Goal: Task Accomplishment & Management: Manage account settings

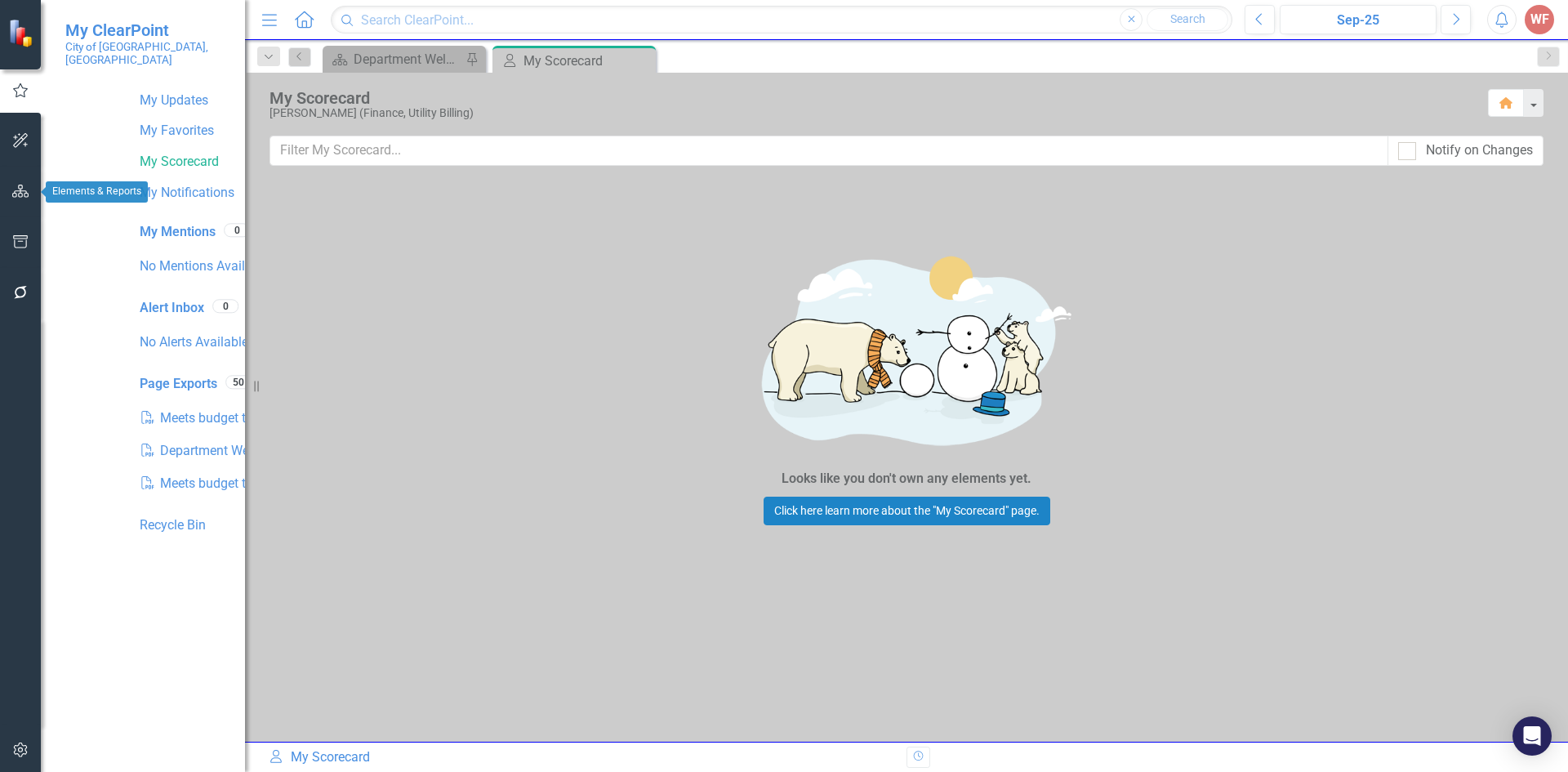
click at [23, 198] on button "button" at bounding box center [21, 192] width 36 height 34
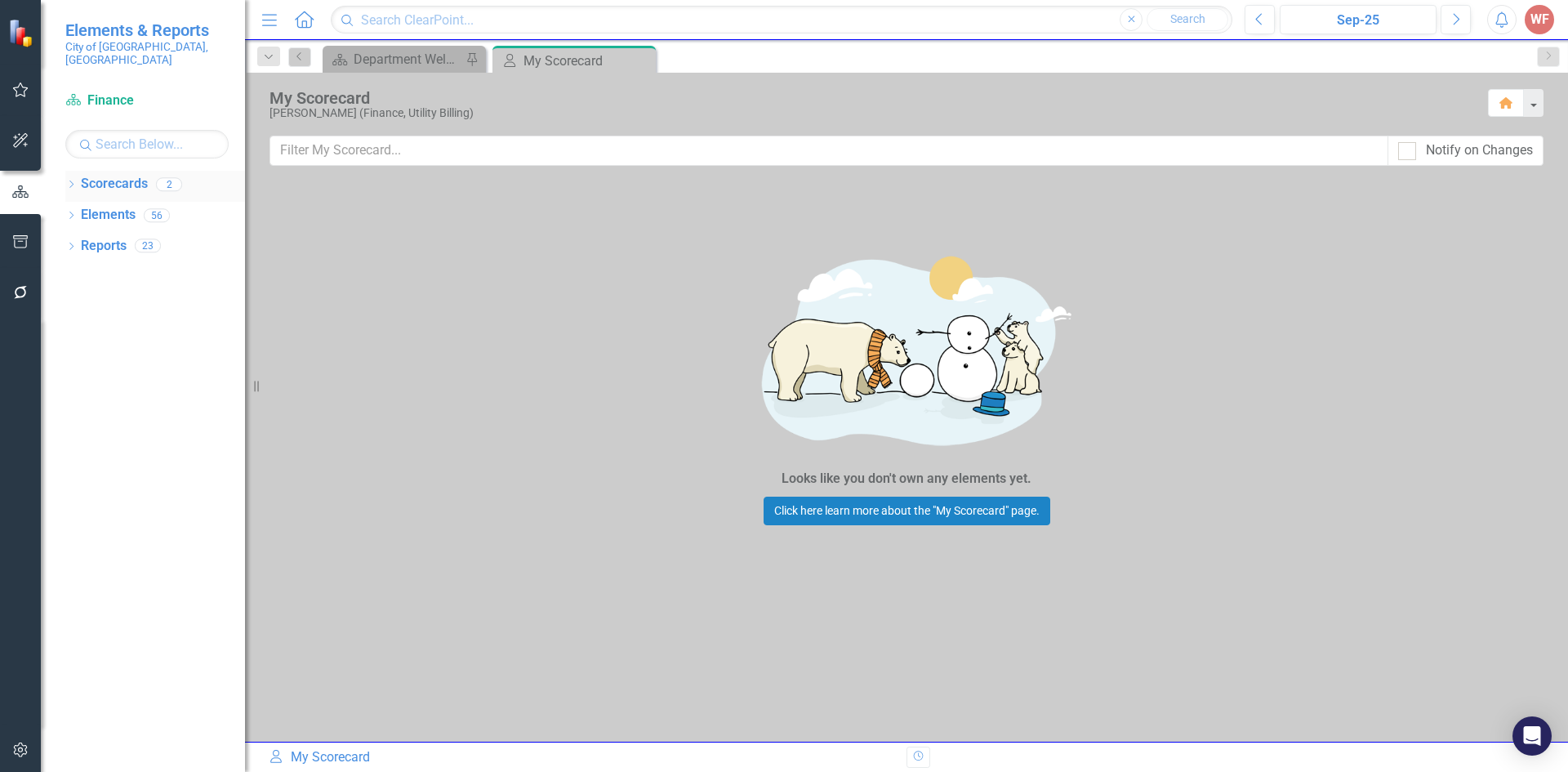
click at [80, 175] on link "Scorecards" at bounding box center [114, 184] width 67 height 19
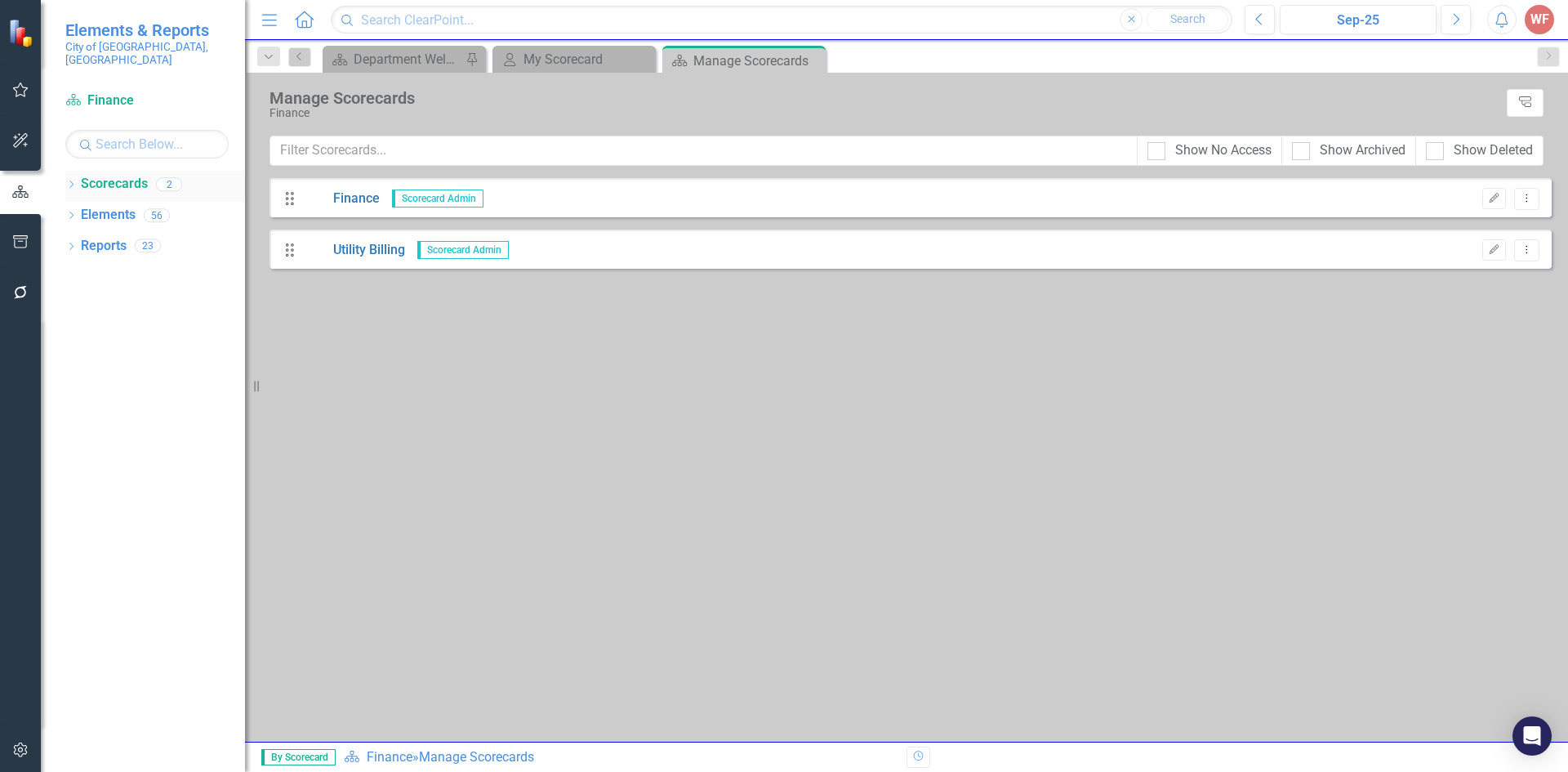
click at [71, 182] on icon "Dropdown" at bounding box center [71, 186] width 12 height 9
click at [100, 206] on link "Finance" at bounding box center [167, 215] width 155 height 19
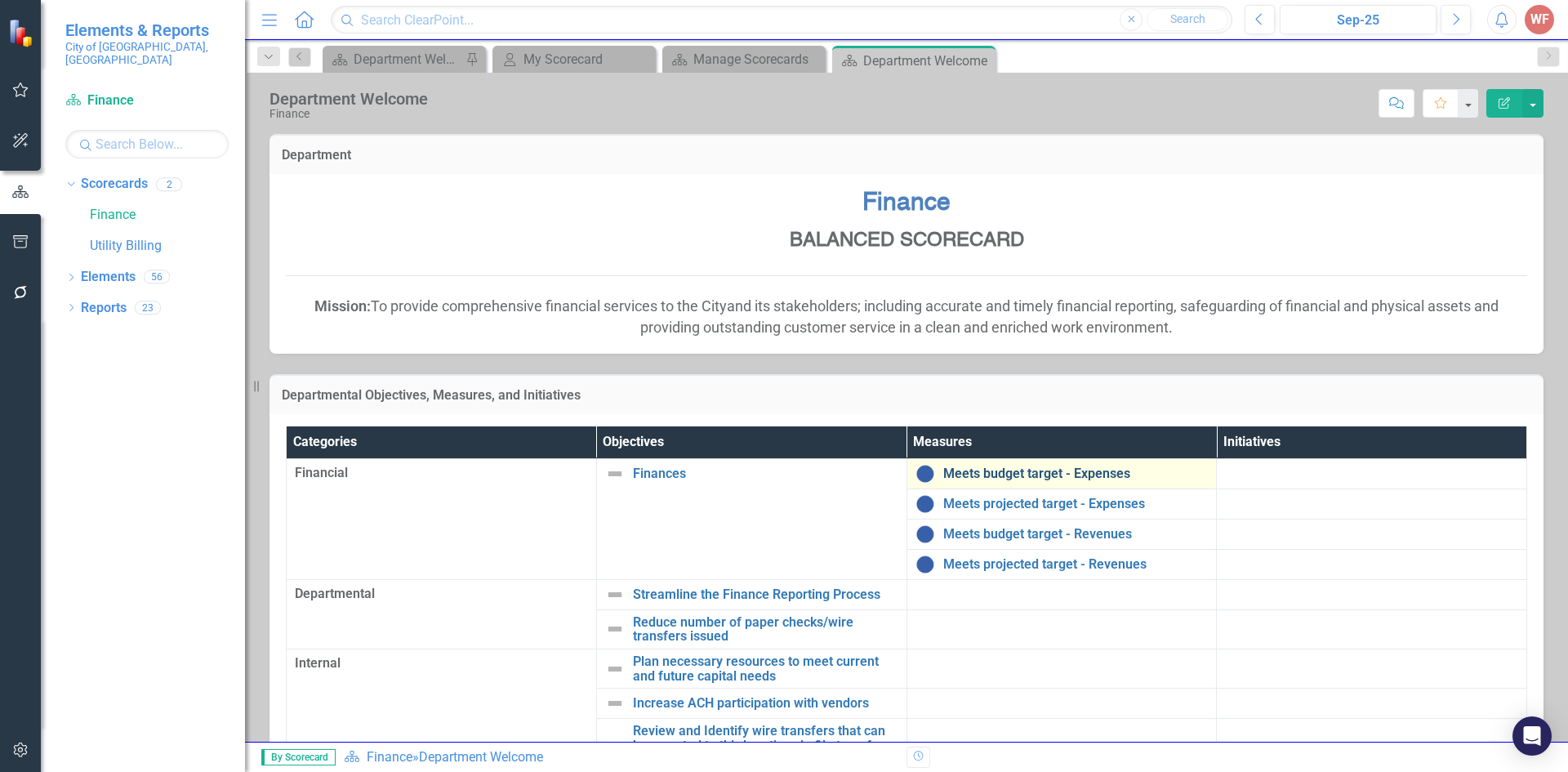
click at [947, 470] on link "Meets budget target - Expenses" at bounding box center [1075, 473] width 265 height 15
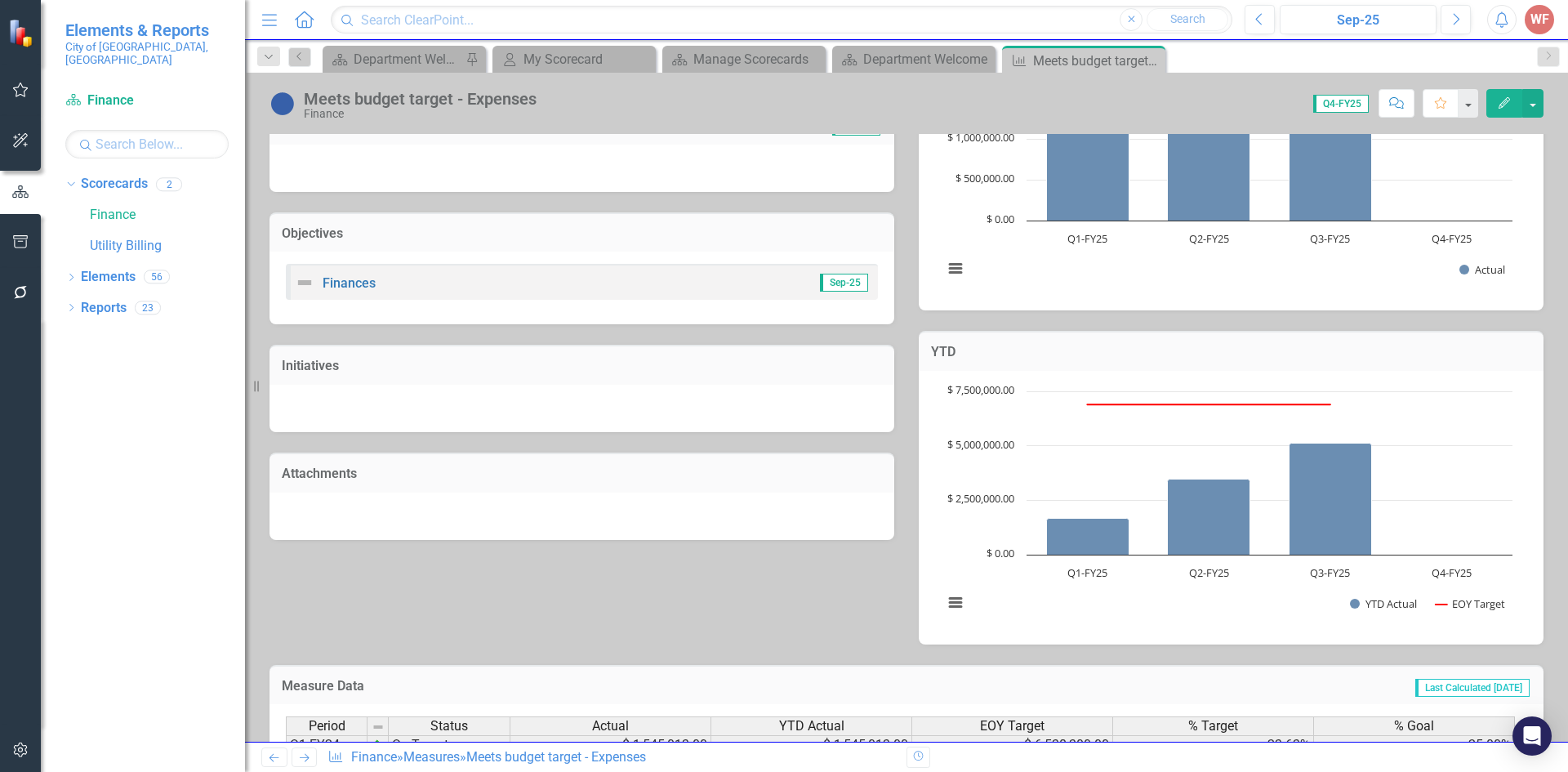
scroll to position [430, 0]
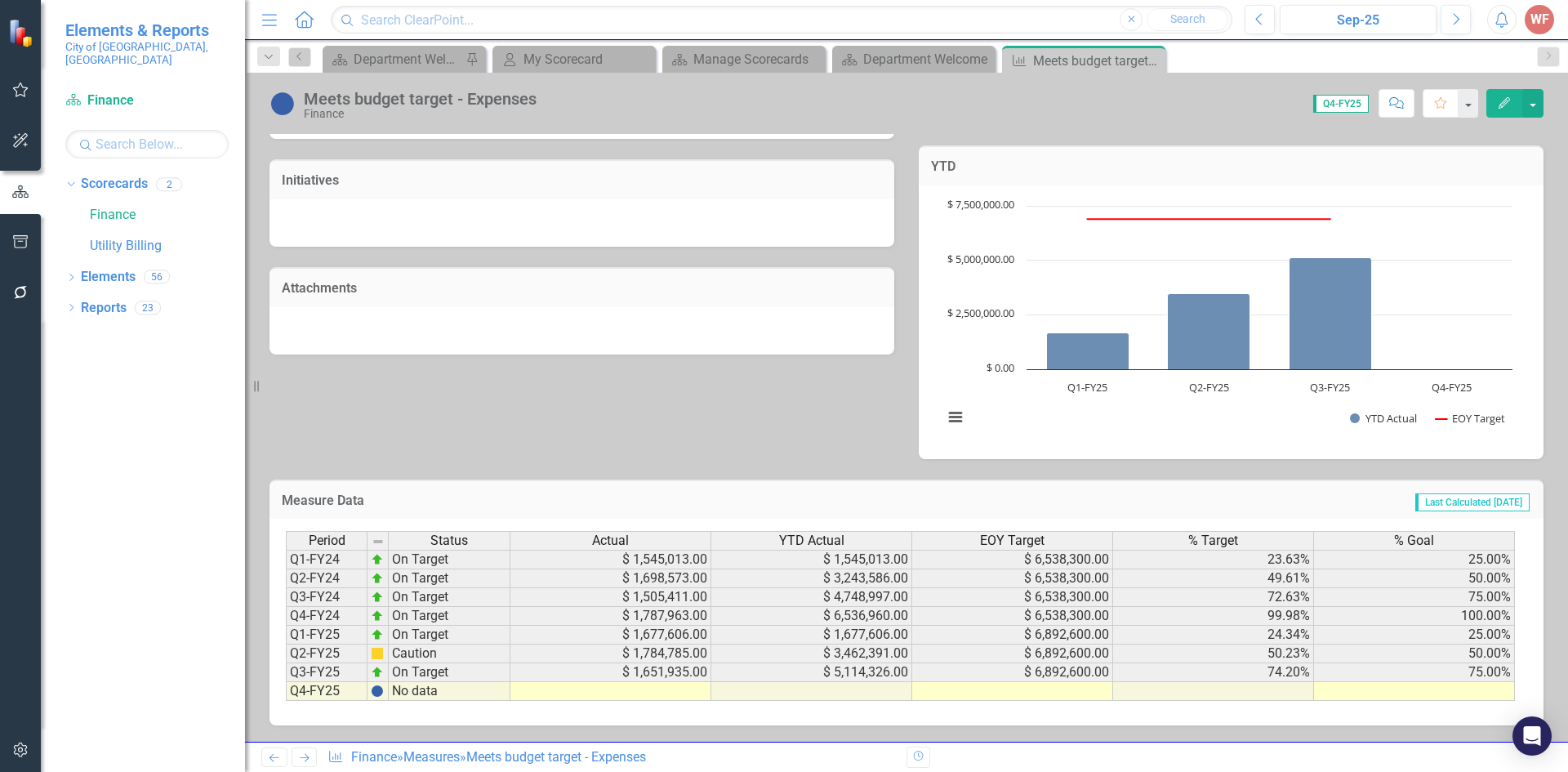
click at [305, 755] on icon "Next" at bounding box center [303, 757] width 14 height 11
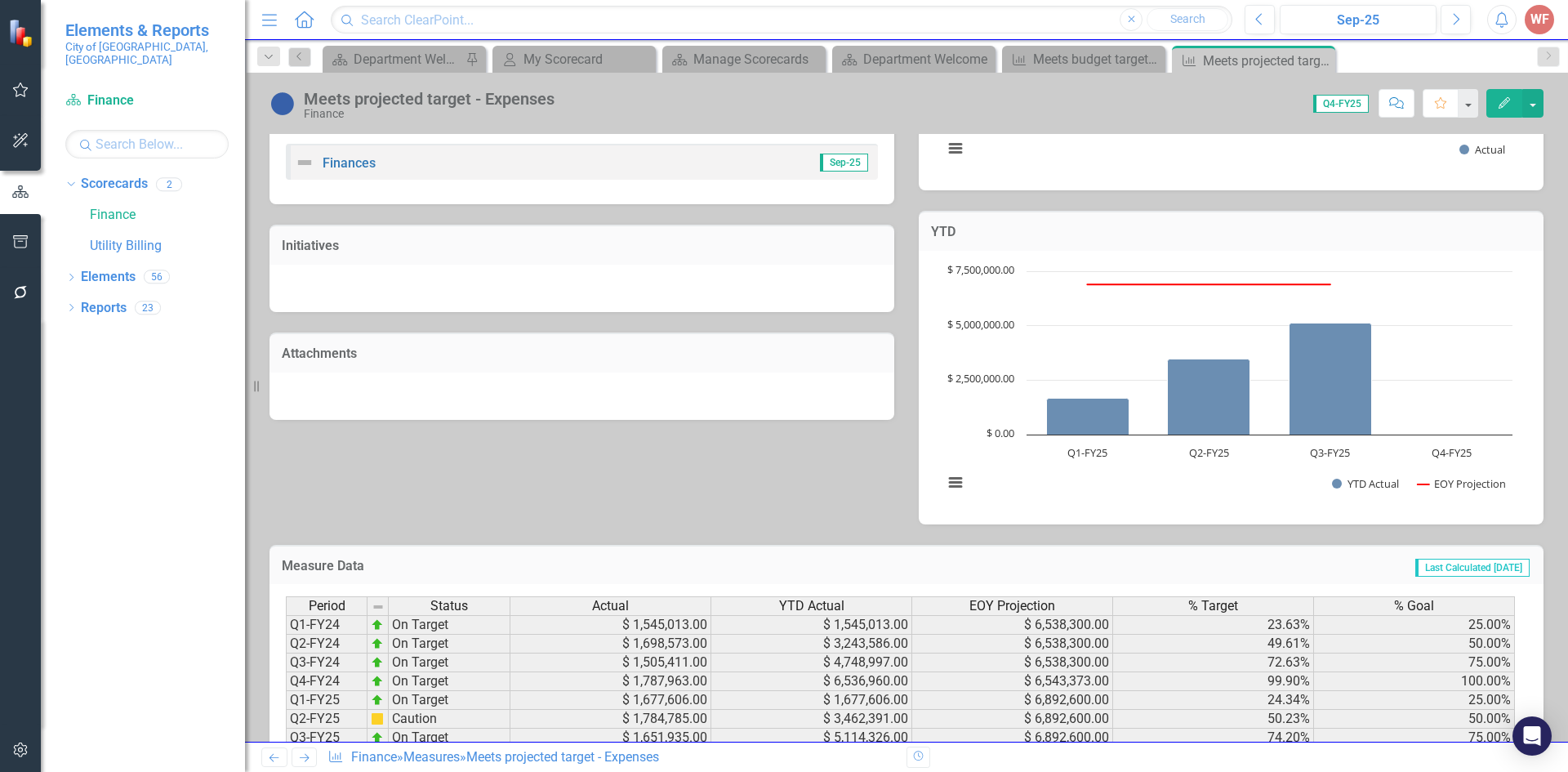
scroll to position [430, 0]
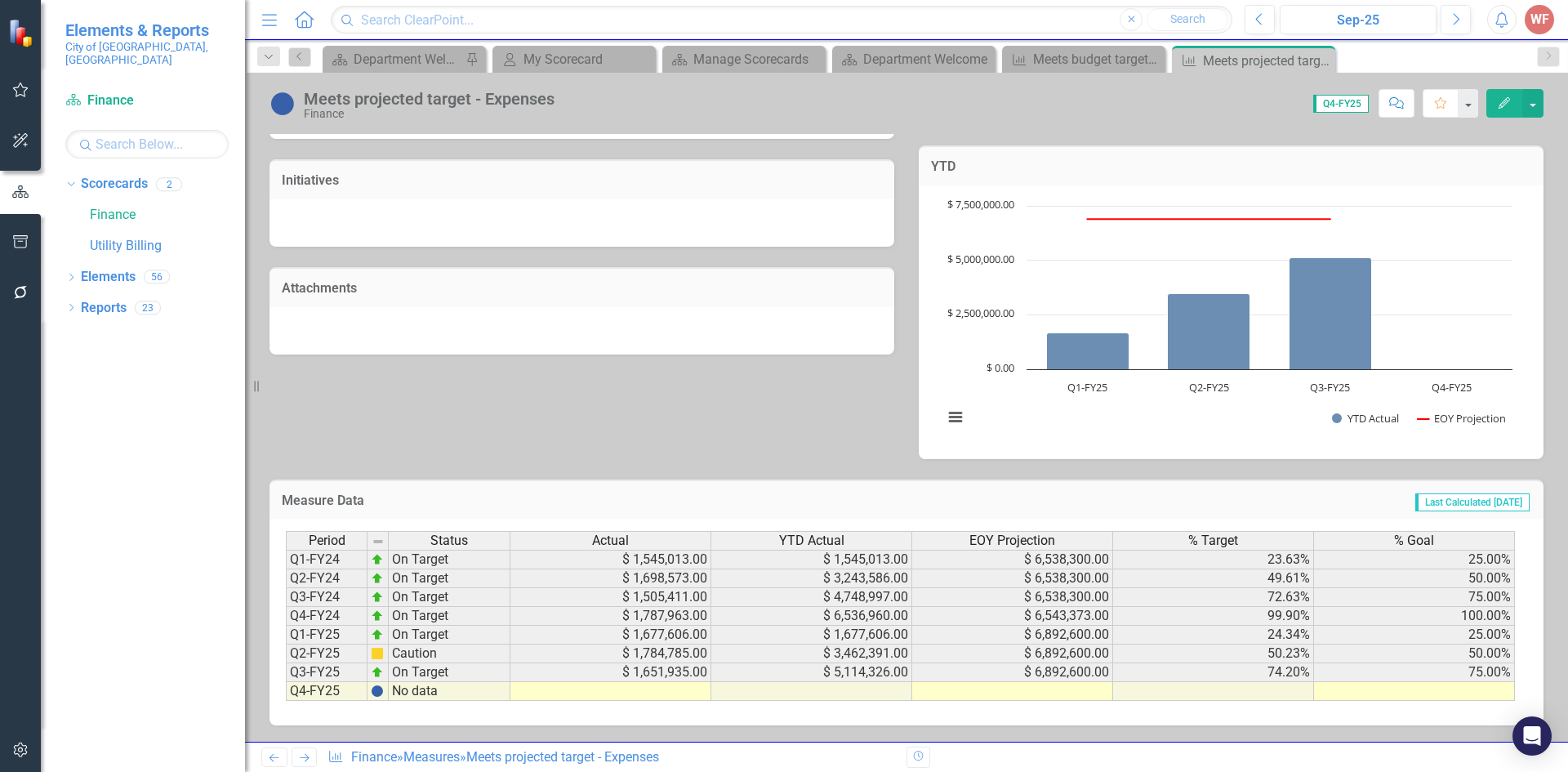
click at [296, 756] on link "Next" at bounding box center [305, 757] width 27 height 20
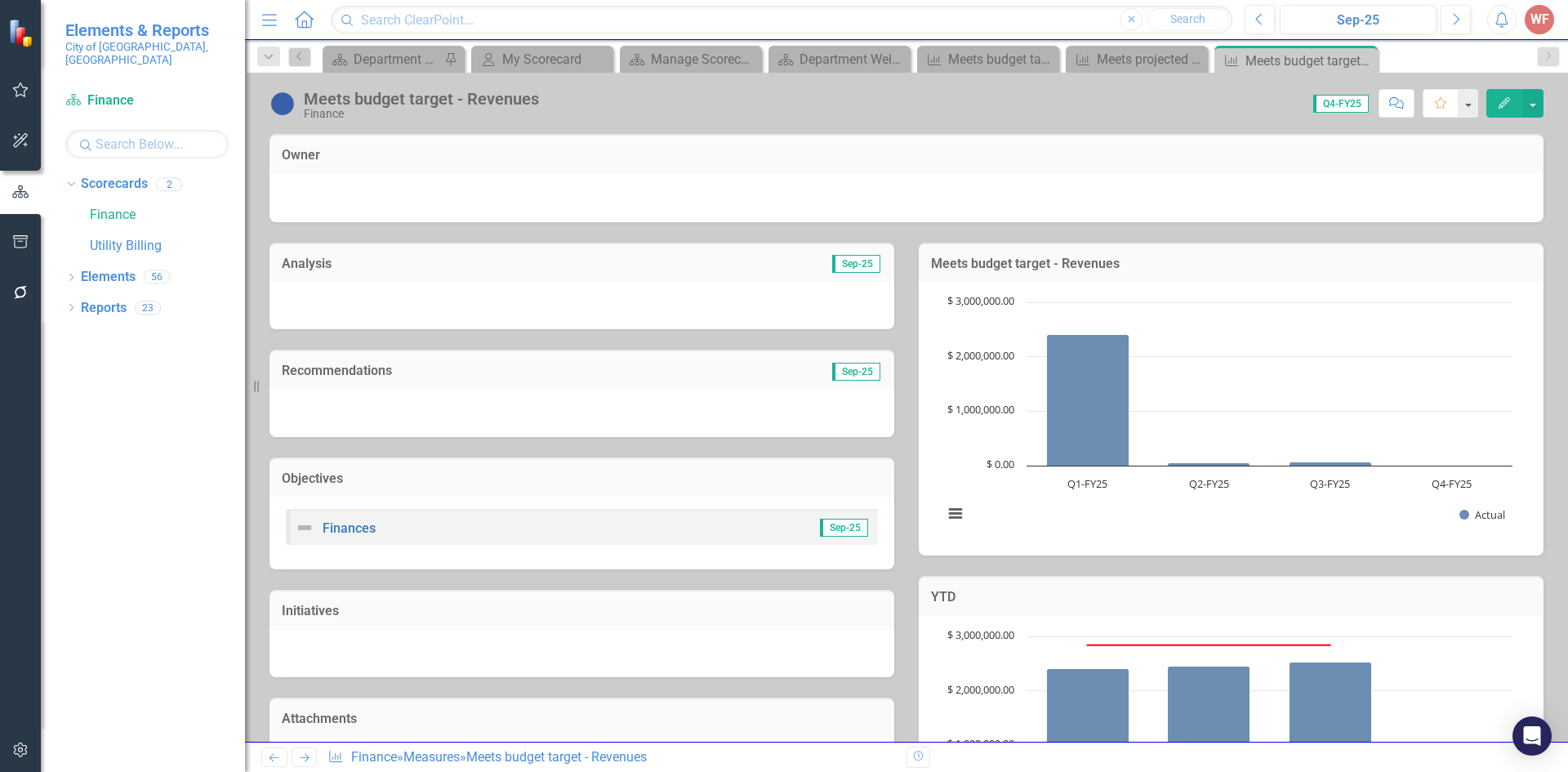
click at [300, 759] on icon "Next" at bounding box center [303, 757] width 14 height 11
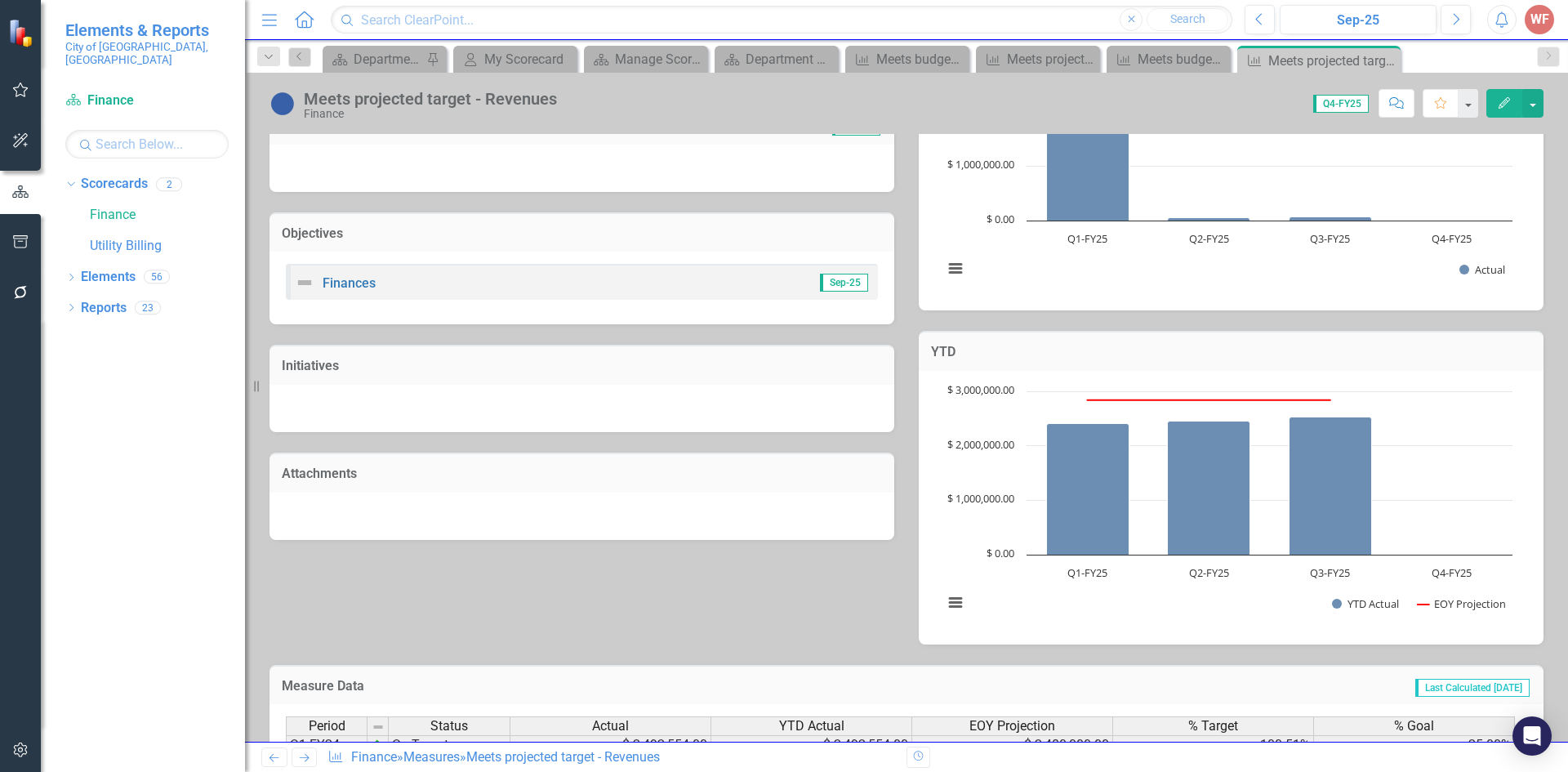
scroll to position [430, 0]
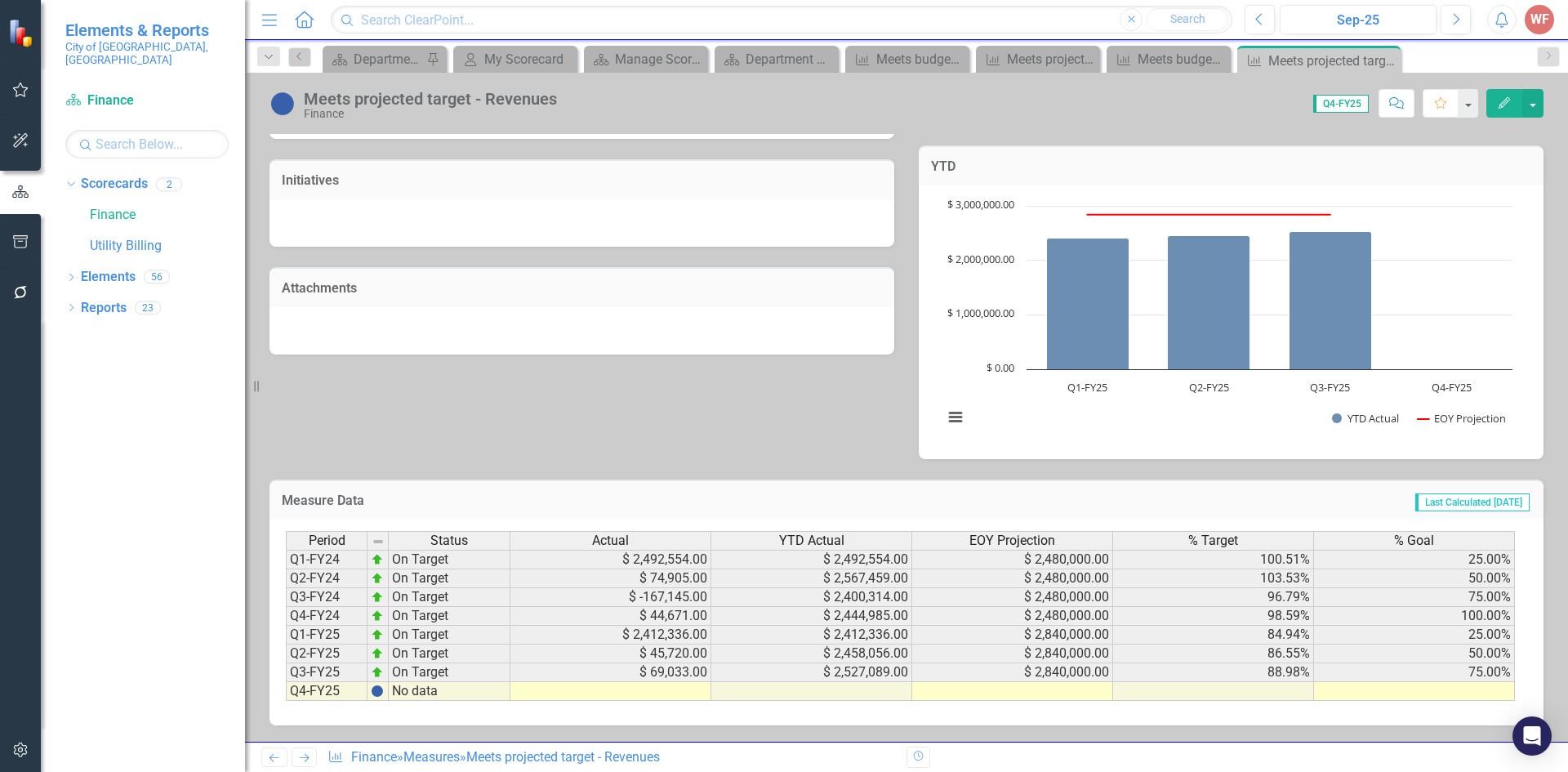
click at [308, 755] on icon "Next" at bounding box center [303, 757] width 14 height 11
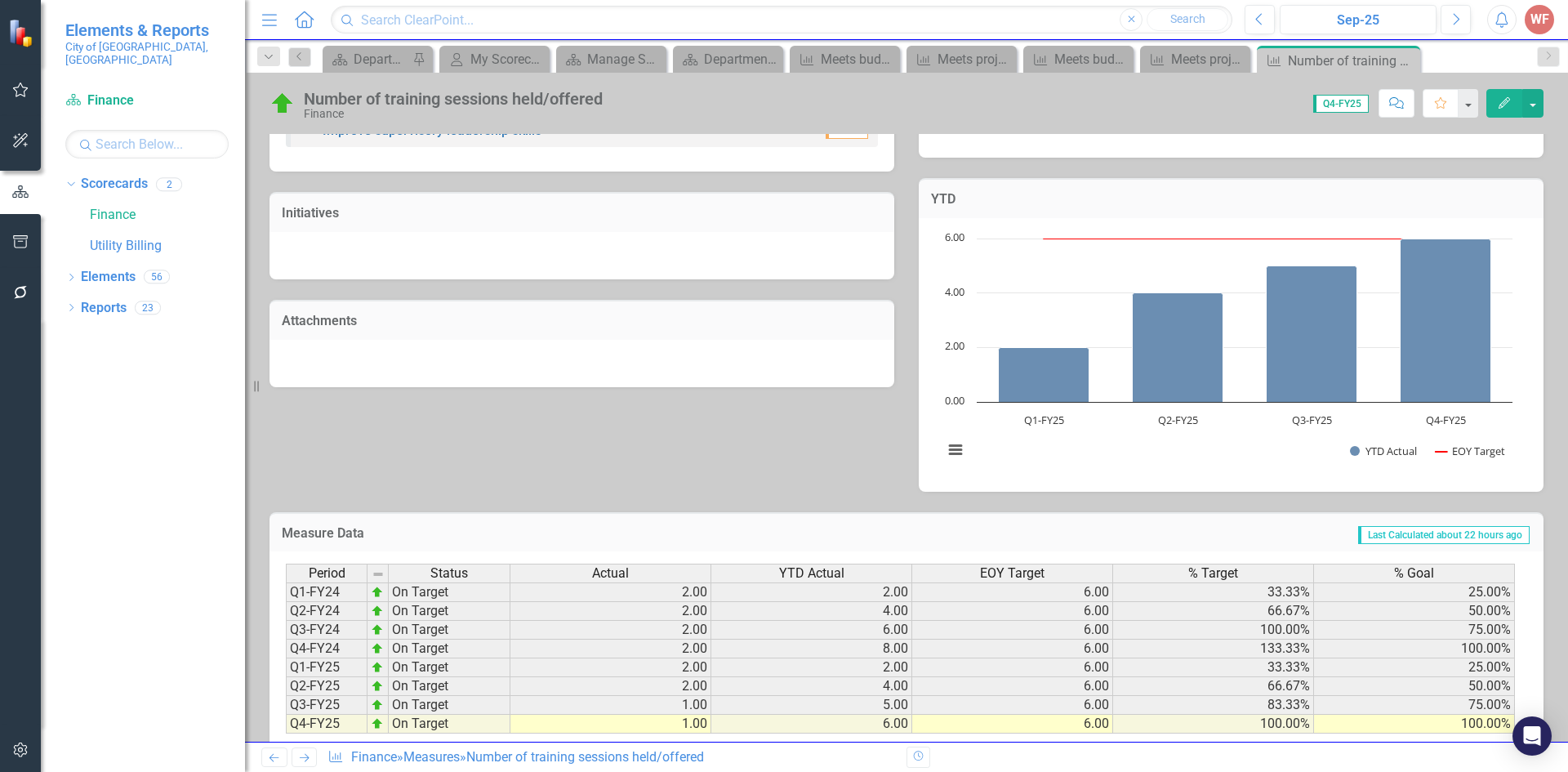
scroll to position [434, 0]
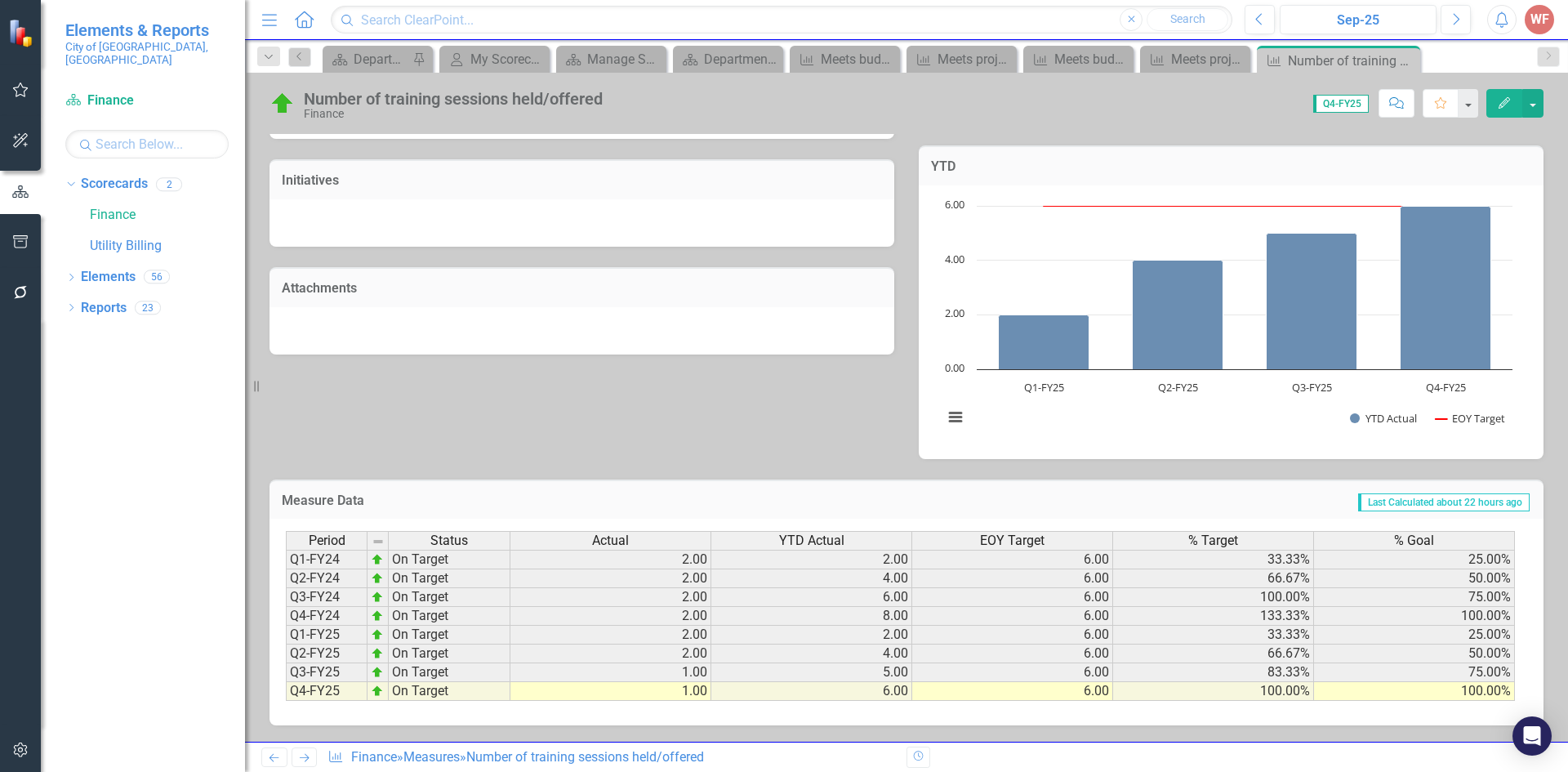
click at [303, 750] on link "Next" at bounding box center [305, 757] width 27 height 20
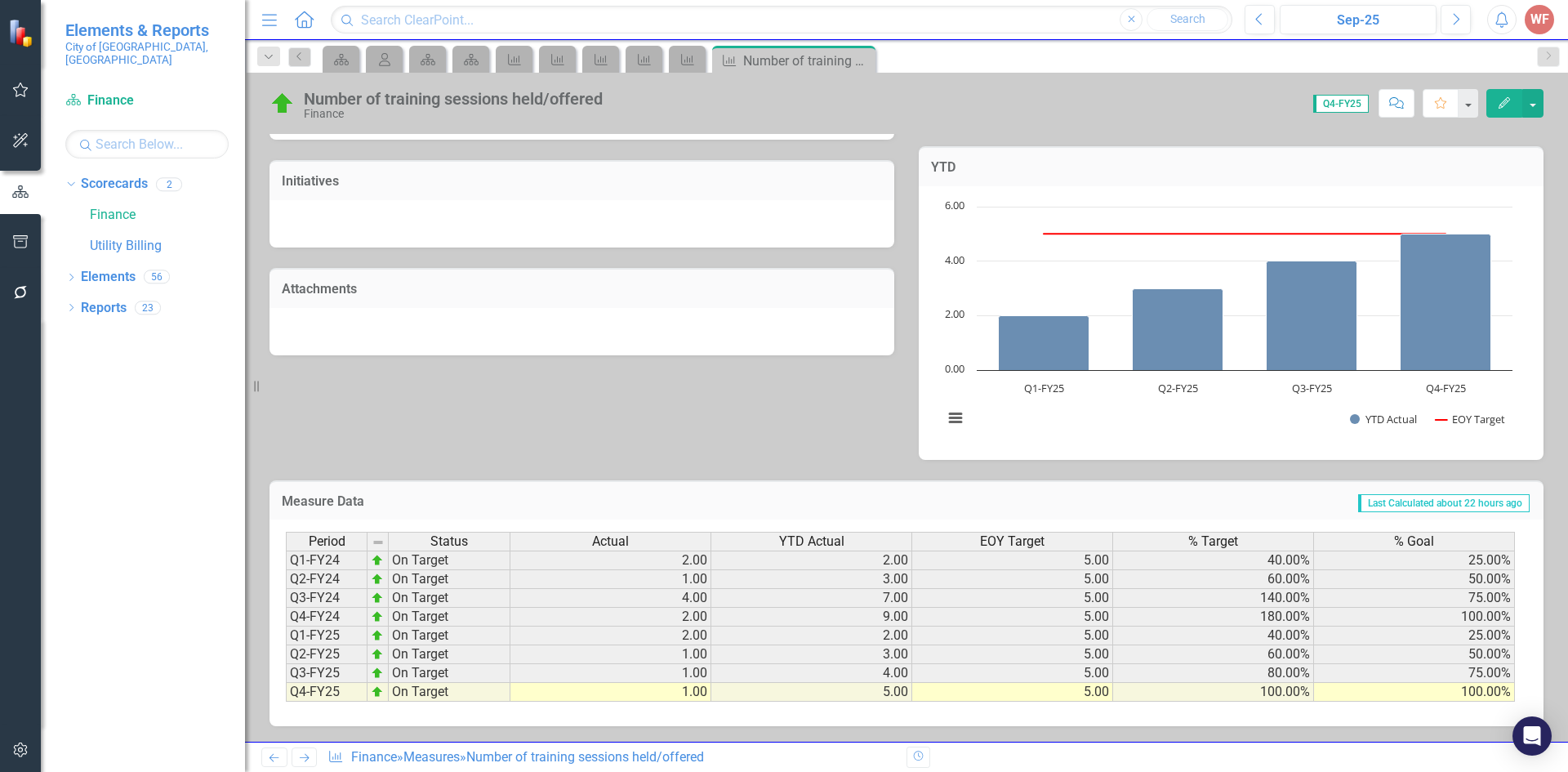
scroll to position [434, 0]
click at [303, 760] on icon "Next" at bounding box center [303, 757] width 14 height 11
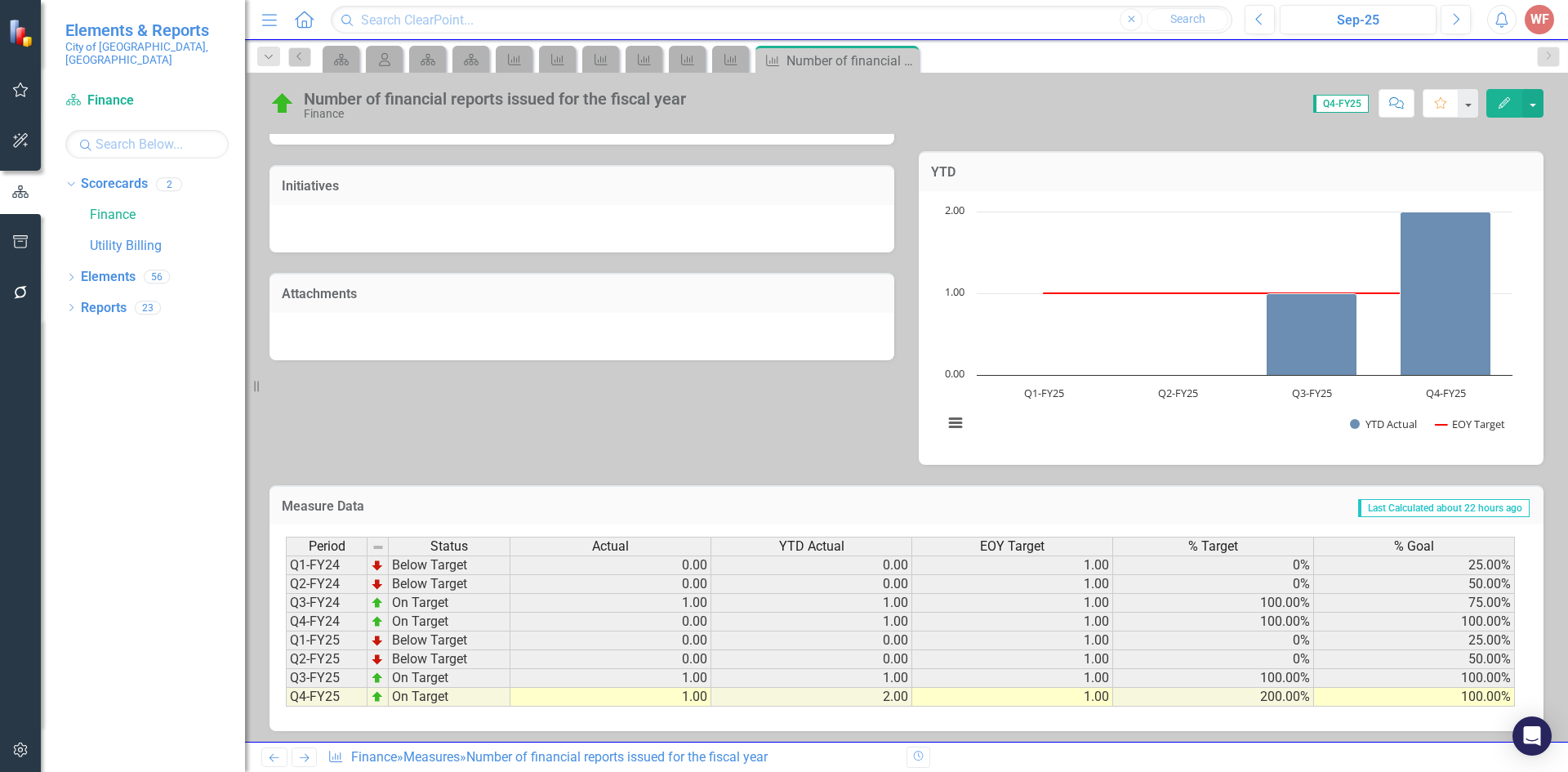
scroll to position [434, 0]
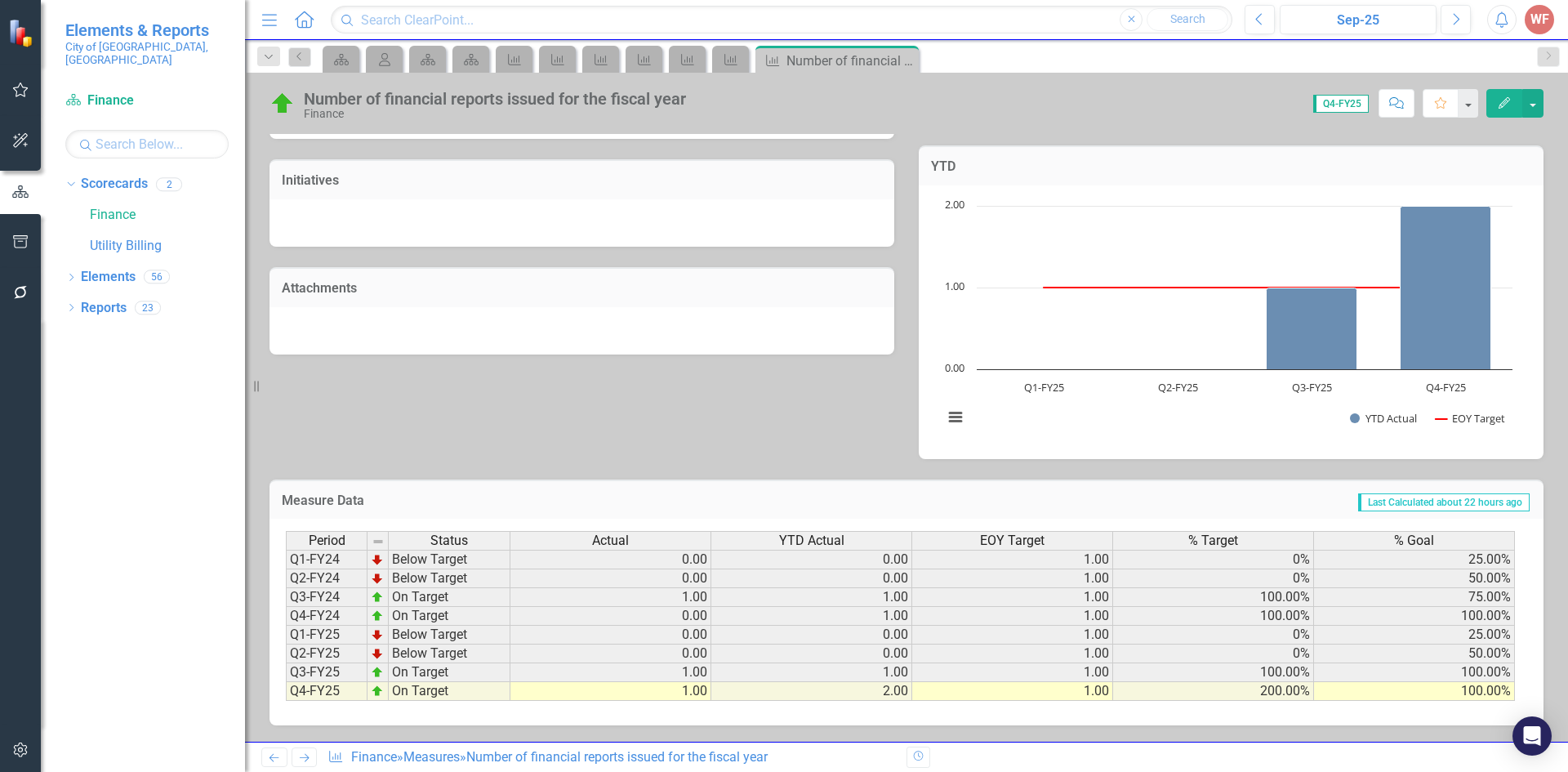
click at [301, 763] on icon "Next" at bounding box center [303, 757] width 14 height 11
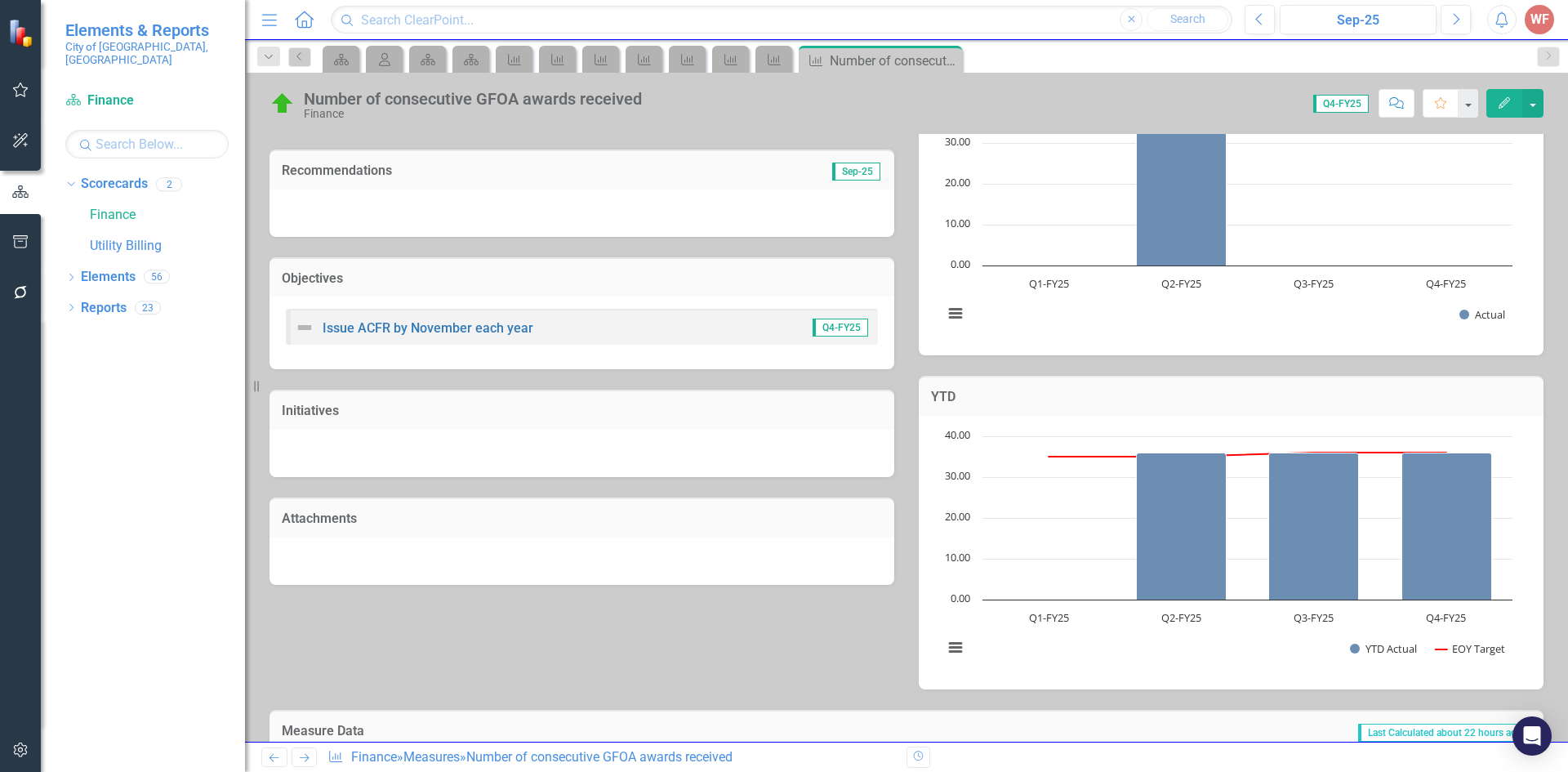
scroll to position [434, 0]
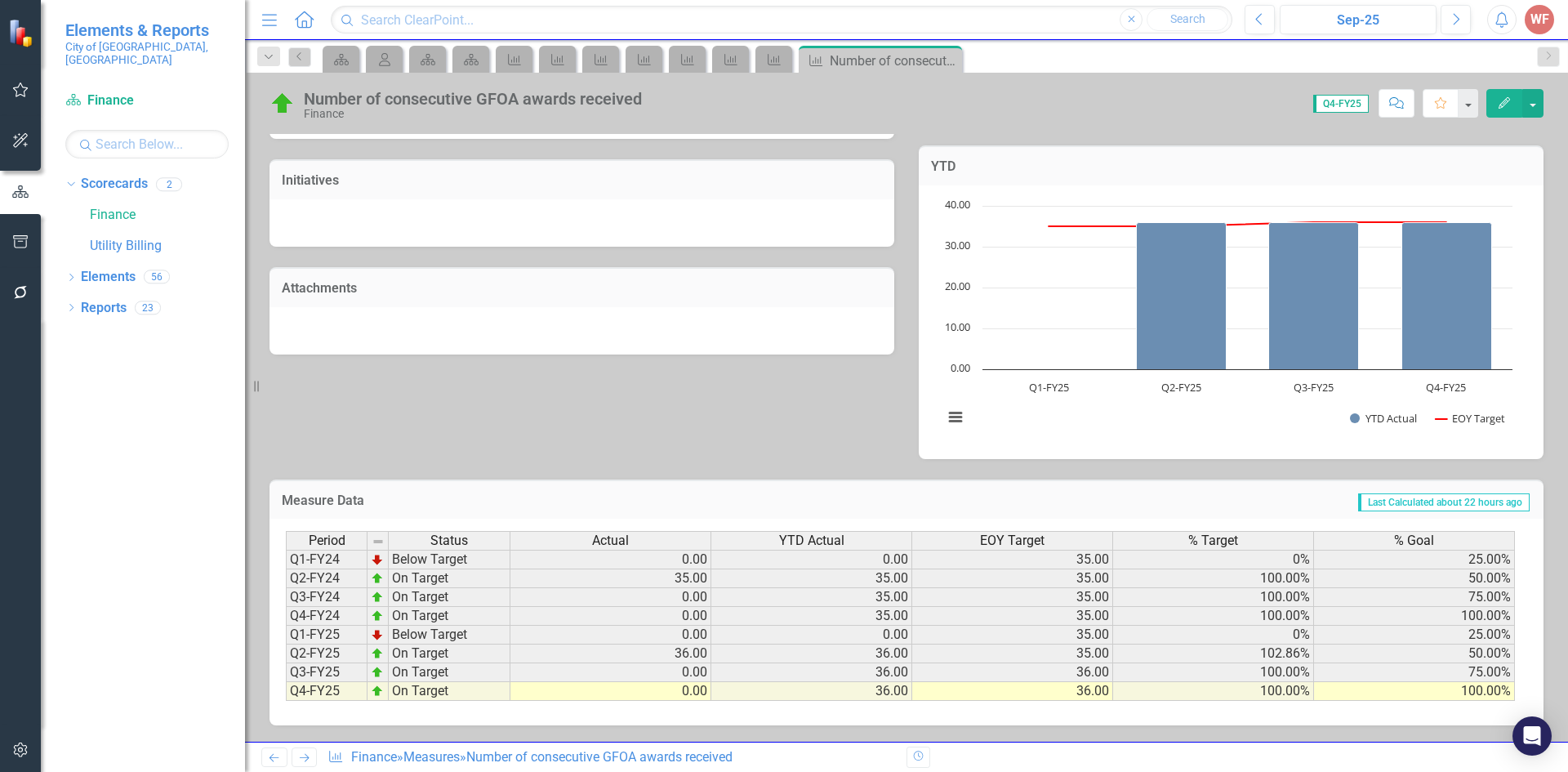
click at [307, 755] on icon "Next" at bounding box center [303, 757] width 14 height 11
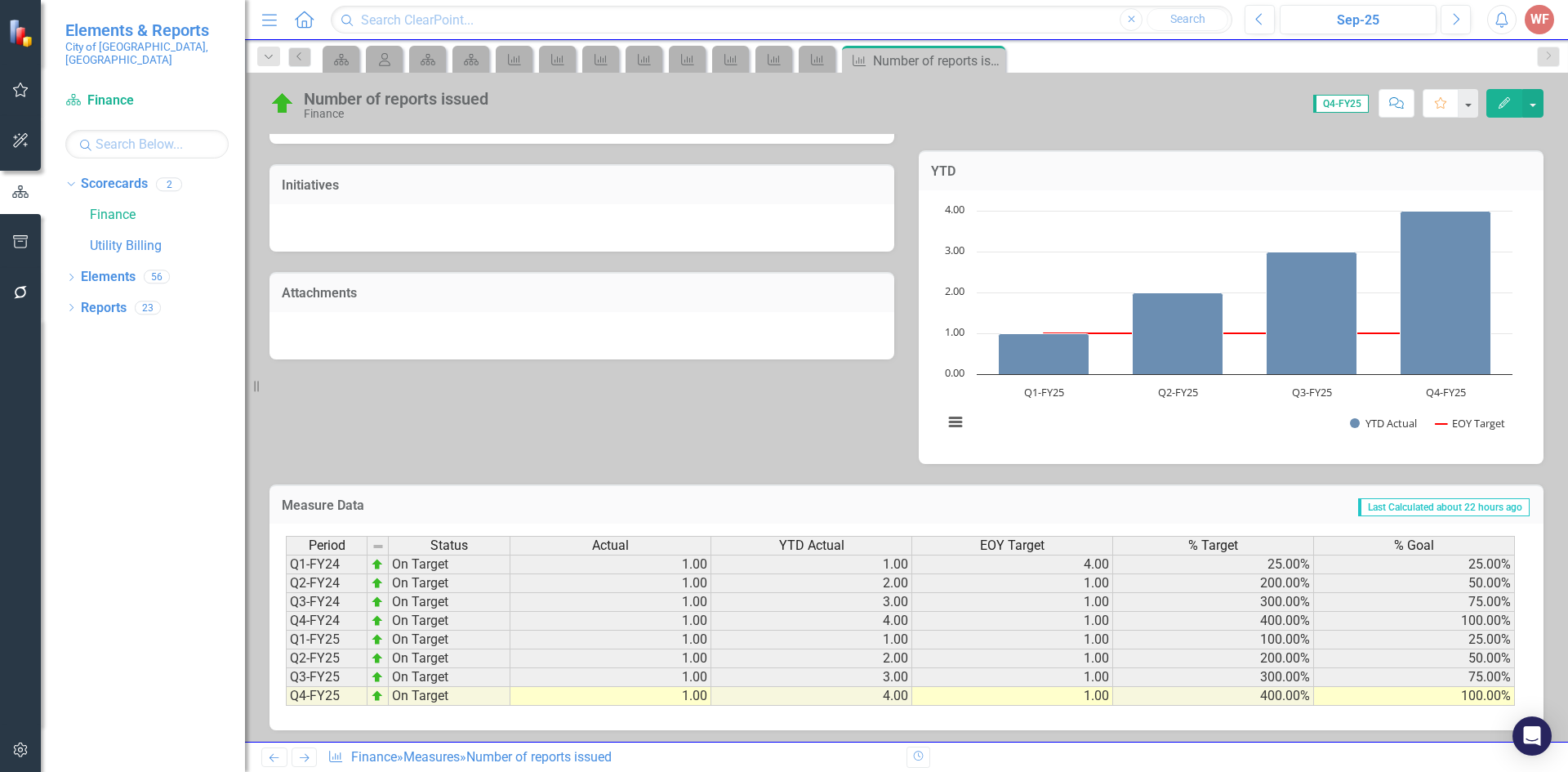
scroll to position [434, 0]
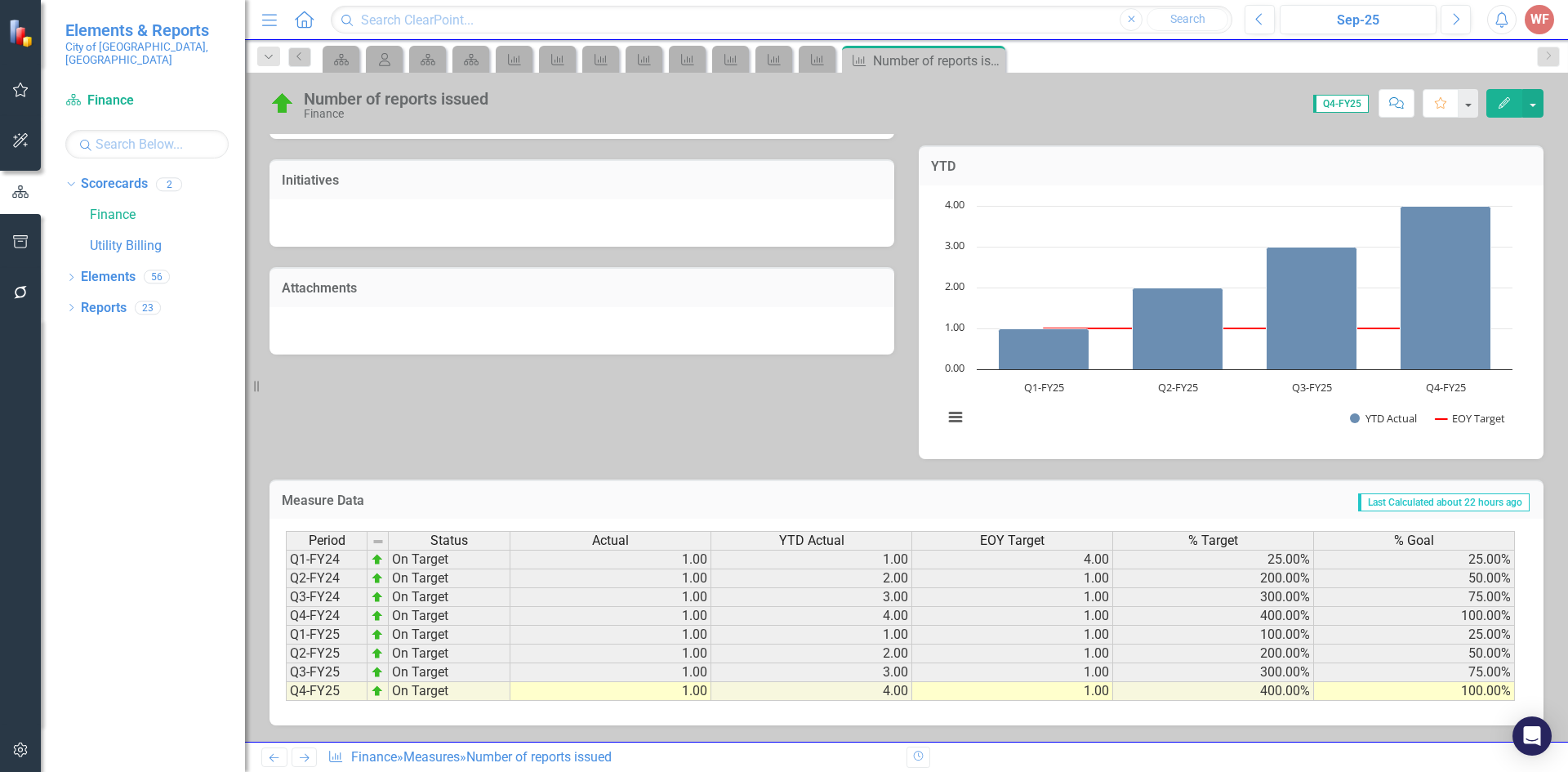
click at [302, 760] on icon "Next" at bounding box center [303, 757] width 14 height 11
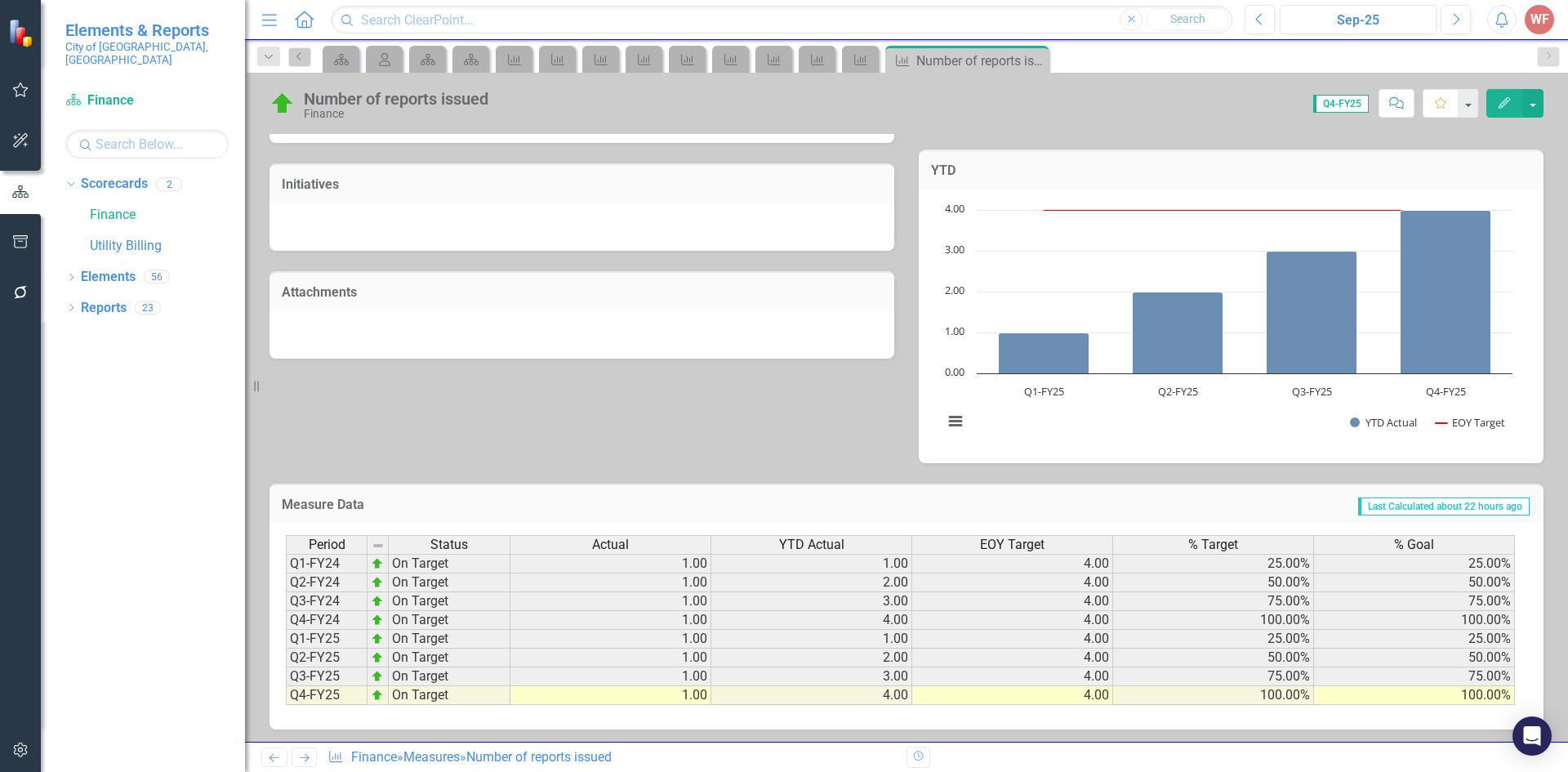
scroll to position [434, 0]
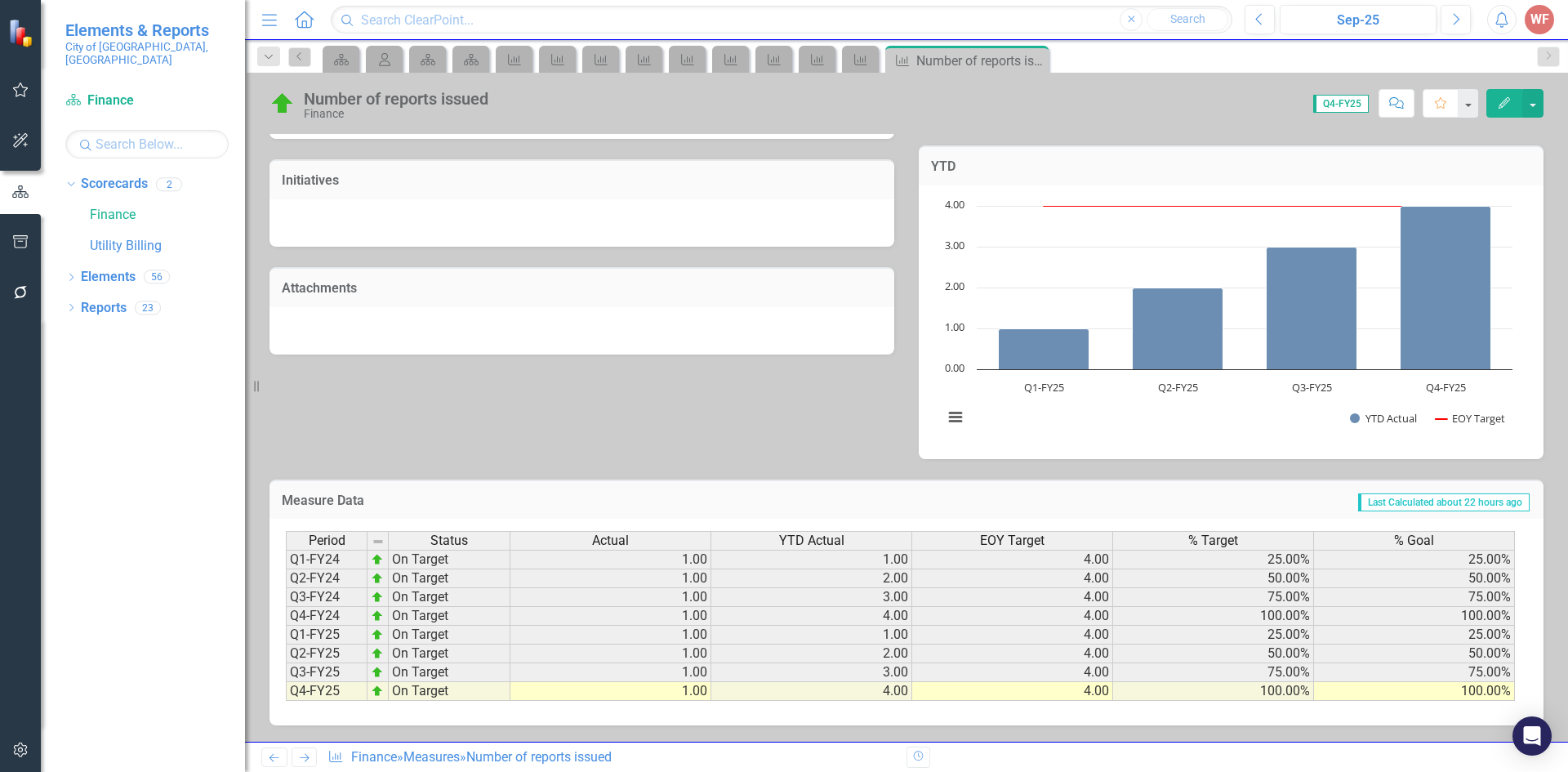
click at [301, 760] on icon "Next" at bounding box center [303, 757] width 14 height 11
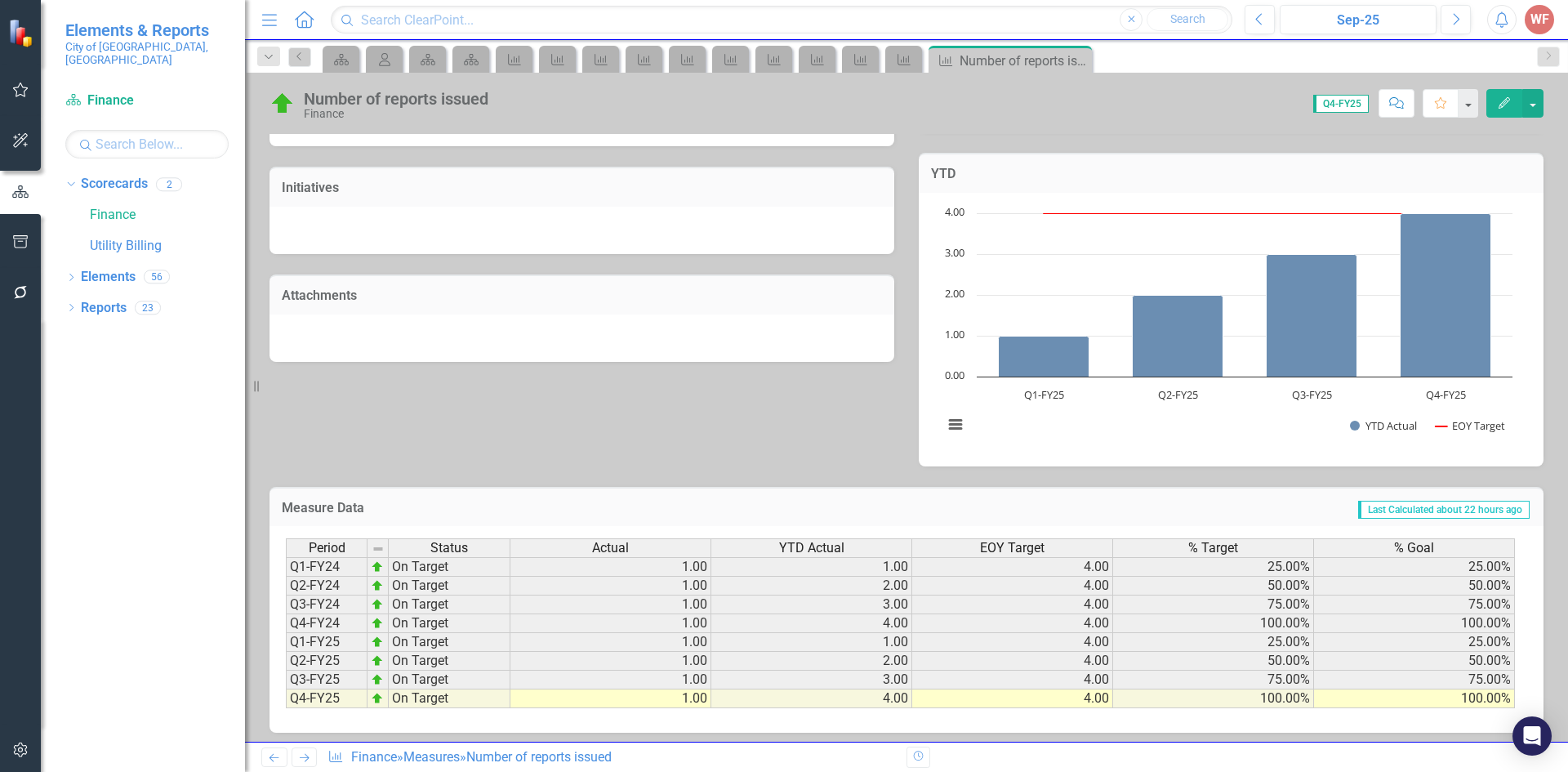
scroll to position [434, 0]
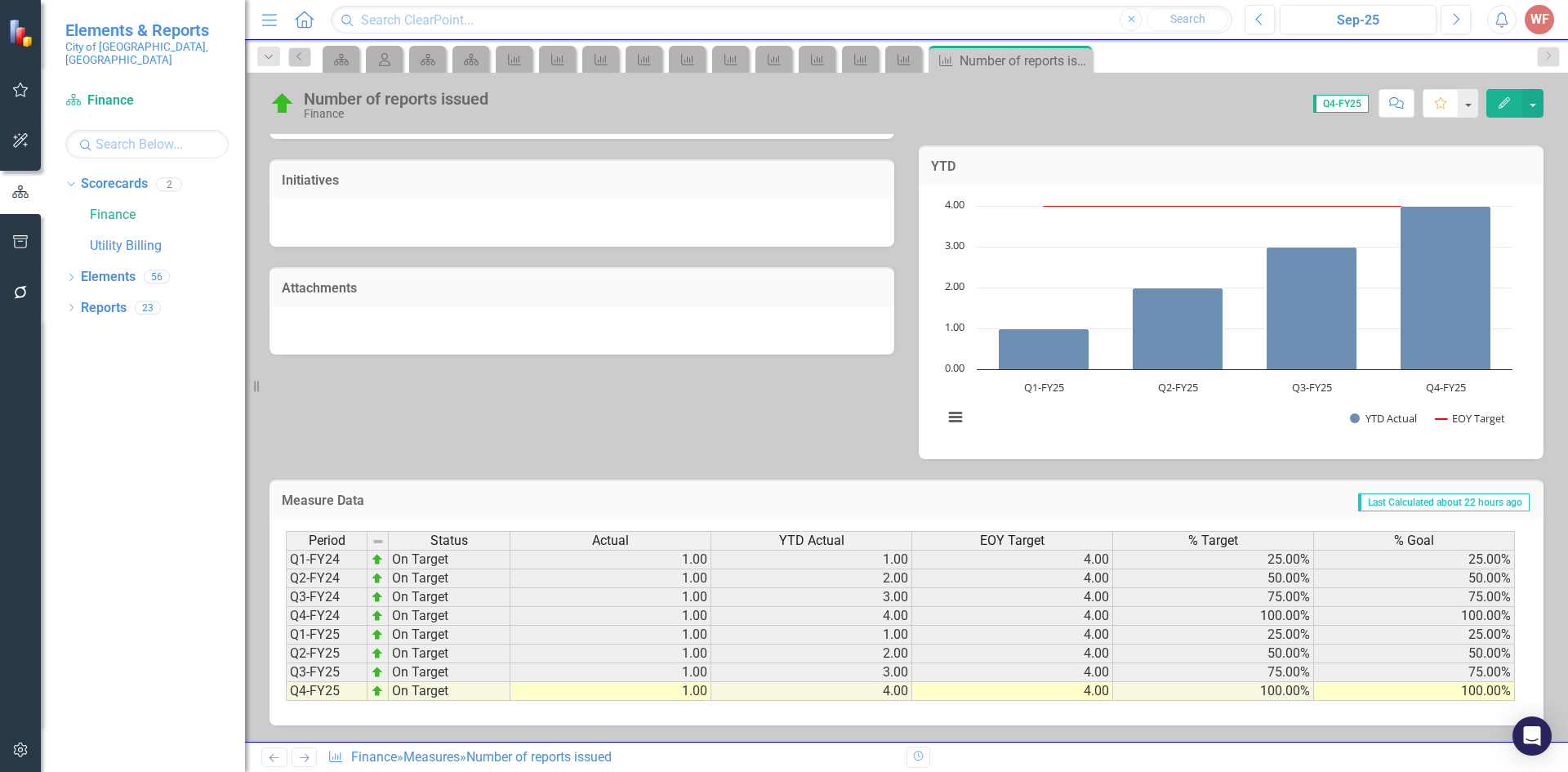
click at [308, 762] on icon "Next" at bounding box center [303, 757] width 14 height 11
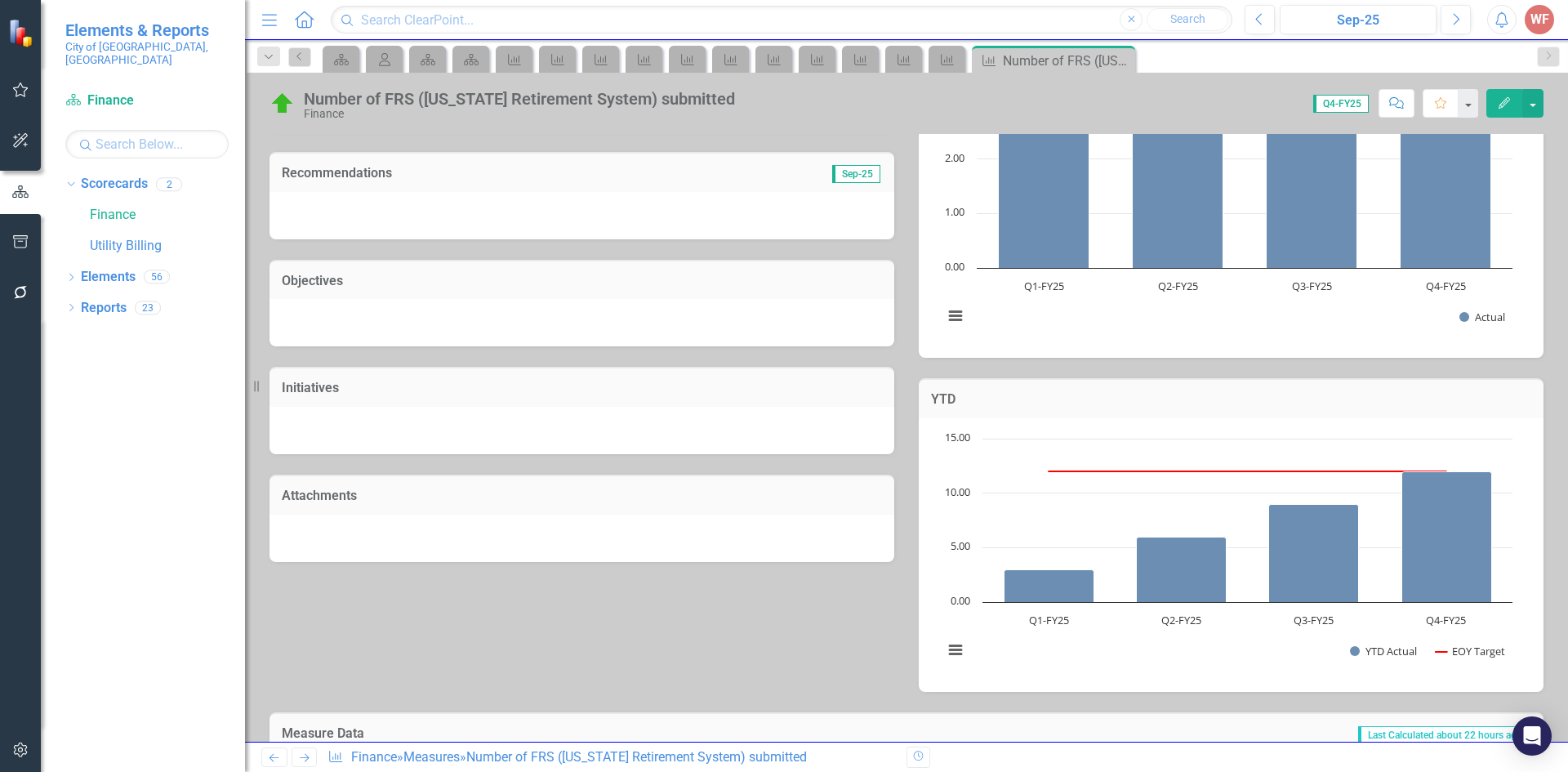
scroll to position [327, 0]
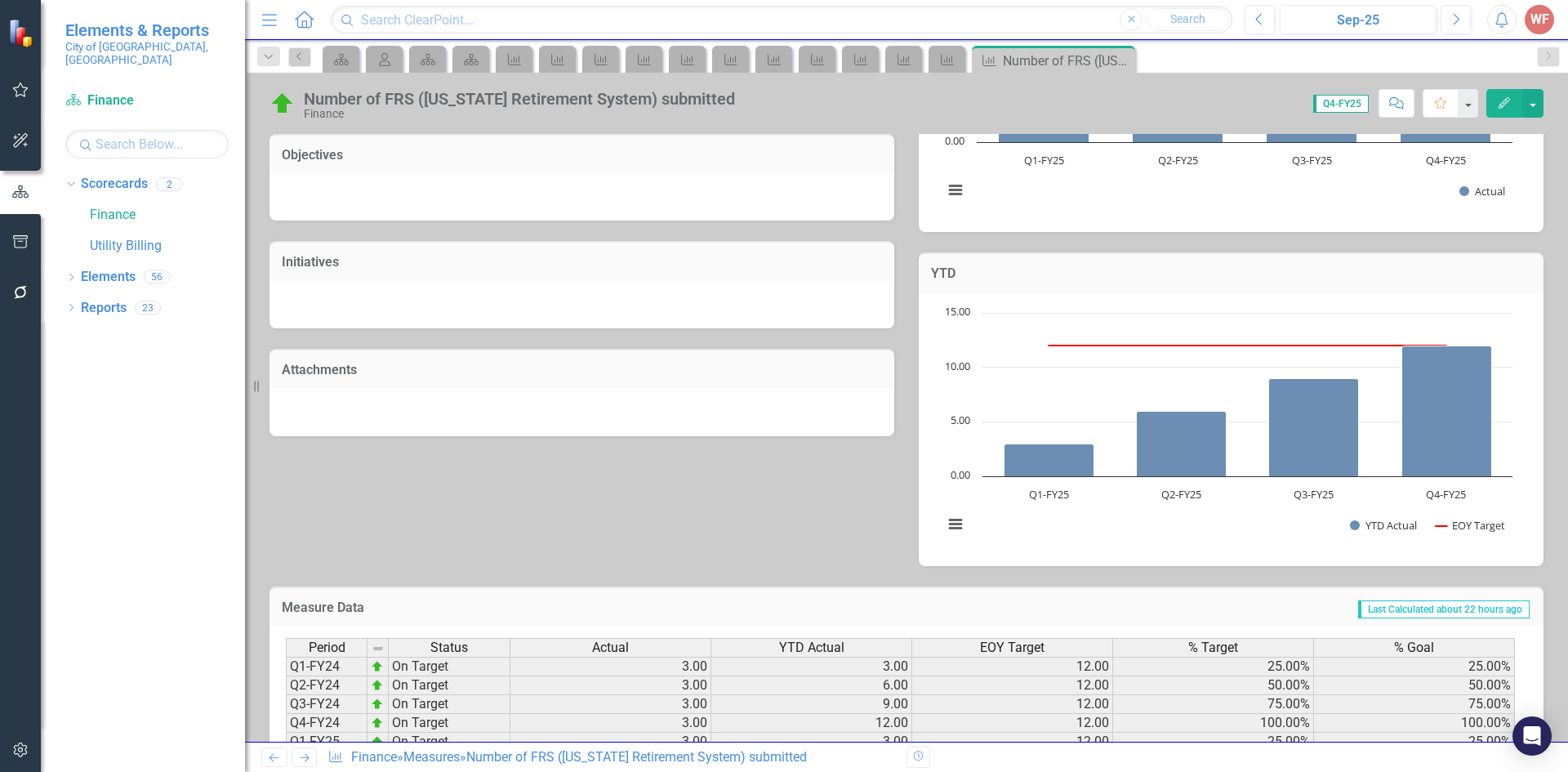
click at [303, 753] on icon "Next" at bounding box center [303, 757] width 14 height 11
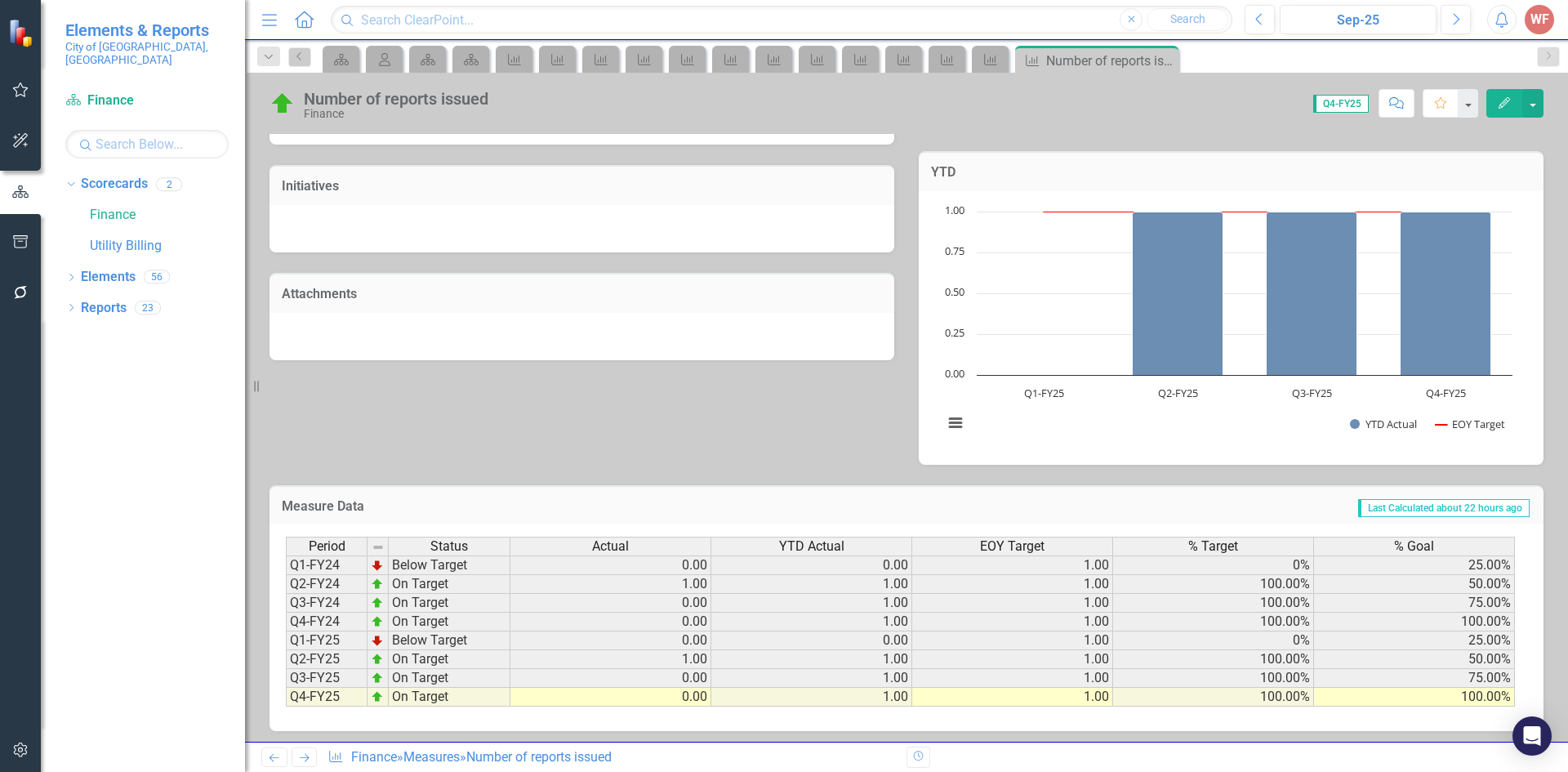
scroll to position [434, 0]
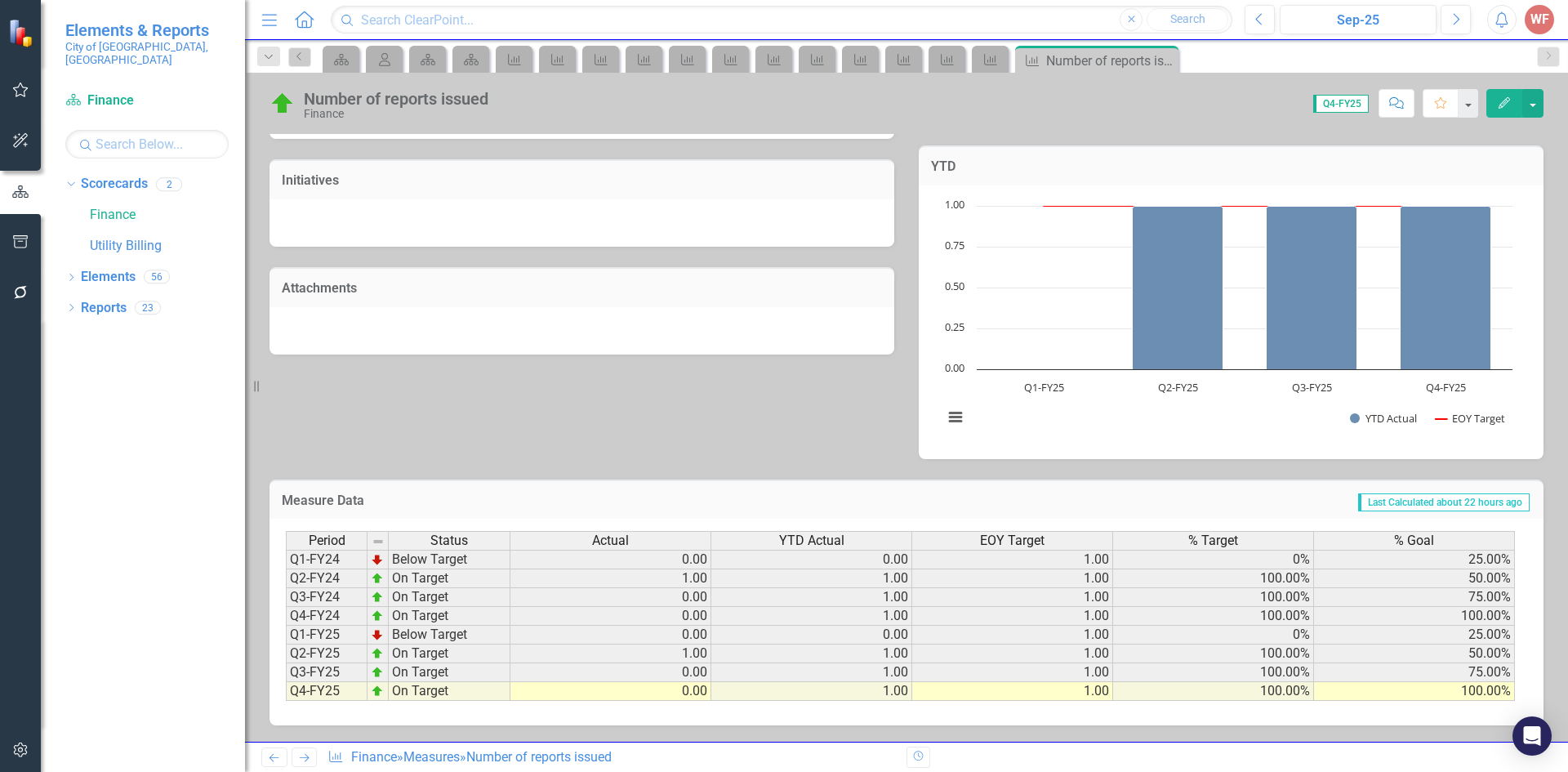
click at [304, 763] on icon "Next" at bounding box center [303, 757] width 14 height 11
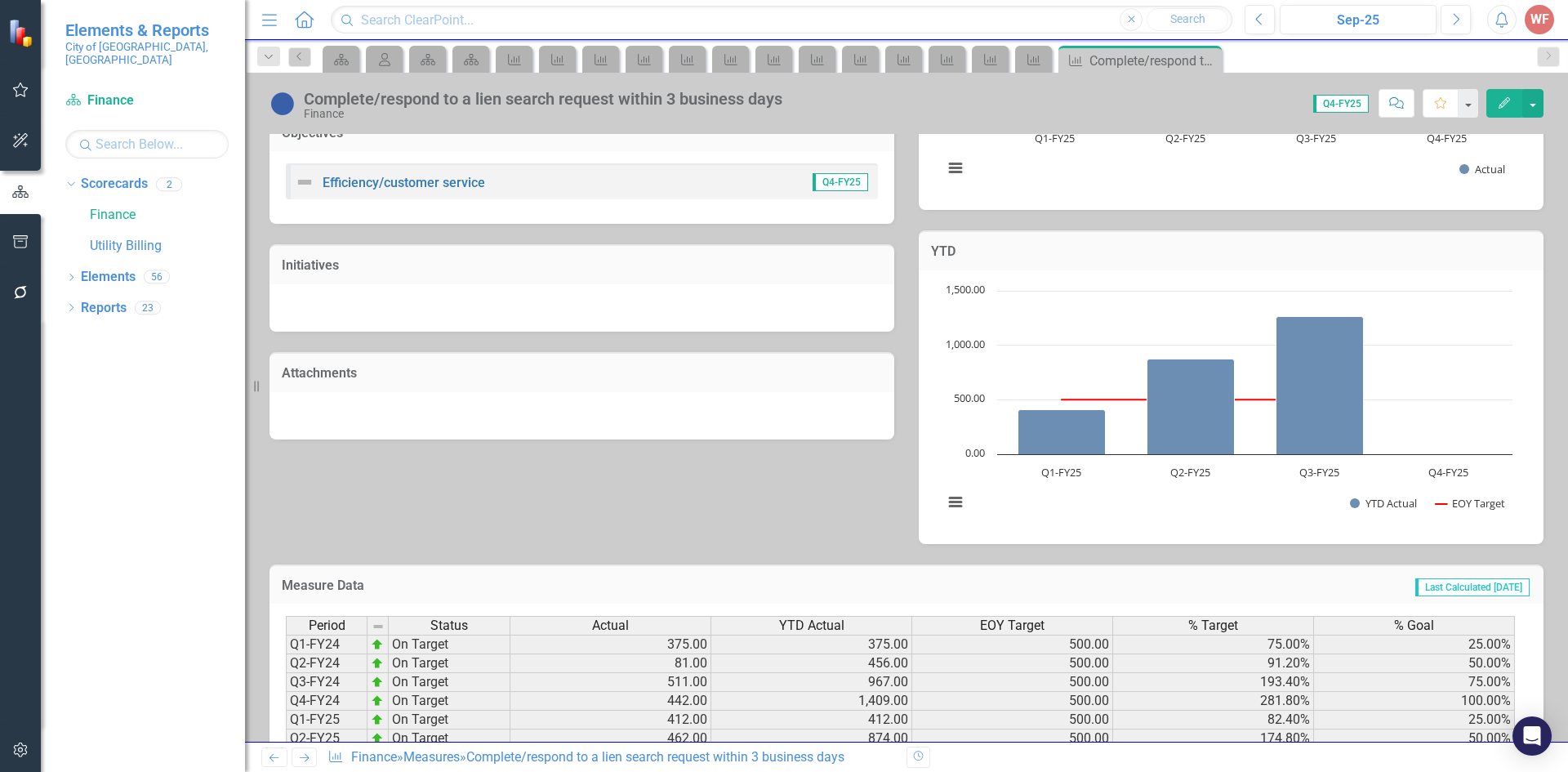
scroll to position [434, 0]
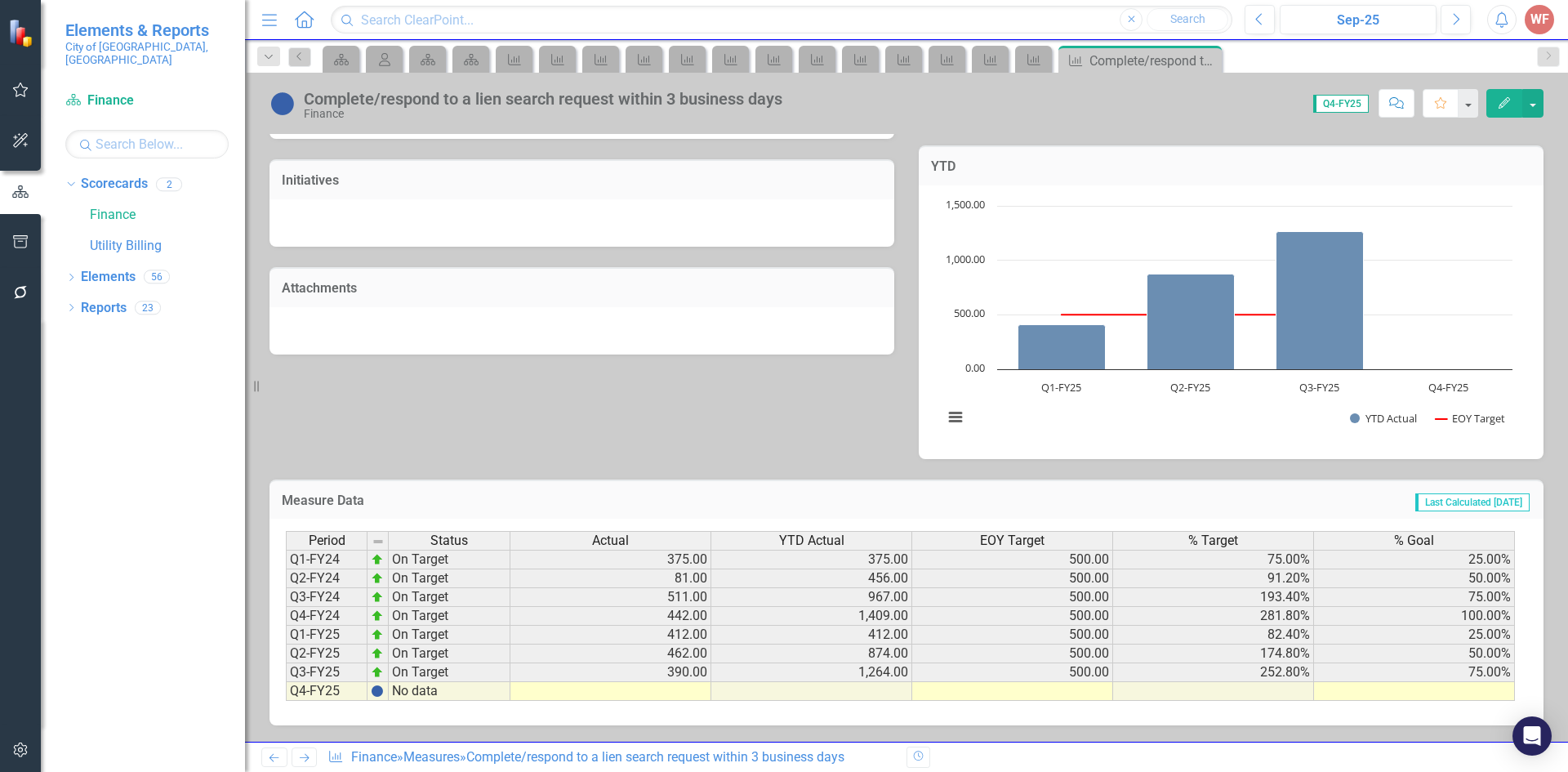
click at [302, 760] on icon "Next" at bounding box center [303, 757] width 14 height 11
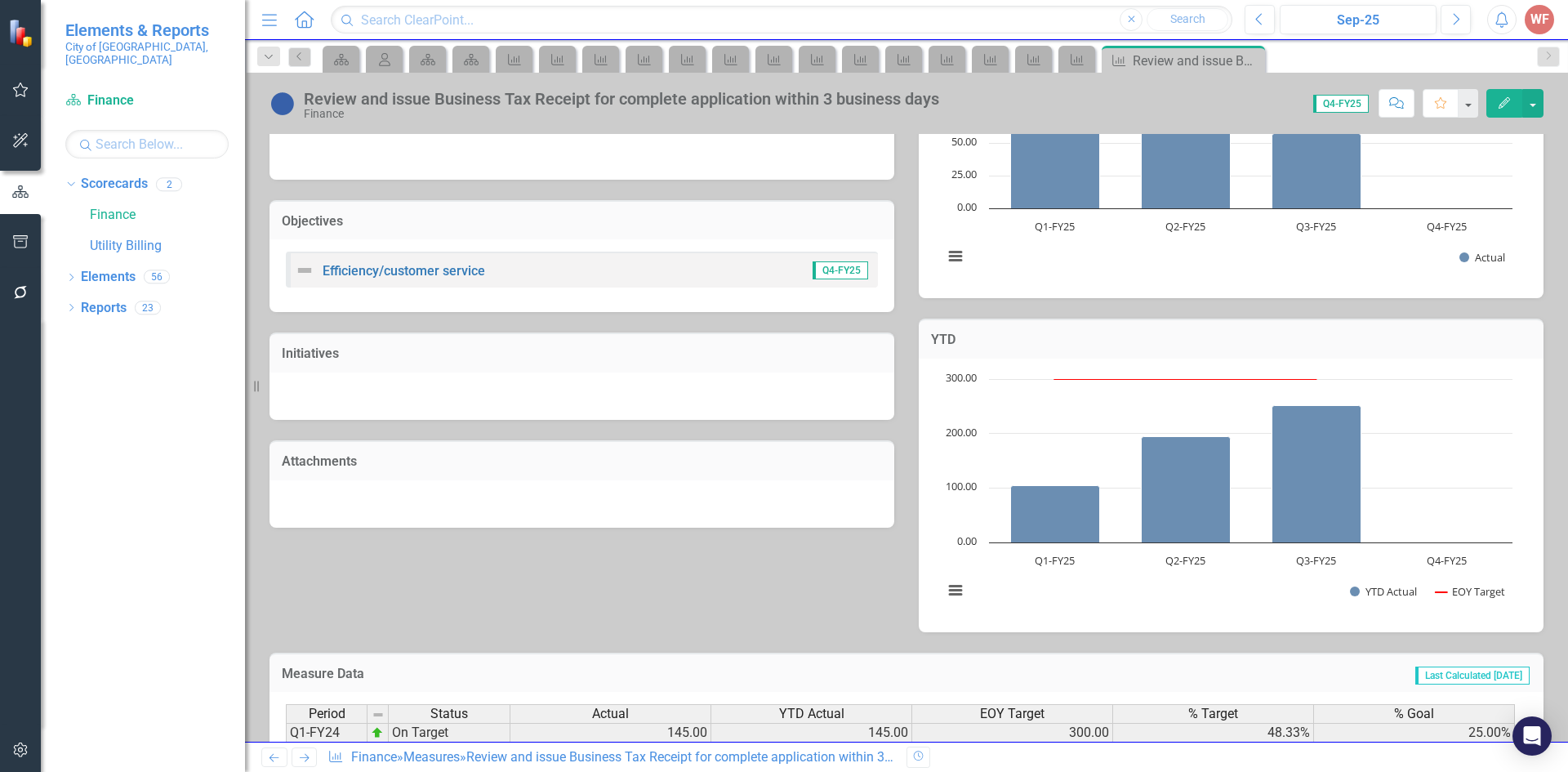
scroll to position [434, 0]
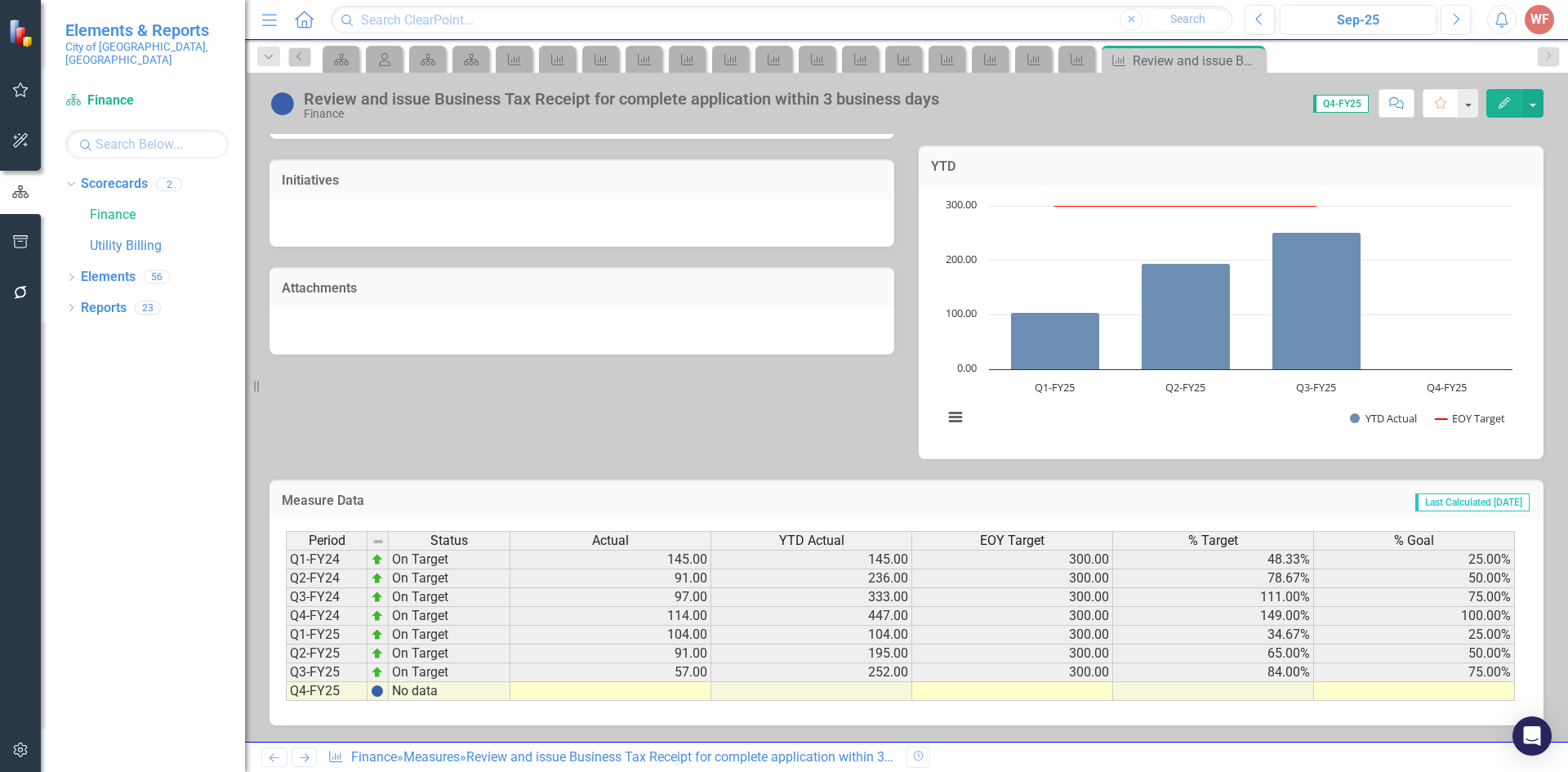
click at [303, 760] on icon "Next" at bounding box center [303, 757] width 14 height 11
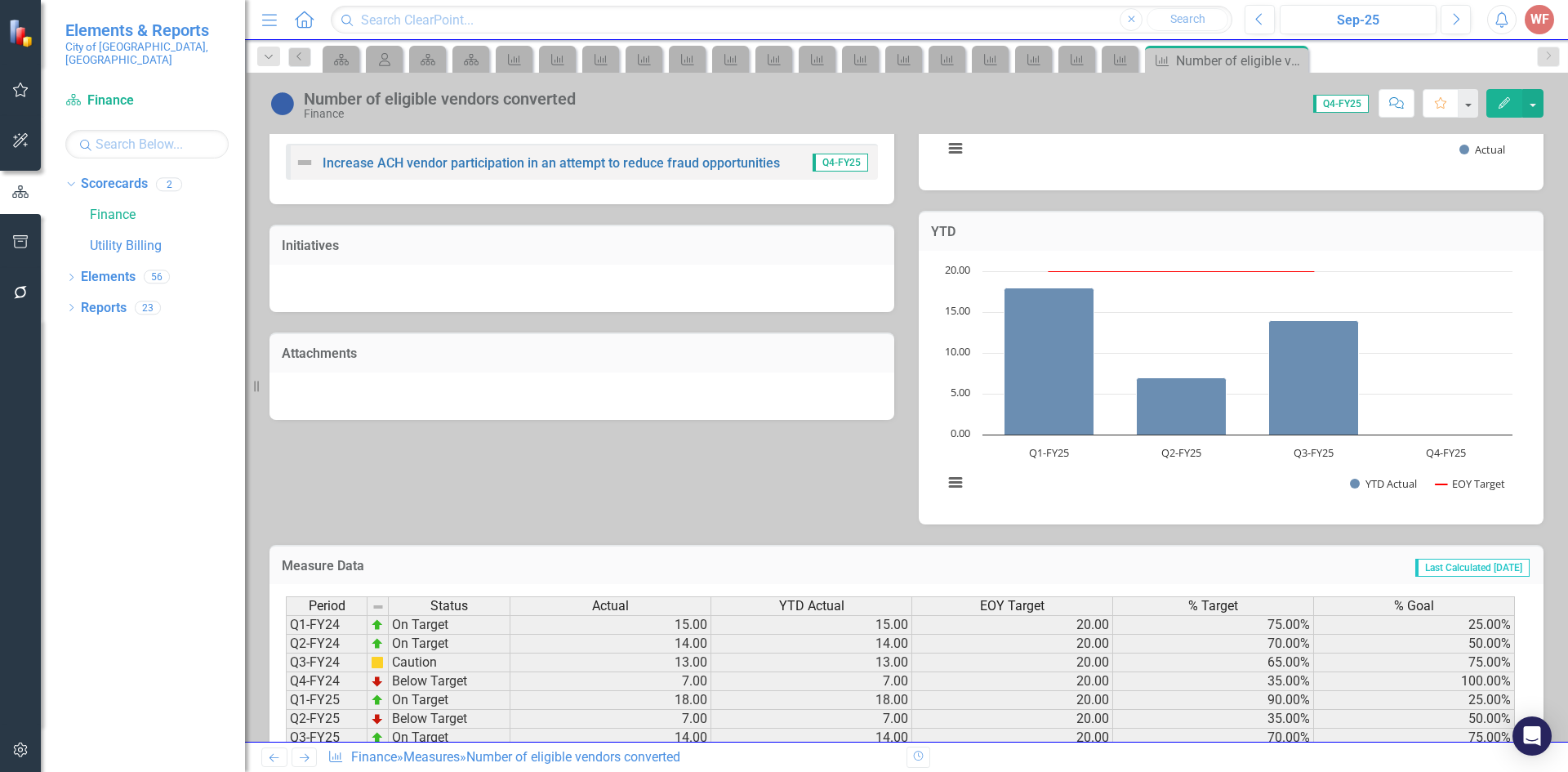
scroll to position [434, 0]
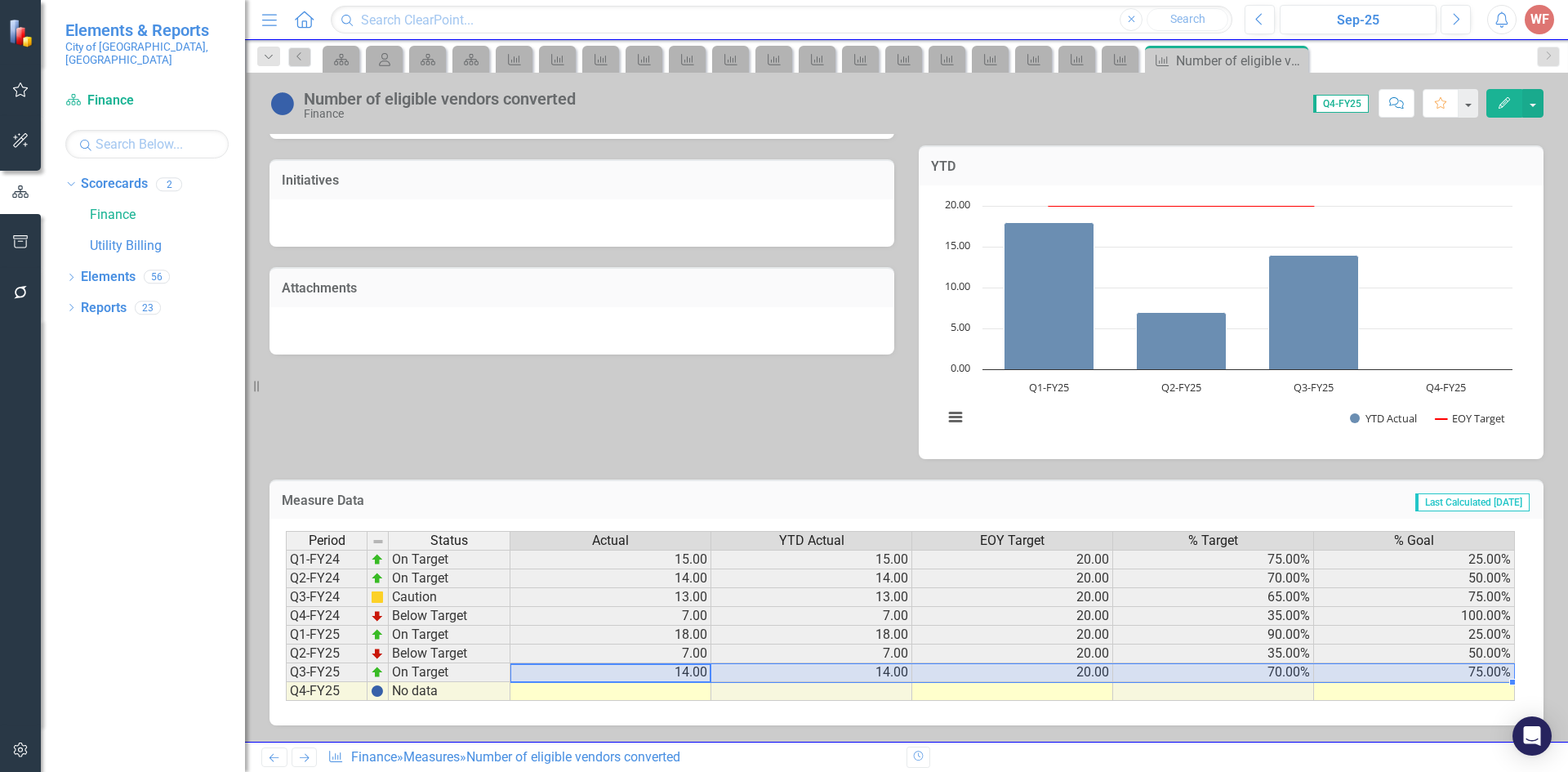
drag, startPoint x: 682, startPoint y: 674, endPoint x: 1337, endPoint y: 682, distance: 655.0
click at [286, 682] on div "Period Status Actual YTD Actual EOY Target % Target % Goal Q1-FY24 On Target 15…" at bounding box center [286, 615] width 0 height 170
drag, startPoint x: 1512, startPoint y: 682, endPoint x: 1505, endPoint y: 693, distance: 13.0
click at [286, 692] on div "Period Status Actual YTD Actual EOY Target % Target % Goal Q1-FY24 On Target 15…" at bounding box center [286, 615] width 0 height 170
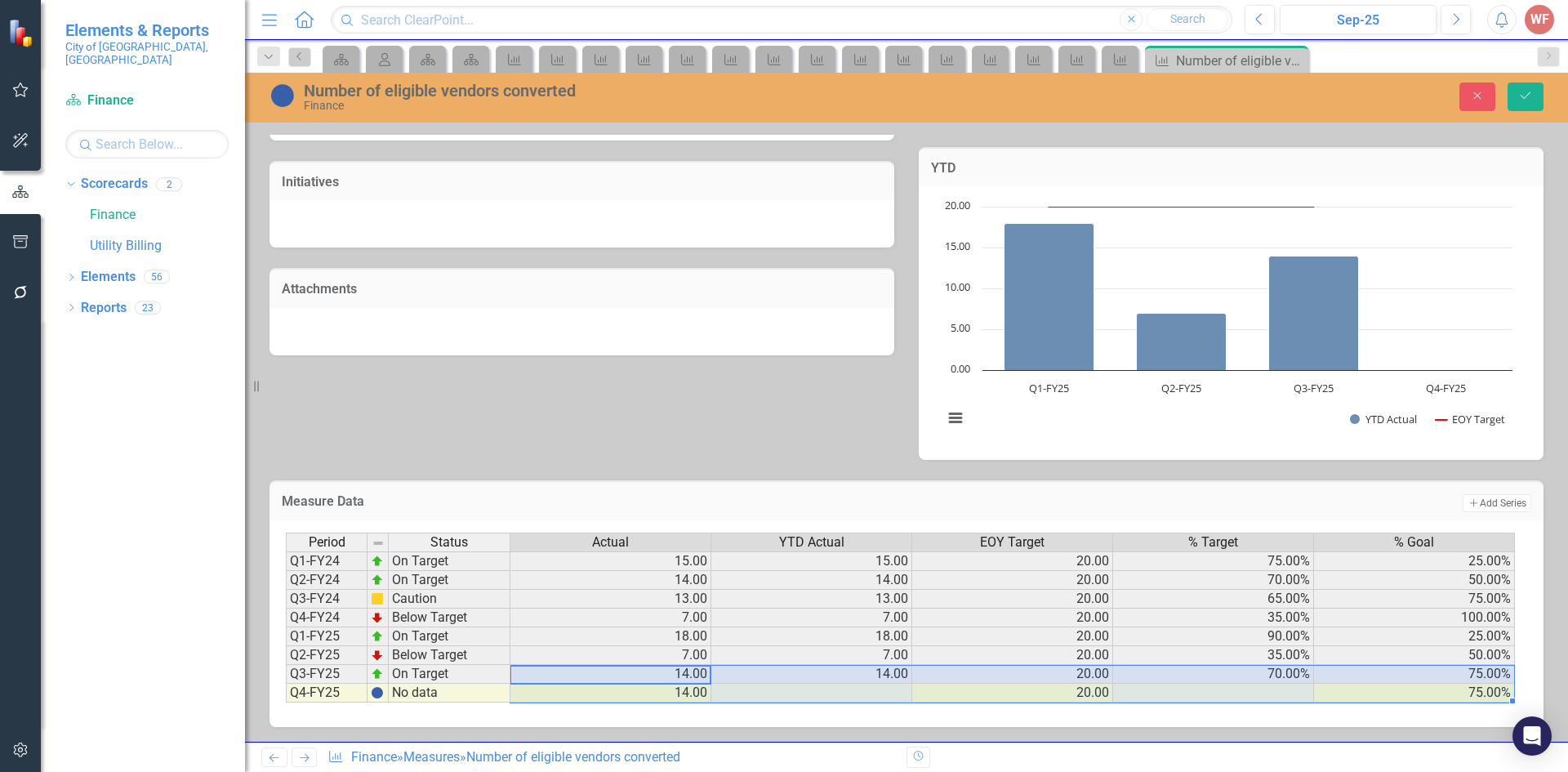
click at [695, 698] on td "14.00" at bounding box center [610, 692] width 201 height 19
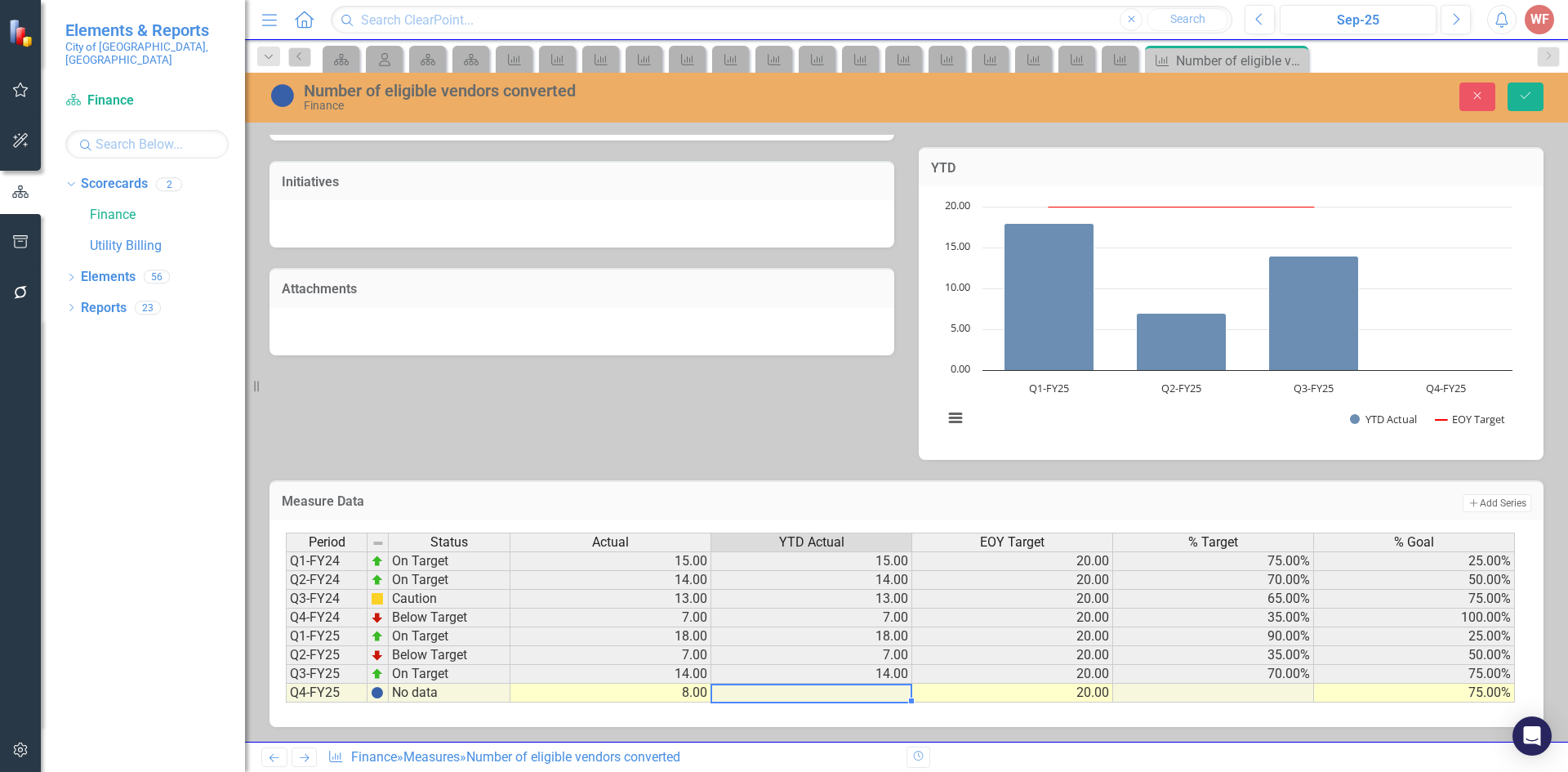
click at [1467, 691] on td "75.00%" at bounding box center [1414, 692] width 201 height 19
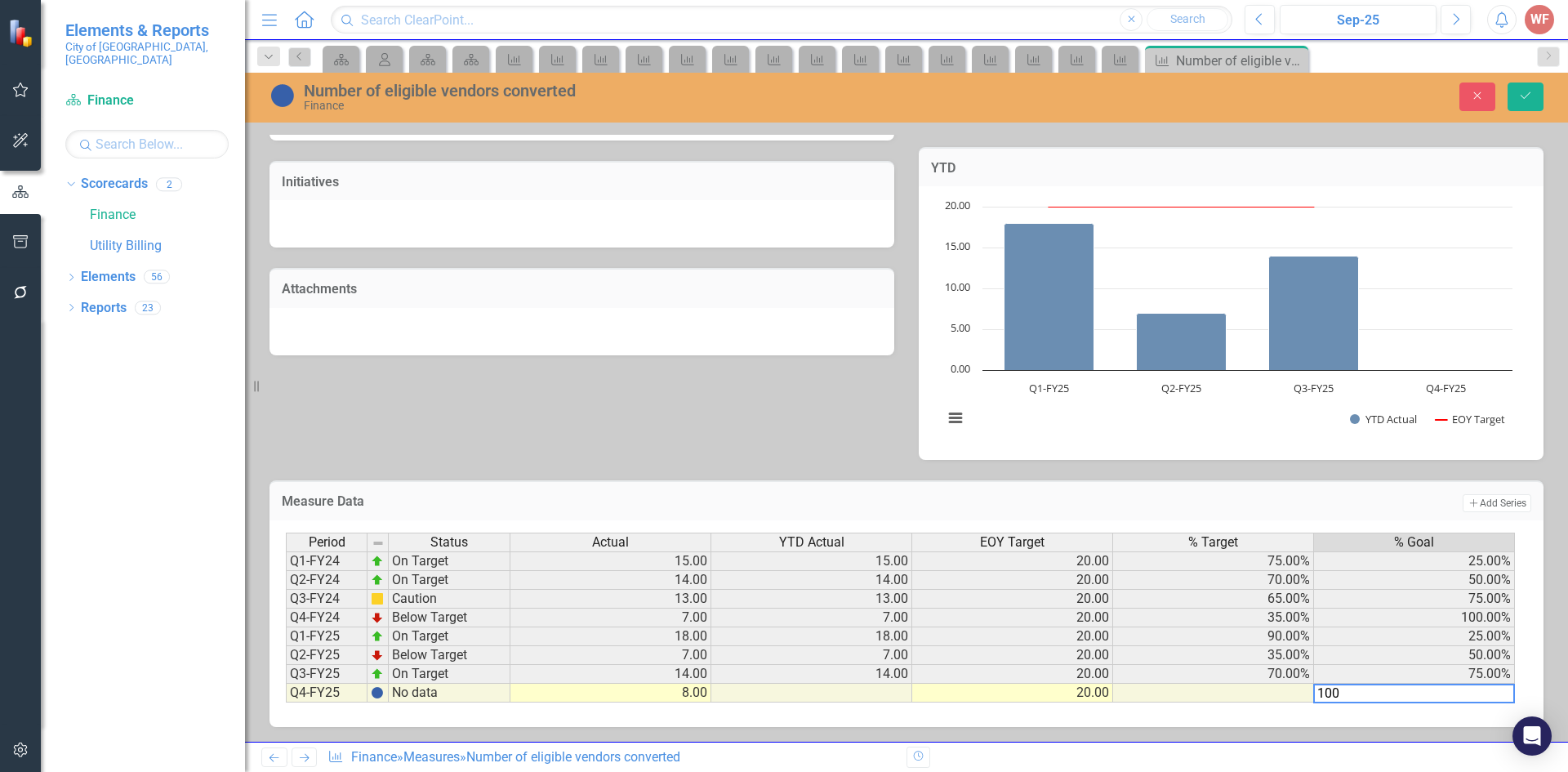
type textarea "100"
click at [286, 625] on div "Period Status Actual YTD Actual EOY Target % Target % Goal Q1-FY24 On Target 15…" at bounding box center [286, 617] width 0 height 170
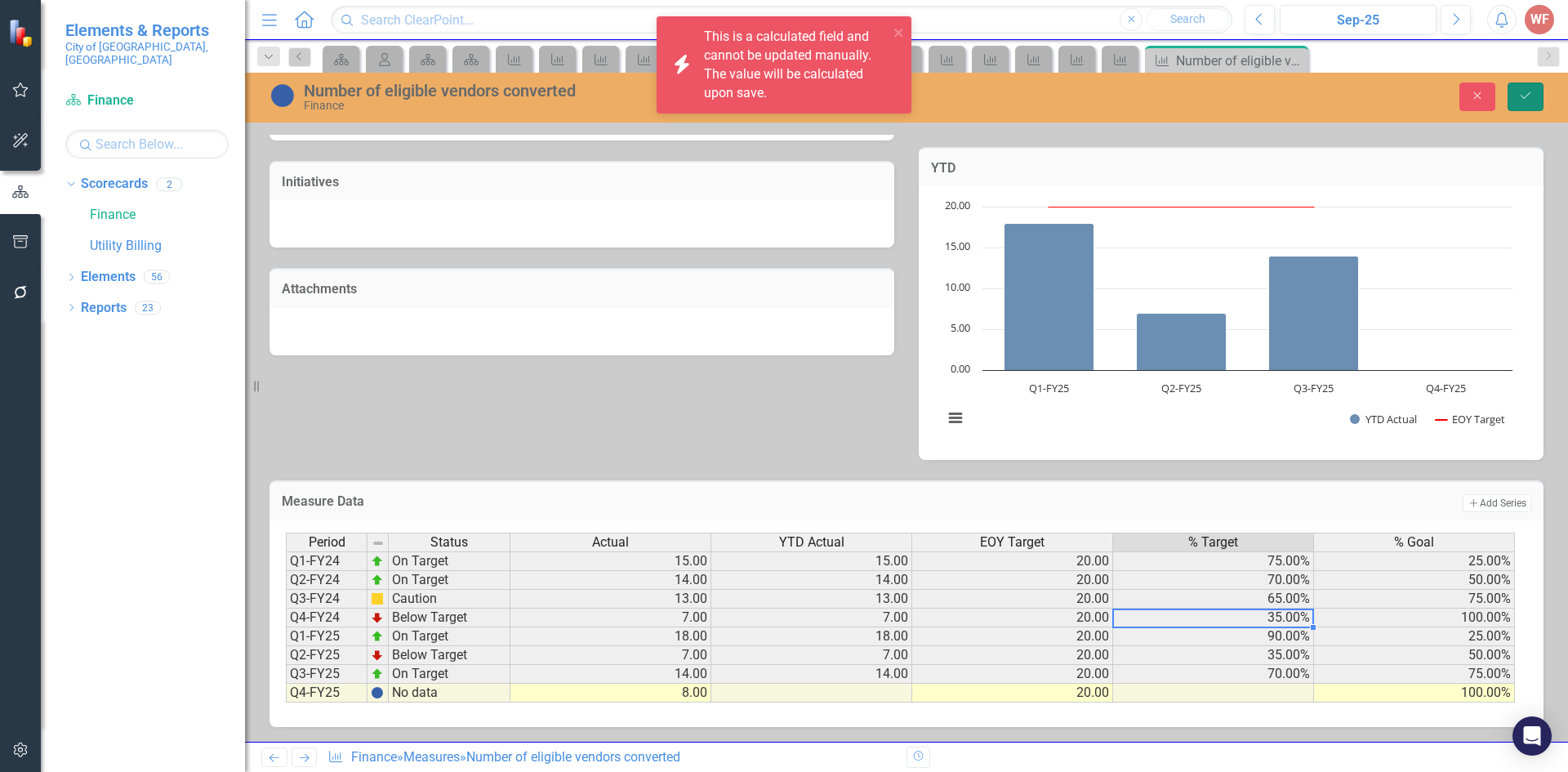
click at [1523, 93] on icon "Save" at bounding box center [1526, 95] width 15 height 12
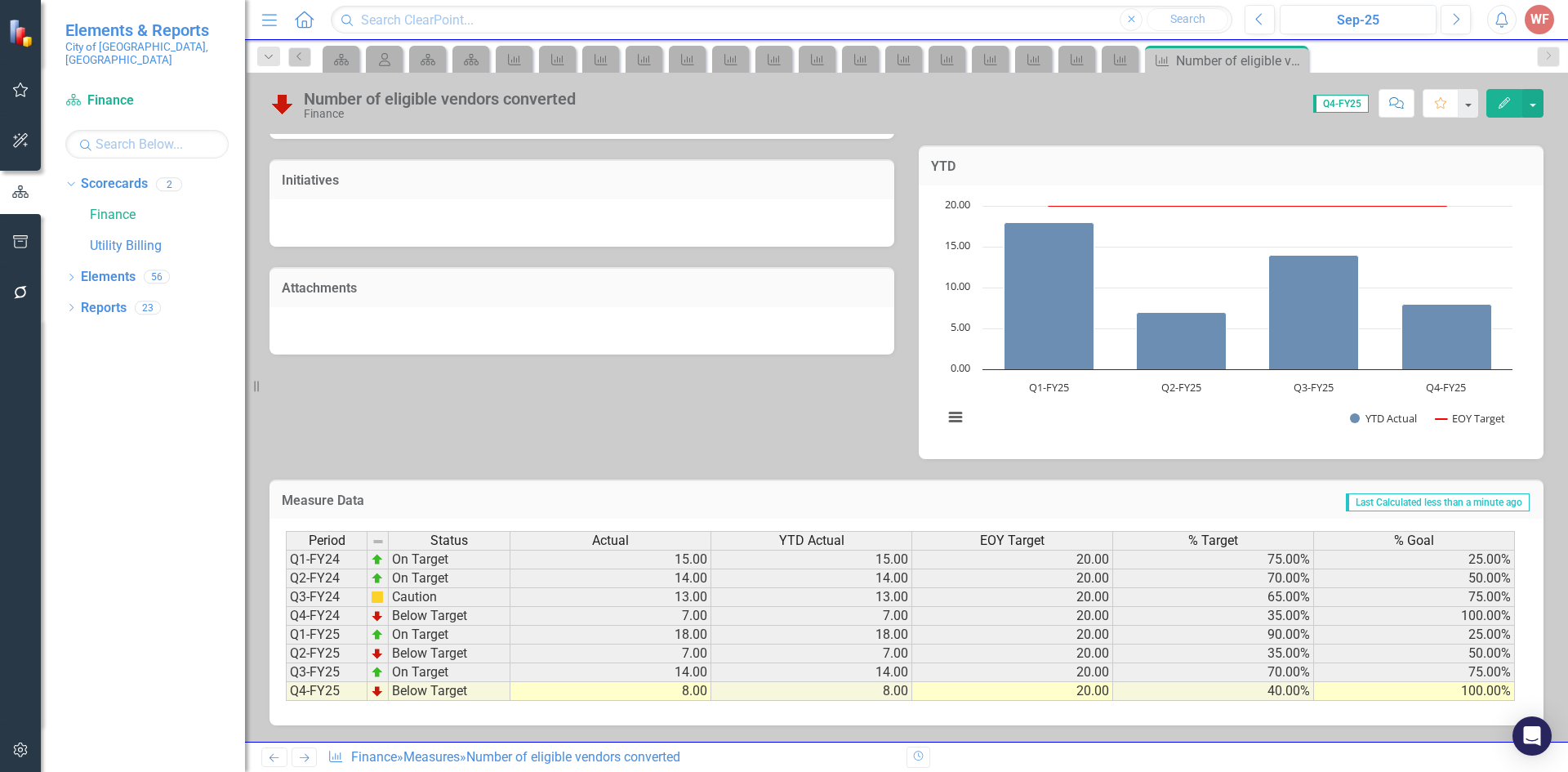
click at [891, 638] on td "18.00" at bounding box center [812, 634] width 201 height 19
click at [275, 754] on icon "Previous" at bounding box center [274, 757] width 14 height 11
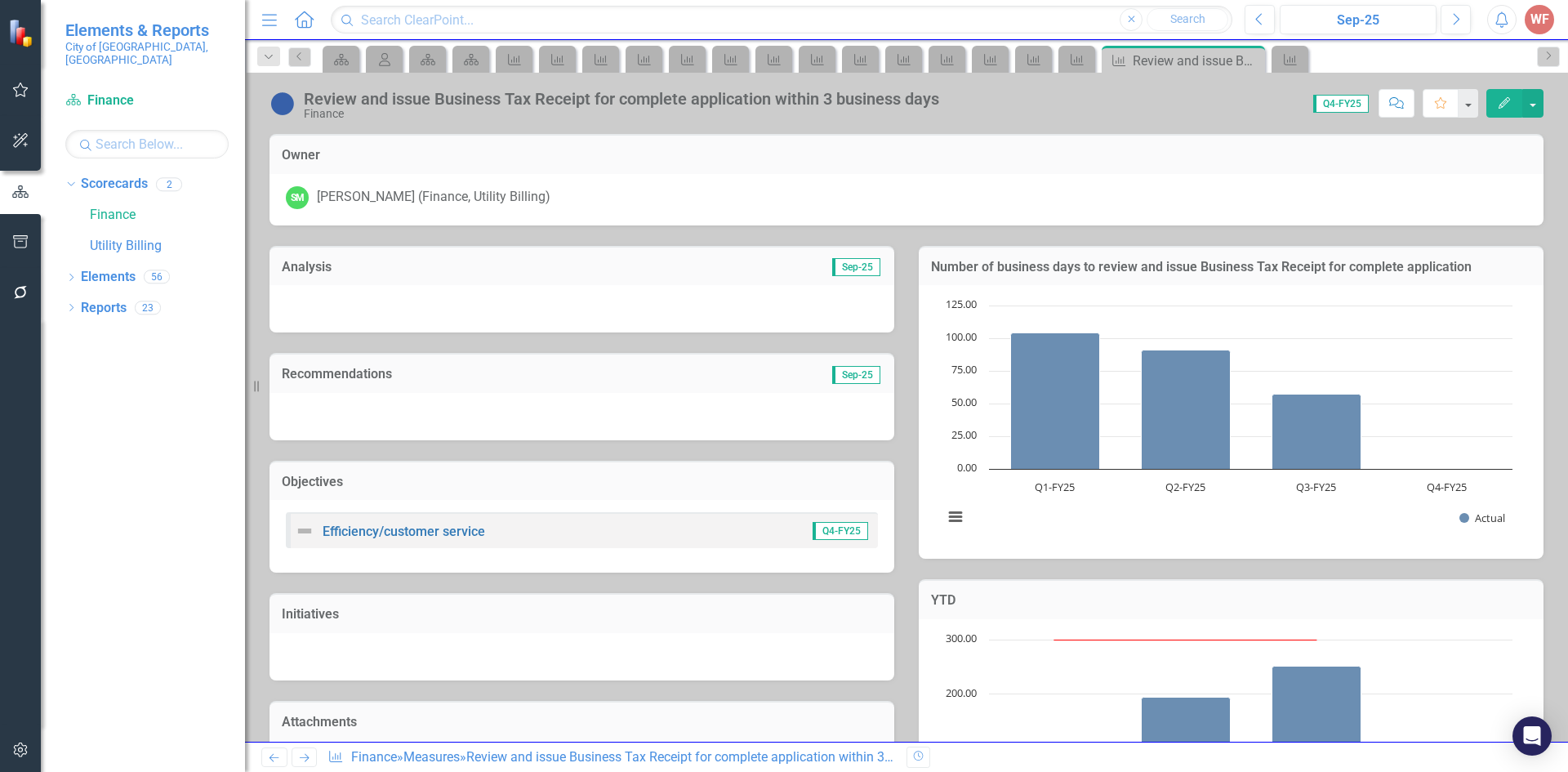
click at [275, 754] on icon "Previous" at bounding box center [274, 757] width 14 height 11
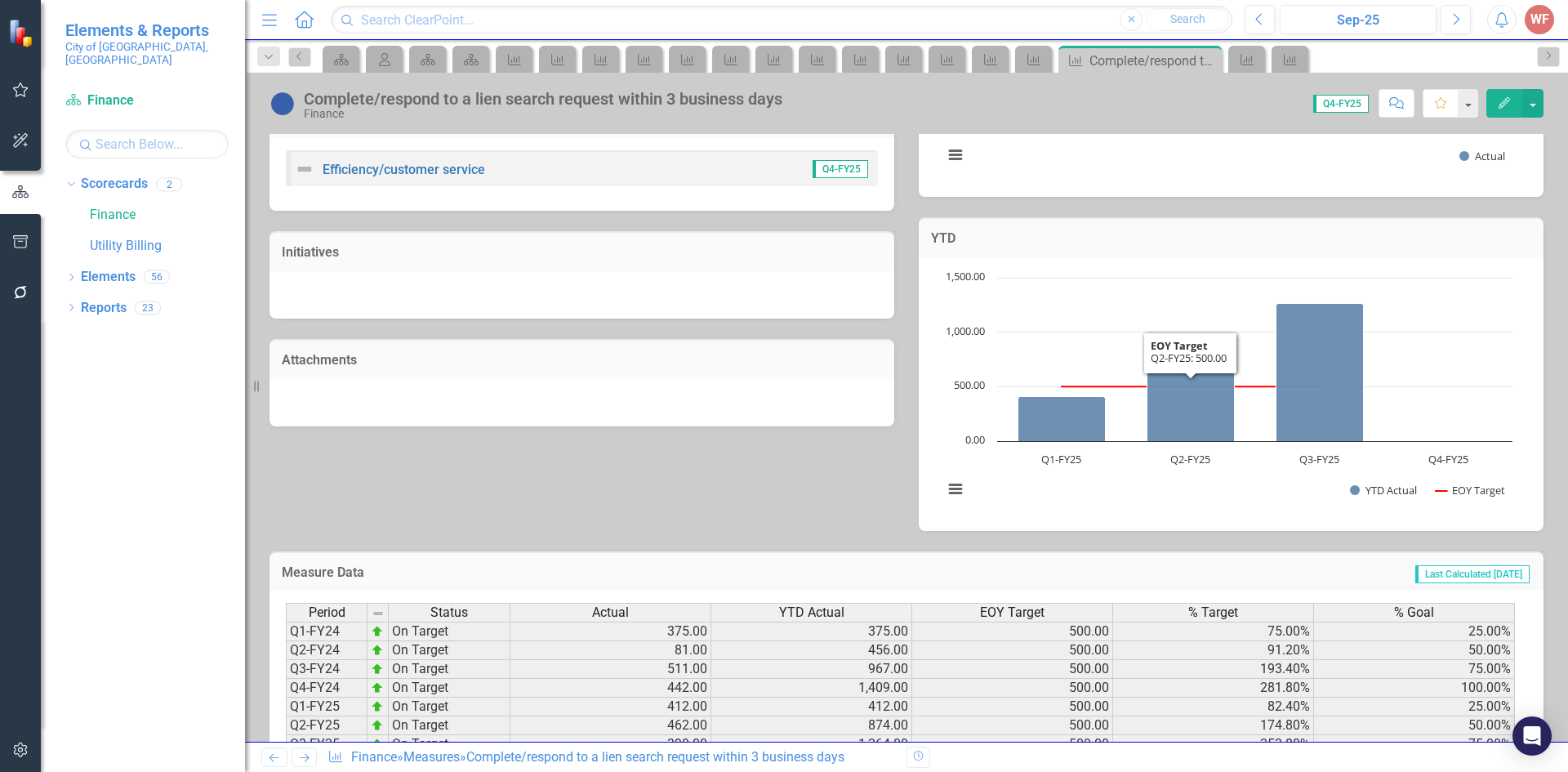
scroll to position [434, 0]
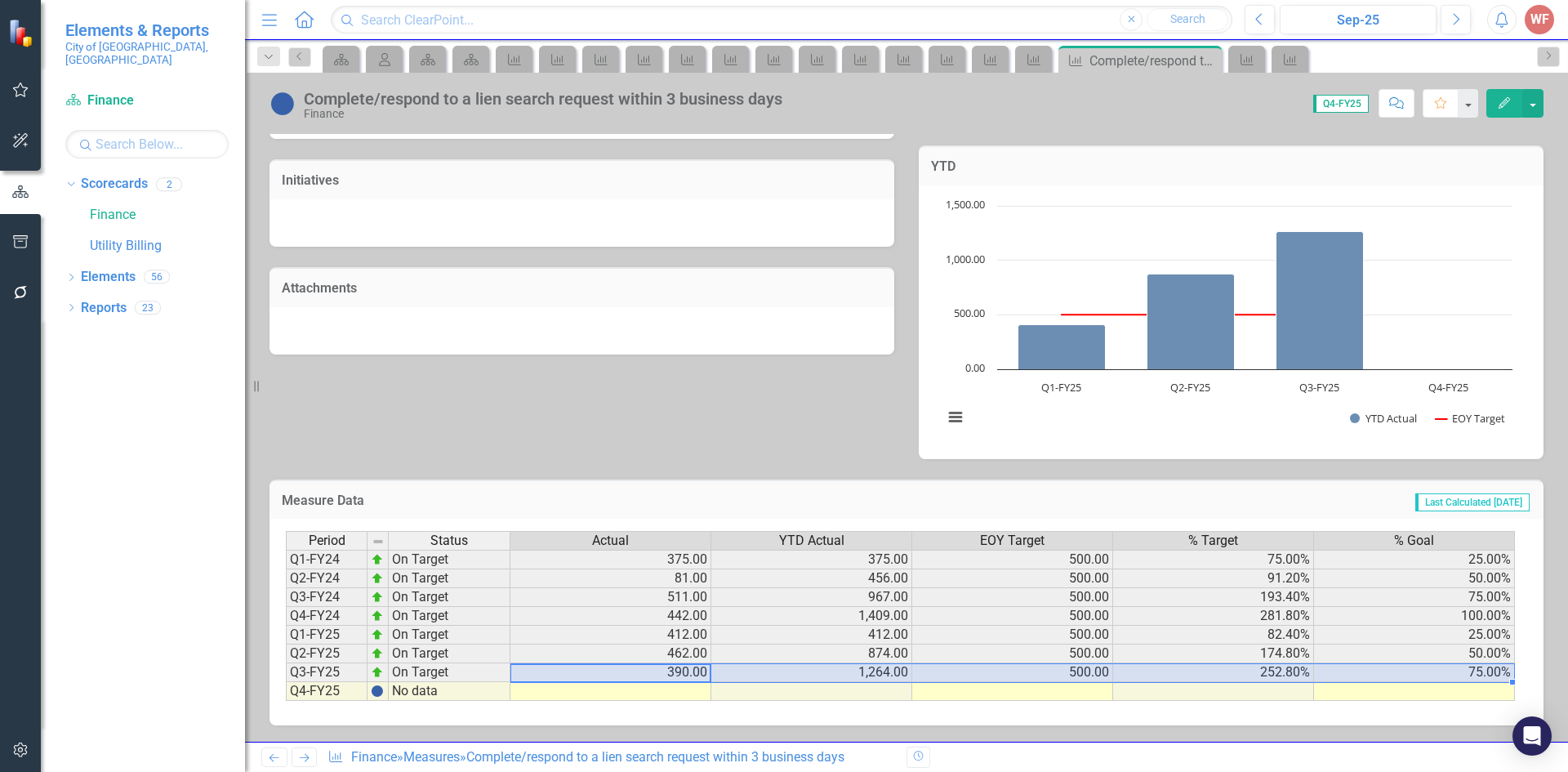
drag, startPoint x: 678, startPoint y: 675, endPoint x: 1413, endPoint y: 677, distance: 735.0
click at [1413, 677] on tr "Q3-FY25 On Target 390.00 1,264.00 500.00 252.80% 75.00%" at bounding box center [901, 672] width 1229 height 19
drag, startPoint x: 1514, startPoint y: 684, endPoint x: 1512, endPoint y: 692, distance: 8.2
click at [286, 692] on div "Period Status Actual YTD Actual EOY Target % Target % Goal Q1-FY24 On Target 37…" at bounding box center [286, 615] width 0 height 170
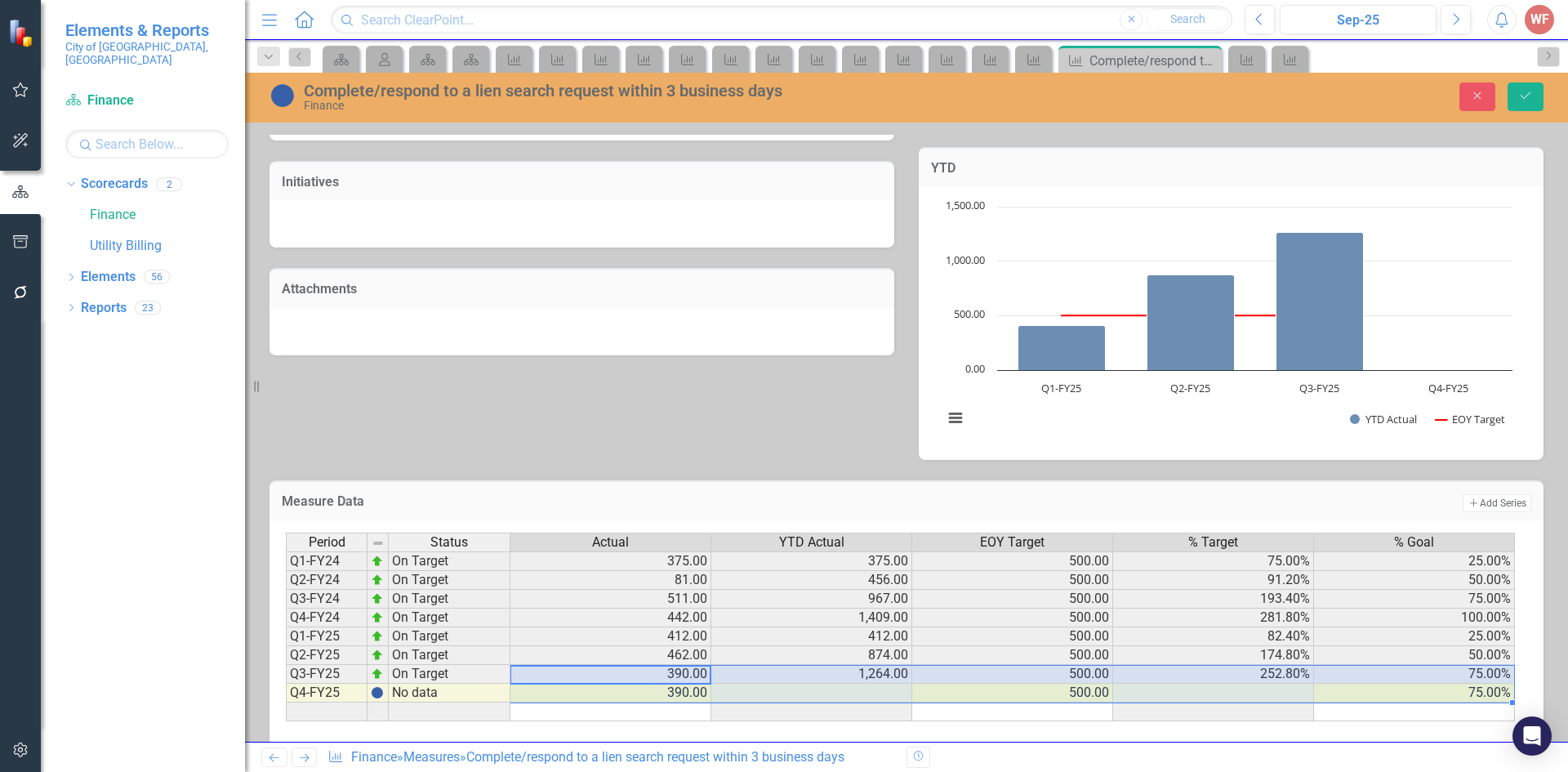
click at [1451, 697] on td "75.00%" at bounding box center [1414, 692] width 201 height 19
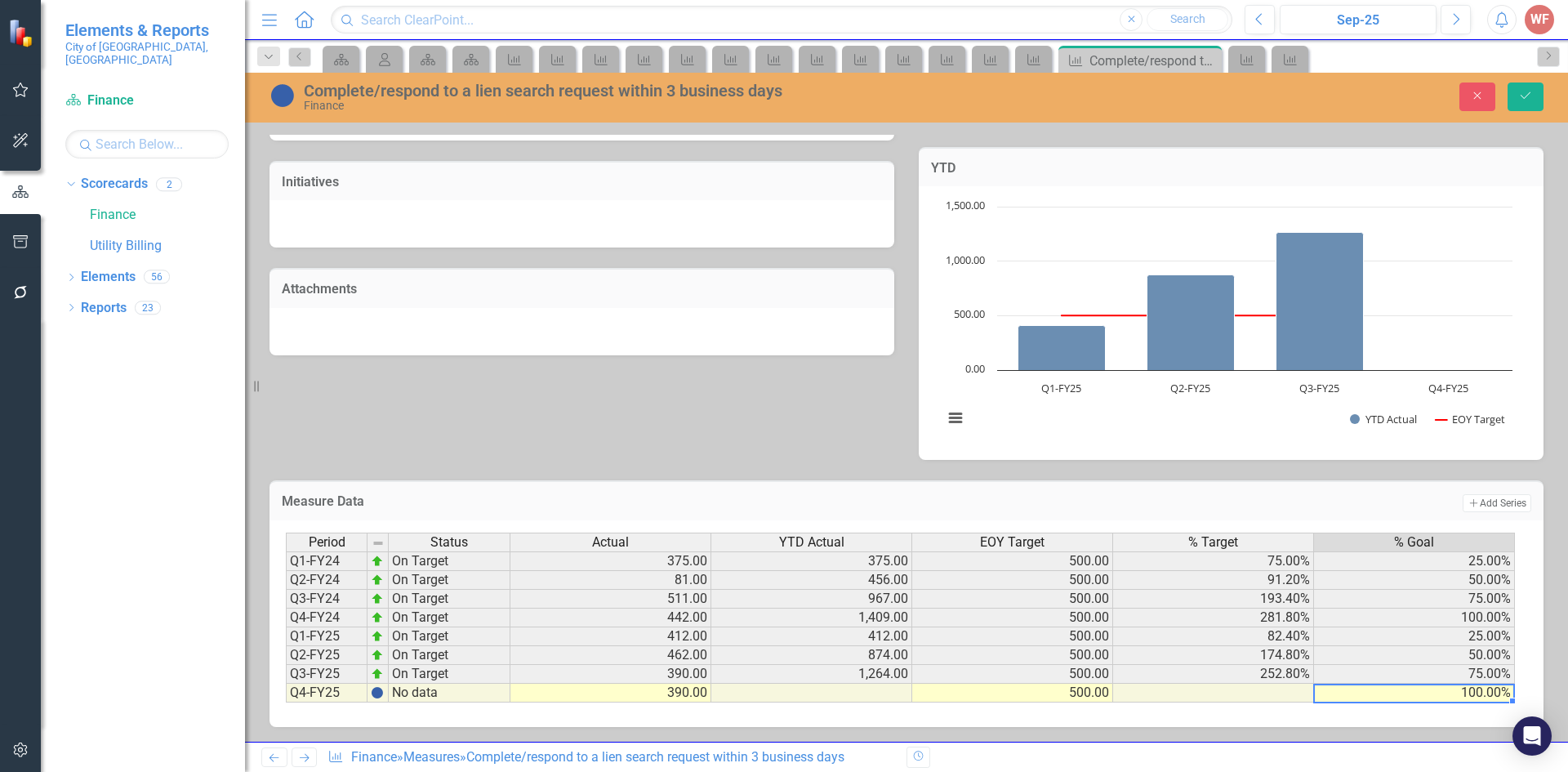
click at [686, 696] on td "390.00" at bounding box center [610, 692] width 201 height 19
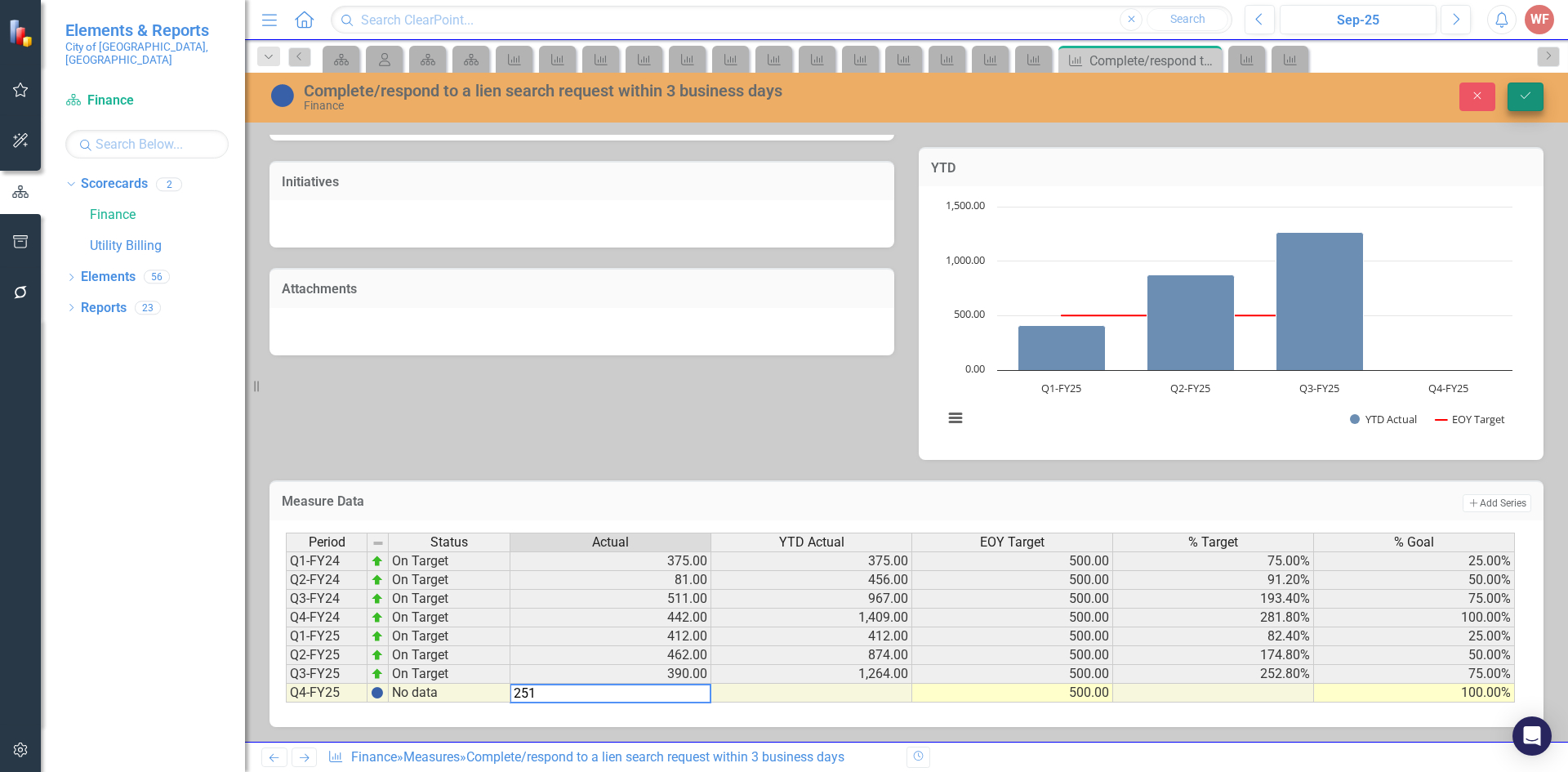
type textarea "251"
click at [1513, 96] on button "Save" at bounding box center [1525, 96] width 36 height 28
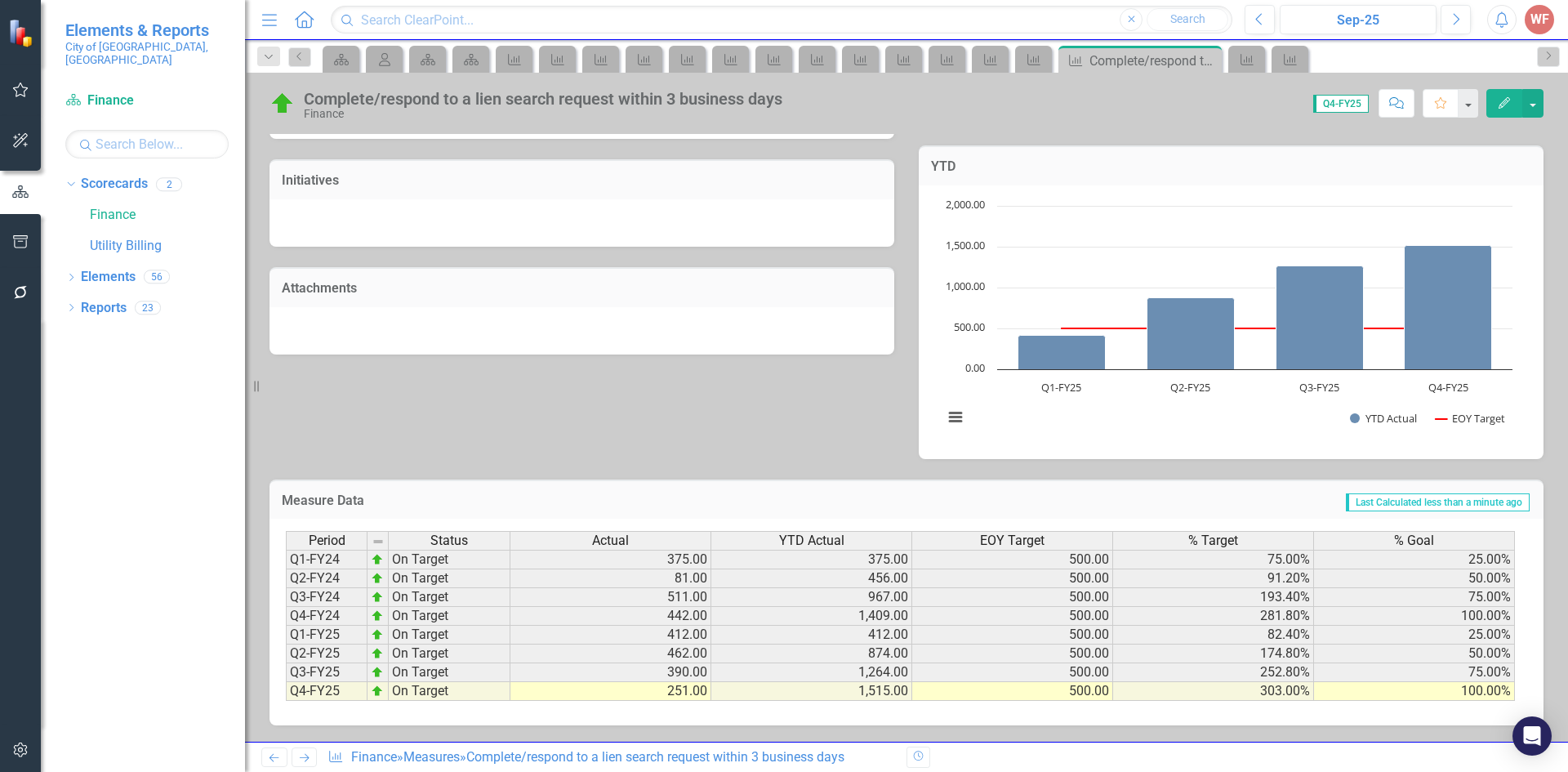
click at [297, 755] on icon "Next" at bounding box center [303, 757] width 14 height 11
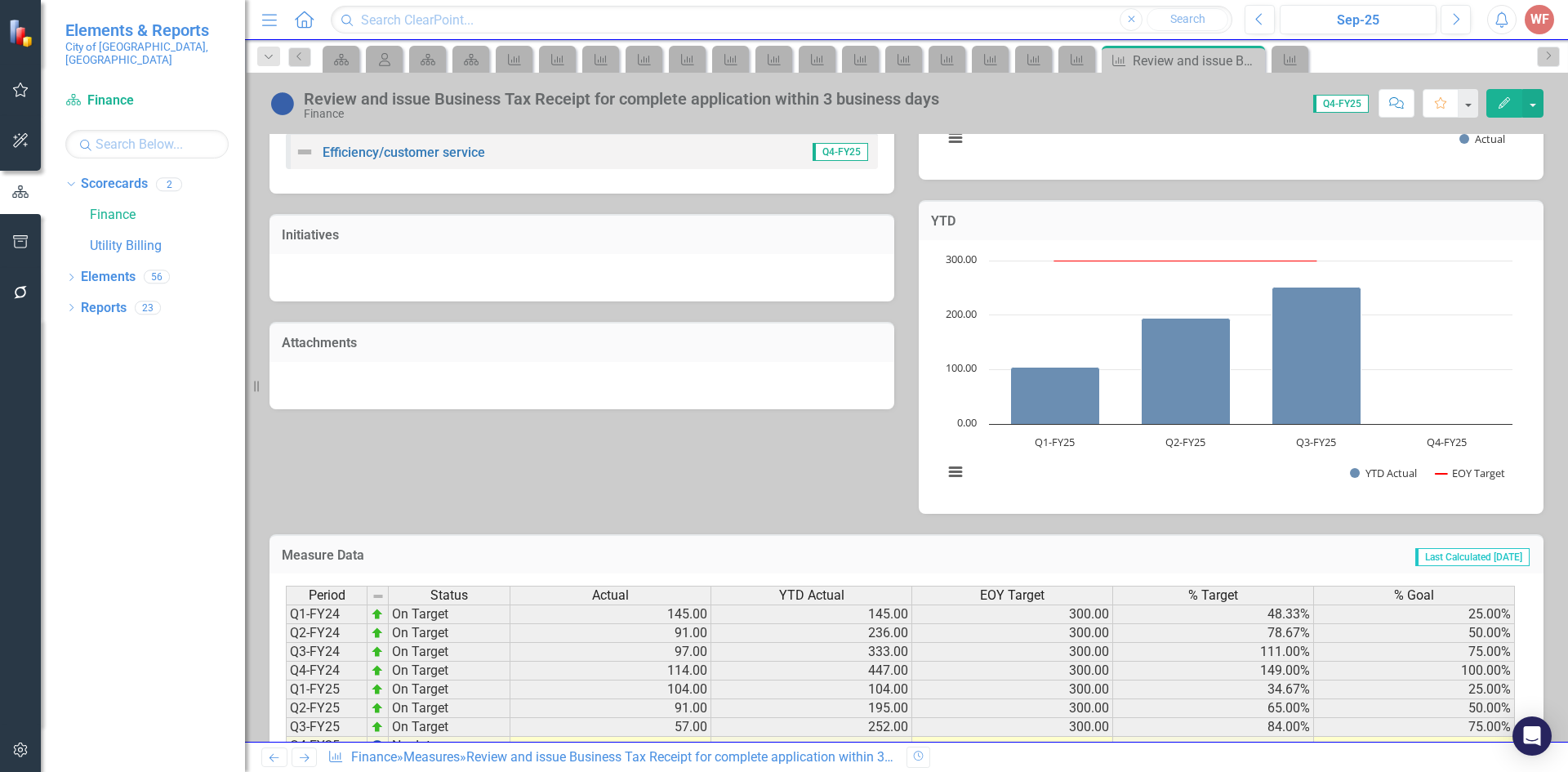
scroll to position [434, 0]
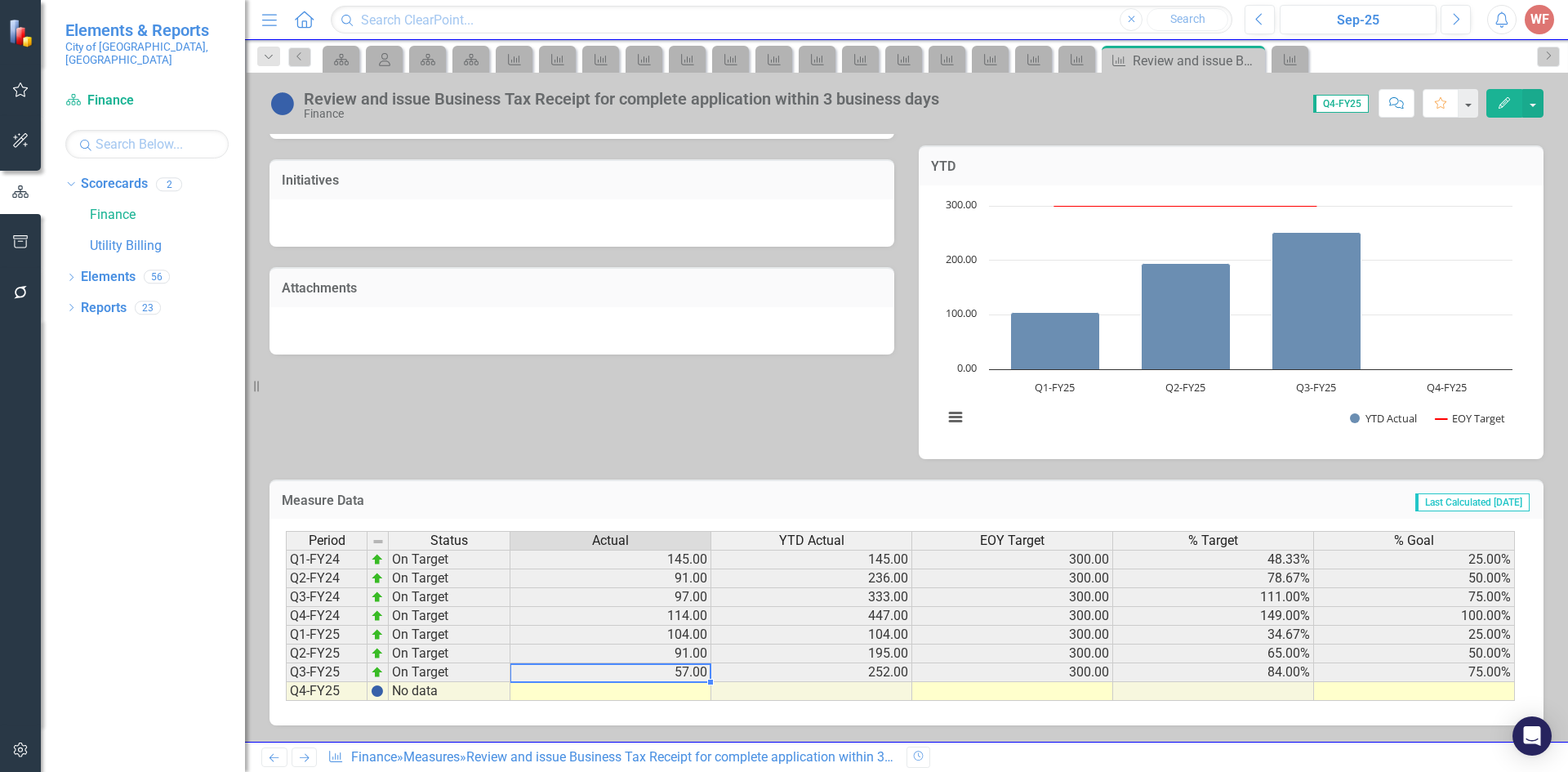
click at [681, 672] on td "57.00" at bounding box center [610, 672] width 201 height 19
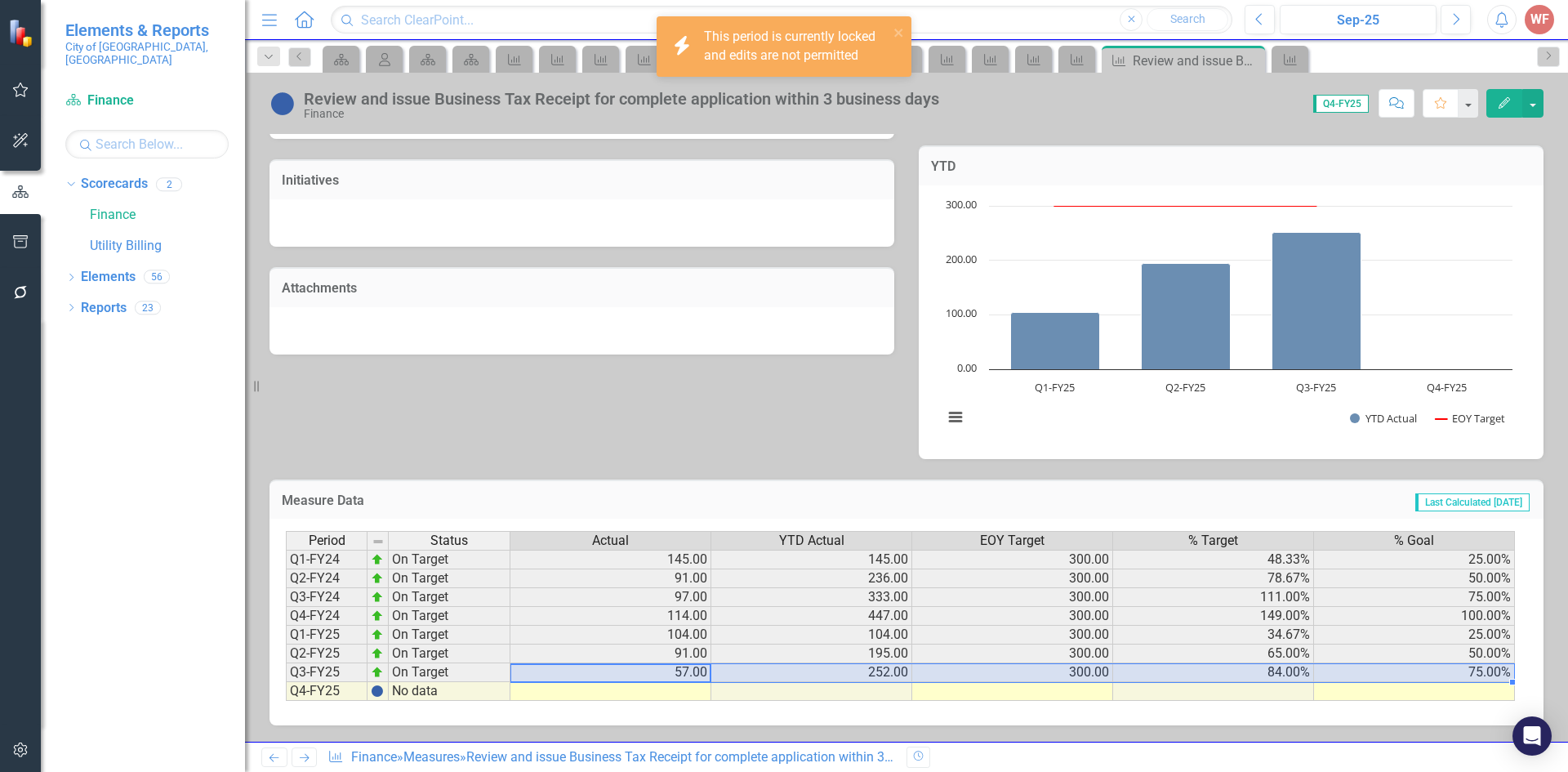
drag, startPoint x: 659, startPoint y: 669, endPoint x: 1422, endPoint y: 675, distance: 763.0
click at [1422, 675] on tr "Q3-FY25 On Target 57.00 252.00 300.00 84.00% 75.00%" at bounding box center [901, 672] width 1229 height 19
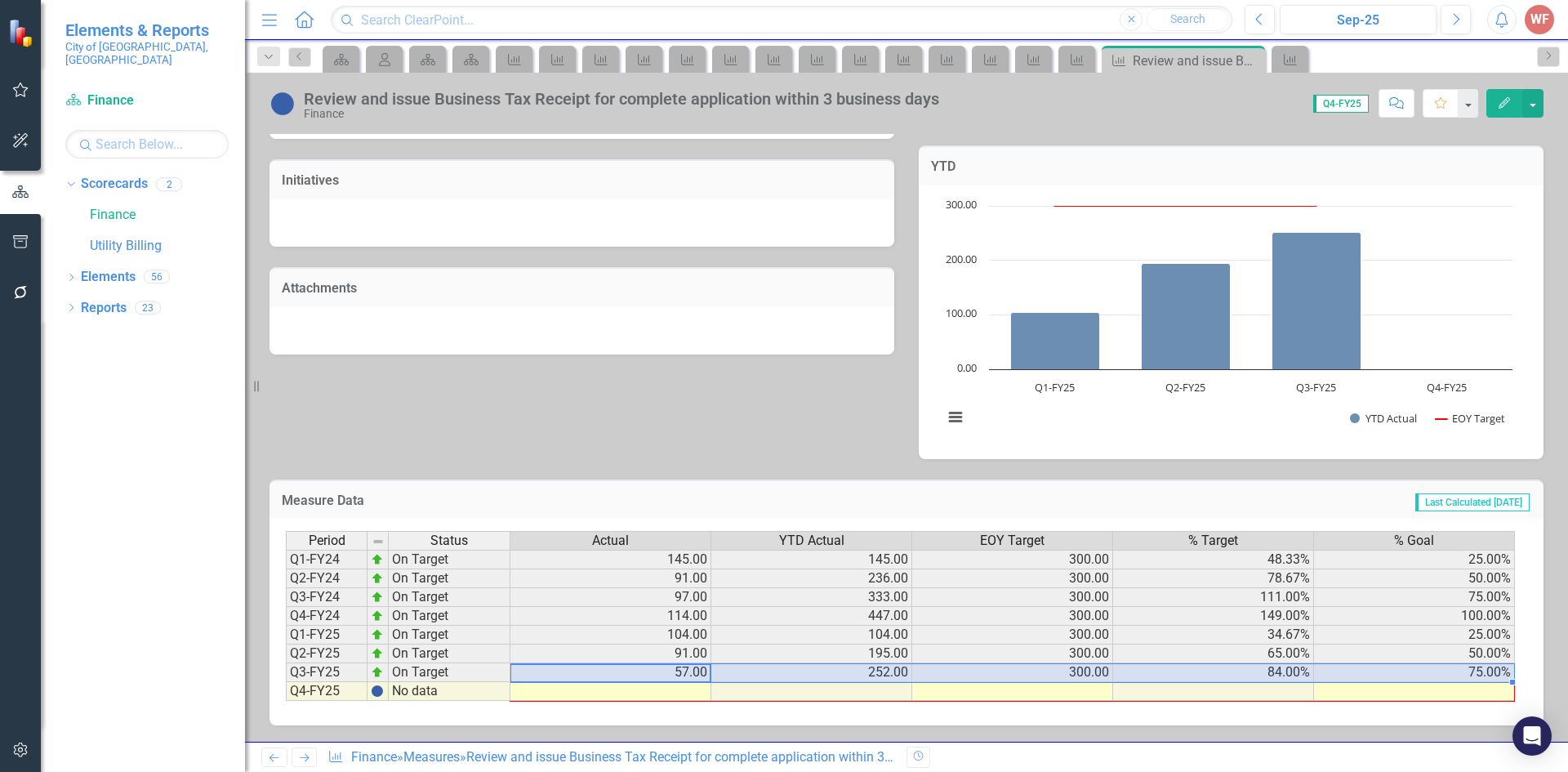
drag, startPoint x: 1513, startPoint y: 683, endPoint x: 1515, endPoint y: 692, distance: 9.2
click at [1515, 692] on div "Period Status Actual YTD Actual EOY Target % Target % Goal Q1-FY24 On Target 14…" at bounding box center [906, 621] width 1274 height 206
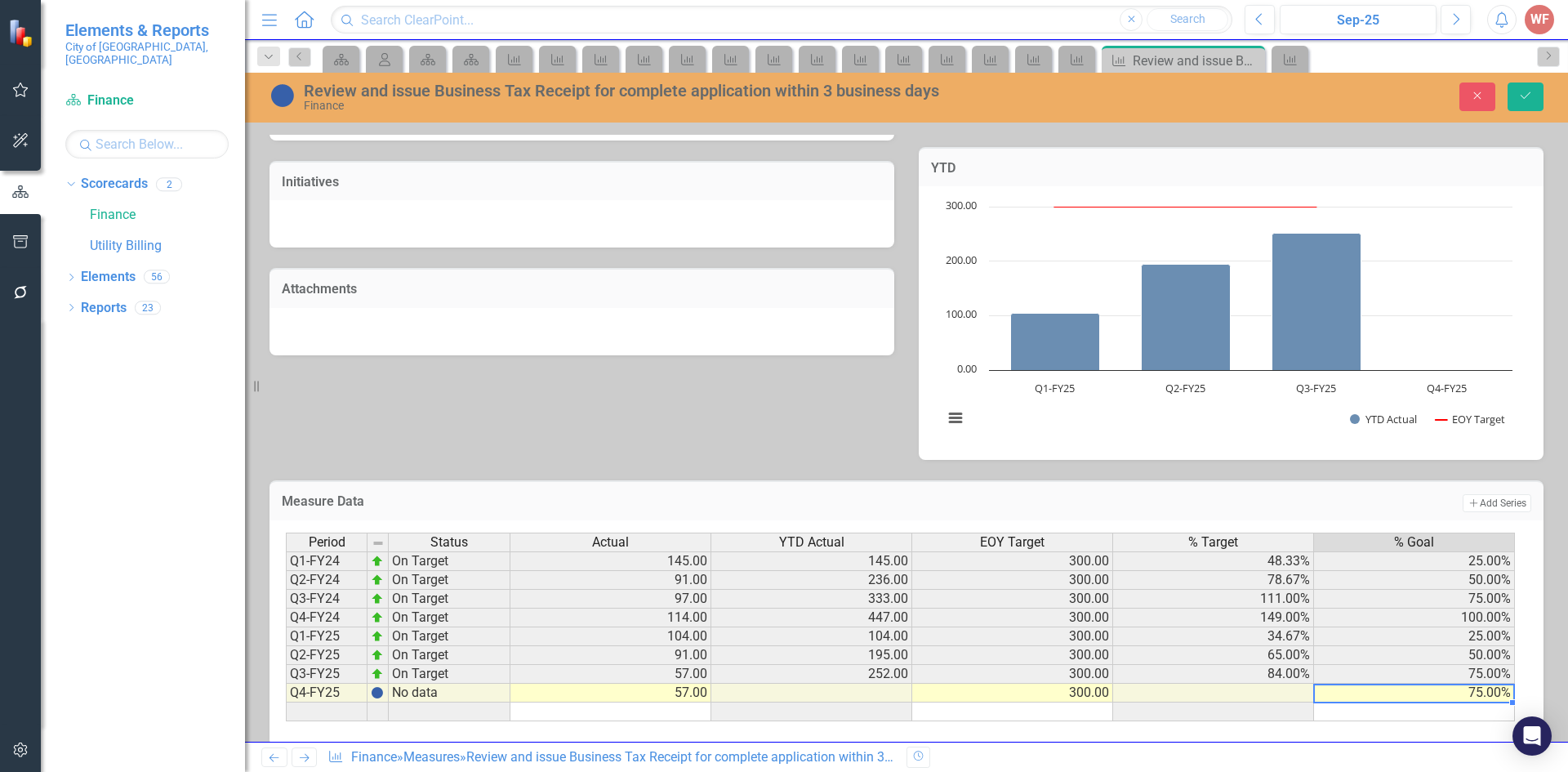
click at [1440, 699] on td "75.00%" at bounding box center [1414, 692] width 201 height 19
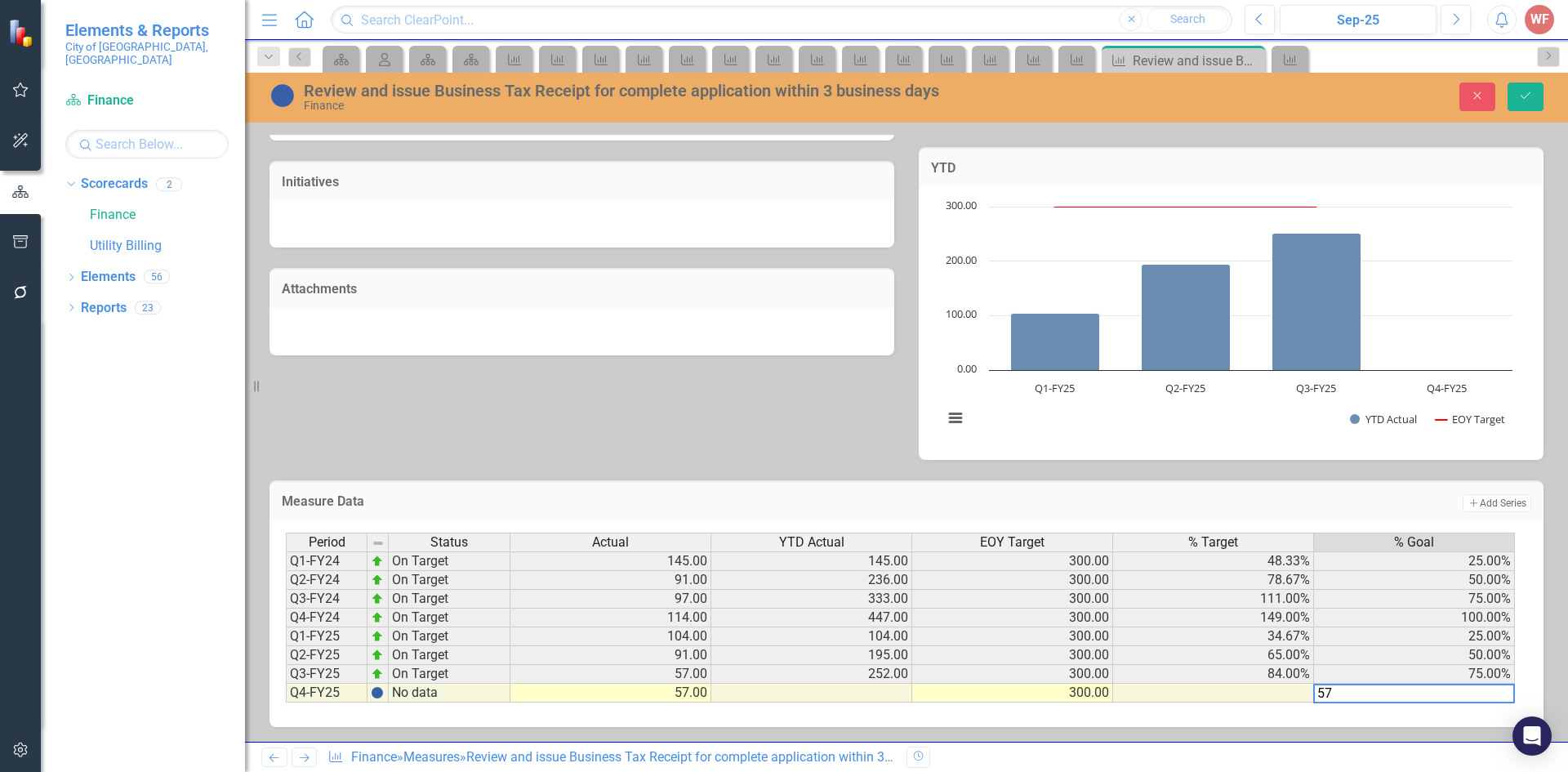
click at [649, 692] on td "57.00" at bounding box center [610, 692] width 201 height 19
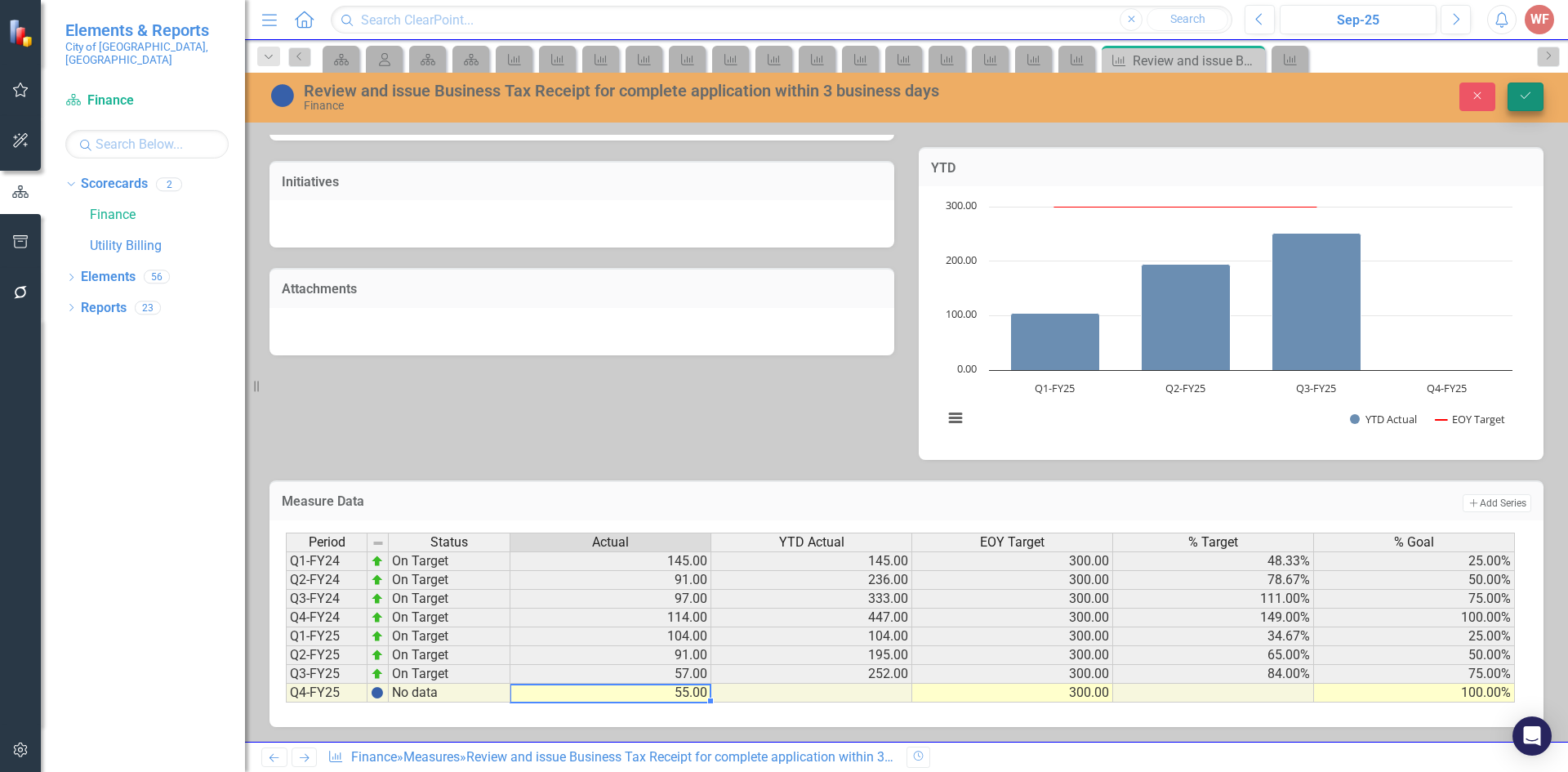
type textarea "55"
click at [1524, 103] on button "Save" at bounding box center [1525, 96] width 36 height 28
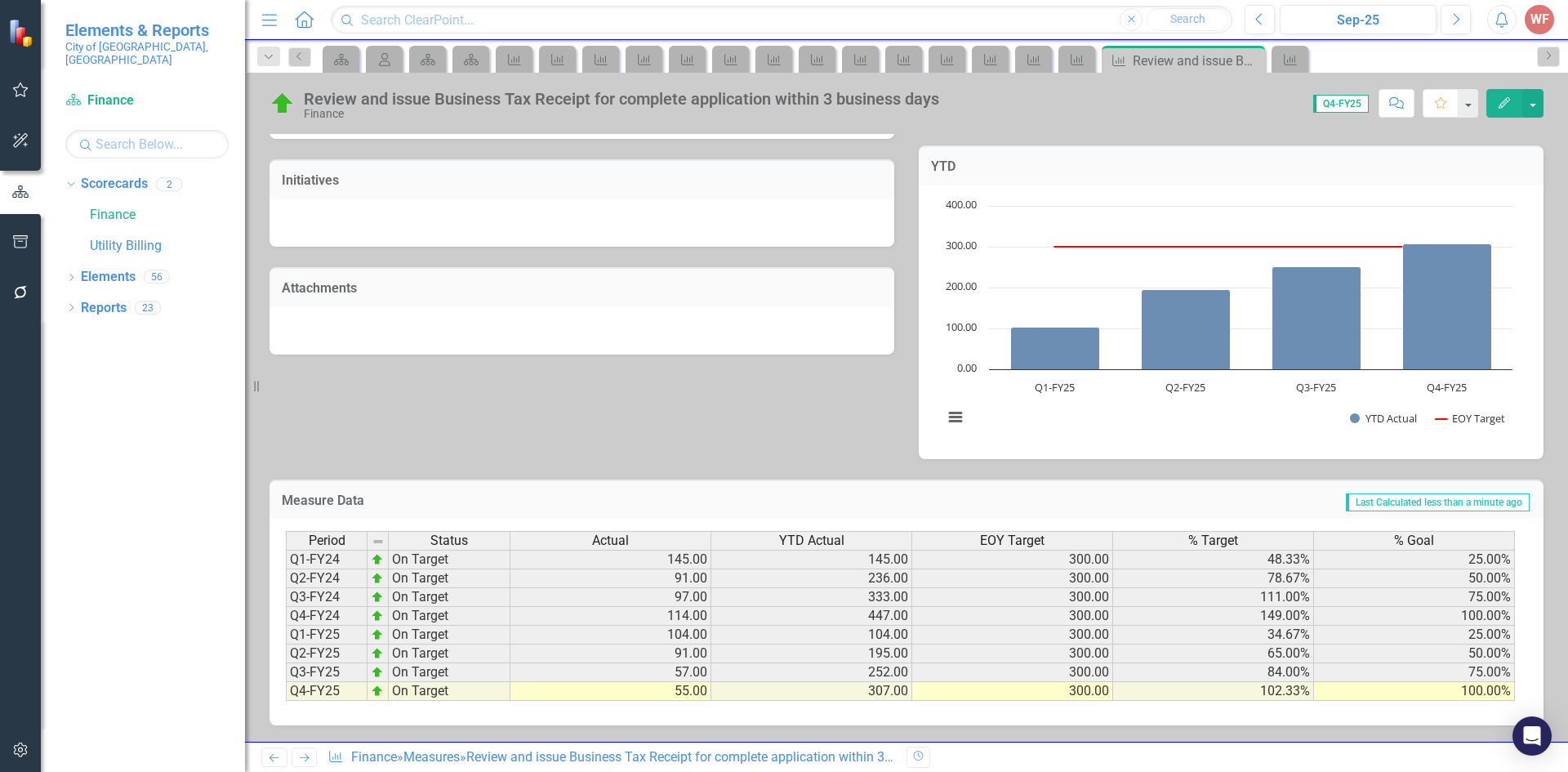
click at [274, 755] on icon "Previous" at bounding box center [274, 757] width 14 height 11
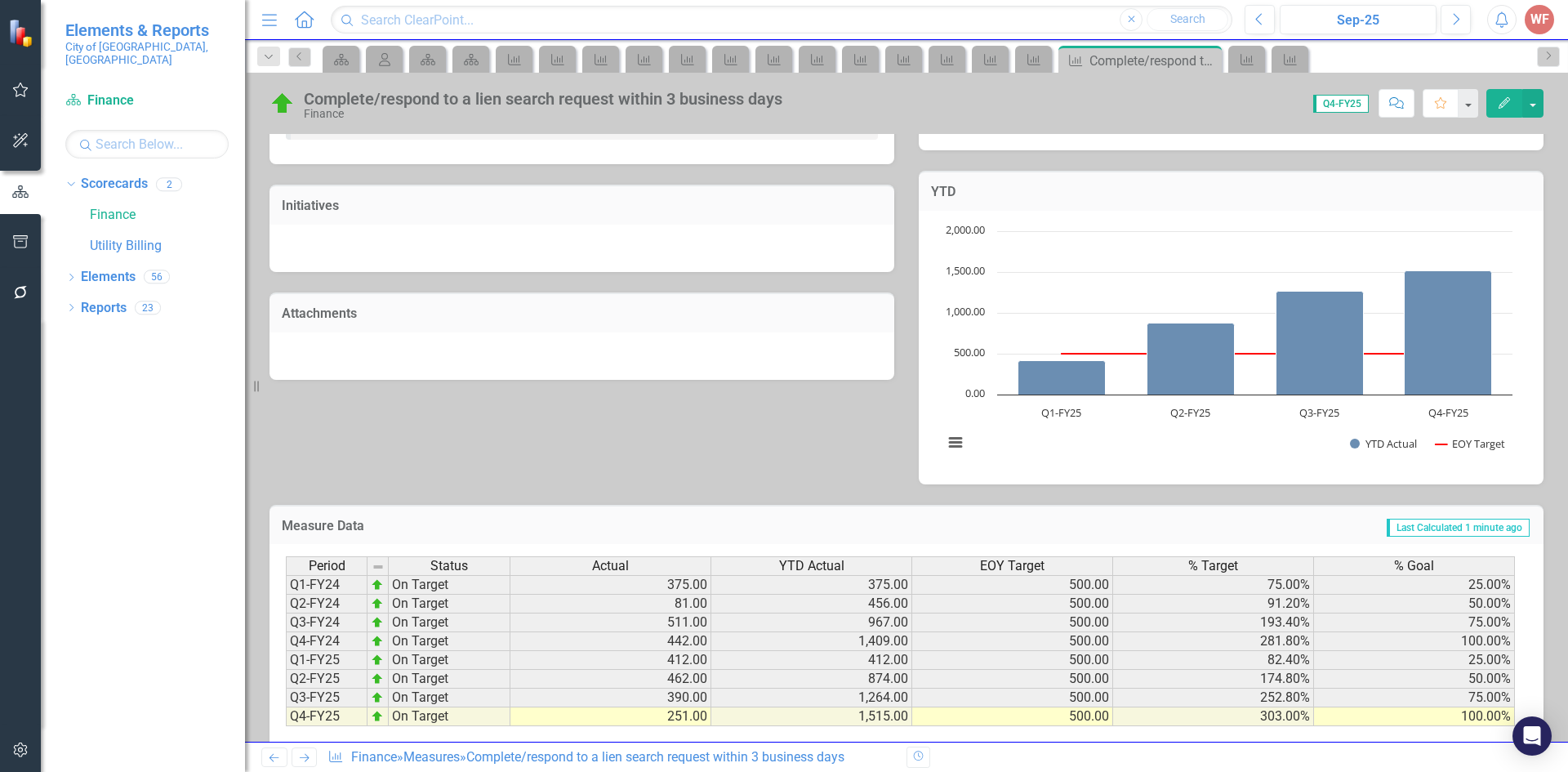
scroll to position [434, 0]
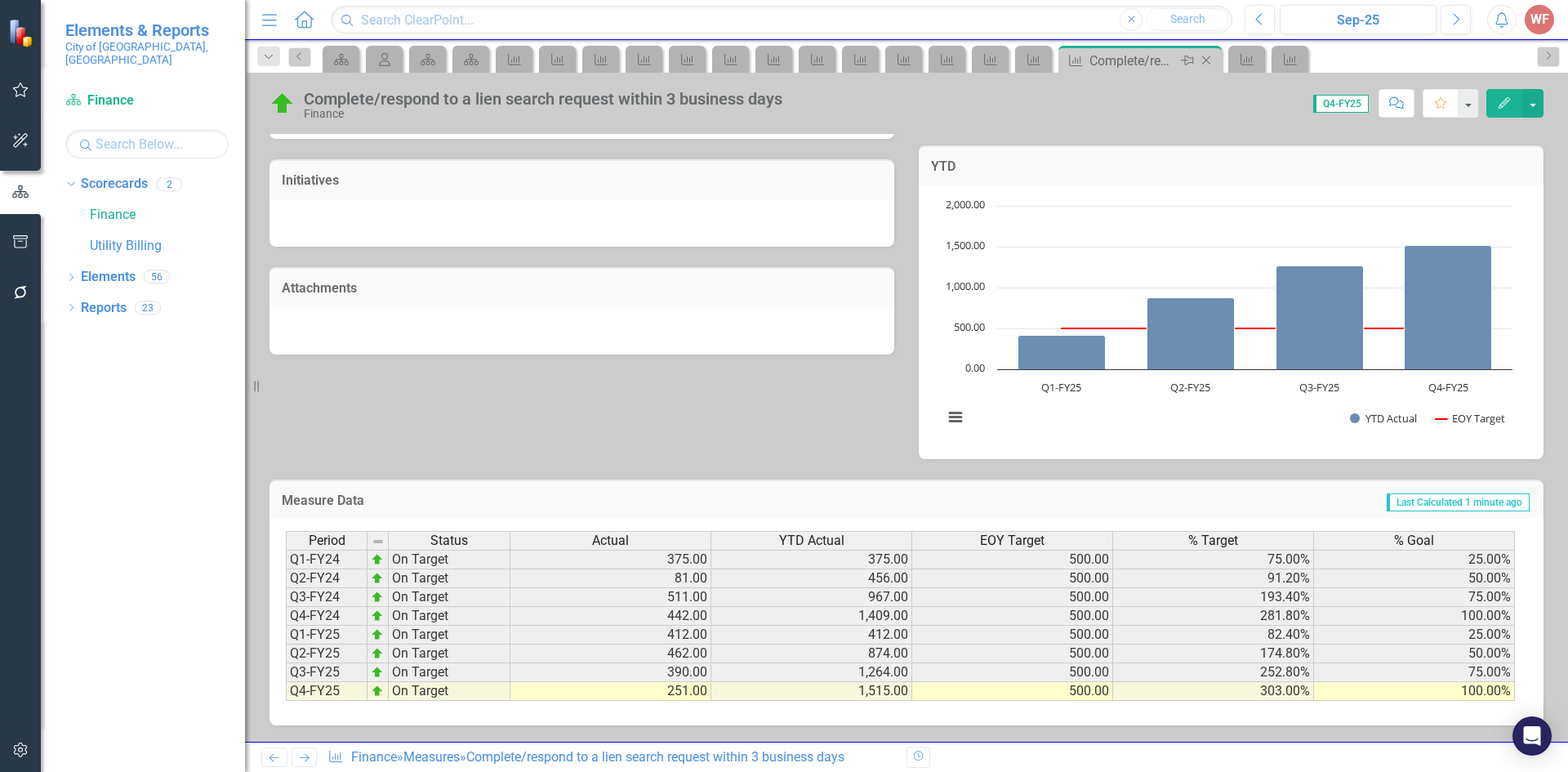
click at [1205, 58] on icon "Close" at bounding box center [1206, 61] width 17 height 13
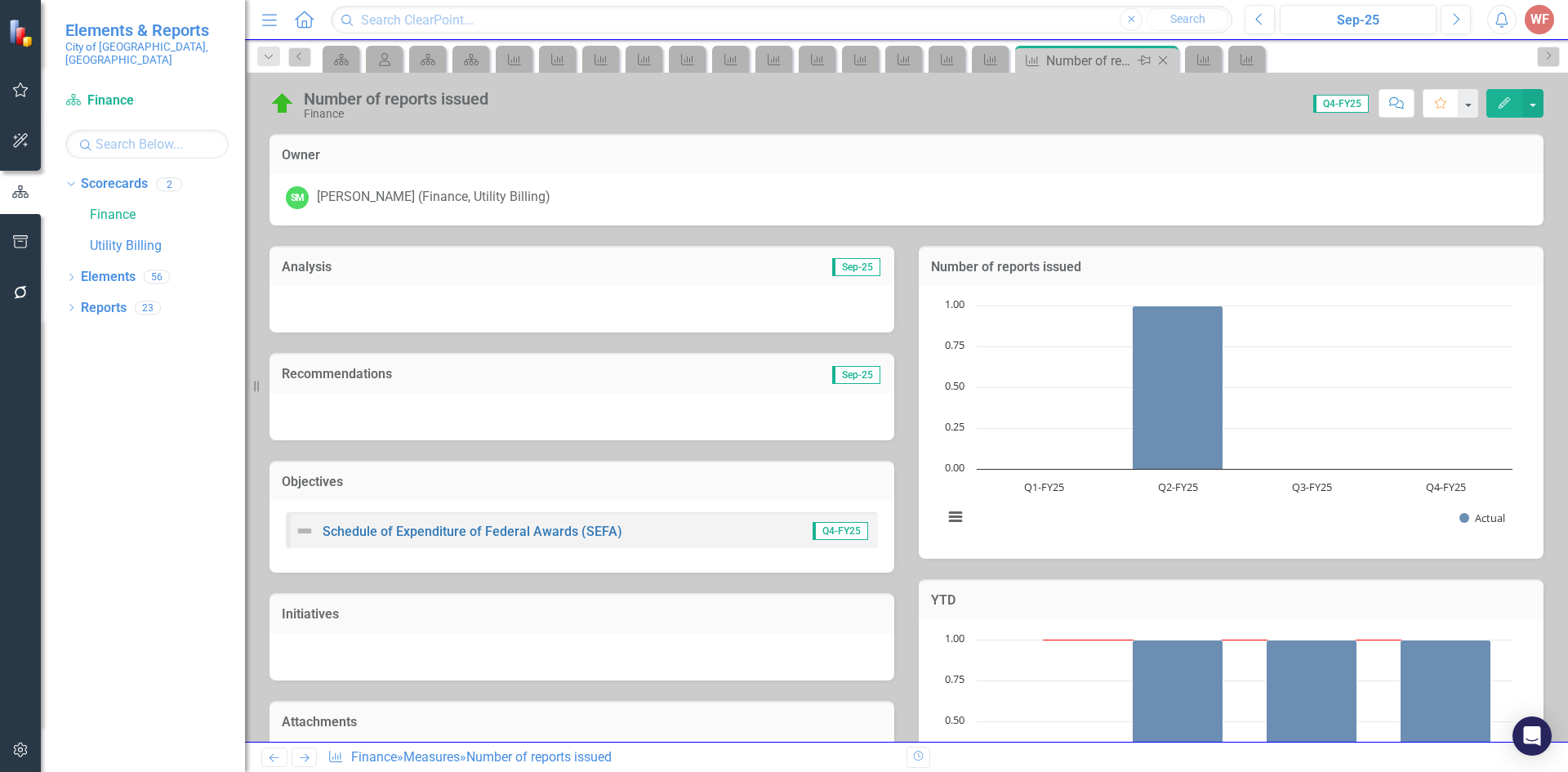
click at [1156, 60] on icon "Close" at bounding box center [1163, 61] width 17 height 13
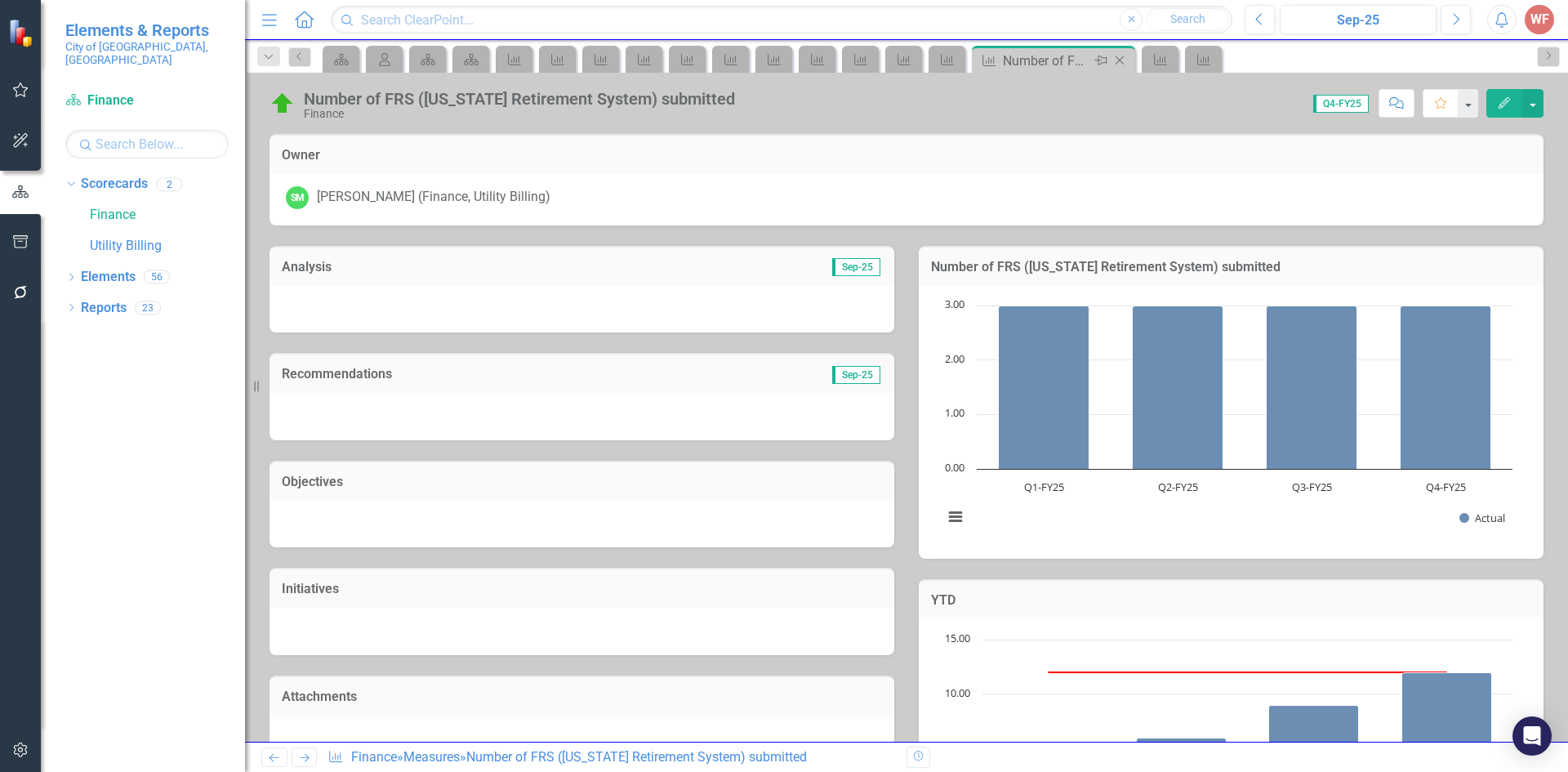
click at [1124, 64] on icon "Close" at bounding box center [1119, 61] width 17 height 13
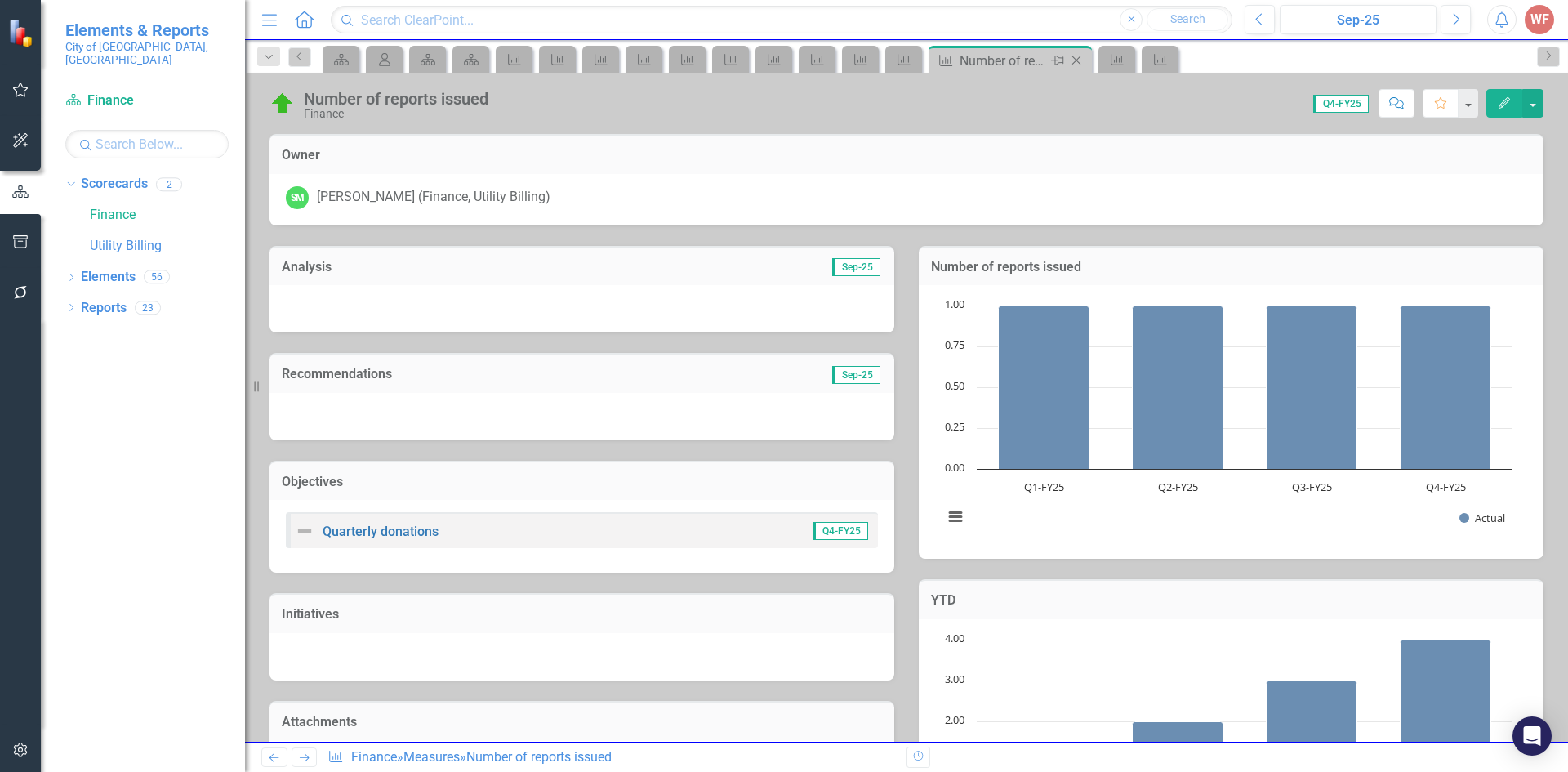
click at [1082, 59] on icon "Close" at bounding box center [1076, 61] width 17 height 13
click at [1030, 61] on icon "Close" at bounding box center [1033, 61] width 17 height 13
click at [987, 61] on icon "Close" at bounding box center [990, 61] width 17 height 13
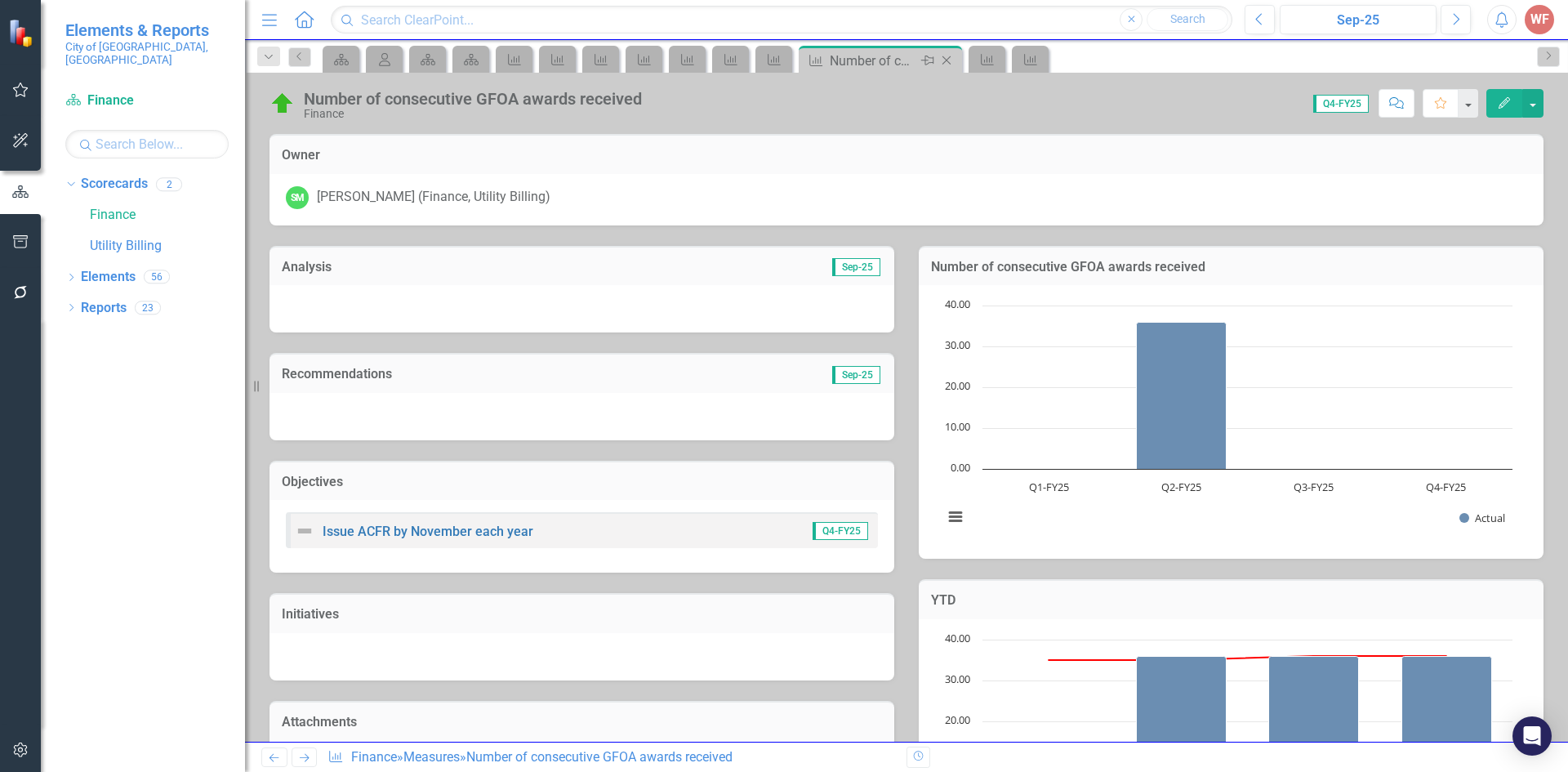
click at [948, 61] on icon "Close" at bounding box center [946, 61] width 17 height 13
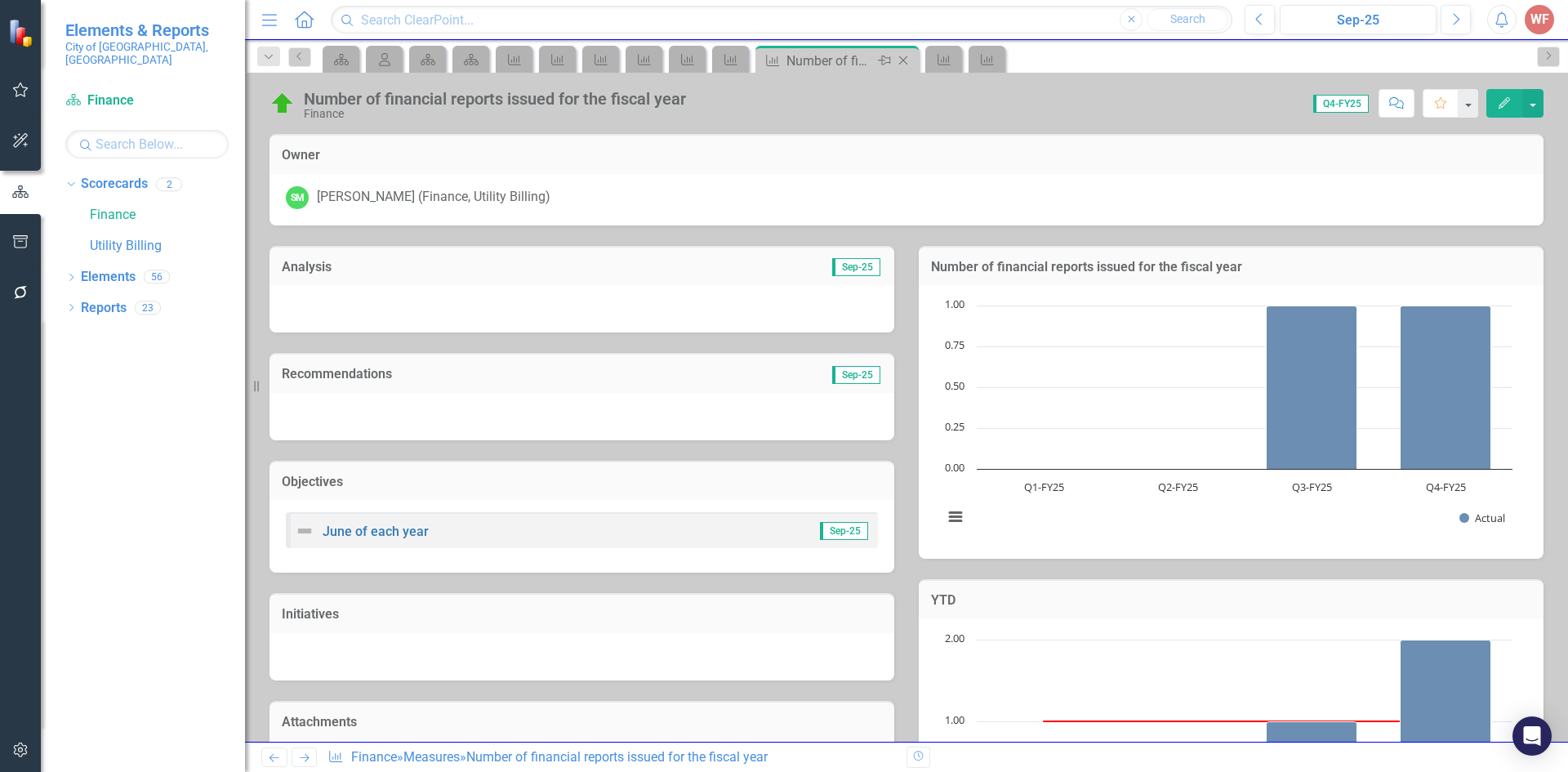
click at [903, 61] on icon "Close" at bounding box center [903, 61] width 17 height 13
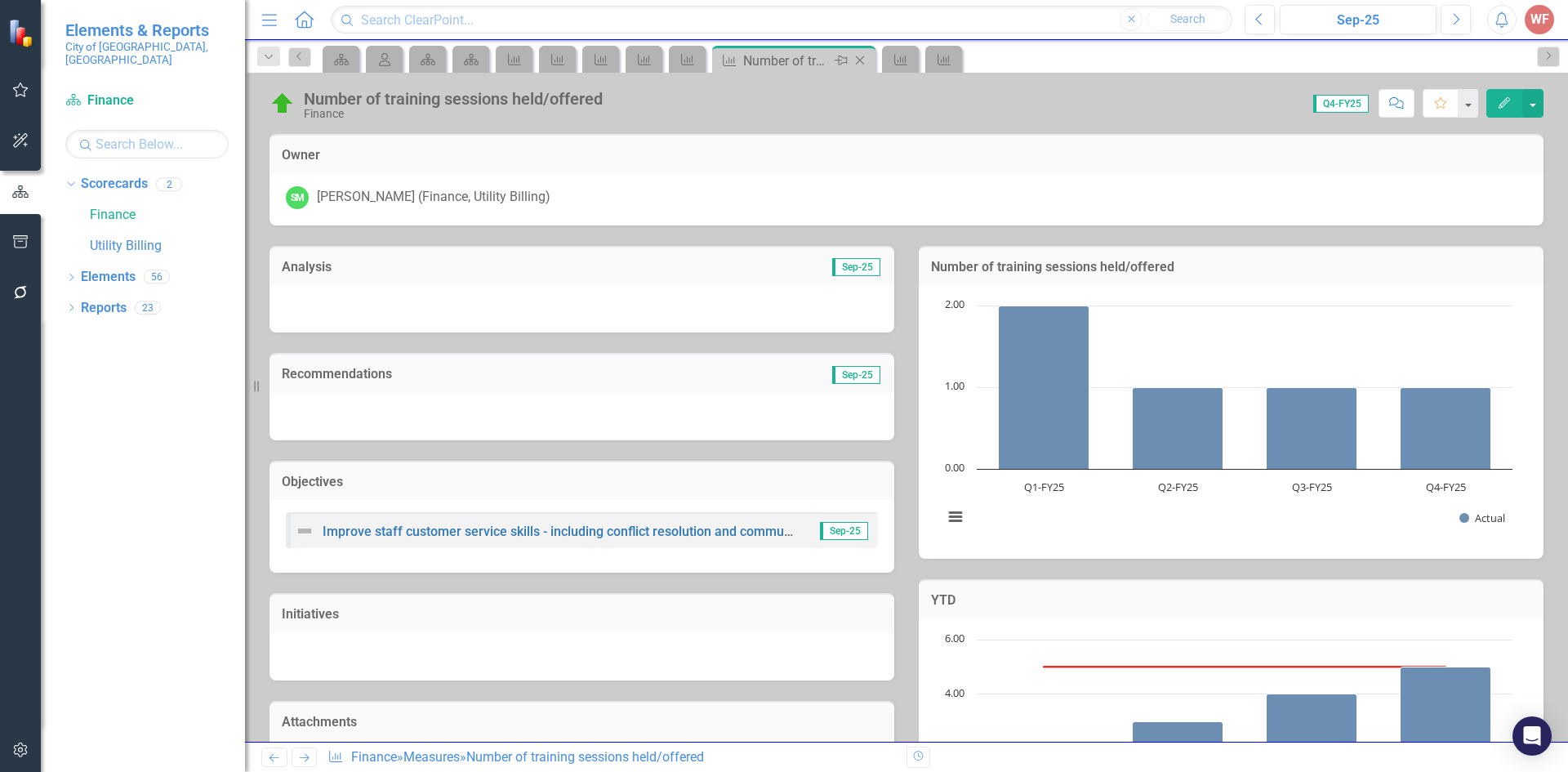
click at [862, 61] on icon "Close" at bounding box center [860, 61] width 17 height 13
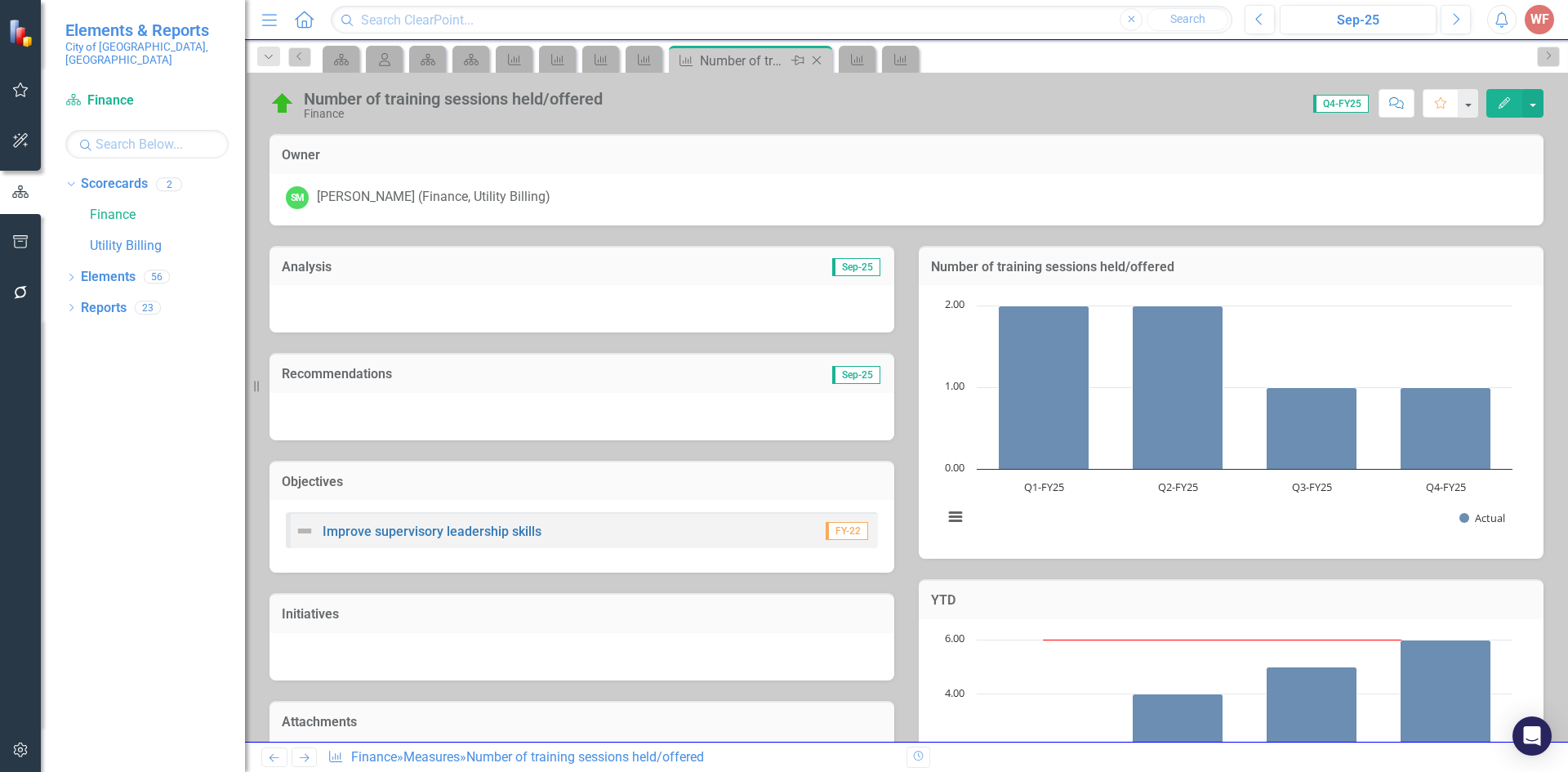
click at [818, 61] on icon "Close" at bounding box center [817, 61] width 17 height 13
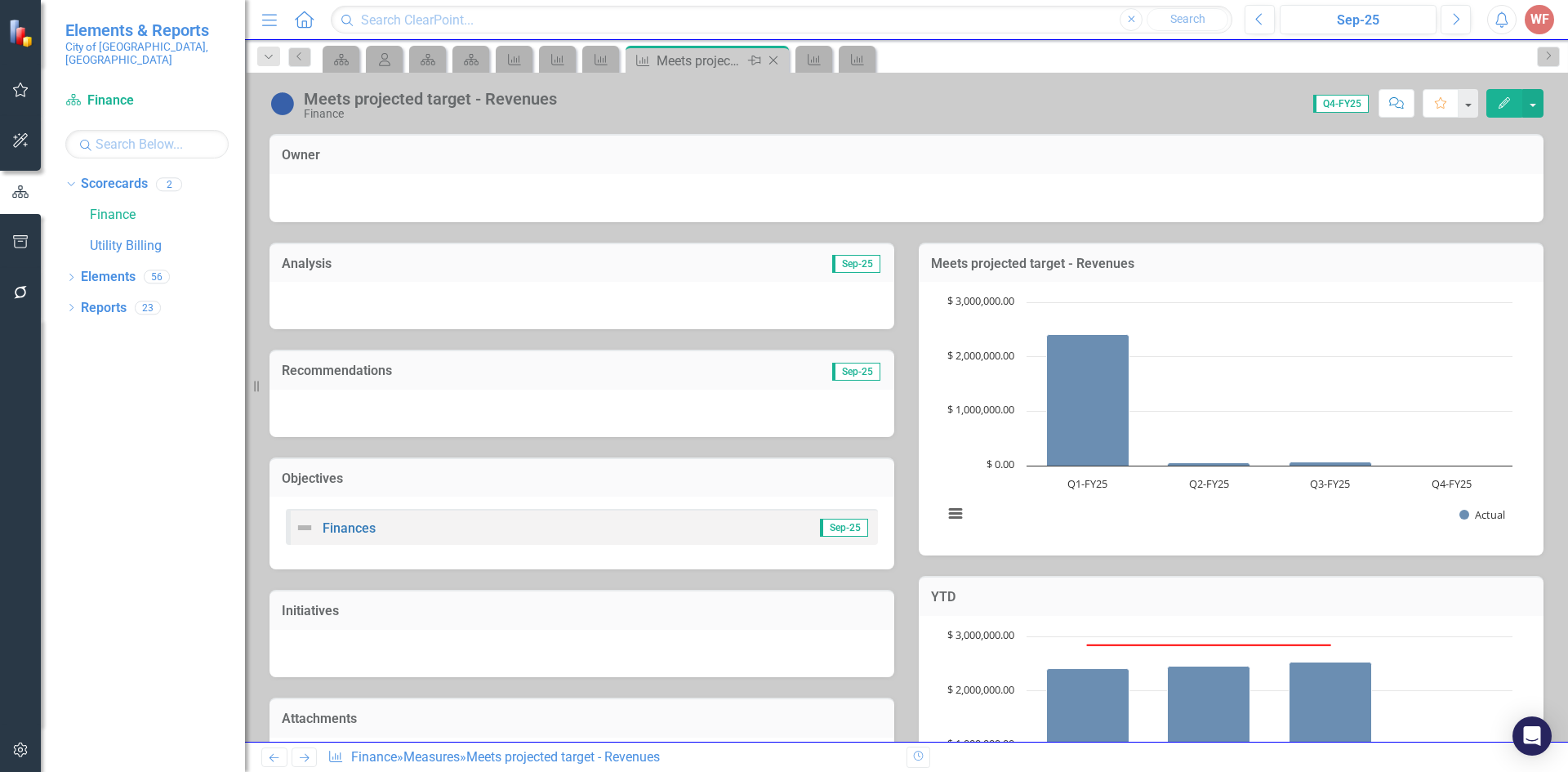
click at [765, 61] on icon "Close" at bounding box center [774, 61] width 17 height 13
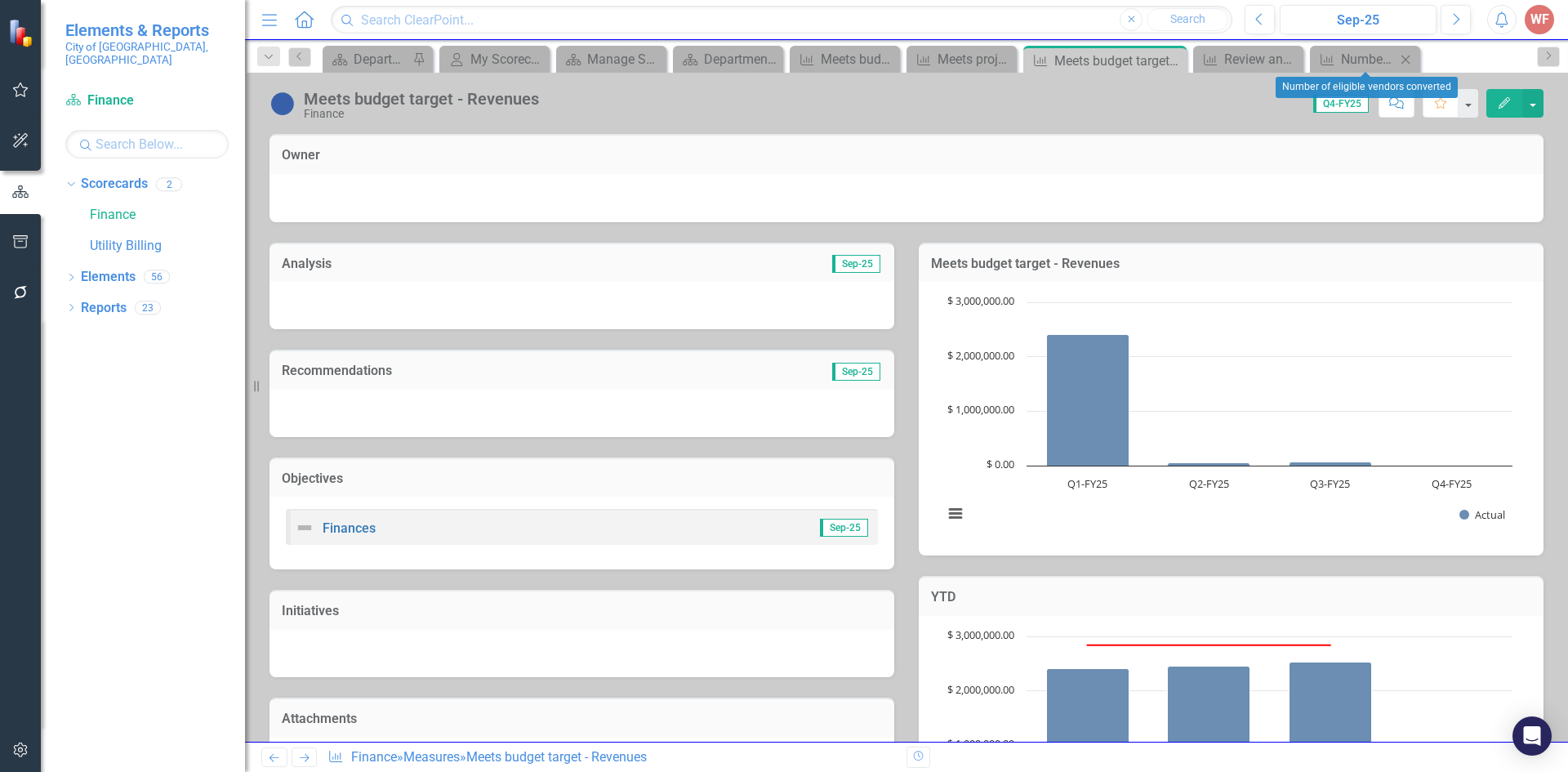
click at [1402, 57] on icon "Close" at bounding box center [1405, 60] width 17 height 13
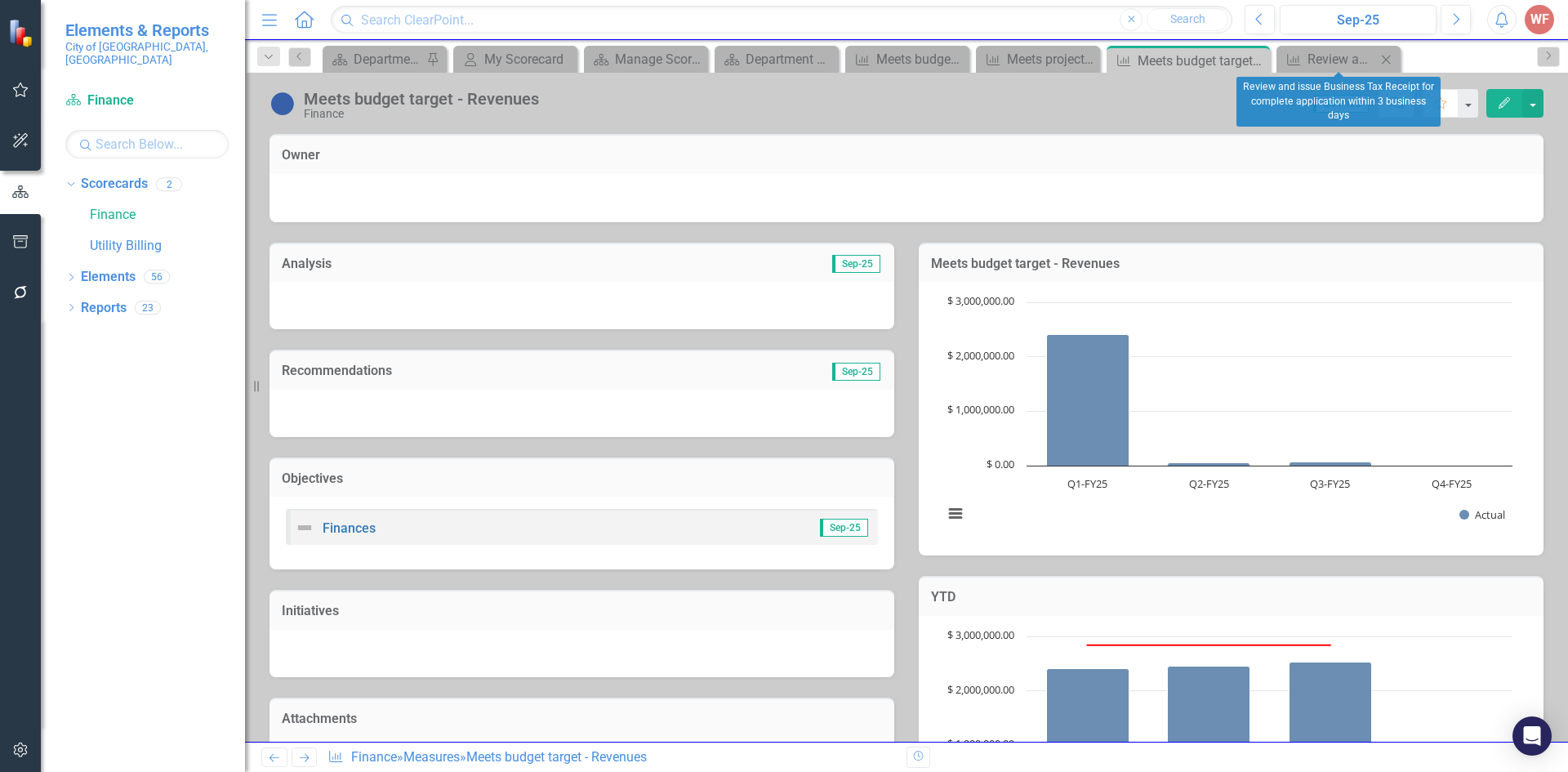
click at [1382, 58] on icon "Close" at bounding box center [1386, 60] width 17 height 13
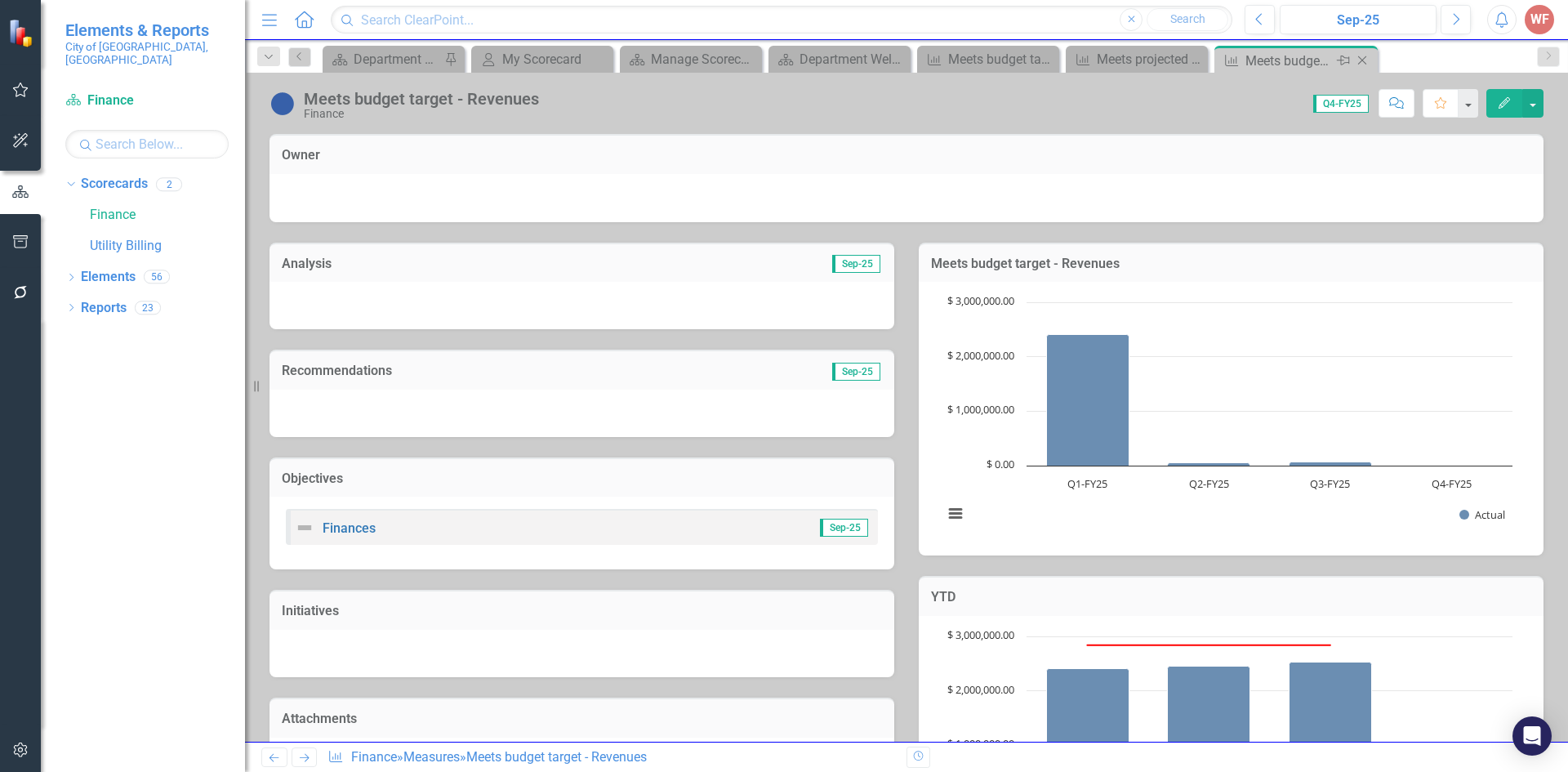
click at [1361, 58] on icon "Close" at bounding box center [1362, 61] width 17 height 13
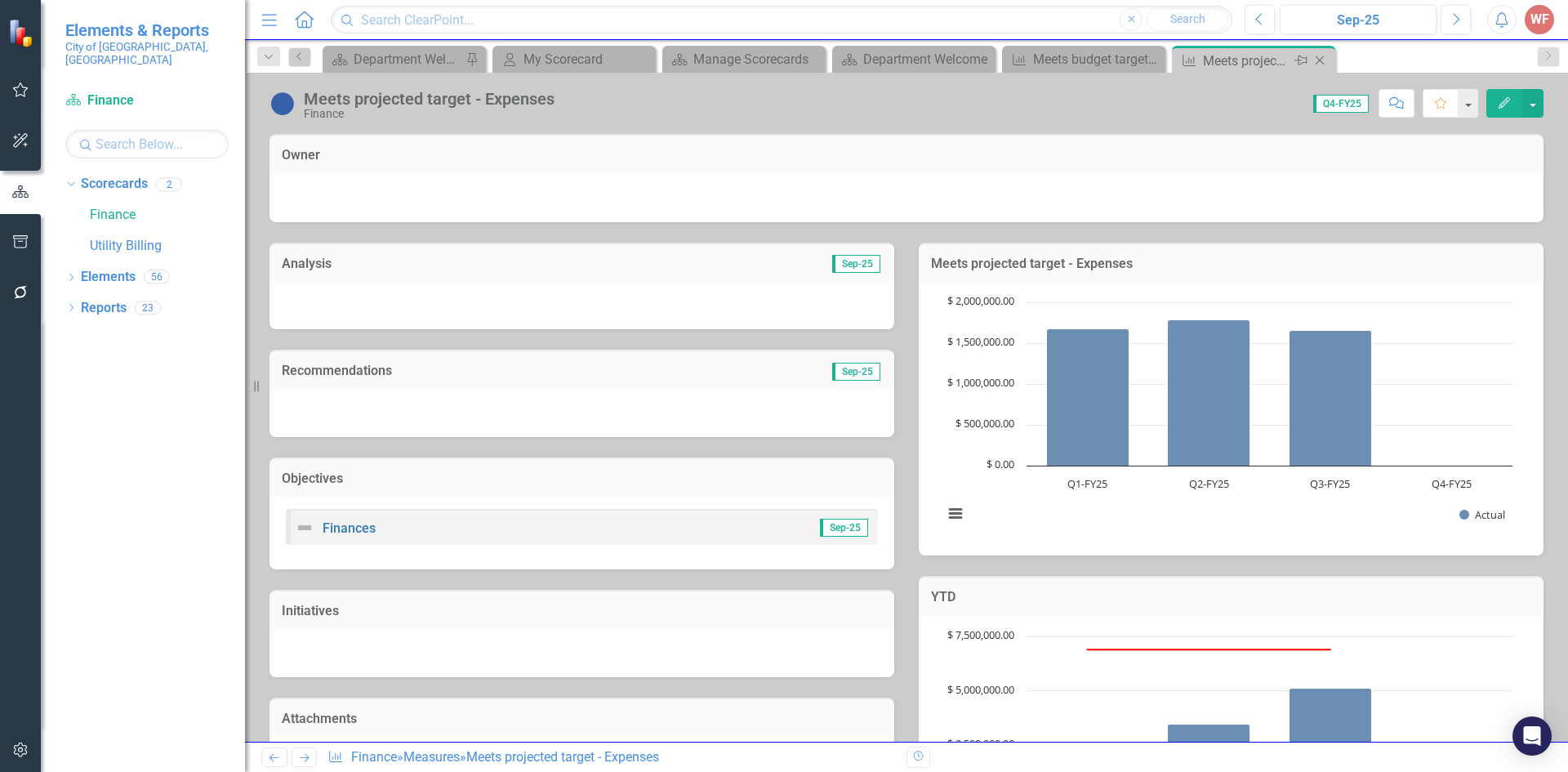
click at [1323, 62] on icon "Close" at bounding box center [1319, 61] width 17 height 13
click at [1152, 63] on icon at bounding box center [1150, 61] width 9 height 9
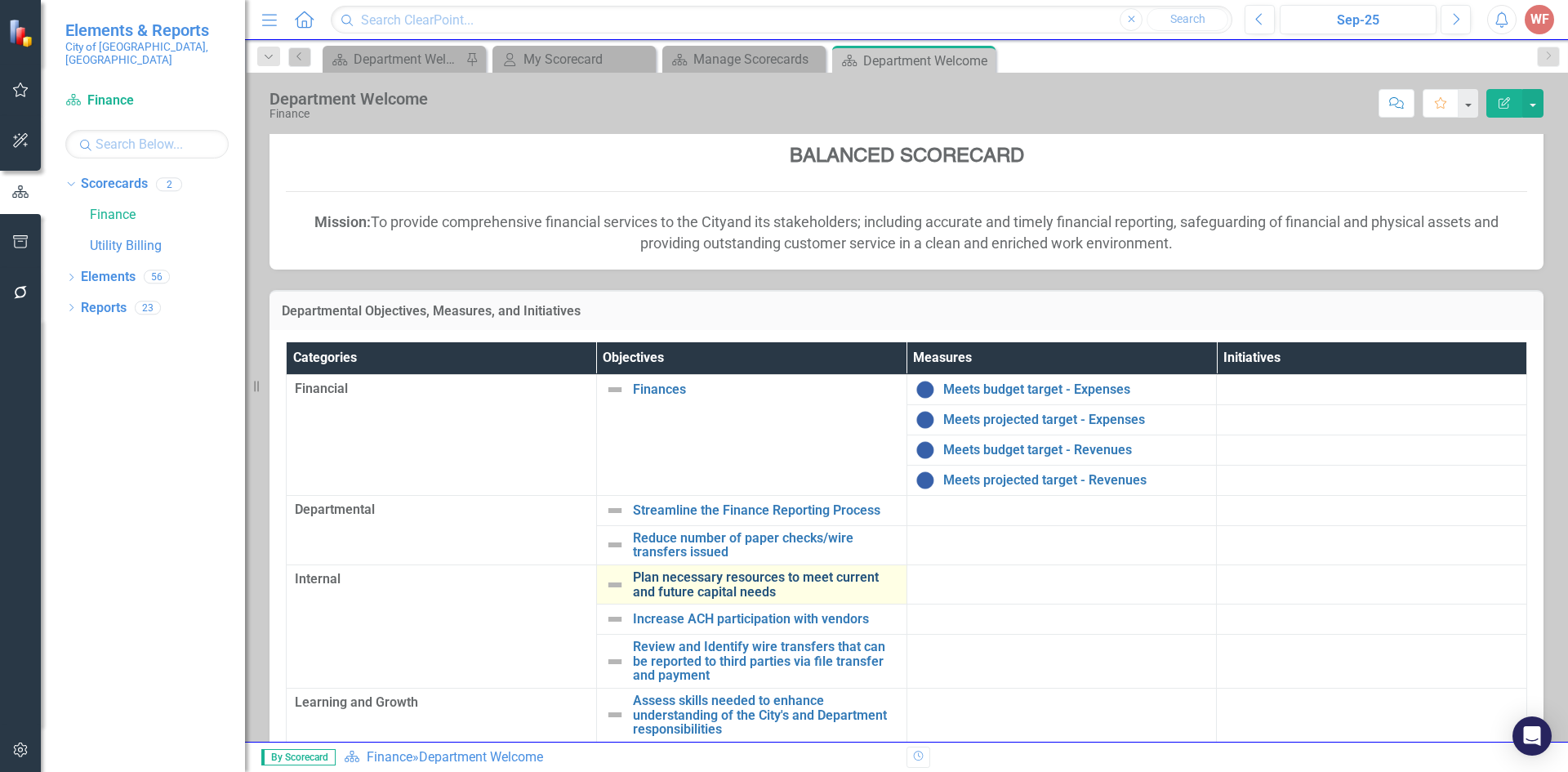
scroll to position [158, 0]
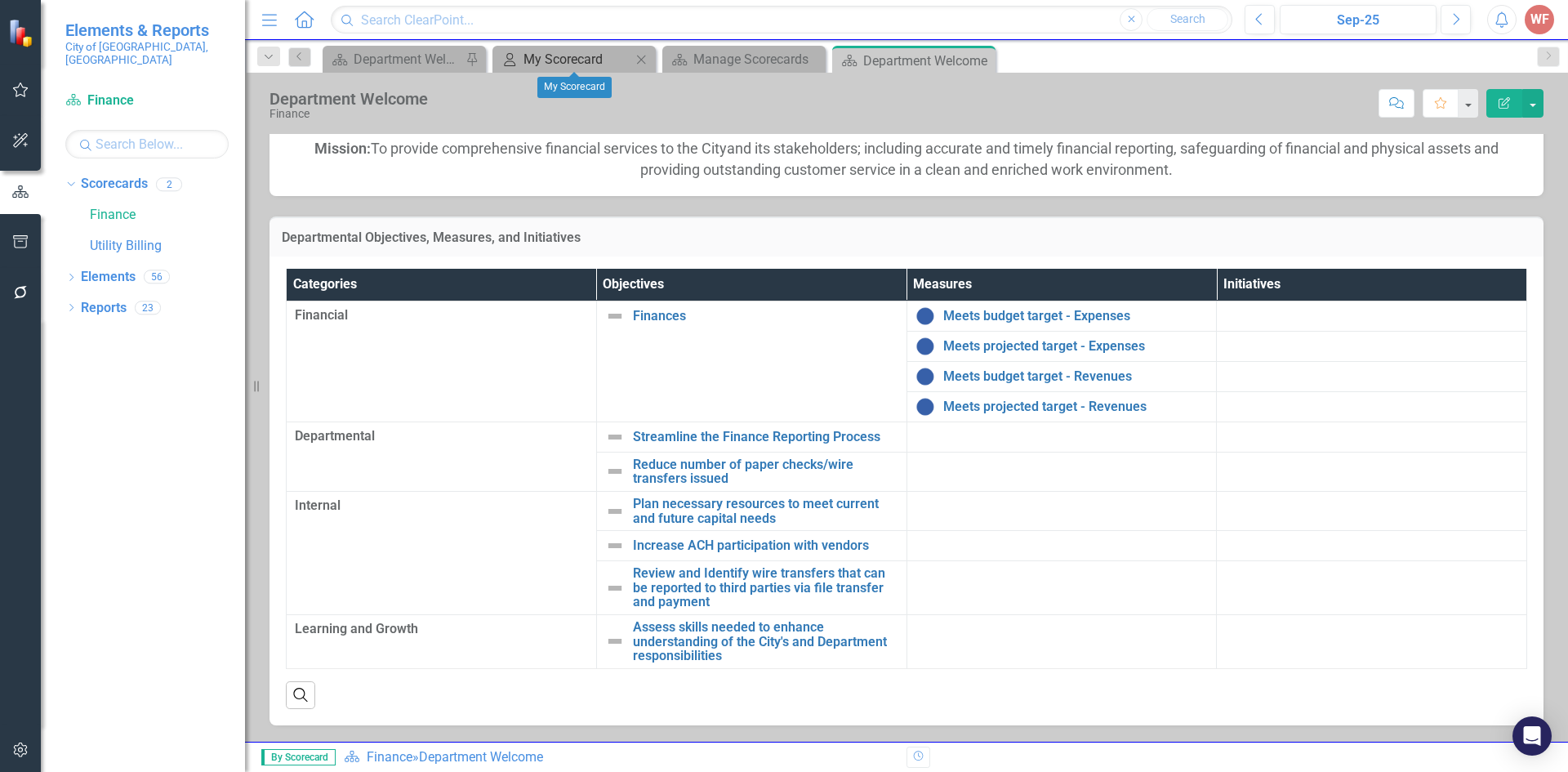
click at [569, 52] on div "My Scorecard" at bounding box center [577, 59] width 108 height 21
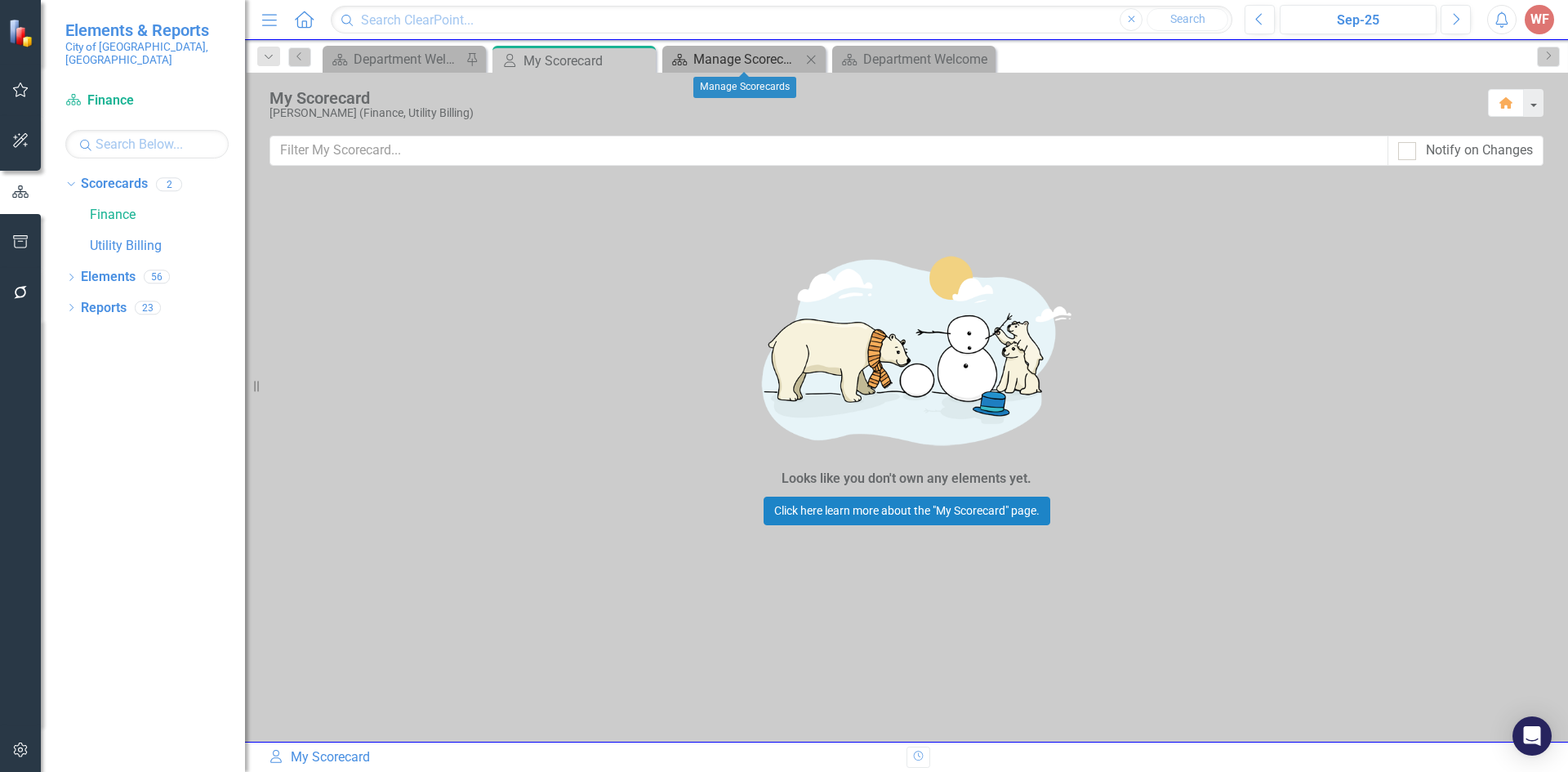
click at [714, 51] on div "Manage Scorecards" at bounding box center [747, 59] width 108 height 21
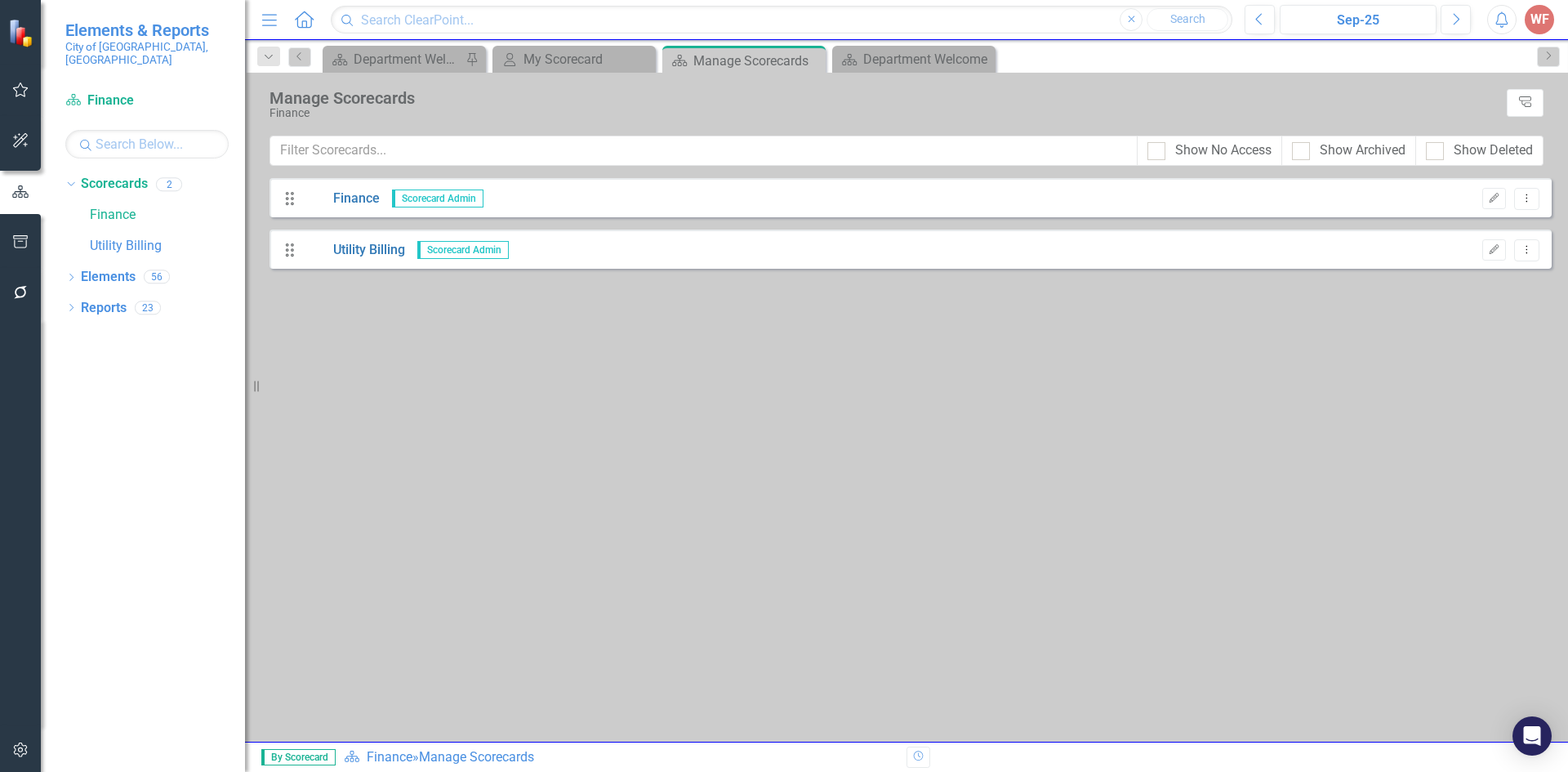
click at [430, 194] on span "Scorecard Admin" at bounding box center [438, 198] width 91 height 18
click at [433, 201] on span "Scorecard Admin" at bounding box center [438, 198] width 91 height 18
click at [296, 201] on icon "Drag" at bounding box center [290, 198] width 22 height 17
click at [1524, 197] on icon "Dropdown Menu" at bounding box center [1527, 197] width 14 height 11
click at [1498, 196] on icon "button" at bounding box center [1494, 197] width 10 height 10
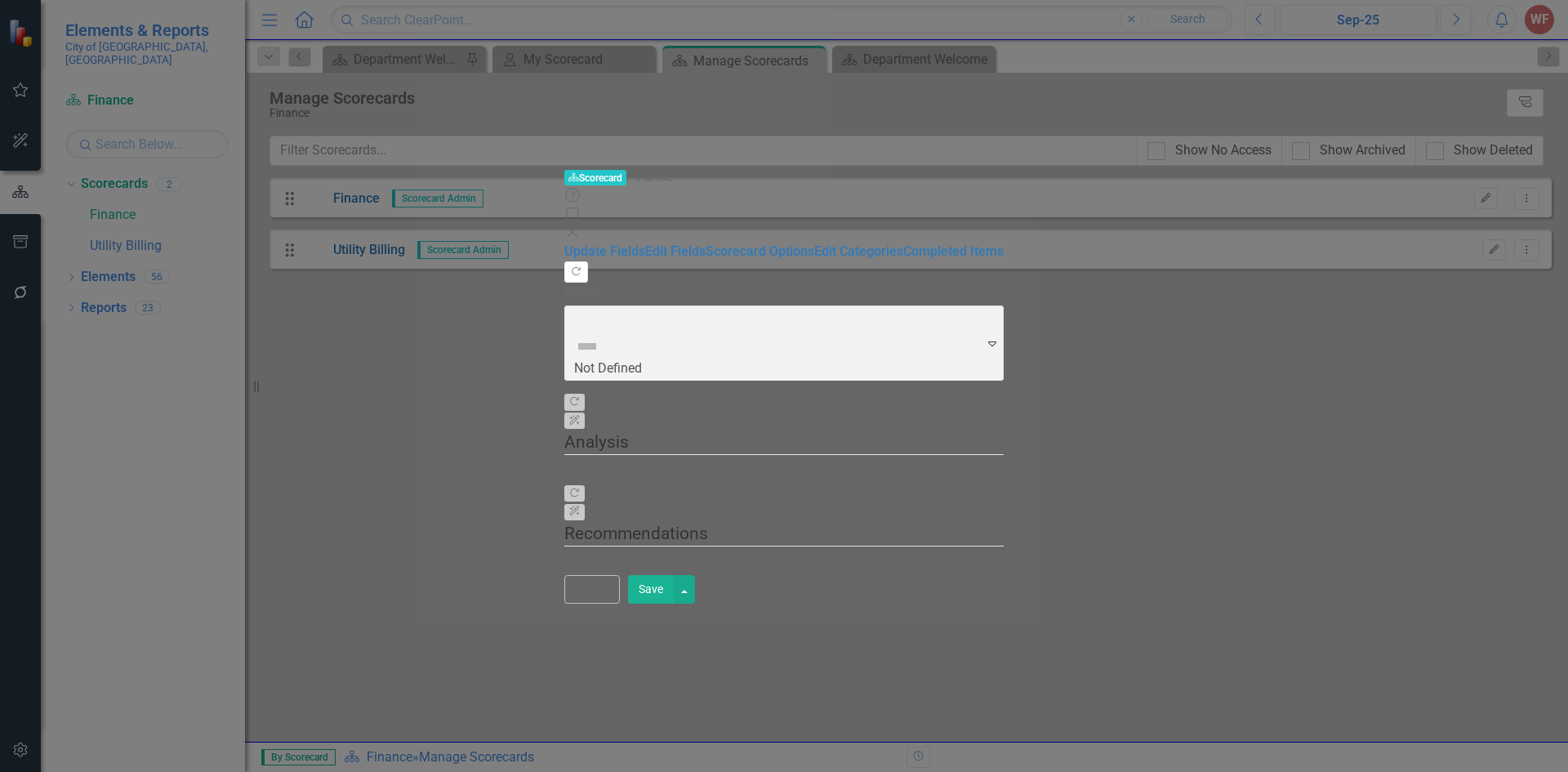
click at [577, 227] on icon at bounding box center [572, 232] width 10 height 10
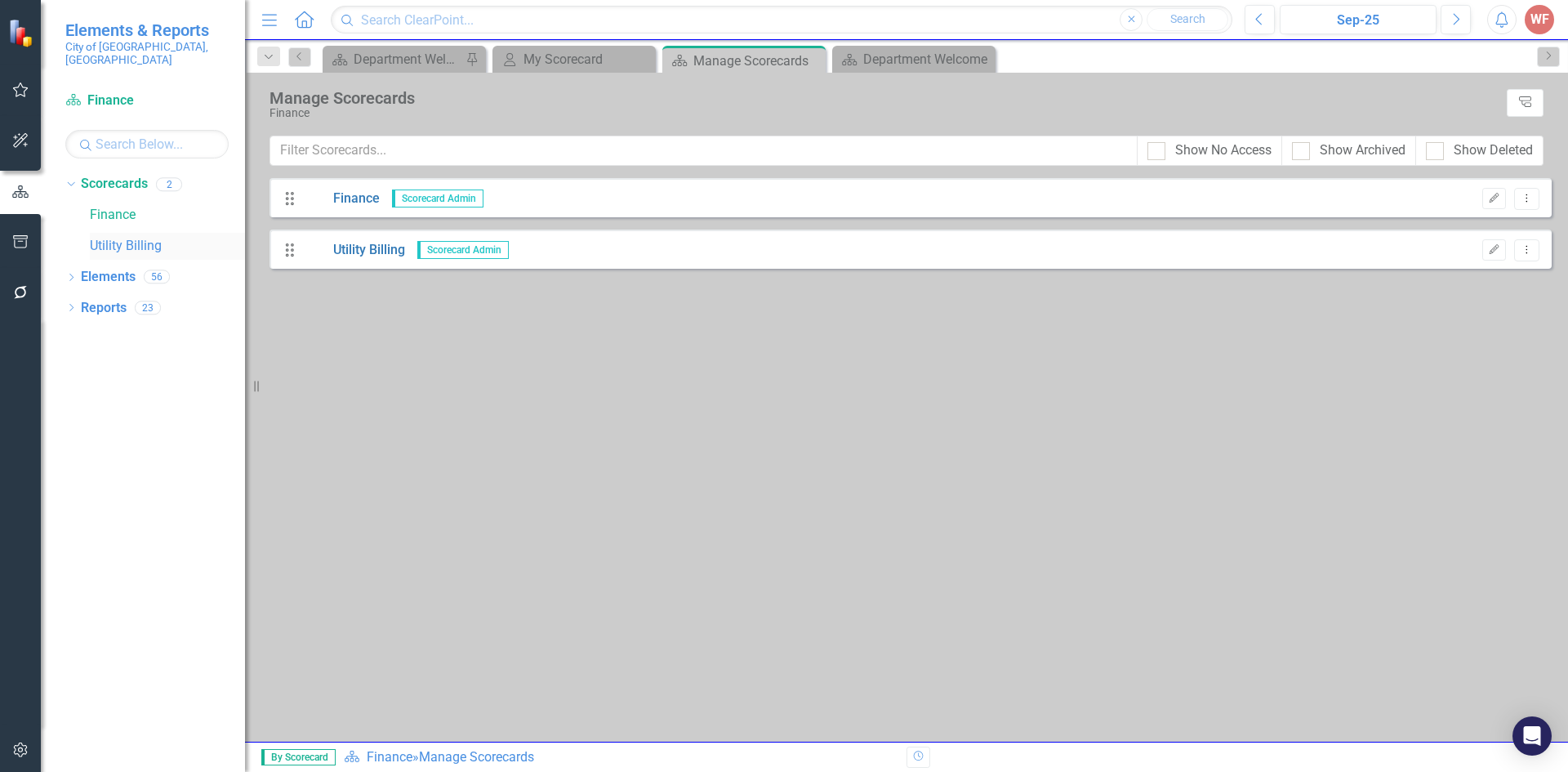
click at [119, 237] on link "Utility Billing" at bounding box center [167, 246] width 155 height 19
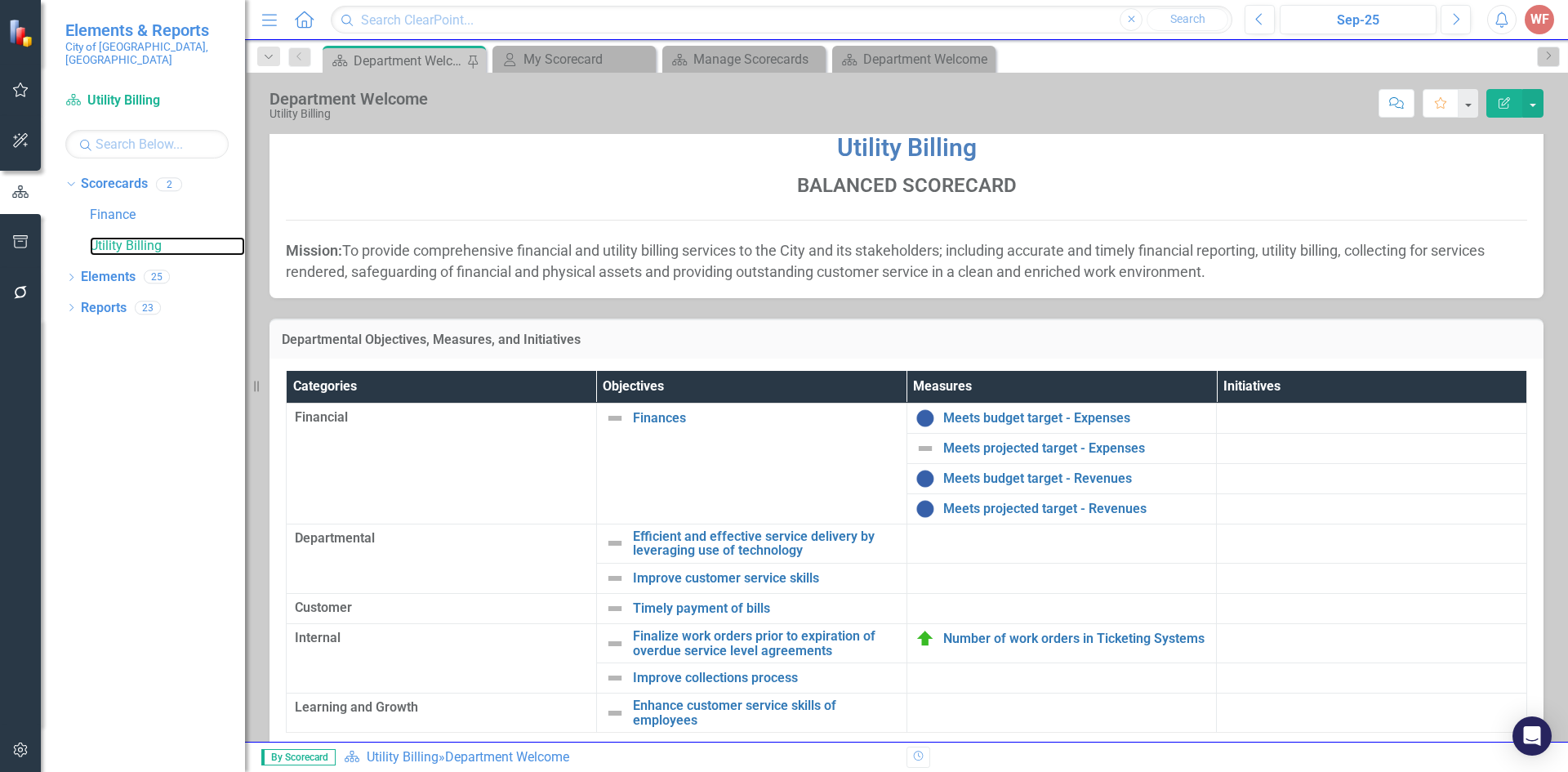
scroll to position [119, 0]
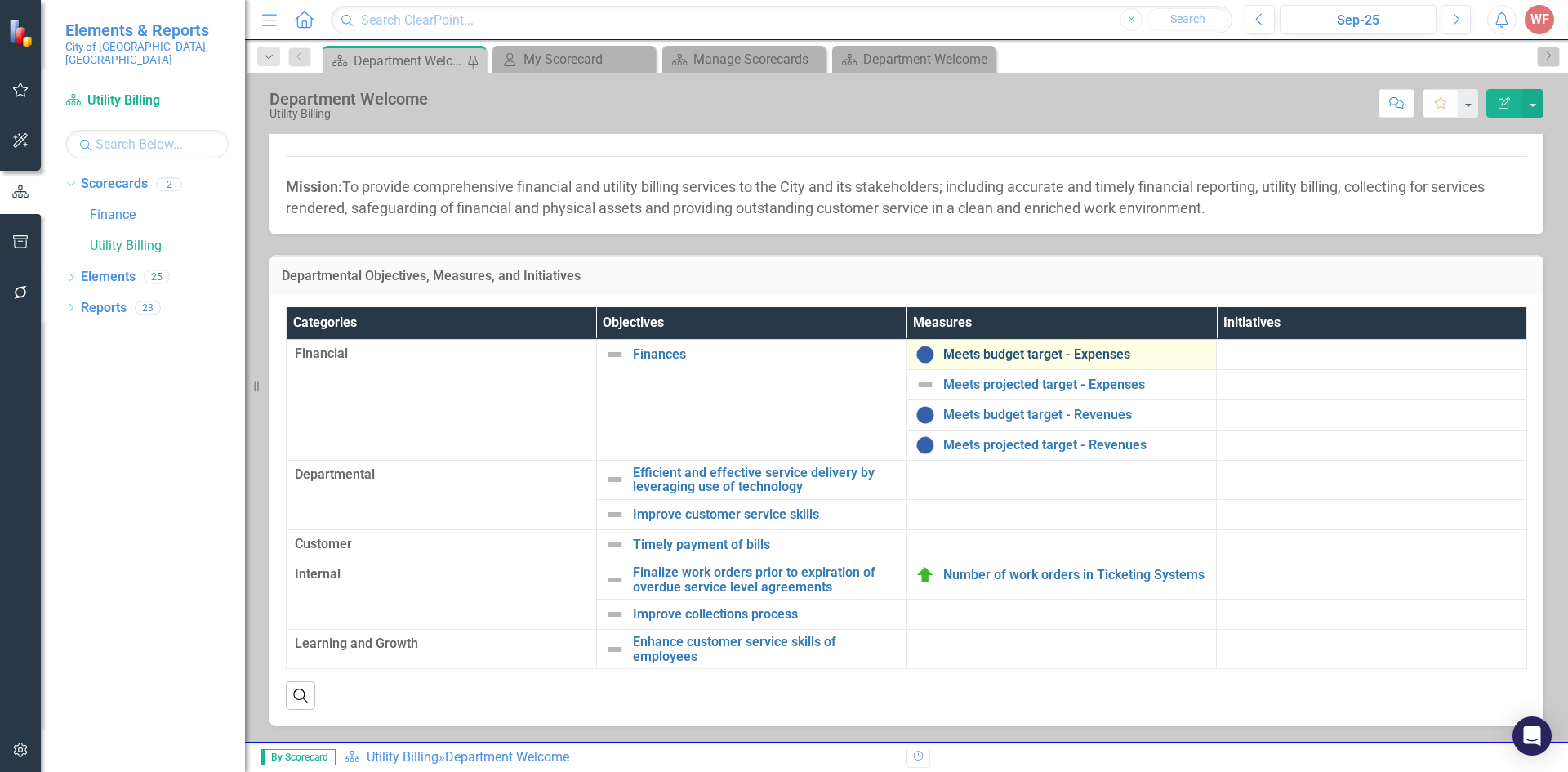
click at [1002, 356] on link "Meets budget target - Expenses" at bounding box center [1075, 354] width 265 height 15
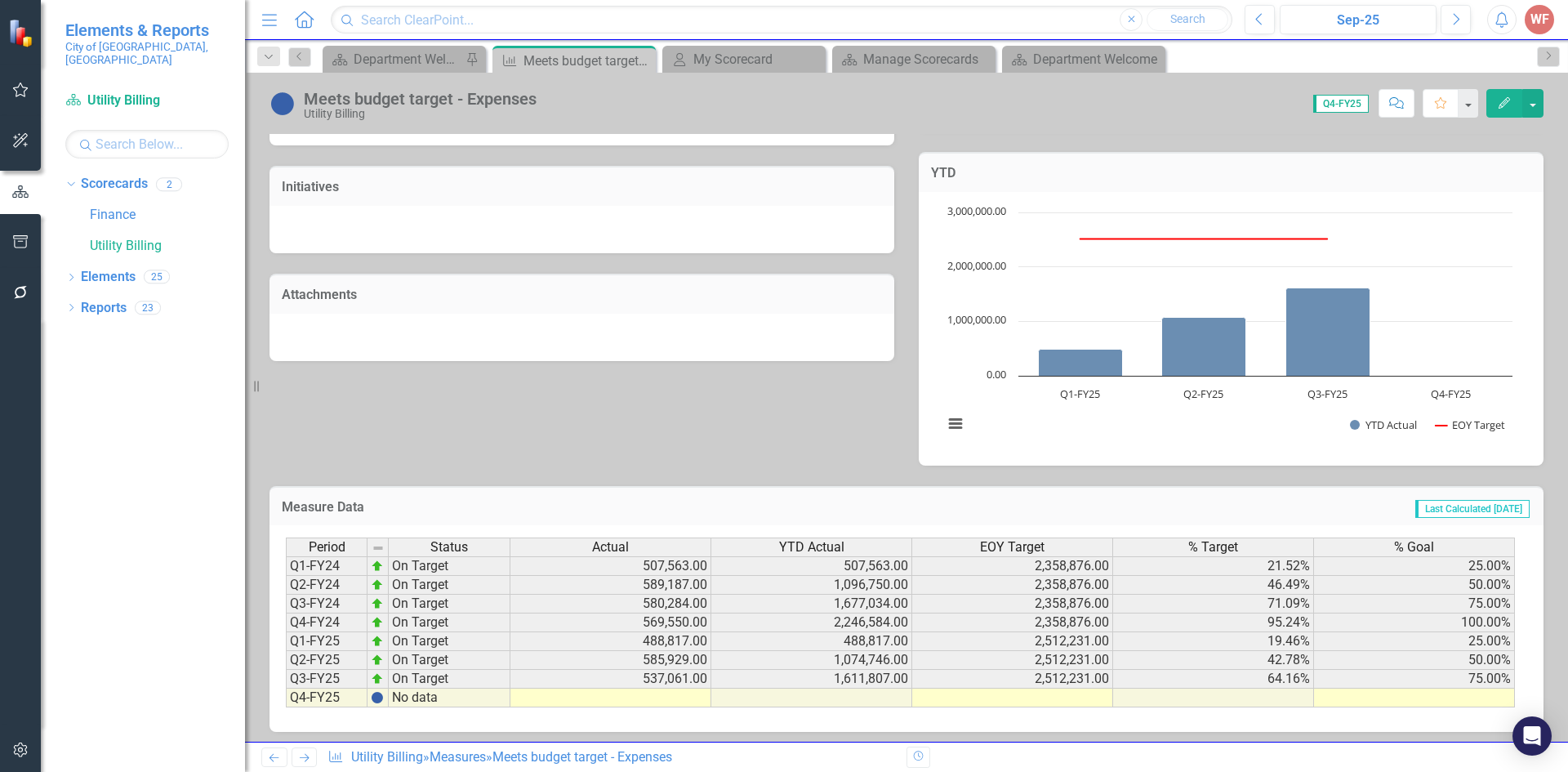
scroll to position [430, 0]
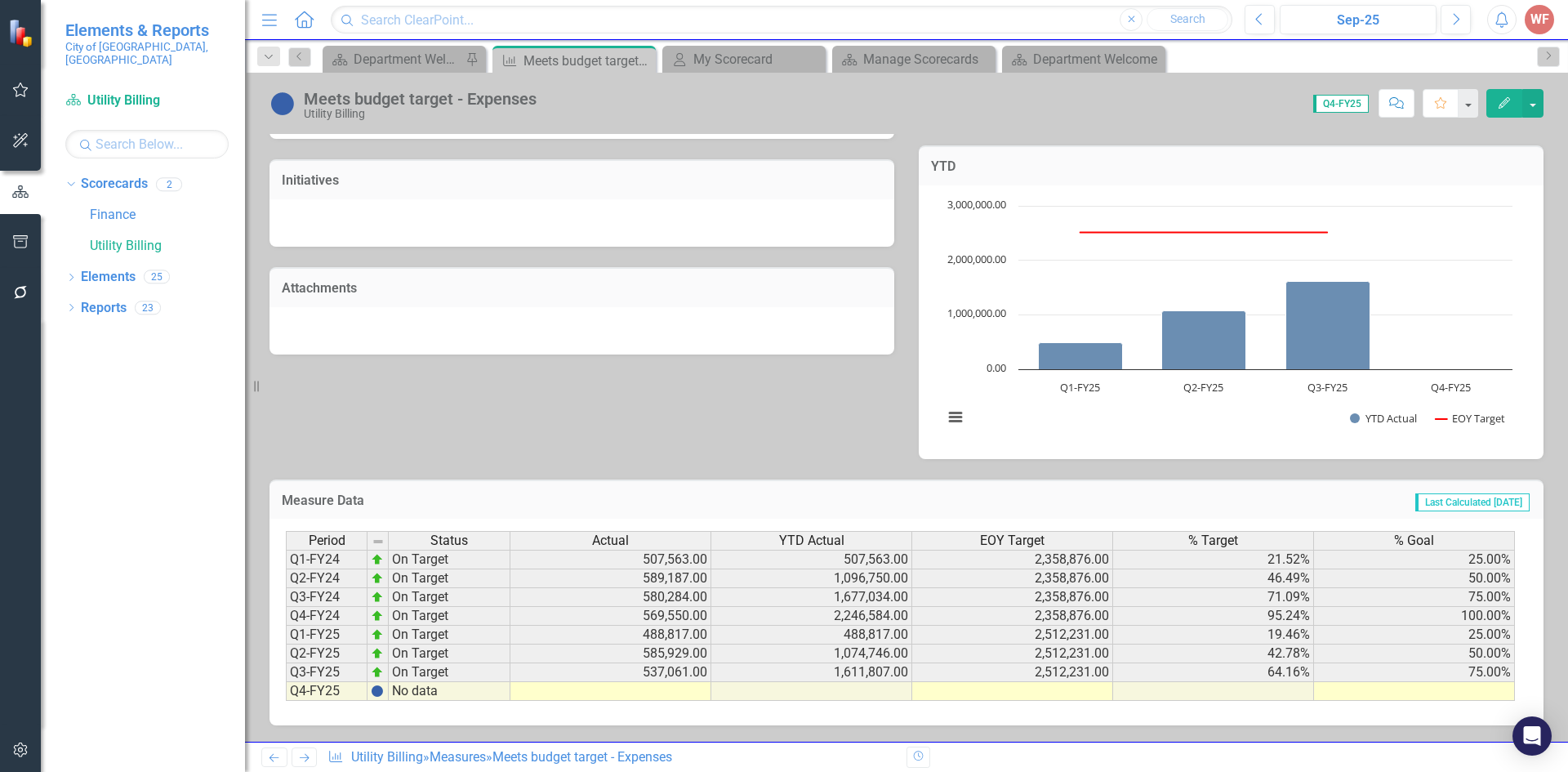
click at [308, 753] on icon "Next" at bounding box center [303, 757] width 14 height 11
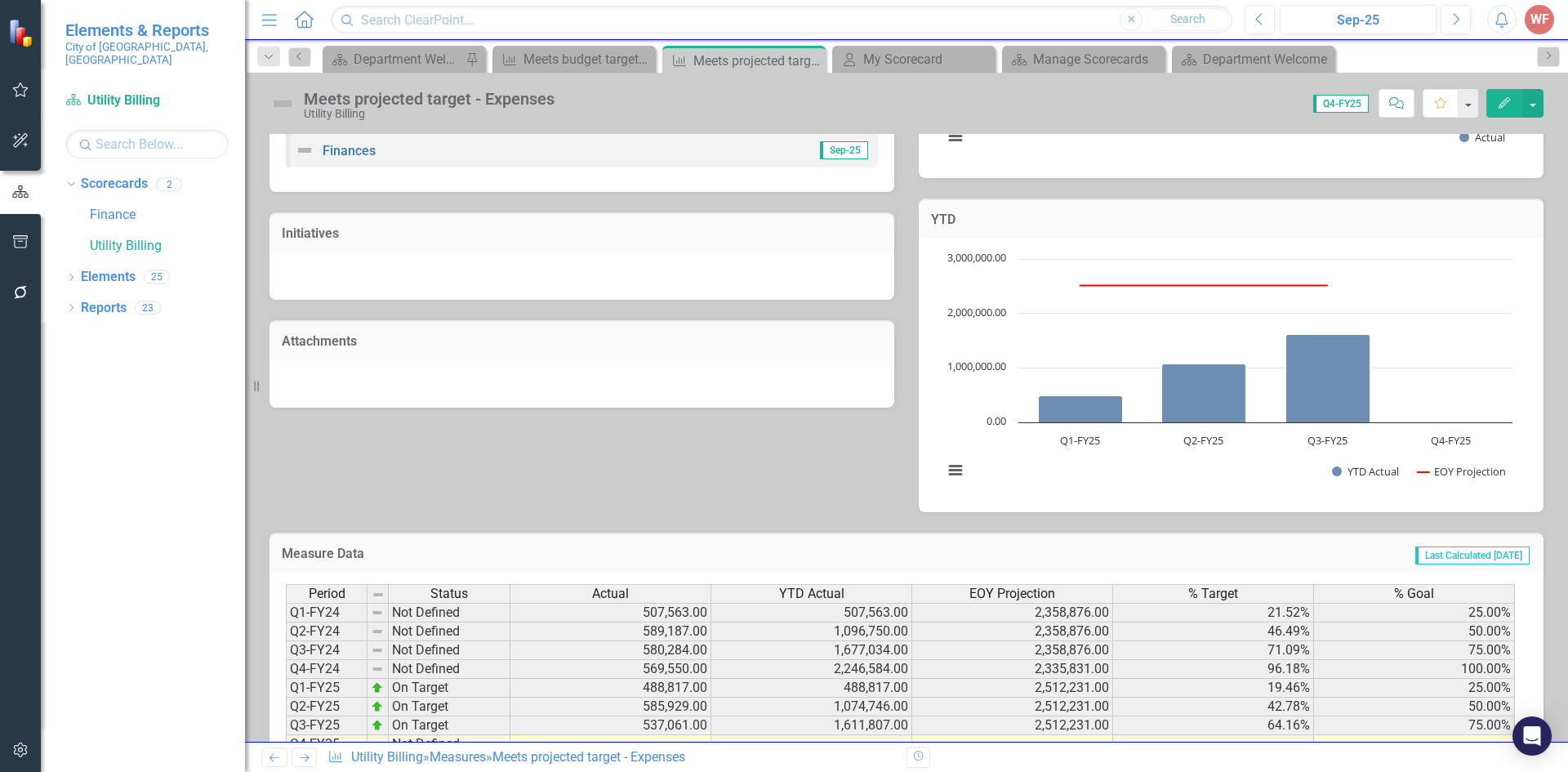
scroll to position [430, 0]
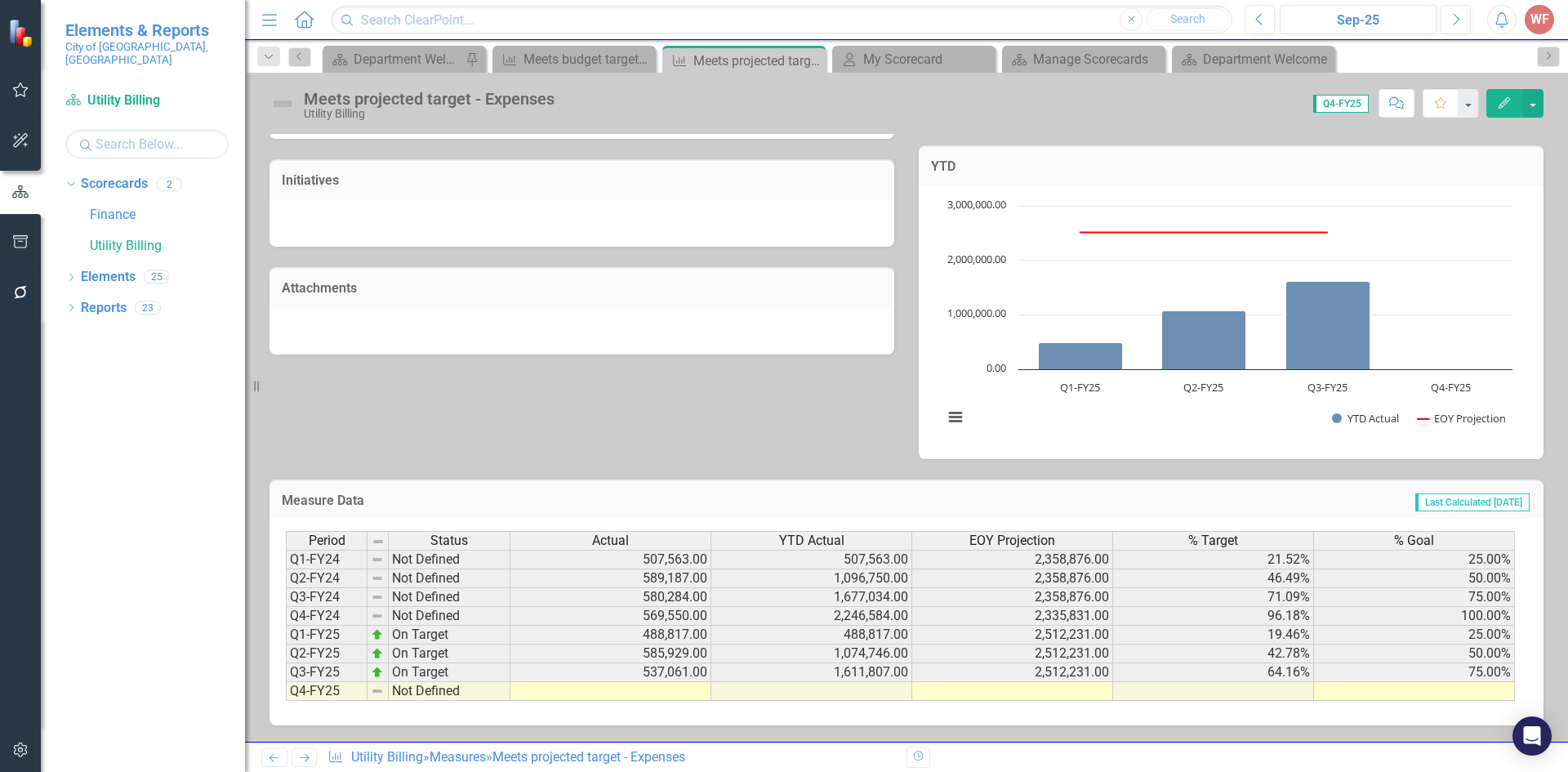
click at [308, 754] on icon "Next" at bounding box center [303, 757] width 14 height 11
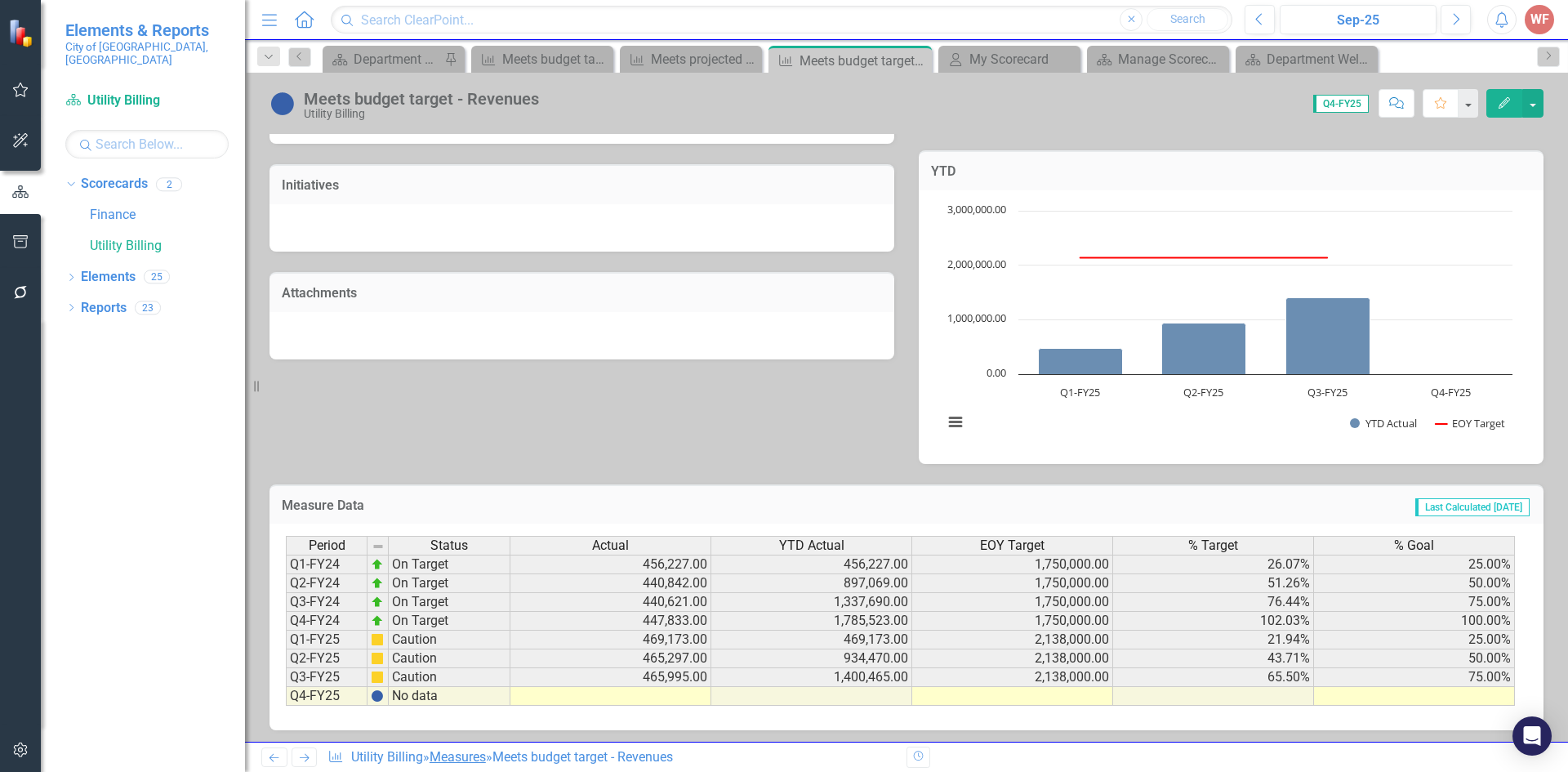
scroll to position [430, 0]
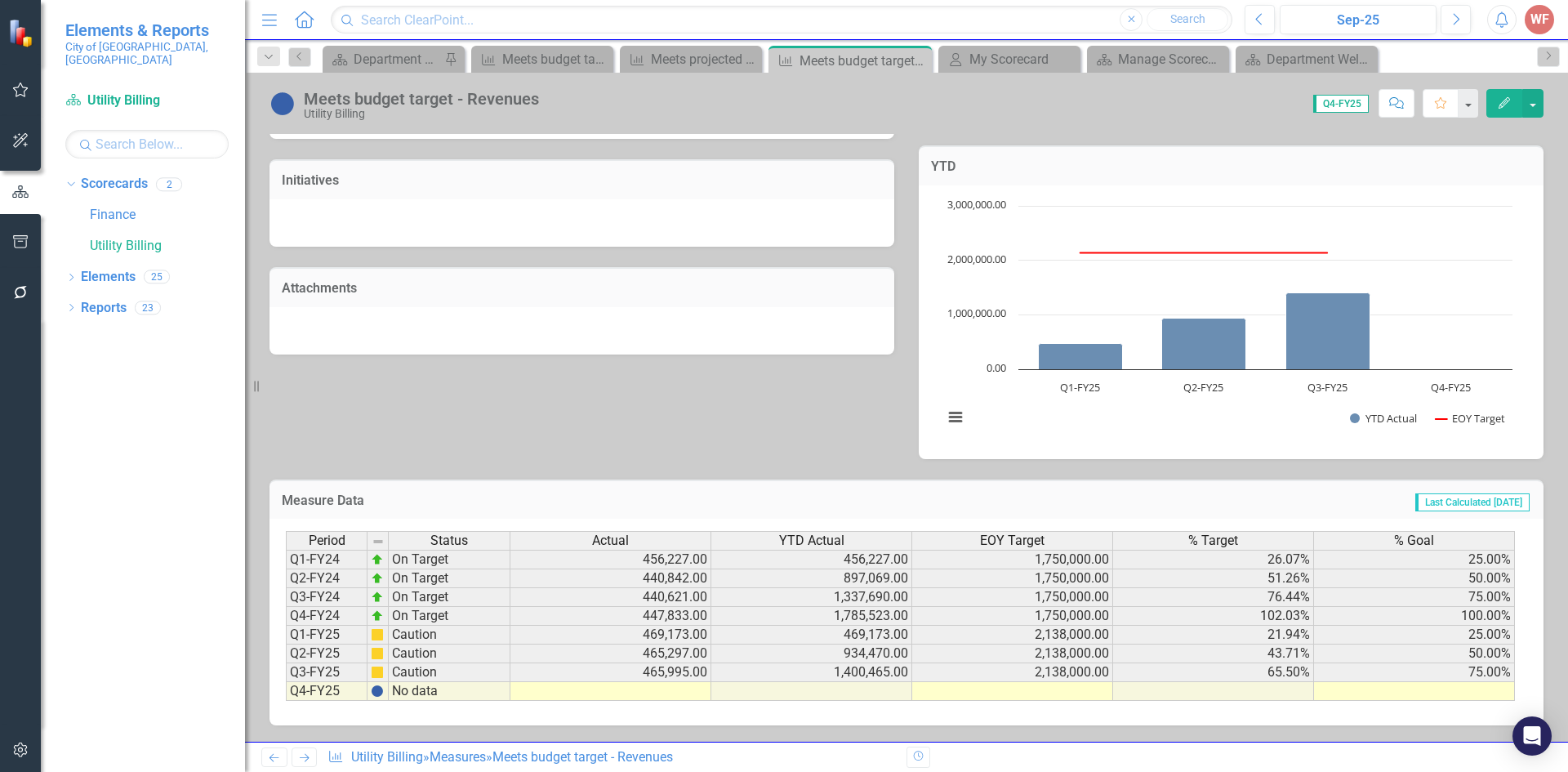
click at [301, 755] on icon "Next" at bounding box center [303, 757] width 14 height 11
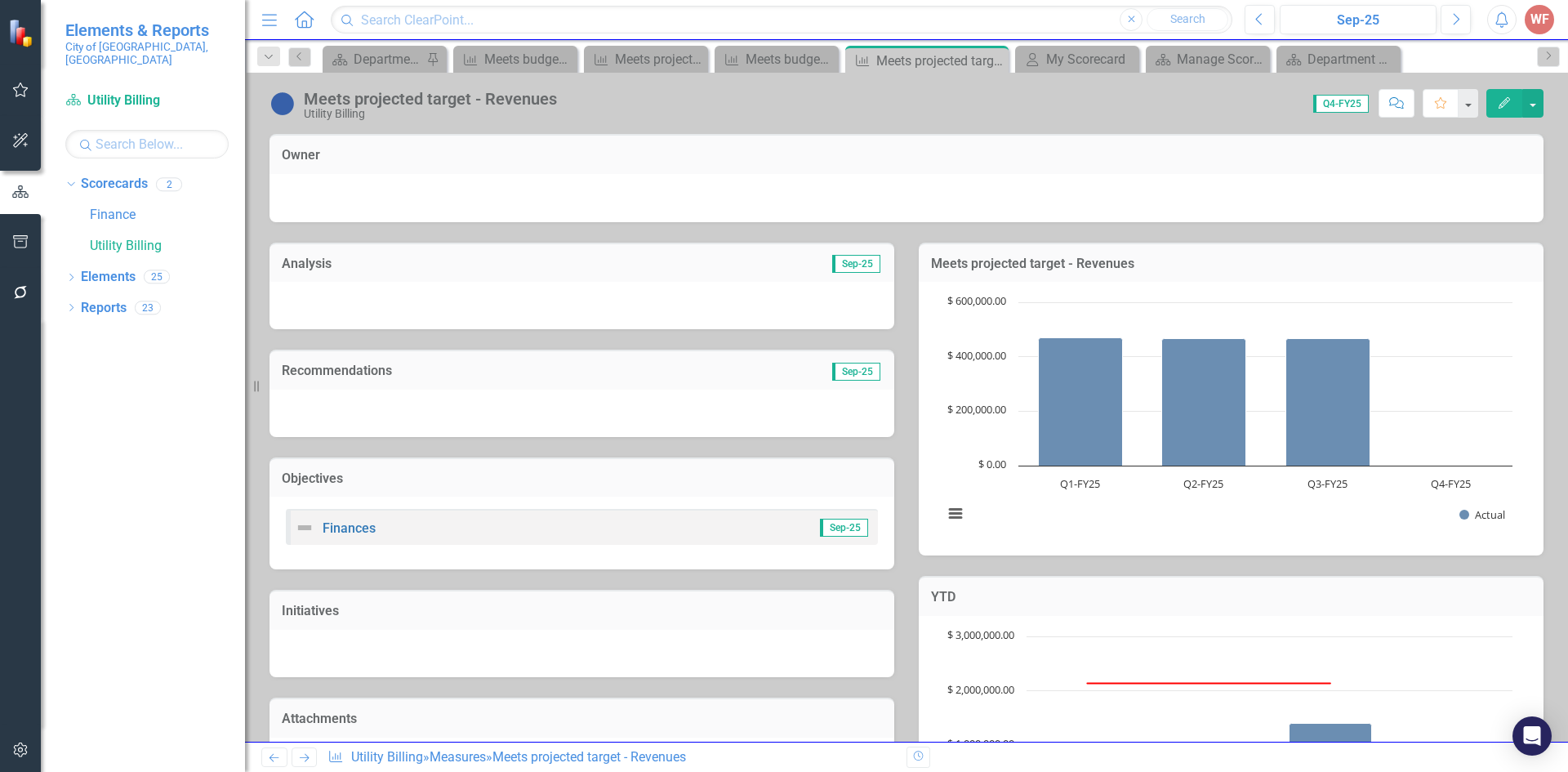
scroll to position [245, 0]
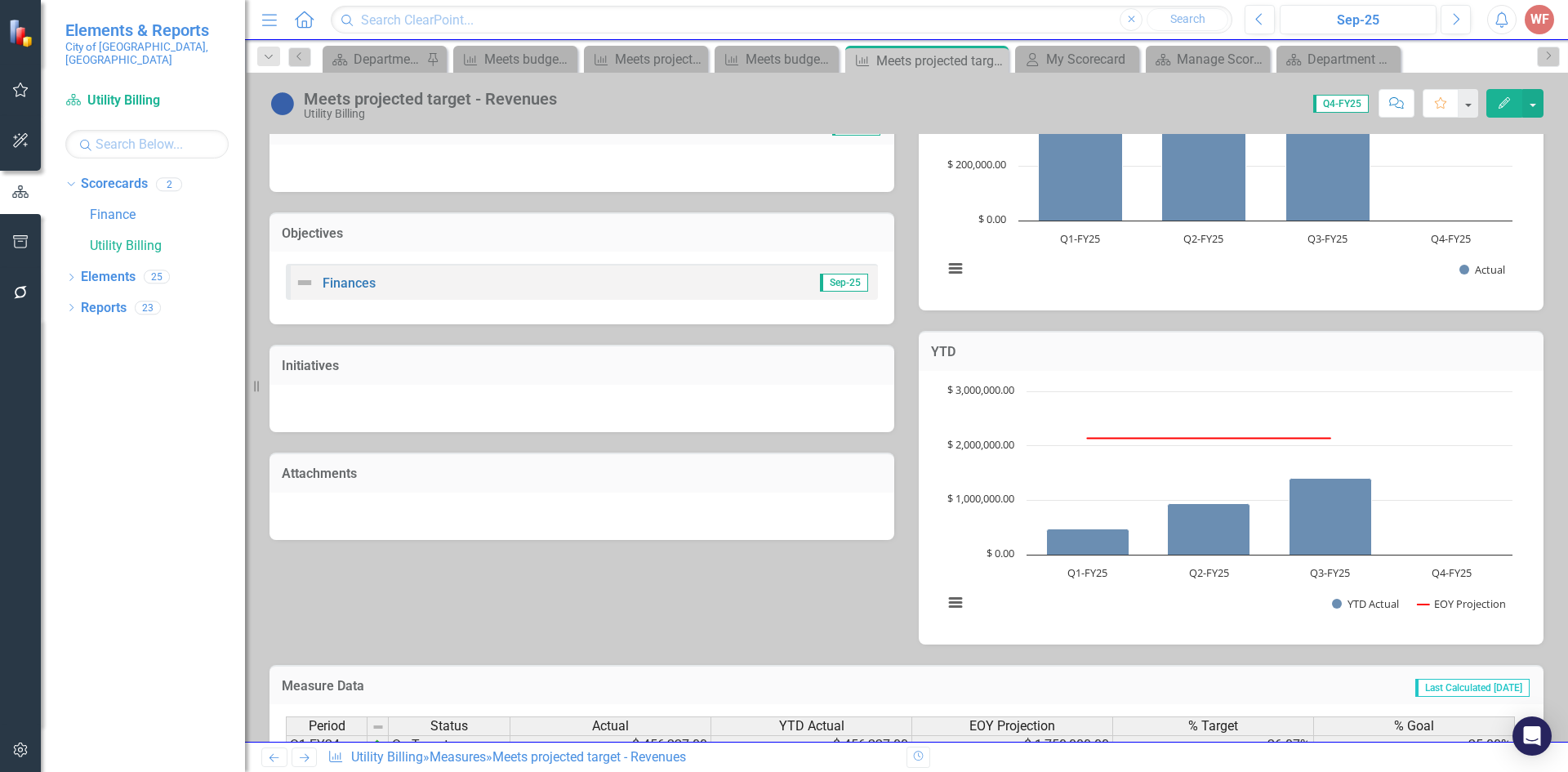
click at [303, 749] on link "Next" at bounding box center [305, 757] width 27 height 20
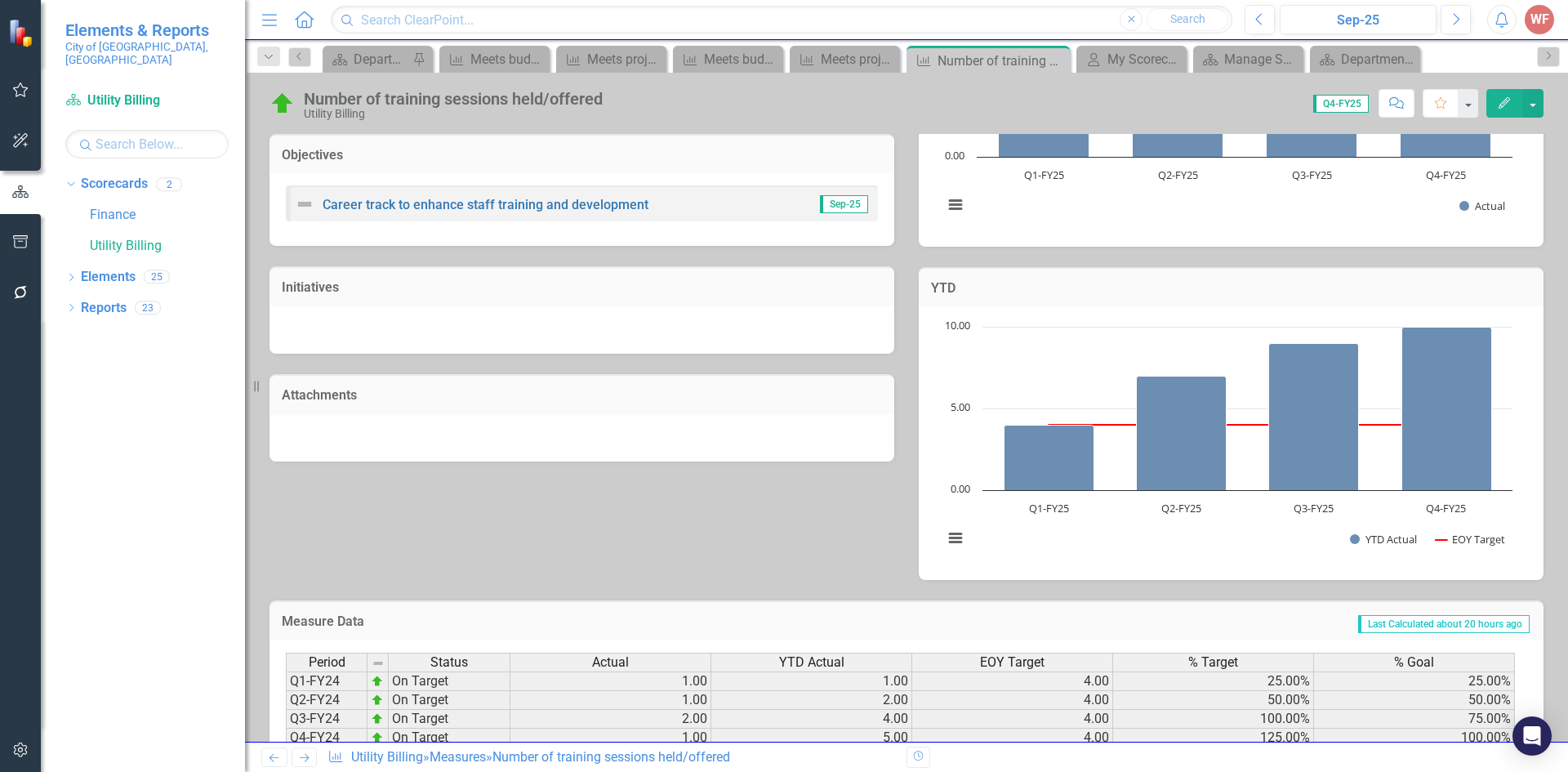
scroll to position [449, 0]
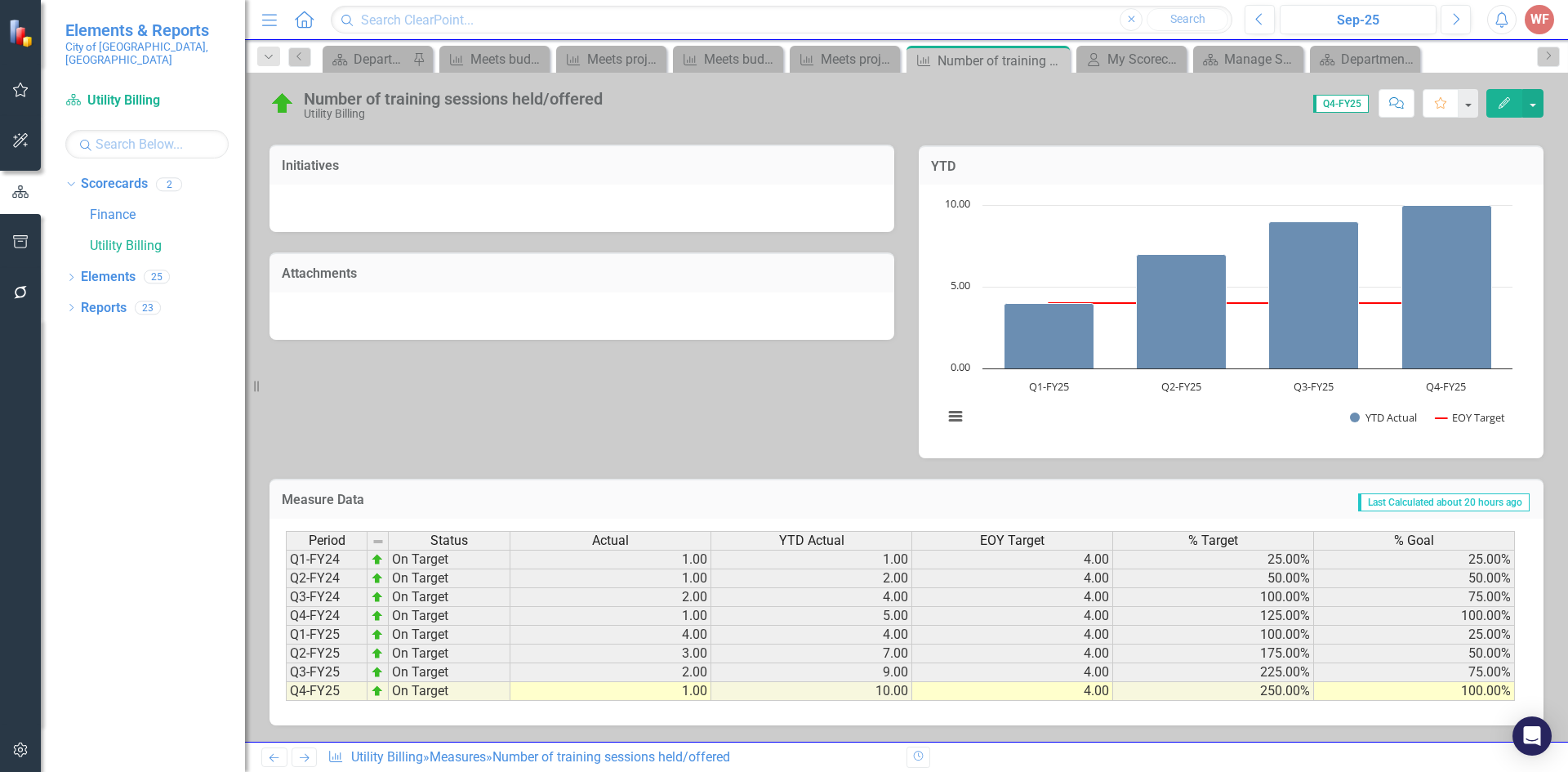
click at [312, 757] on link "Next" at bounding box center [305, 757] width 27 height 20
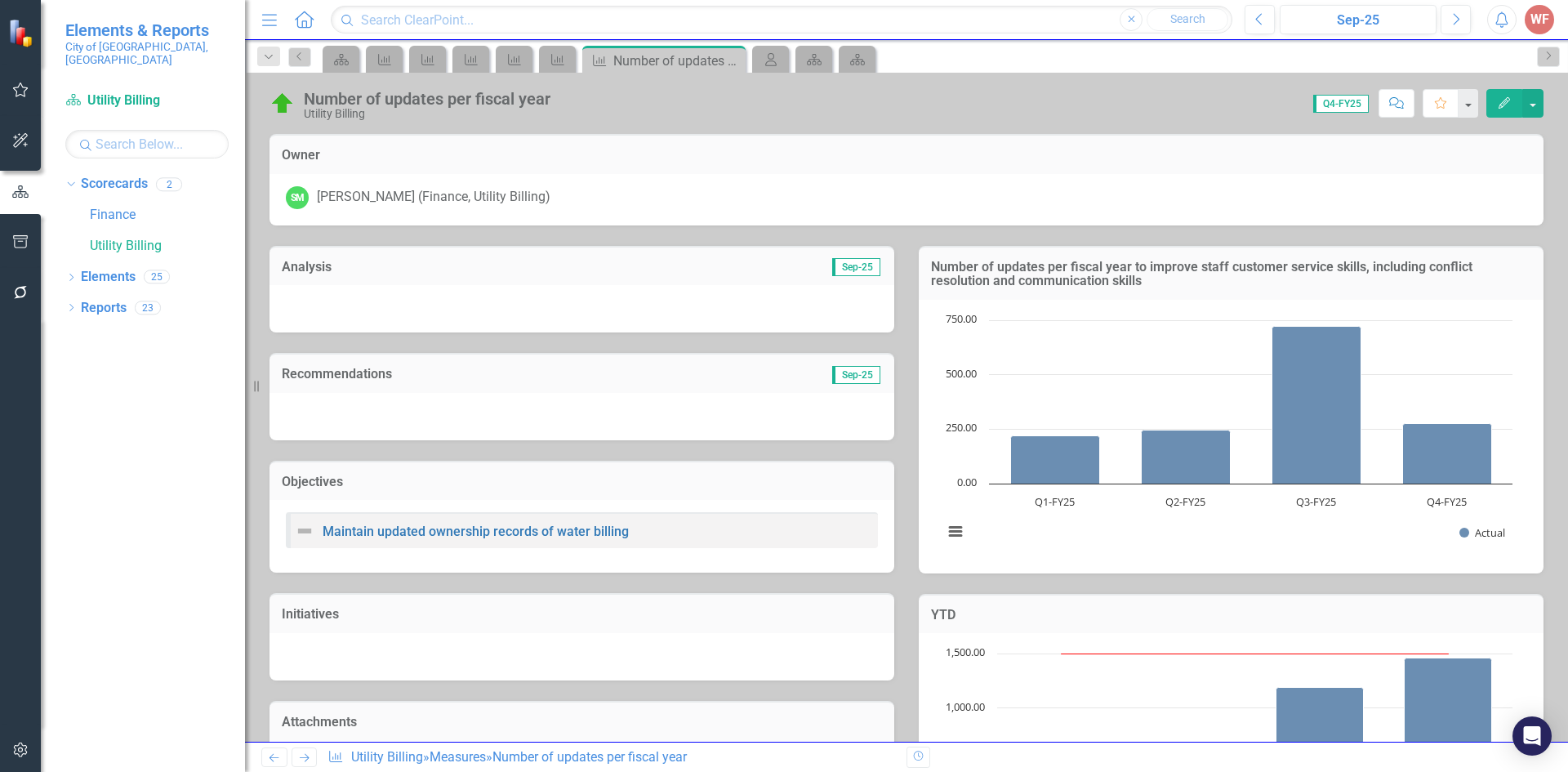
scroll to position [449, 0]
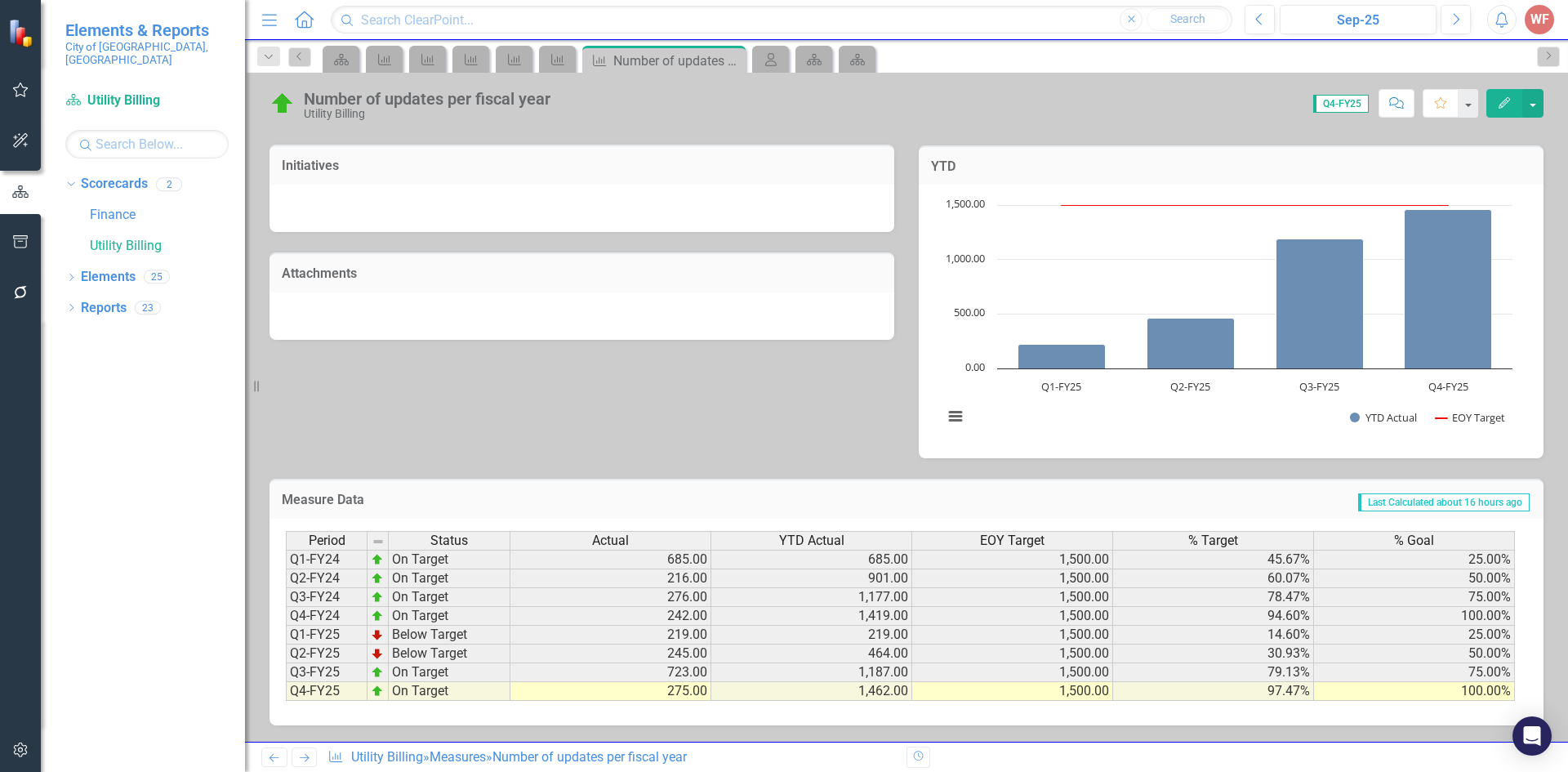
click at [311, 764] on link "Next" at bounding box center [305, 757] width 27 height 20
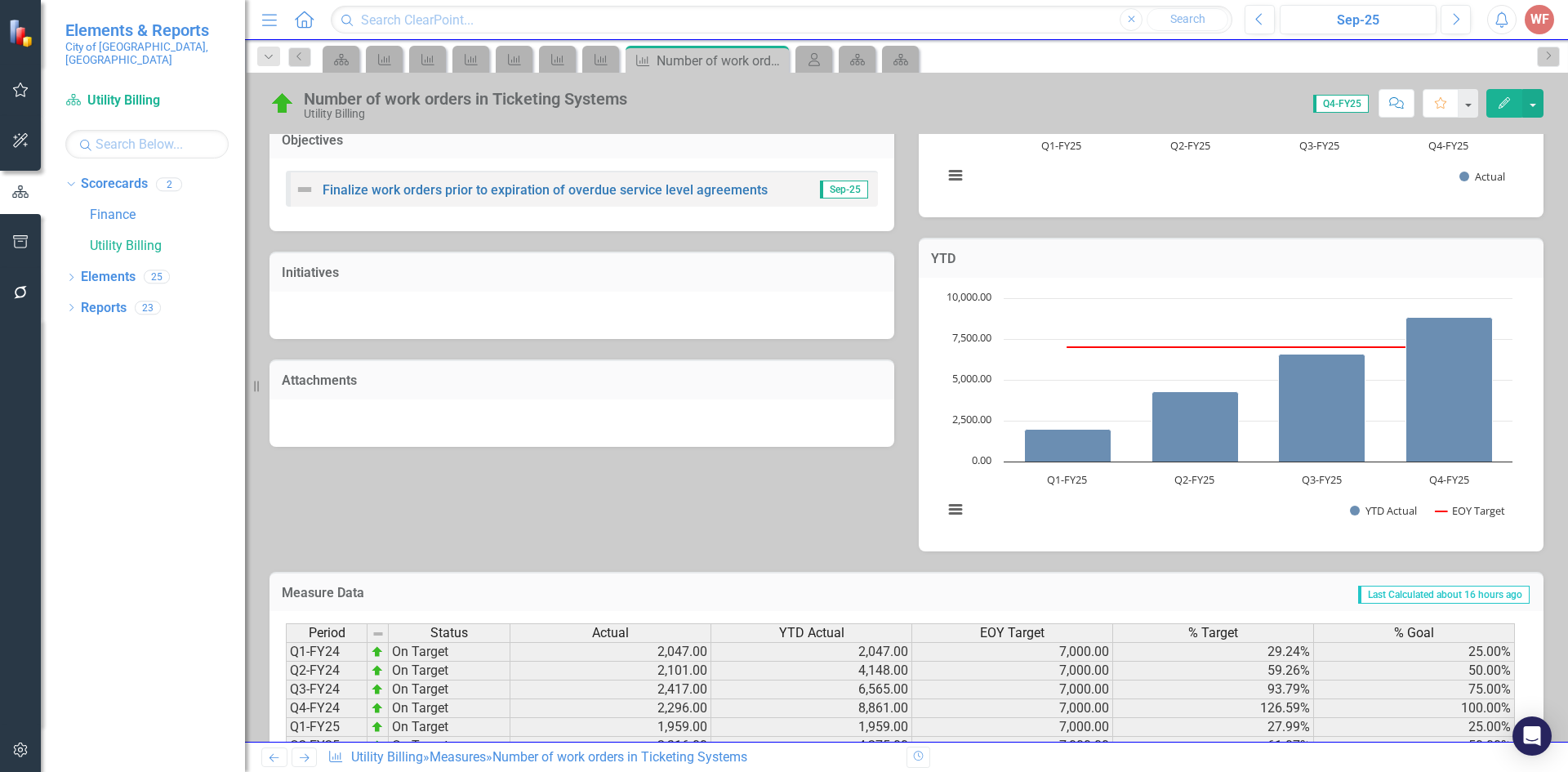
scroll to position [434, 0]
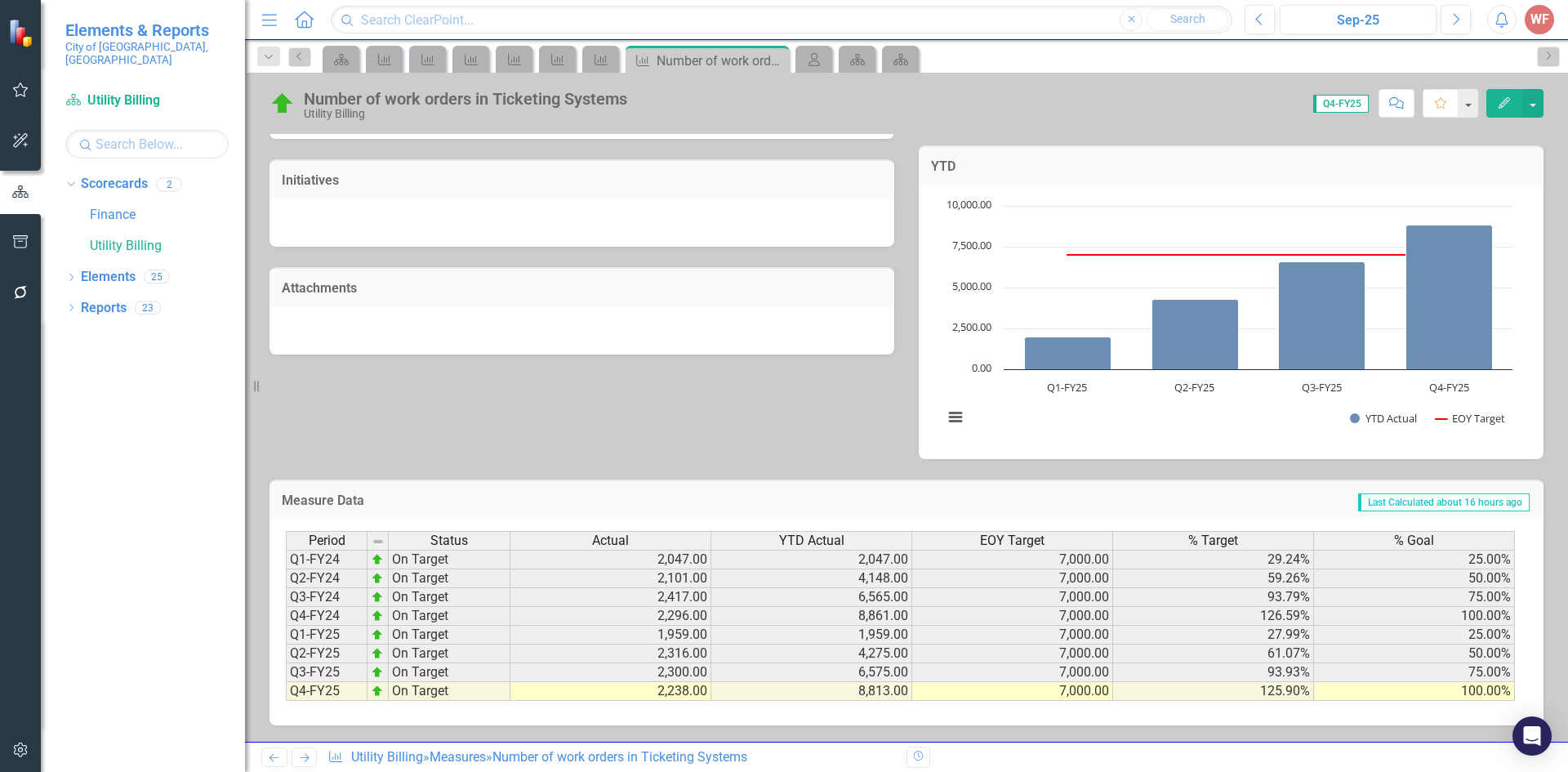
click at [303, 760] on icon "Next" at bounding box center [303, 757] width 14 height 11
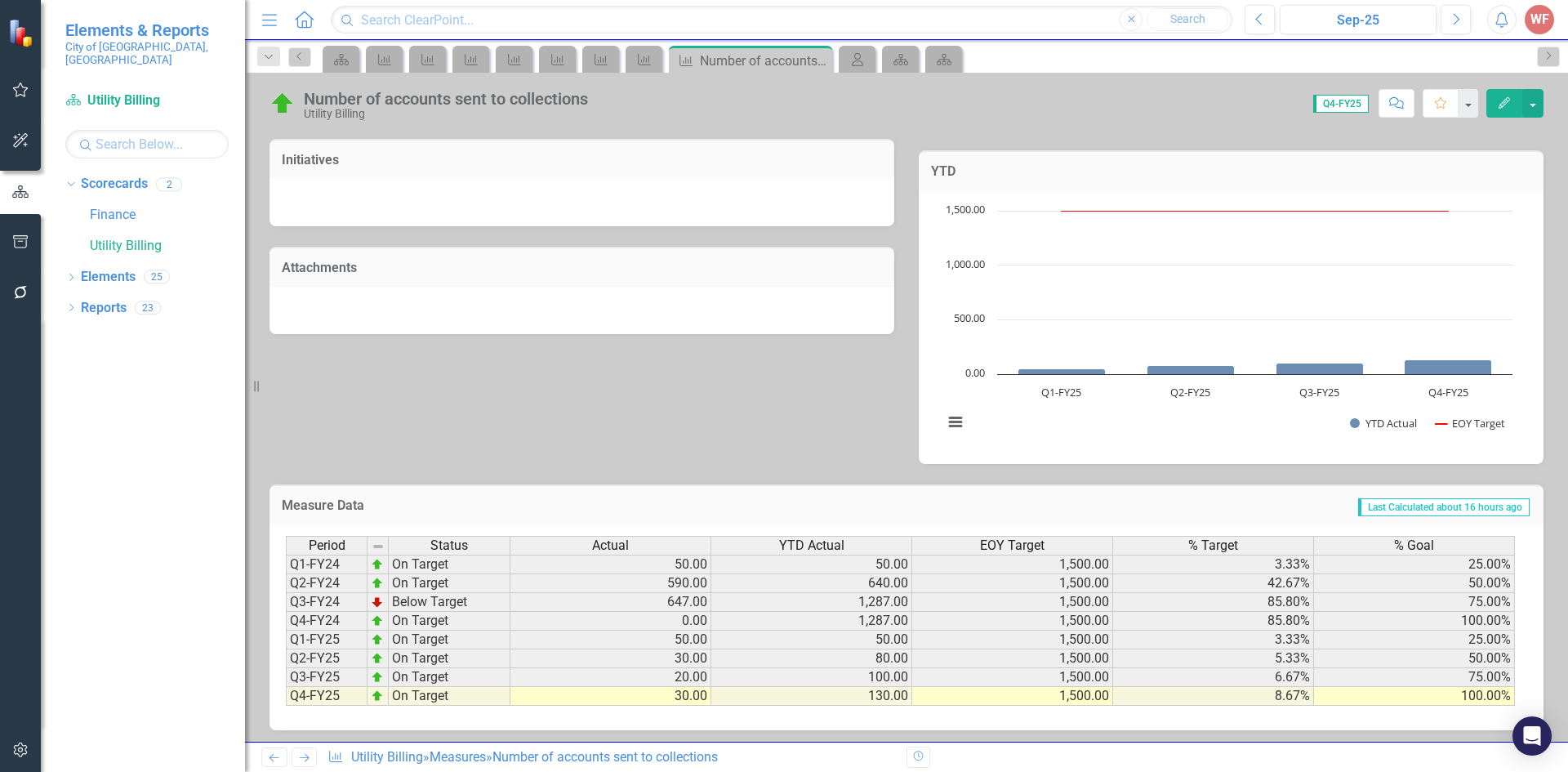
scroll to position [434, 0]
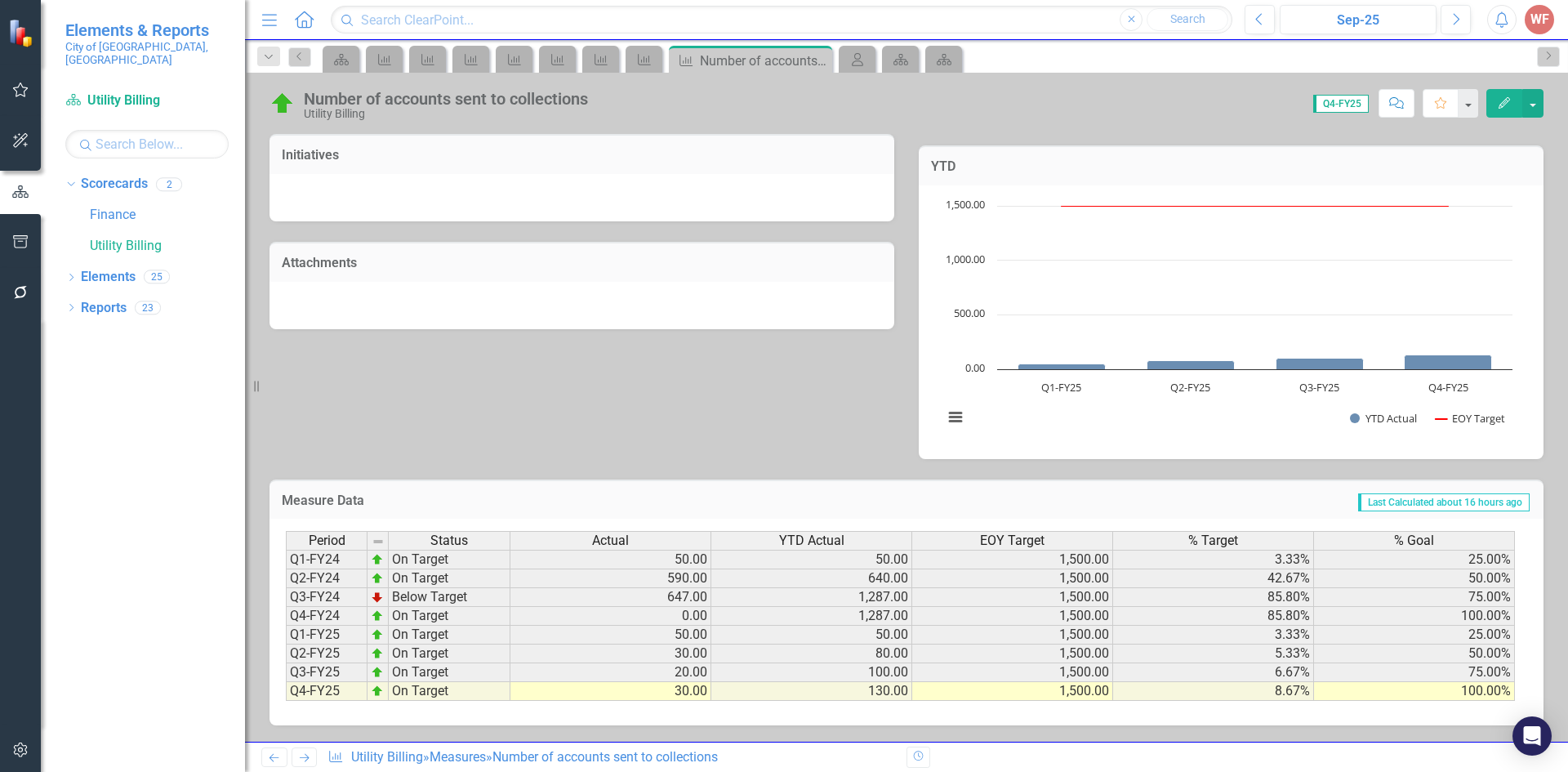
click at [299, 755] on icon "Next" at bounding box center [303, 757] width 14 height 11
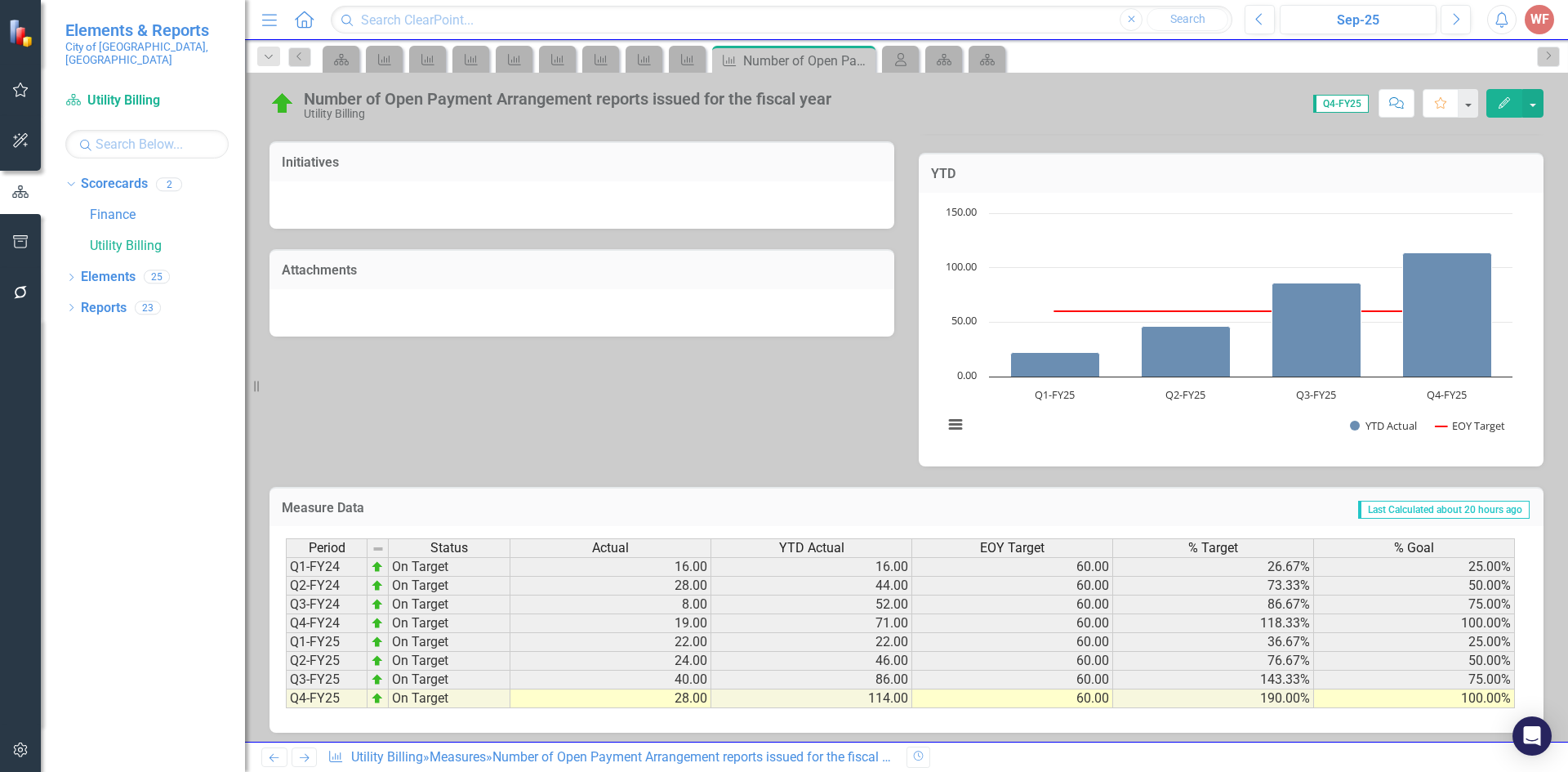
scroll to position [434, 0]
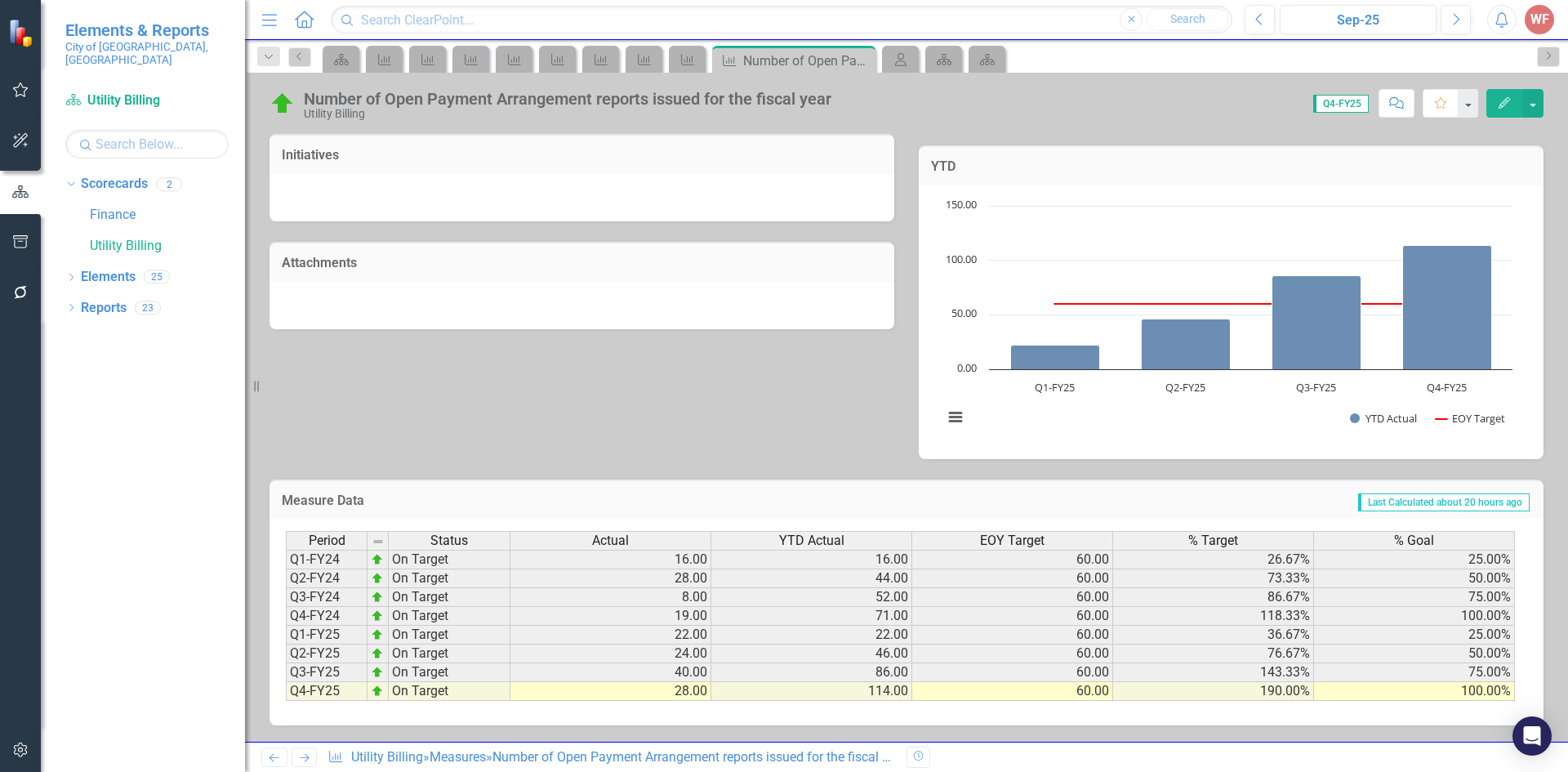
click at [299, 760] on icon "Next" at bounding box center [303, 757] width 14 height 11
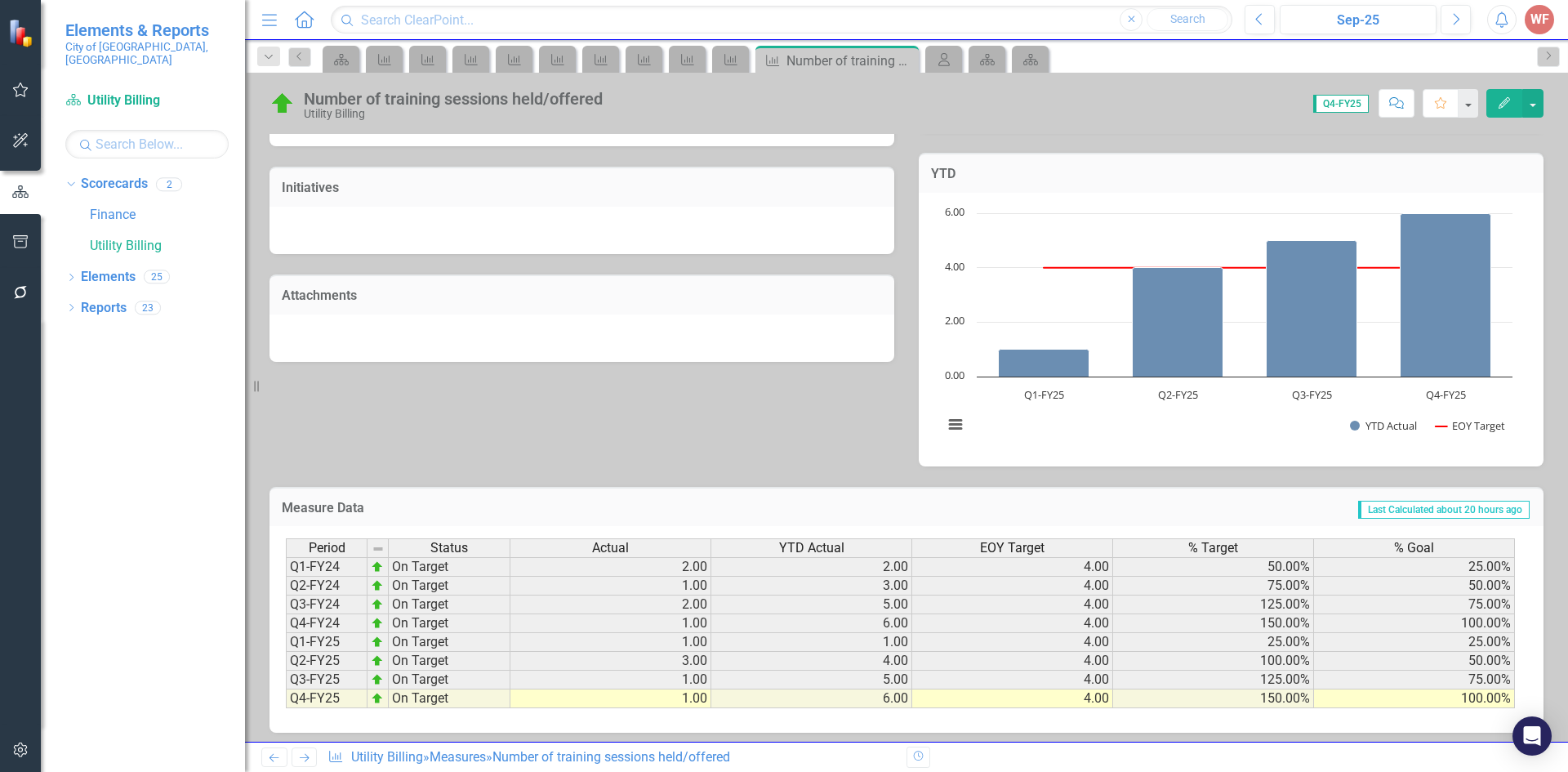
scroll to position [434, 0]
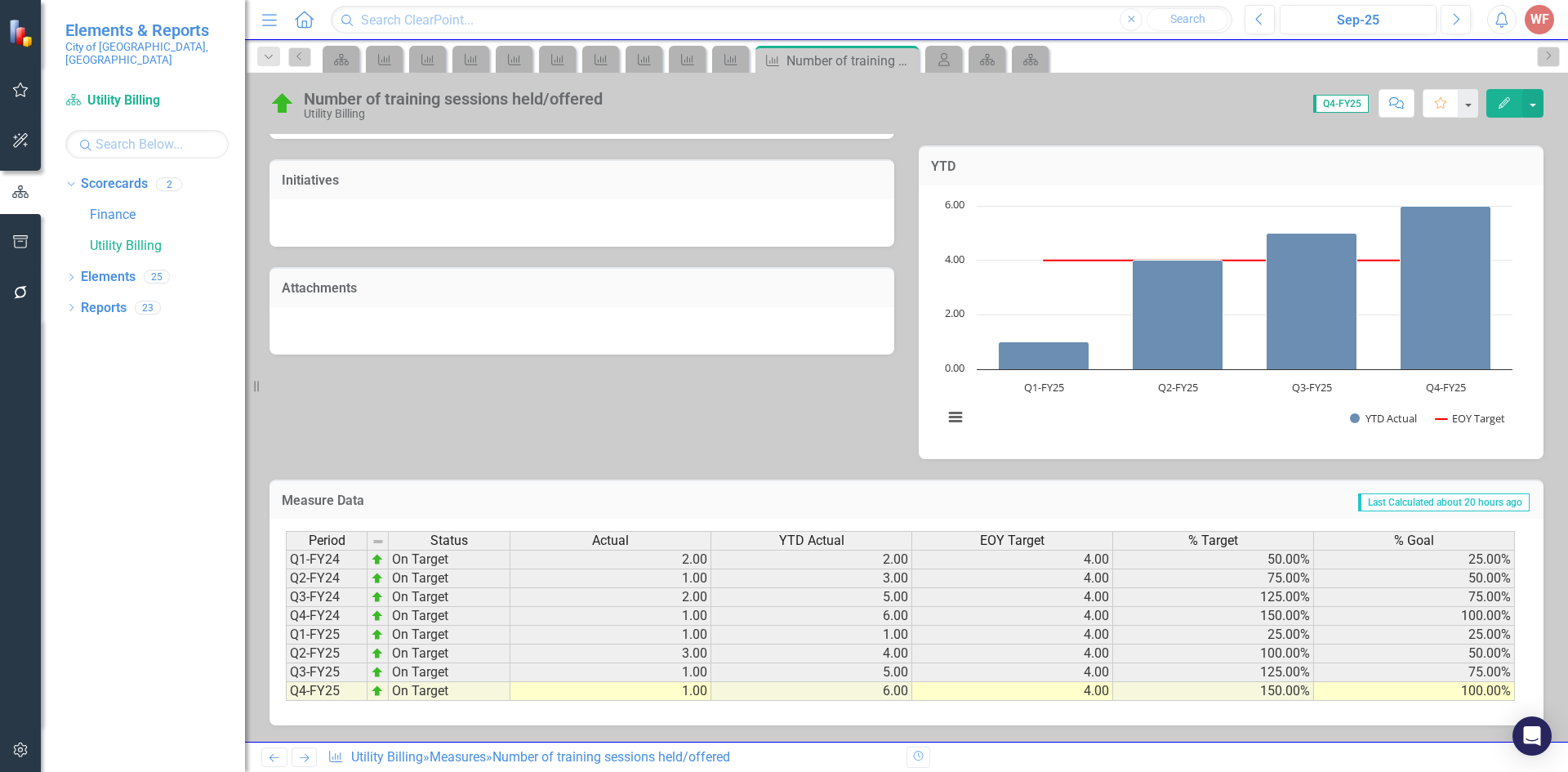
click at [303, 750] on link "Next" at bounding box center [305, 757] width 27 height 20
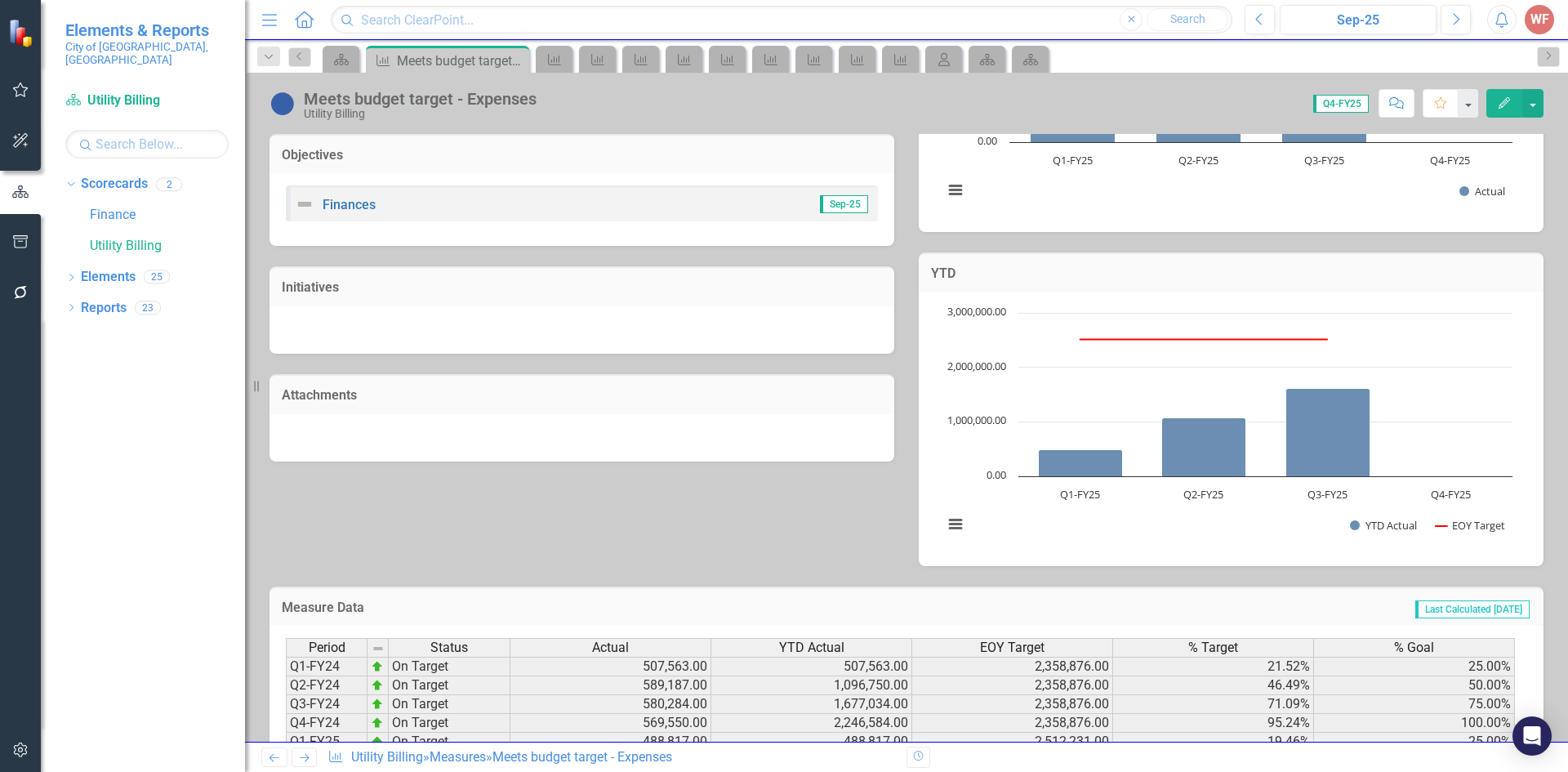
scroll to position [430, 0]
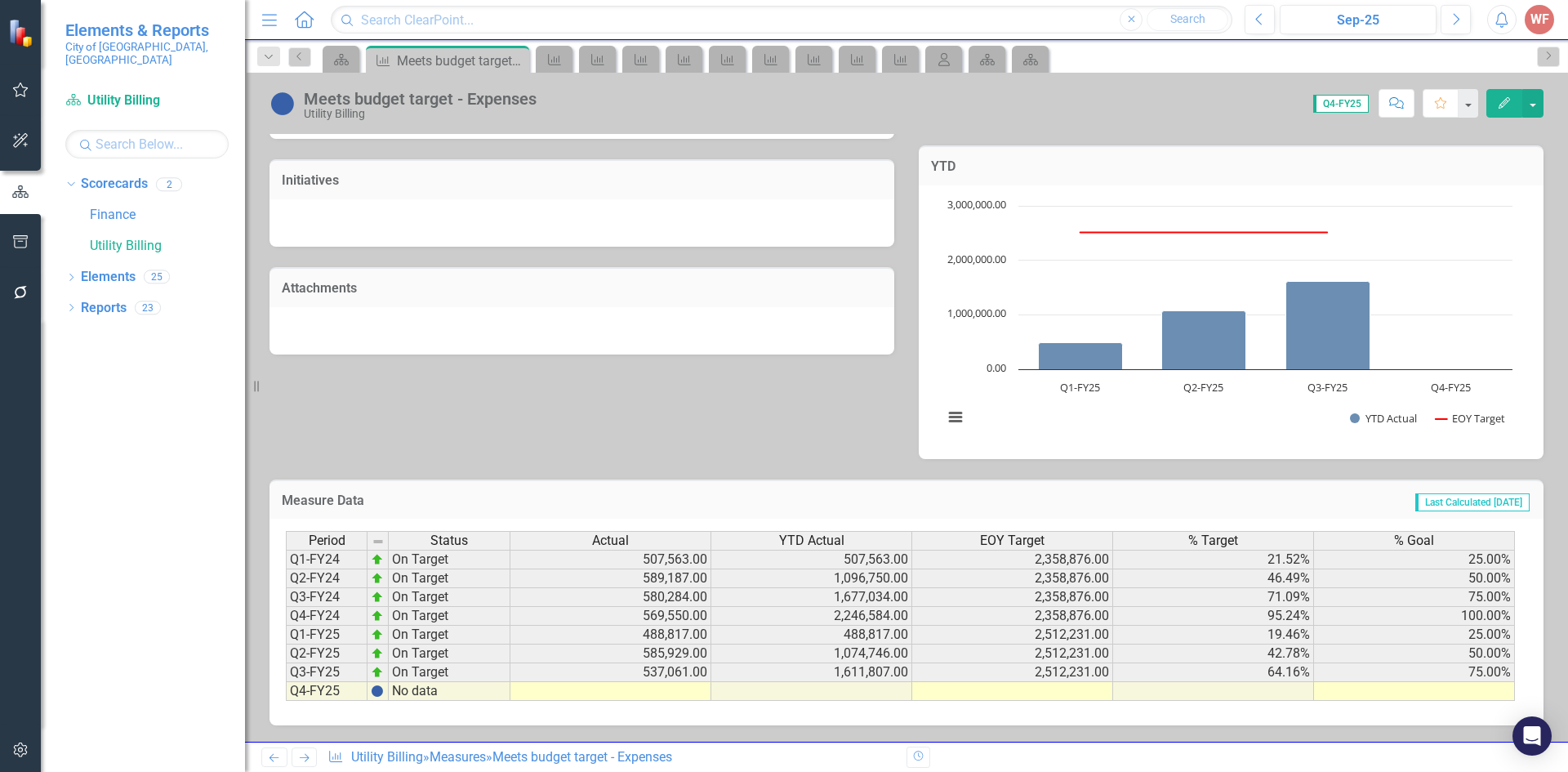
click at [306, 756] on icon "Next" at bounding box center [303, 757] width 14 height 11
click at [304, 759] on icon "Next" at bounding box center [303, 757] width 14 height 11
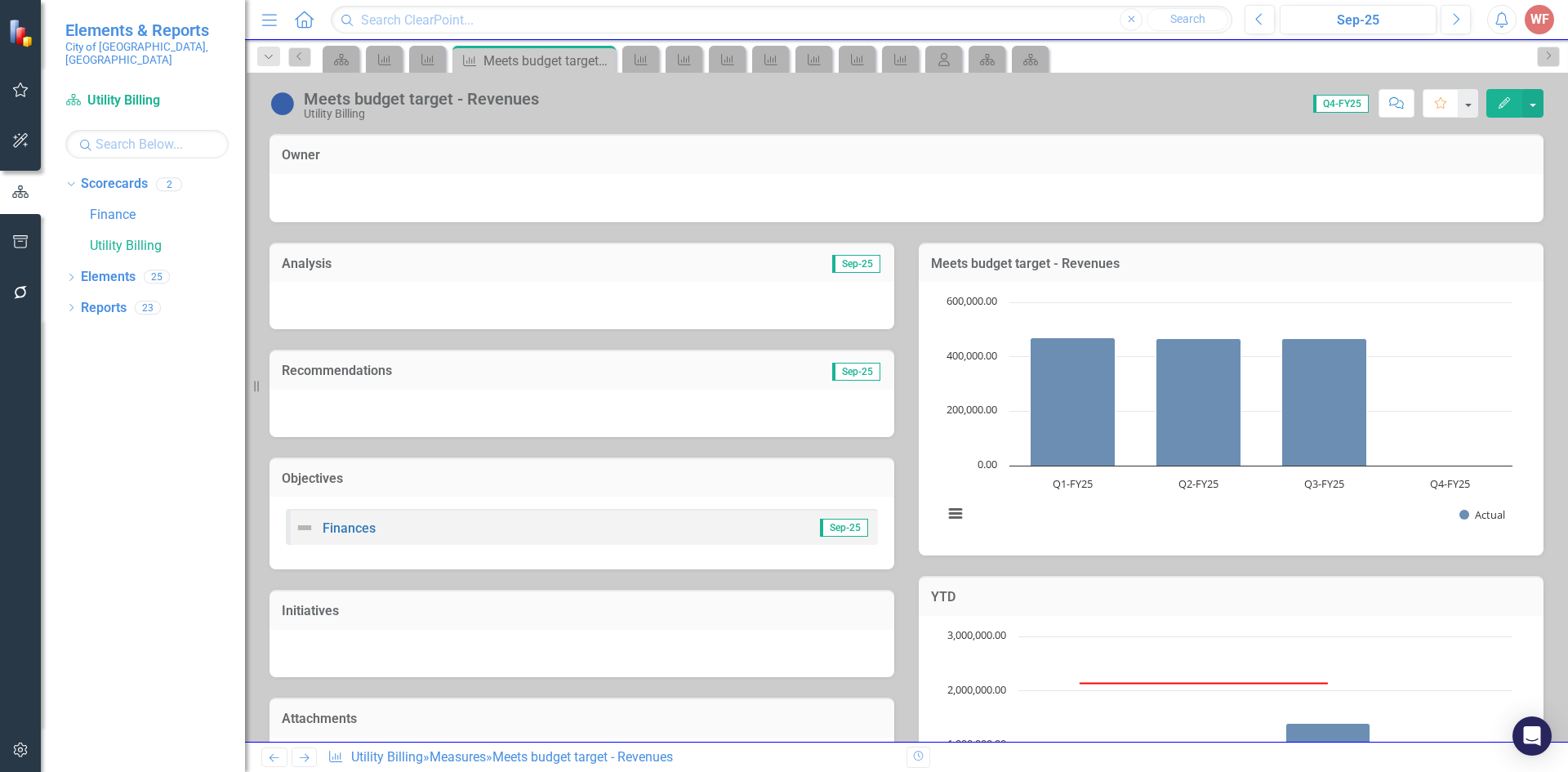
scroll to position [430, 0]
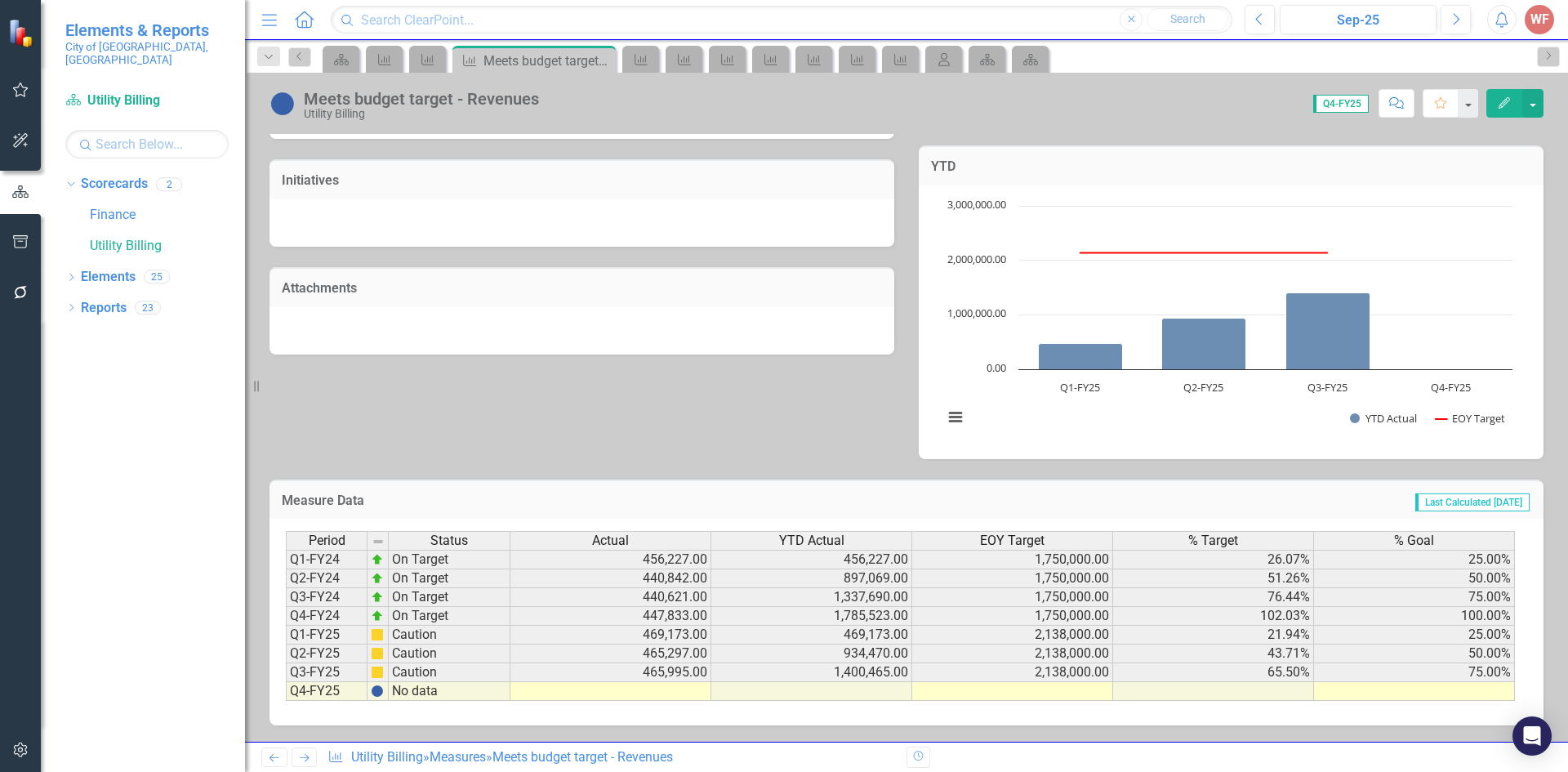
click at [303, 750] on link "Next" at bounding box center [305, 757] width 27 height 20
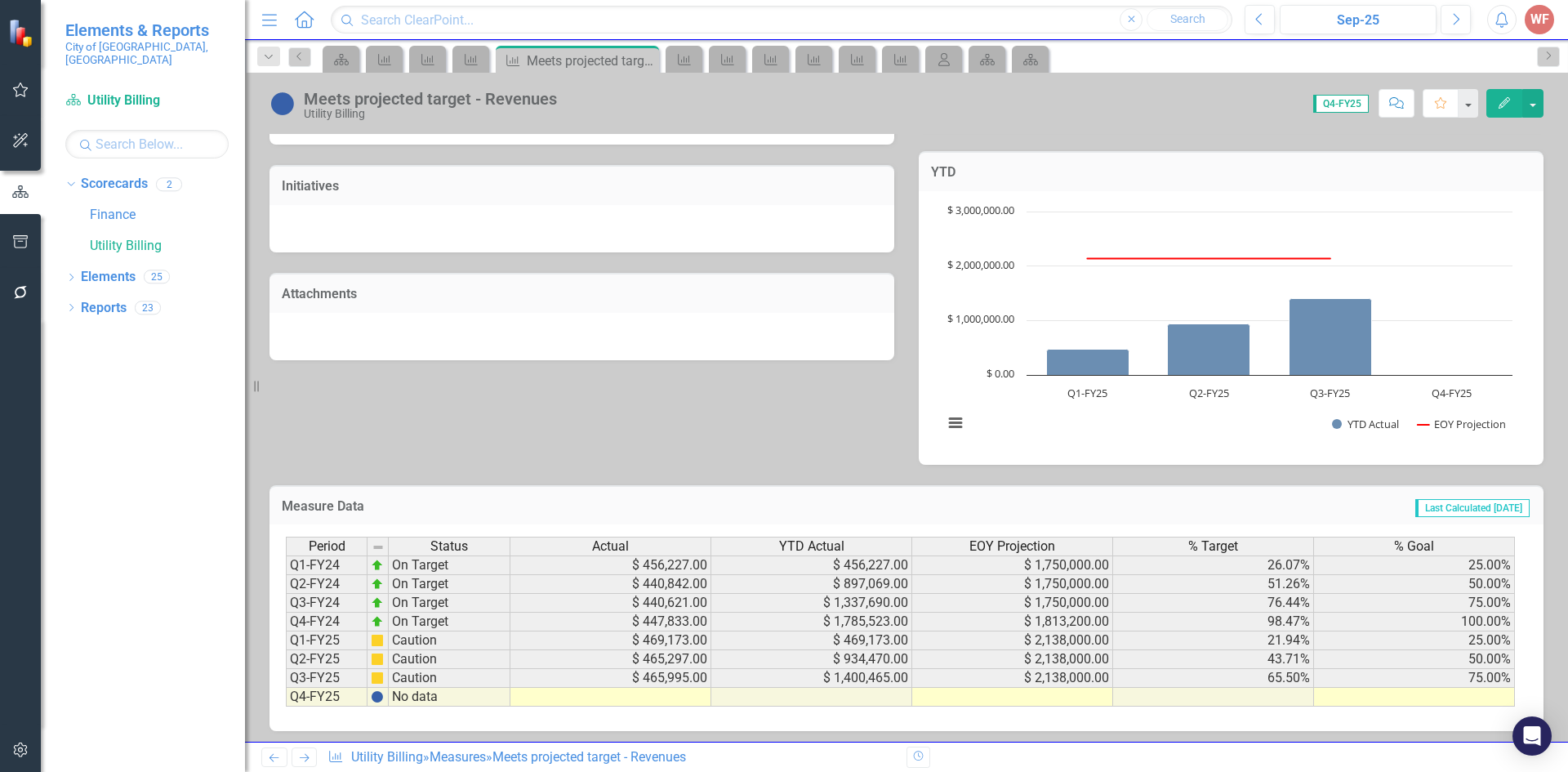
scroll to position [430, 0]
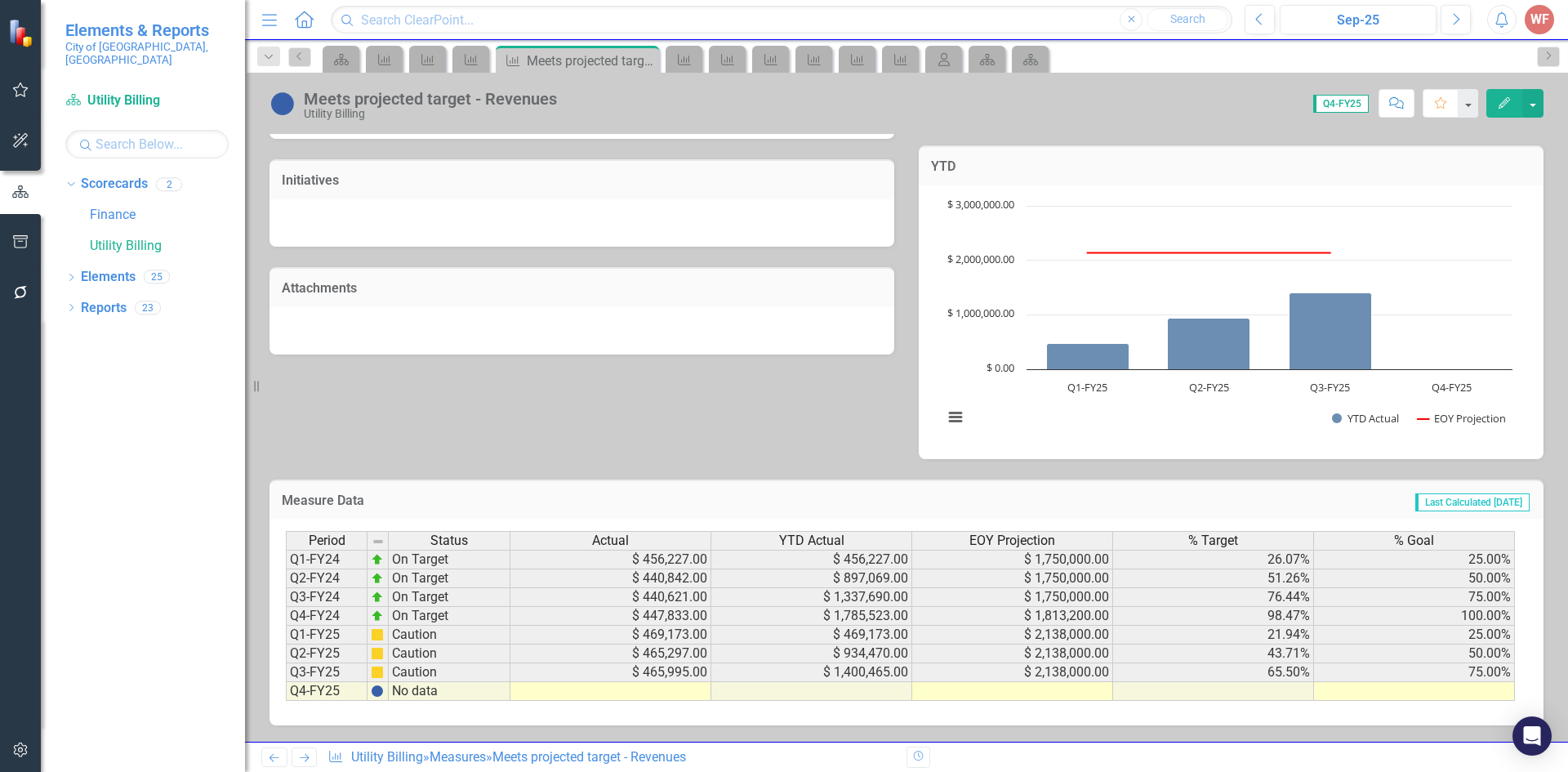
click at [297, 764] on link "Next" at bounding box center [305, 757] width 27 height 20
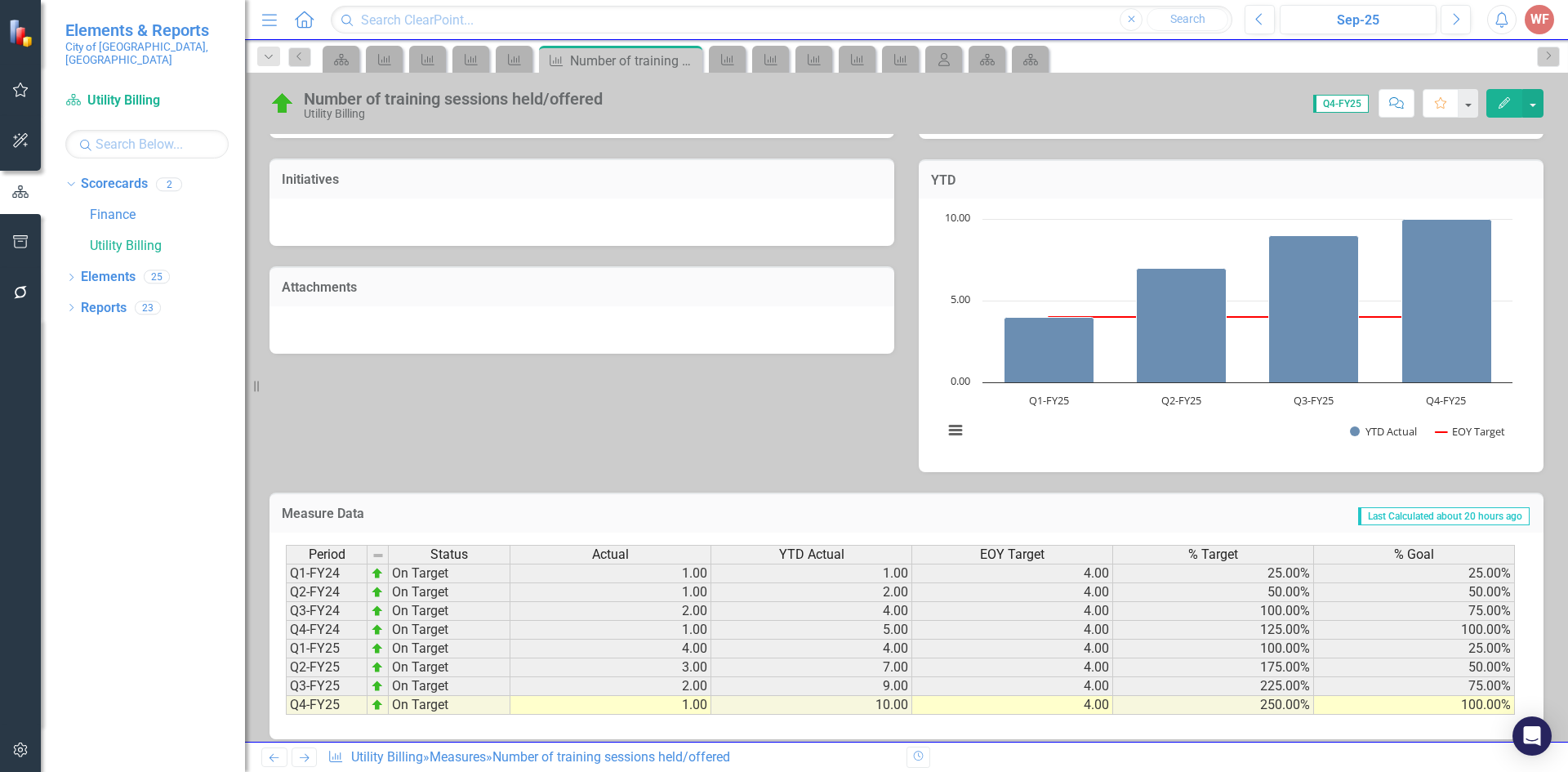
scroll to position [449, 0]
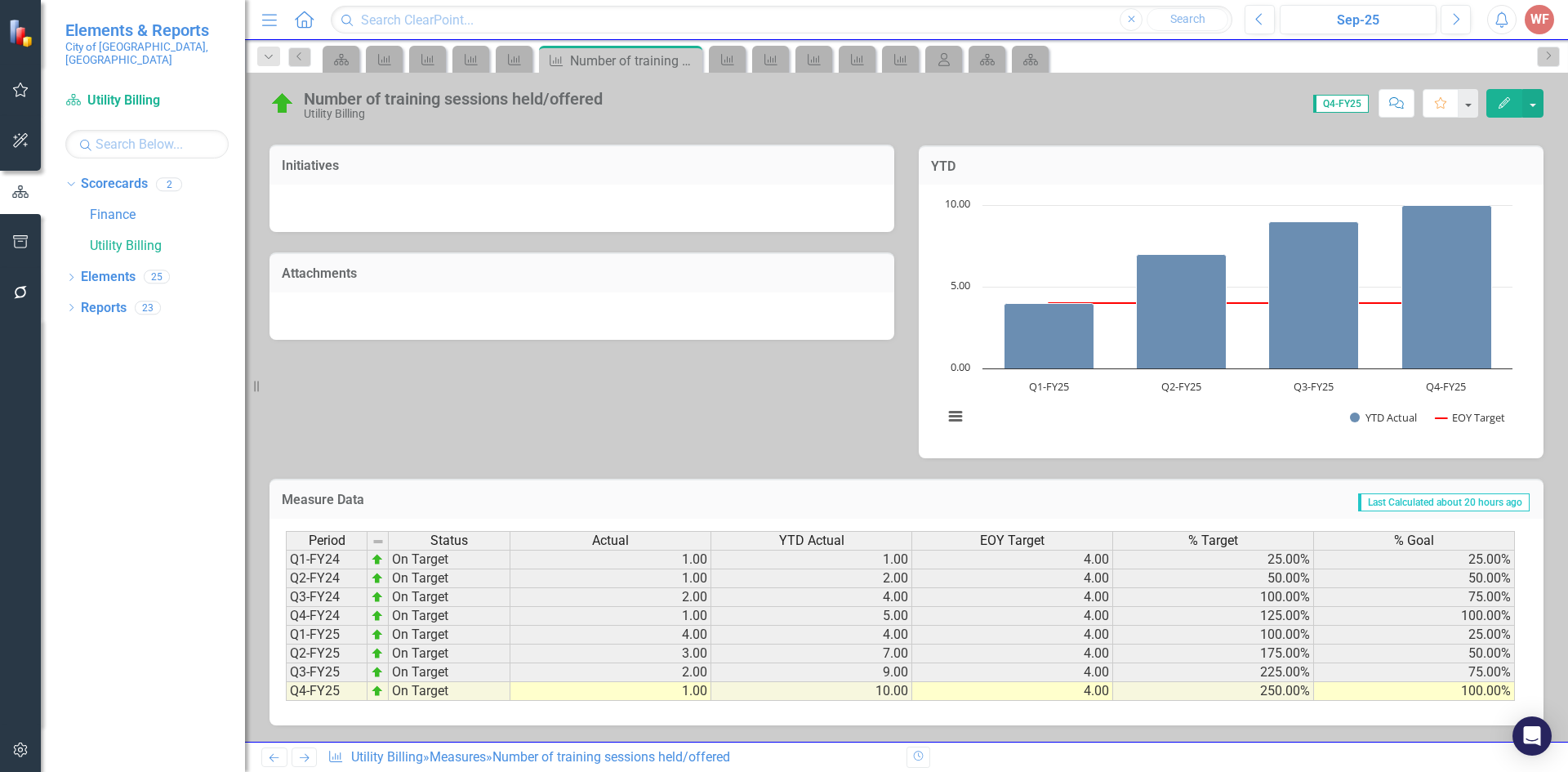
click at [315, 755] on link "Next" at bounding box center [305, 757] width 27 height 20
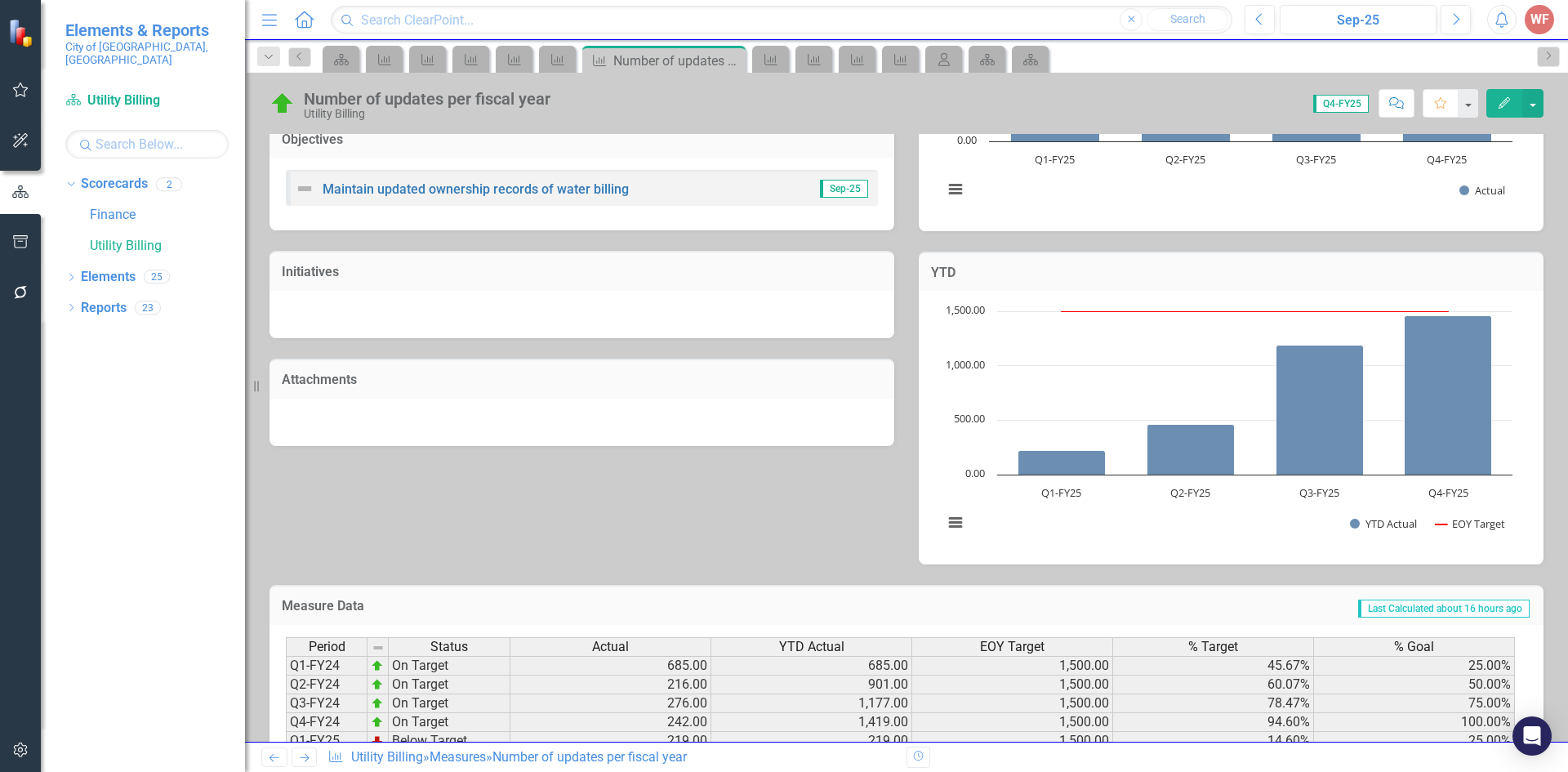
scroll to position [449, 0]
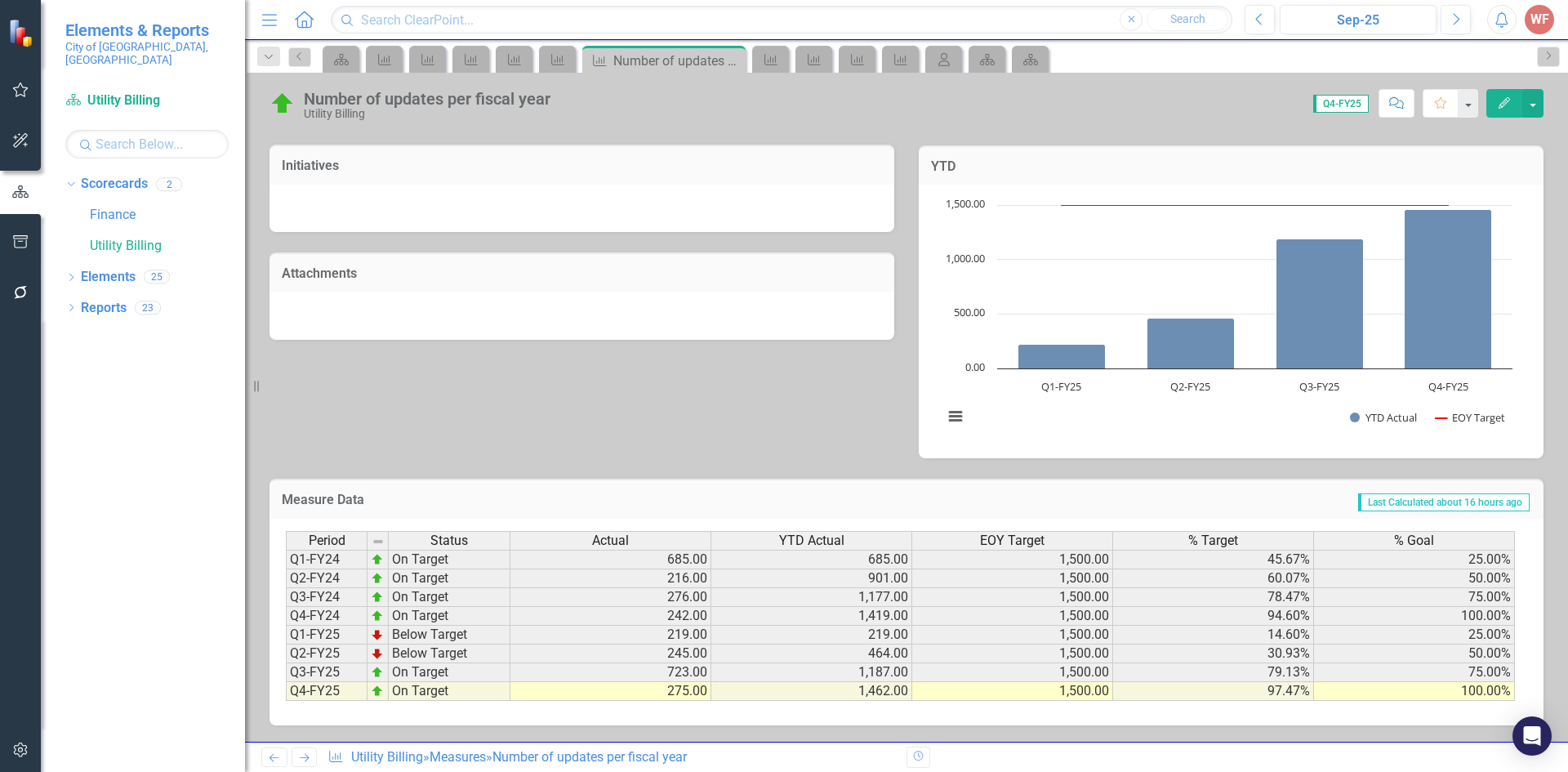
click at [308, 758] on icon at bounding box center [304, 758] width 10 height 8
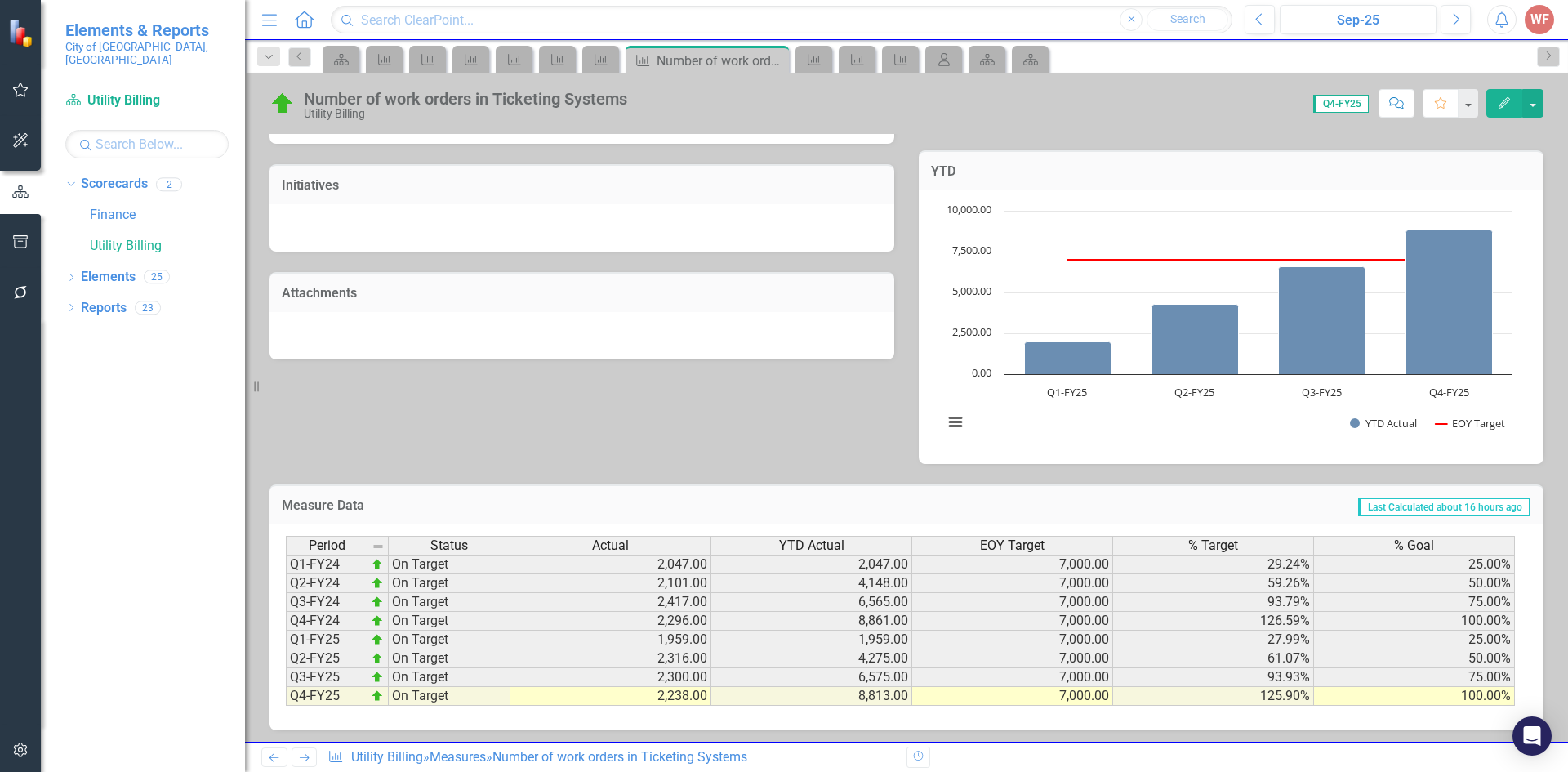
scroll to position [434, 0]
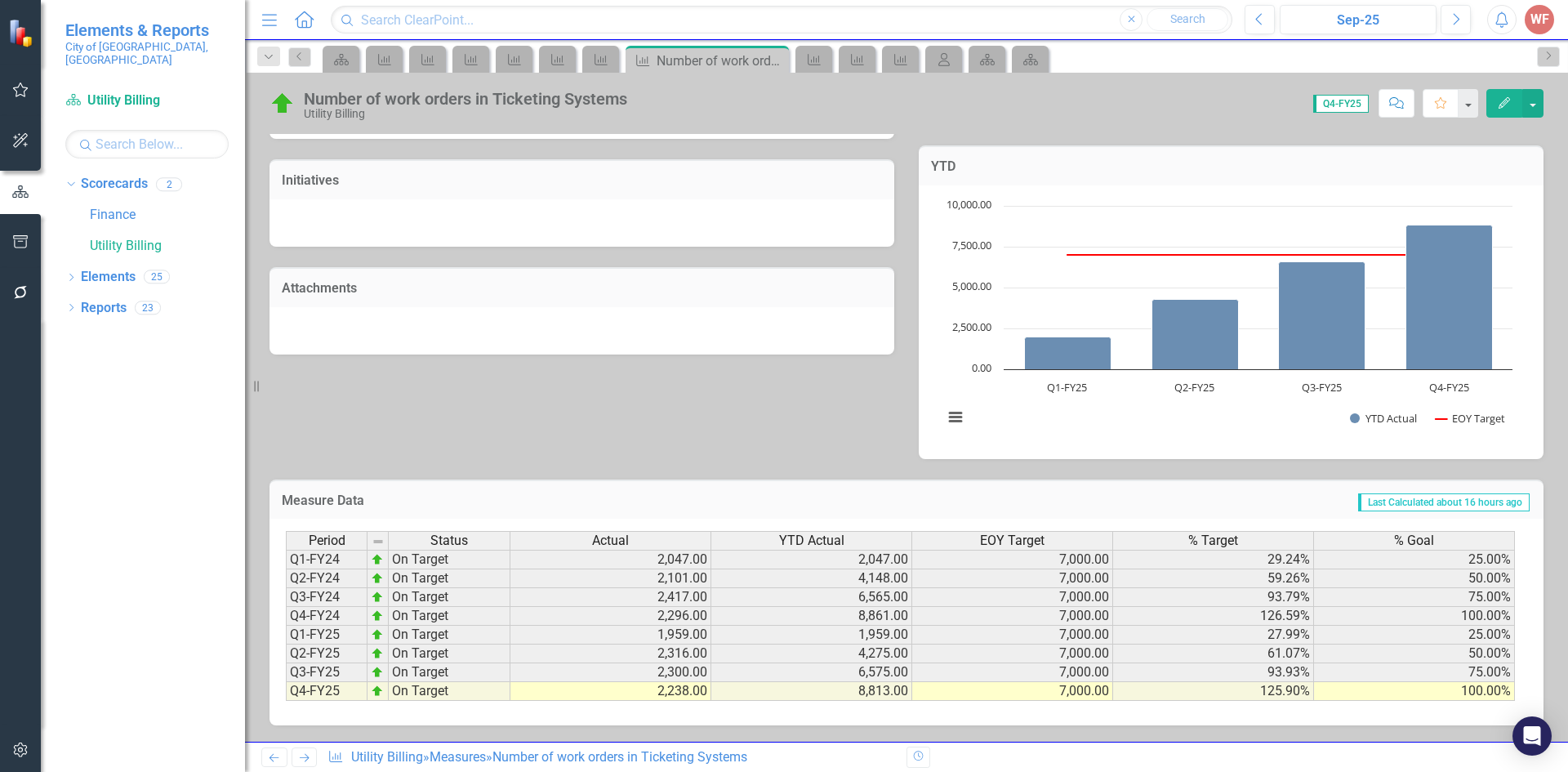
click at [310, 754] on icon "Next" at bounding box center [303, 757] width 14 height 11
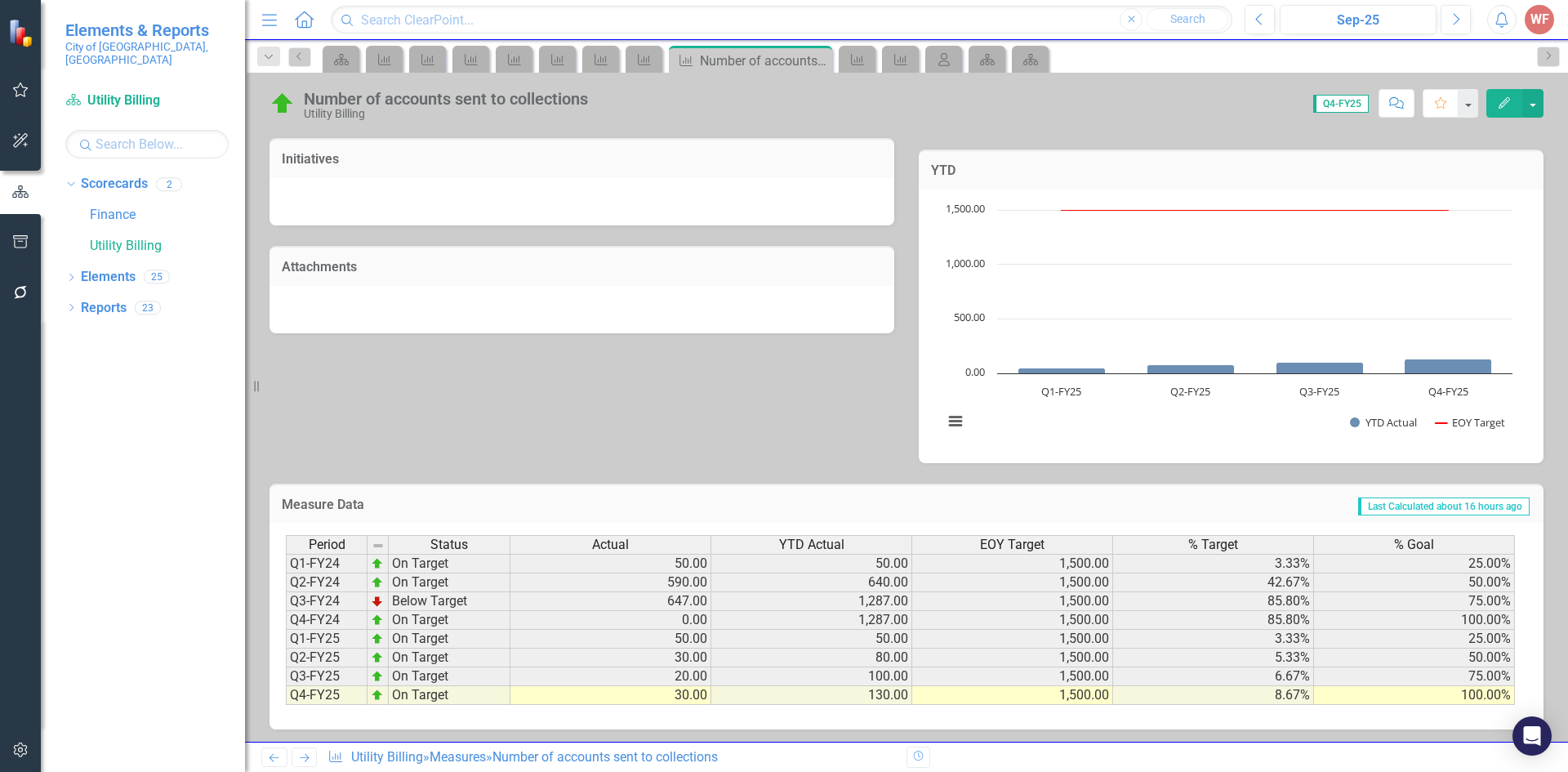
scroll to position [434, 0]
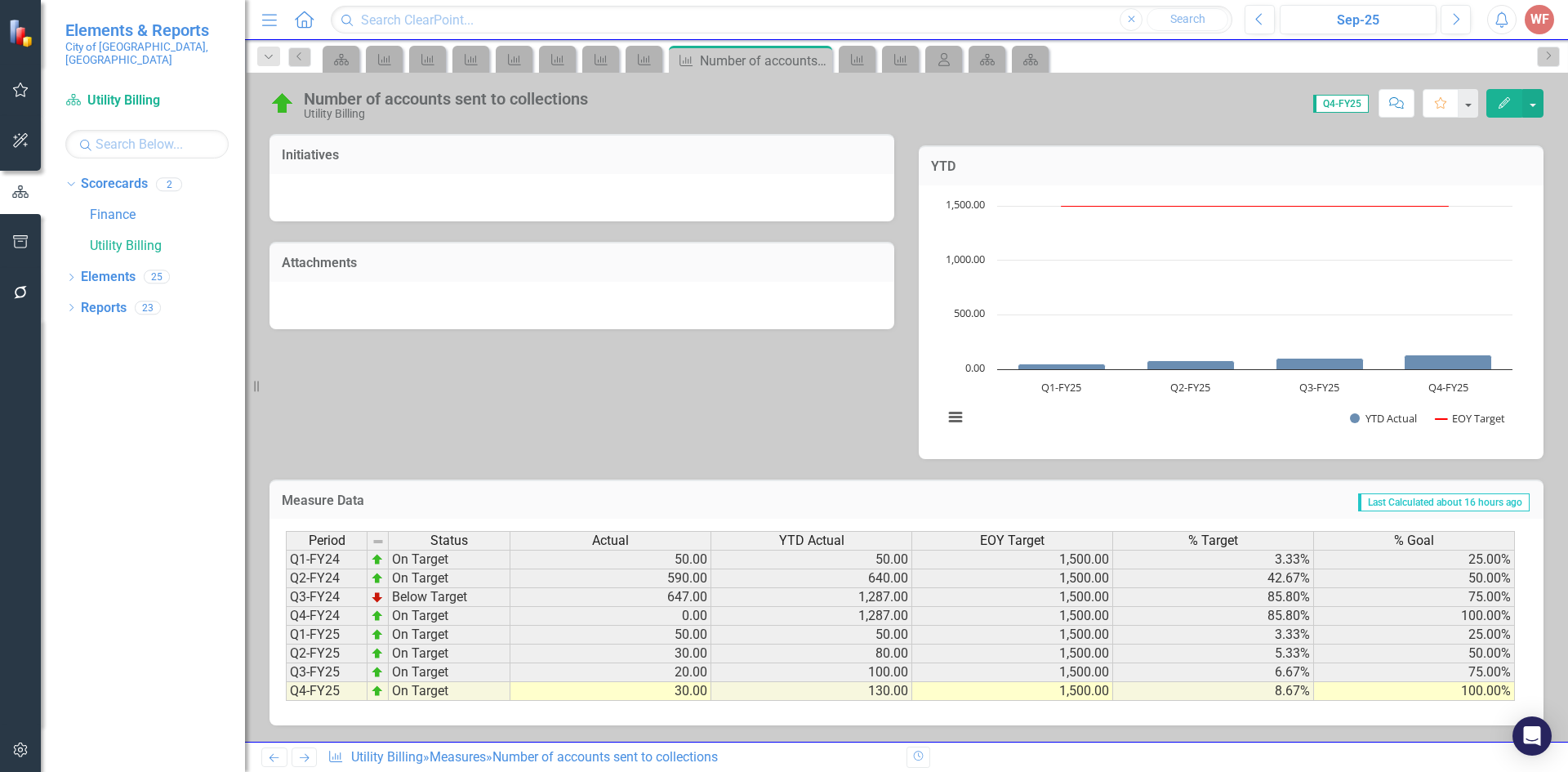
click at [299, 756] on icon "Next" at bounding box center [303, 757] width 14 height 11
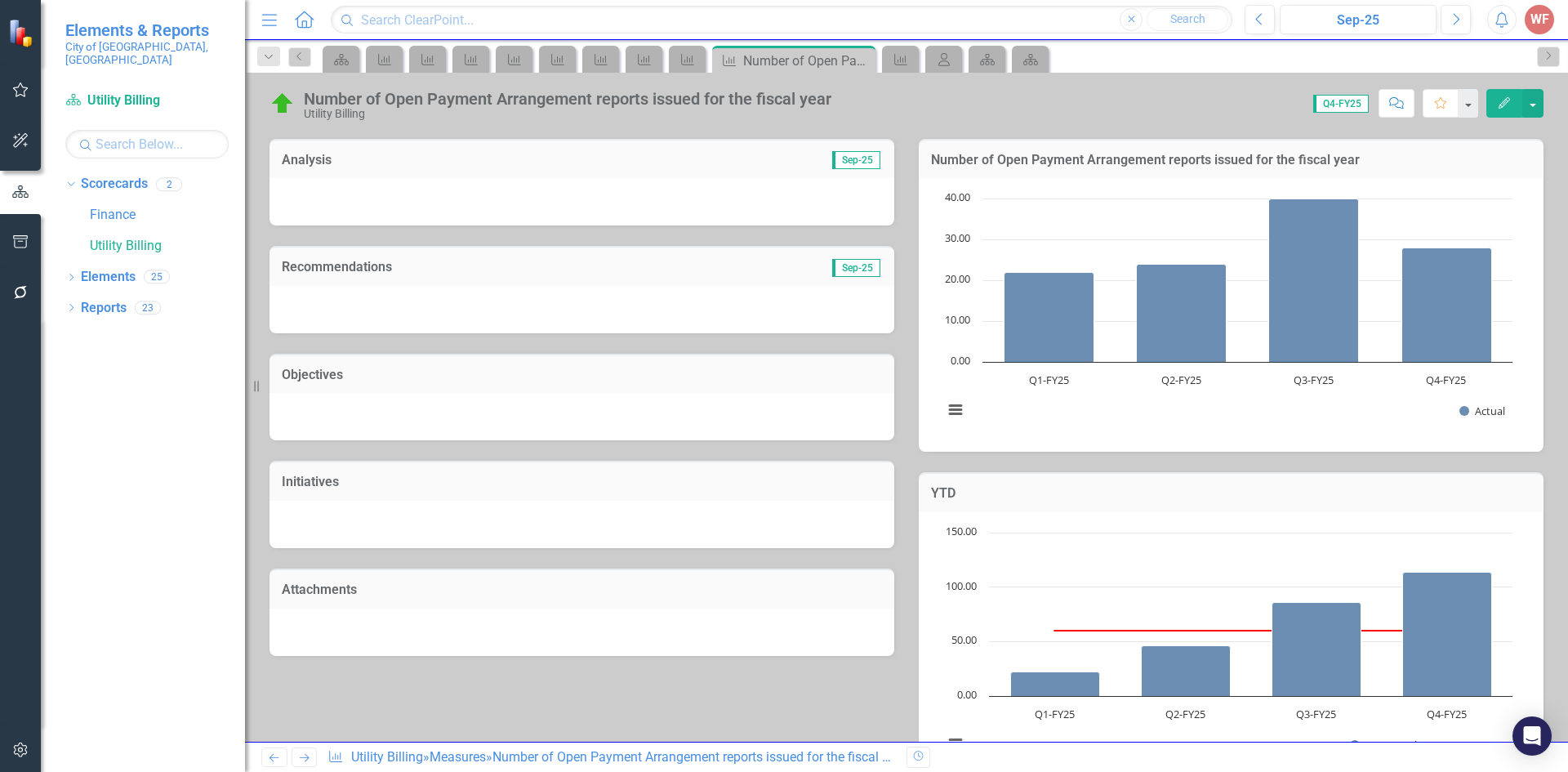
scroll to position [434, 0]
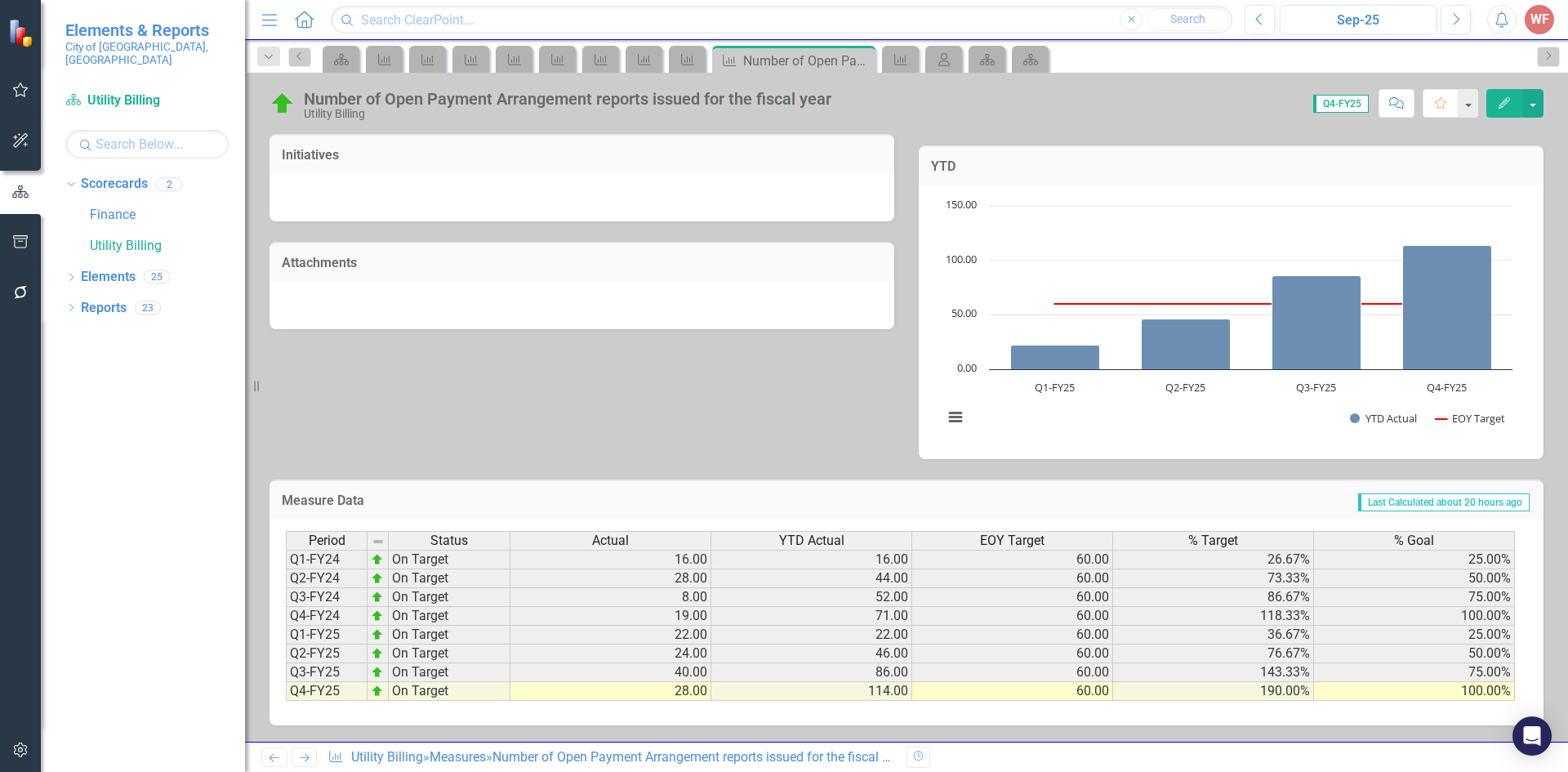
click at [305, 760] on icon "Next" at bounding box center [303, 757] width 14 height 11
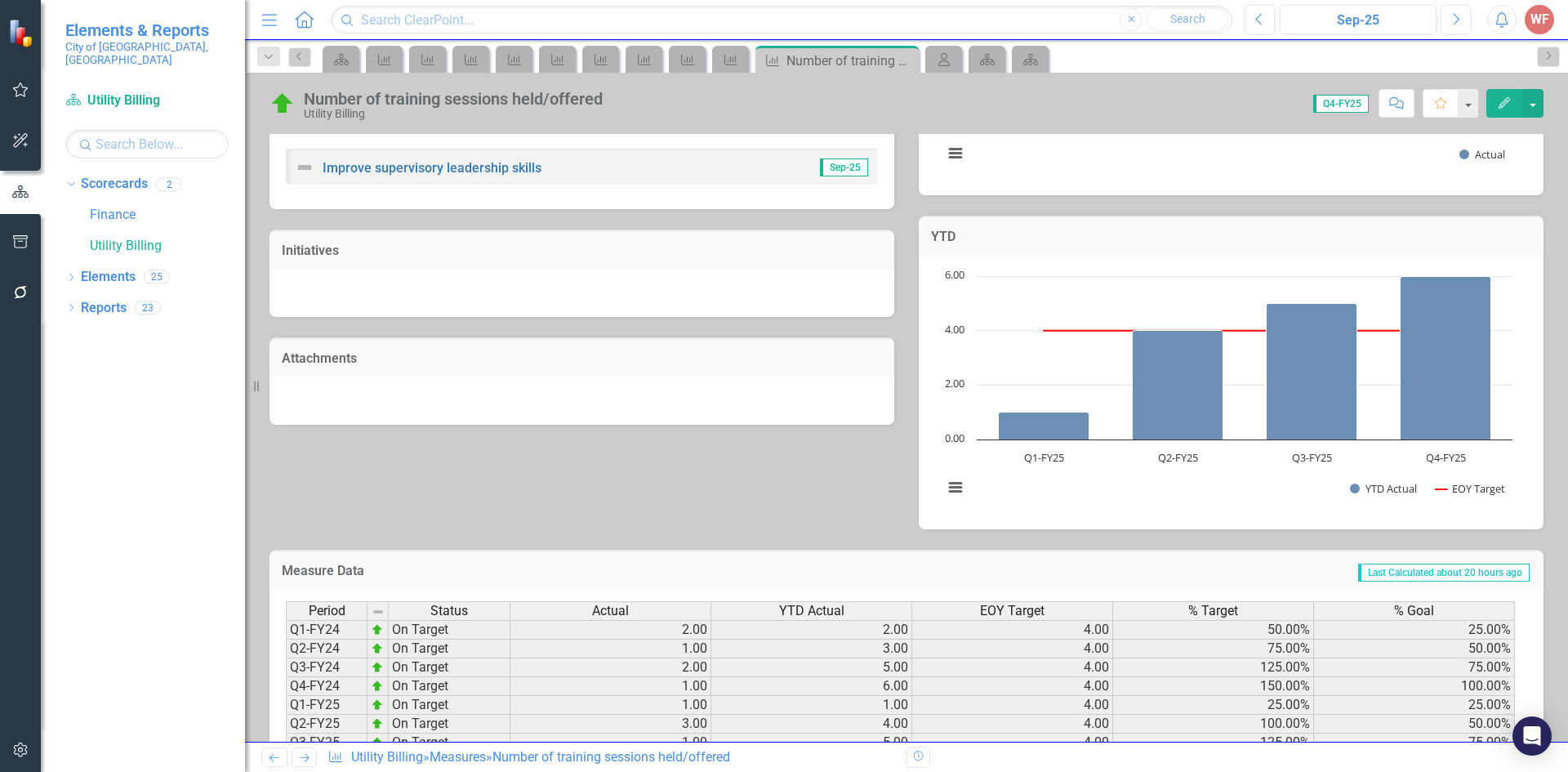
scroll to position [434, 0]
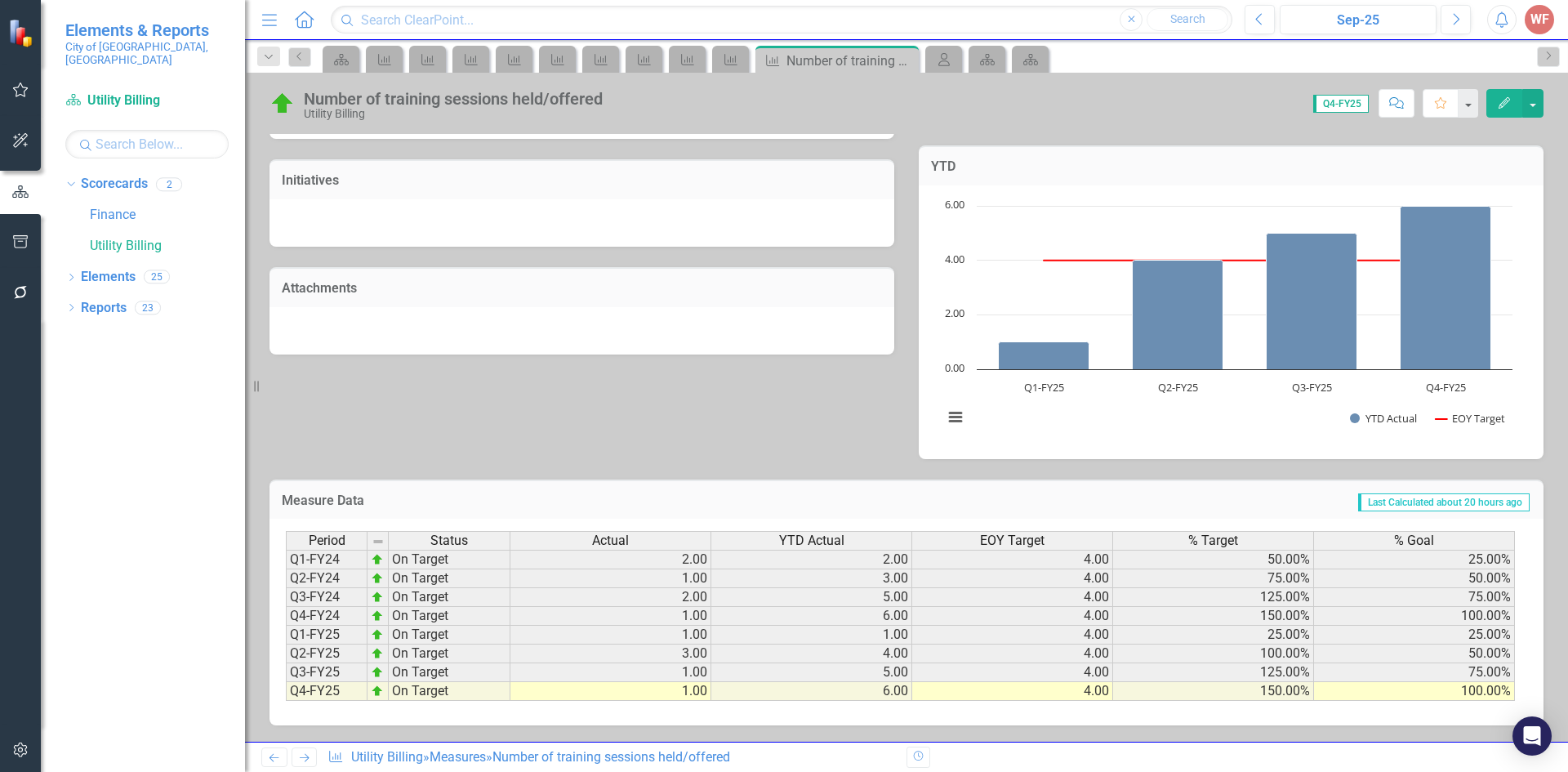
click at [299, 761] on icon "Next" at bounding box center [303, 757] width 14 height 11
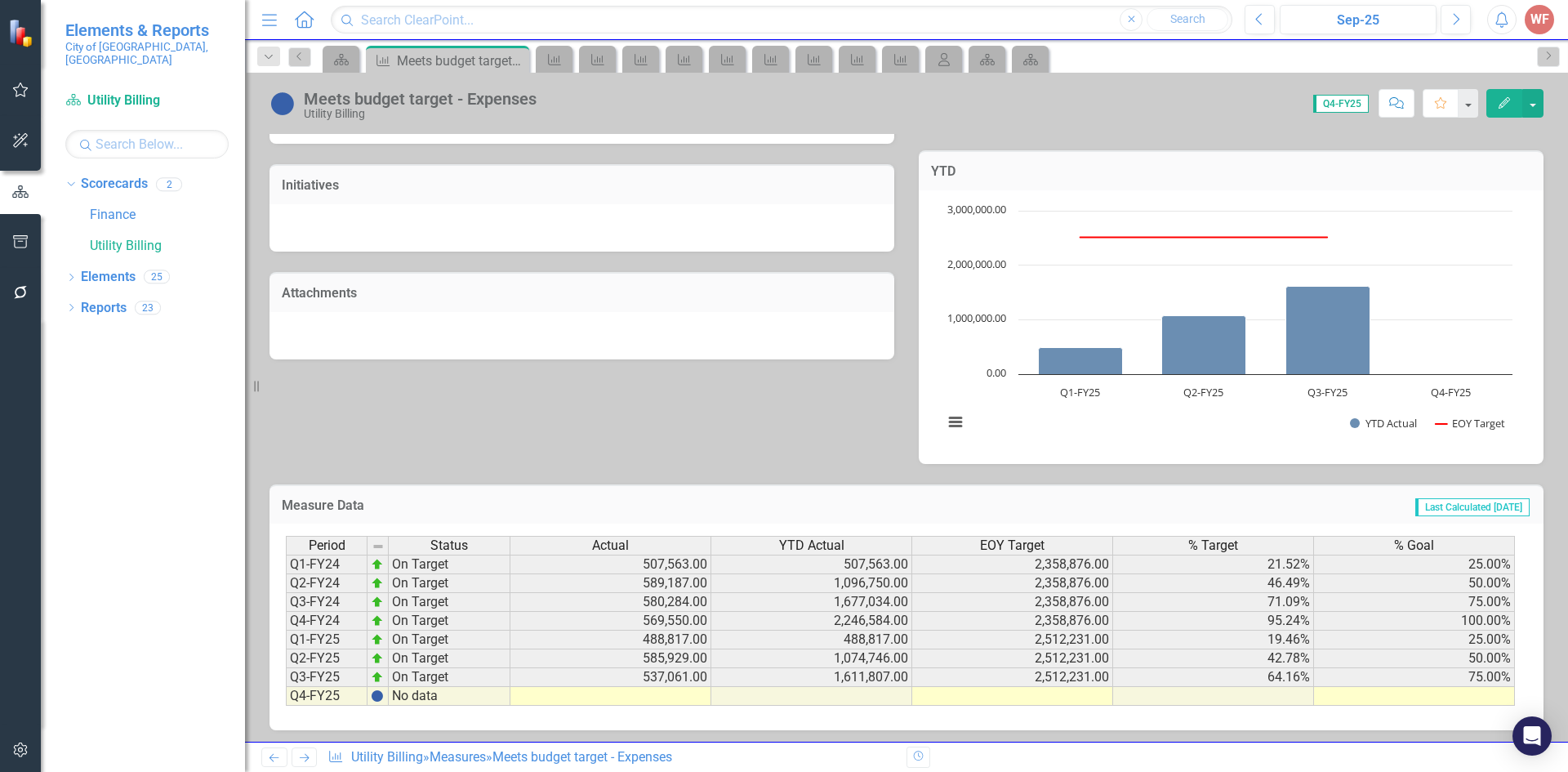
scroll to position [430, 0]
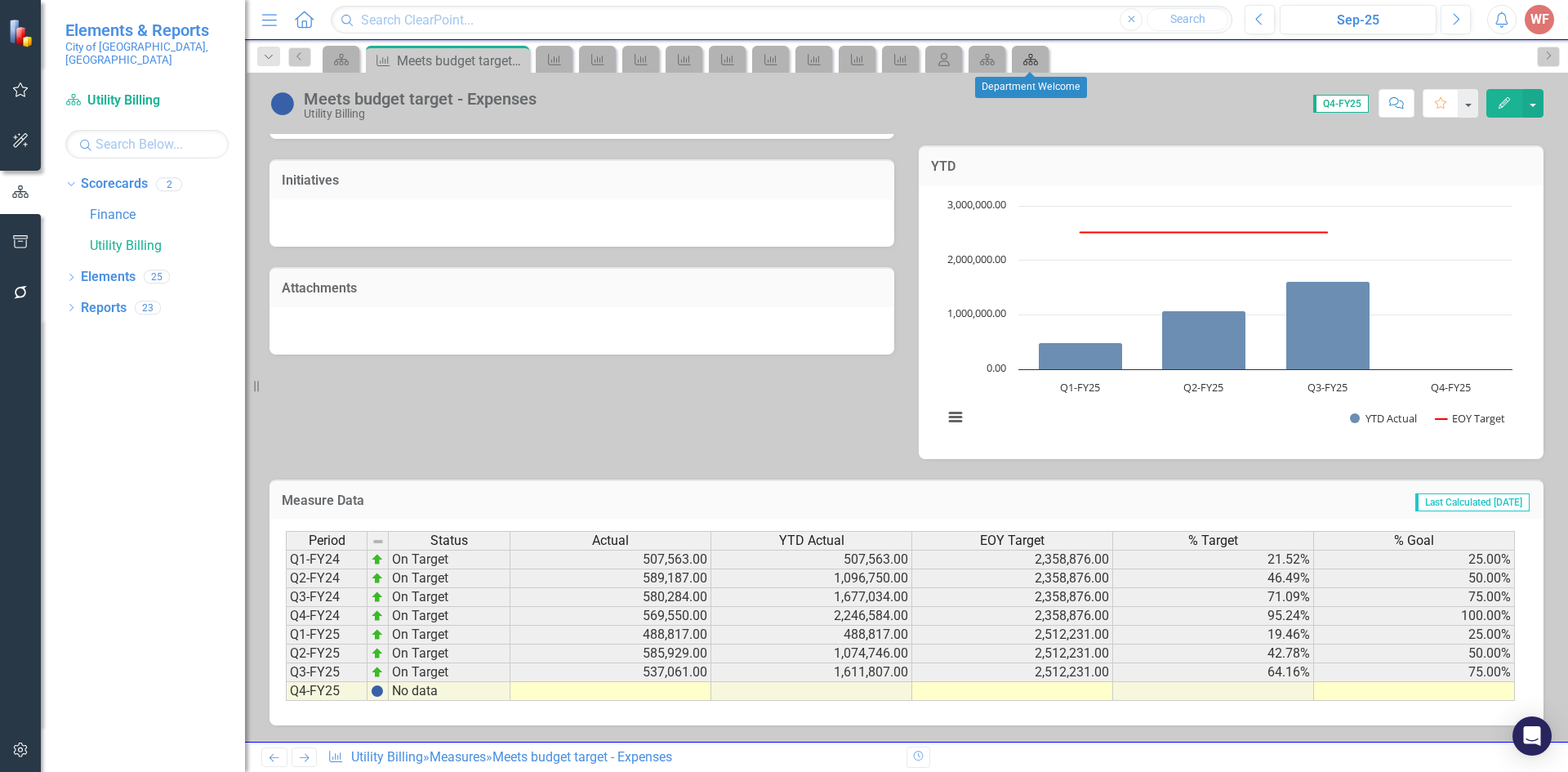
click at [1032, 61] on icon at bounding box center [1031, 60] width 15 height 12
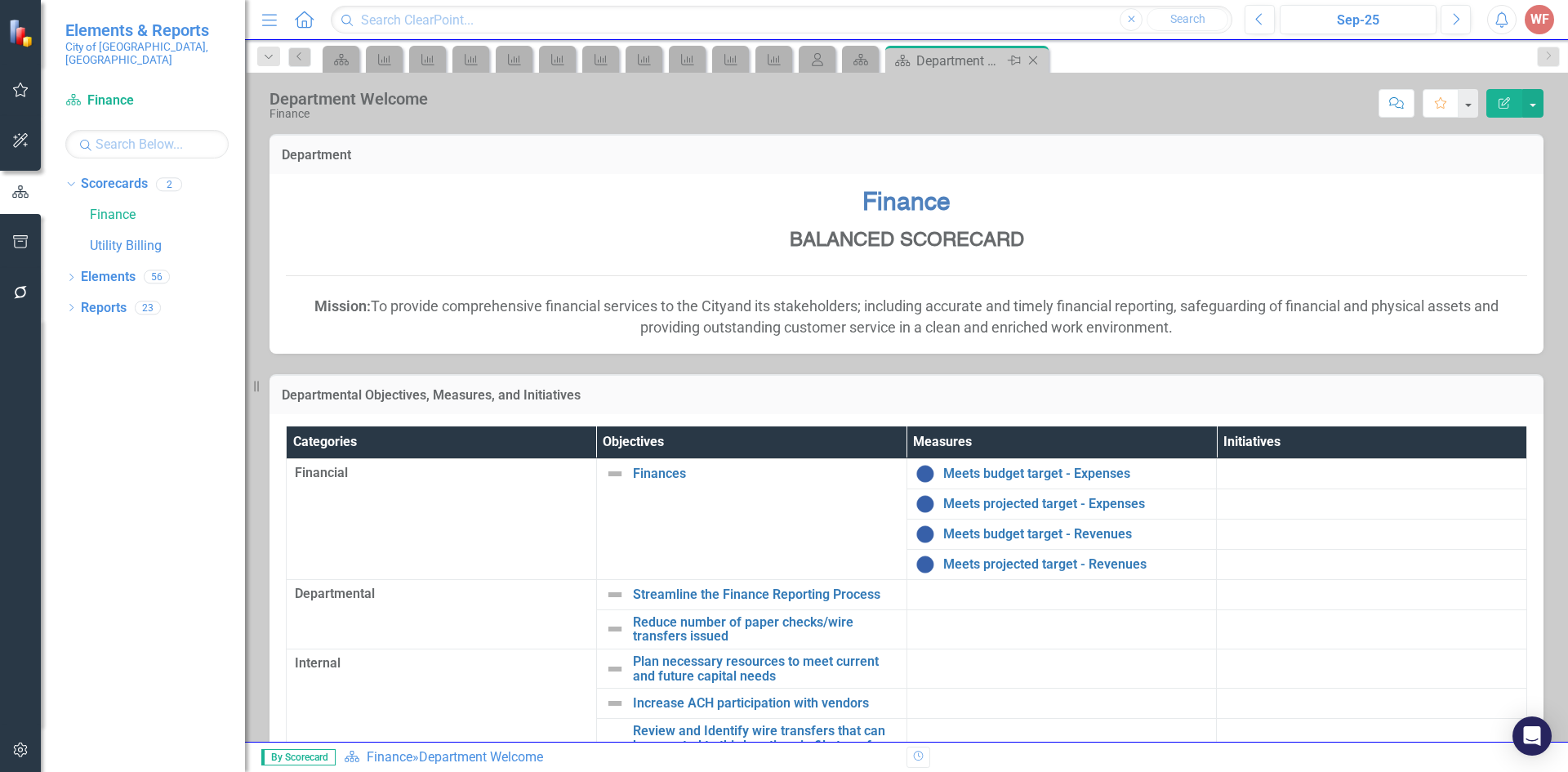
click at [1040, 62] on icon "Close" at bounding box center [1033, 61] width 17 height 13
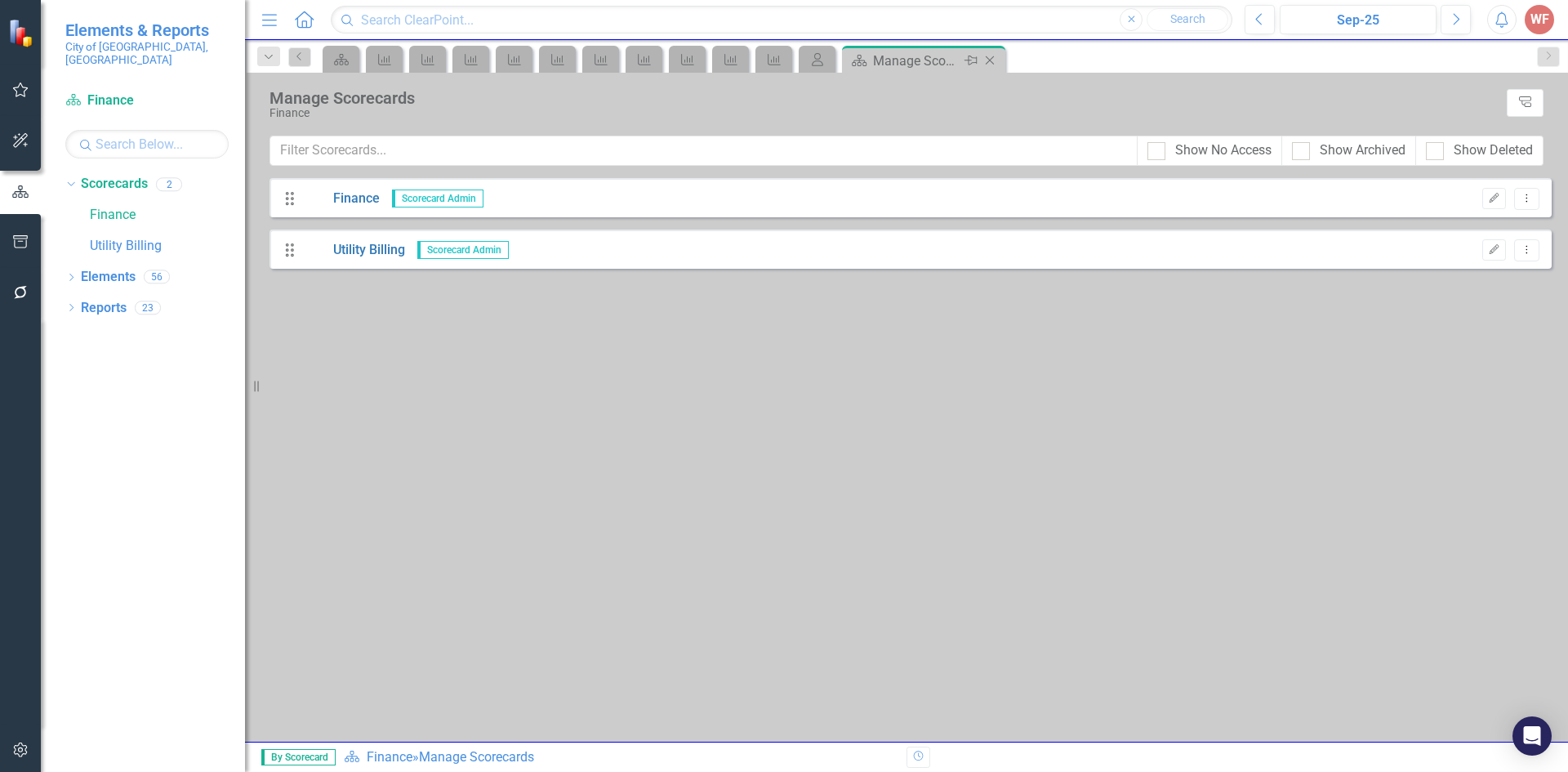
click at [993, 61] on icon "Close" at bounding box center [990, 61] width 17 height 13
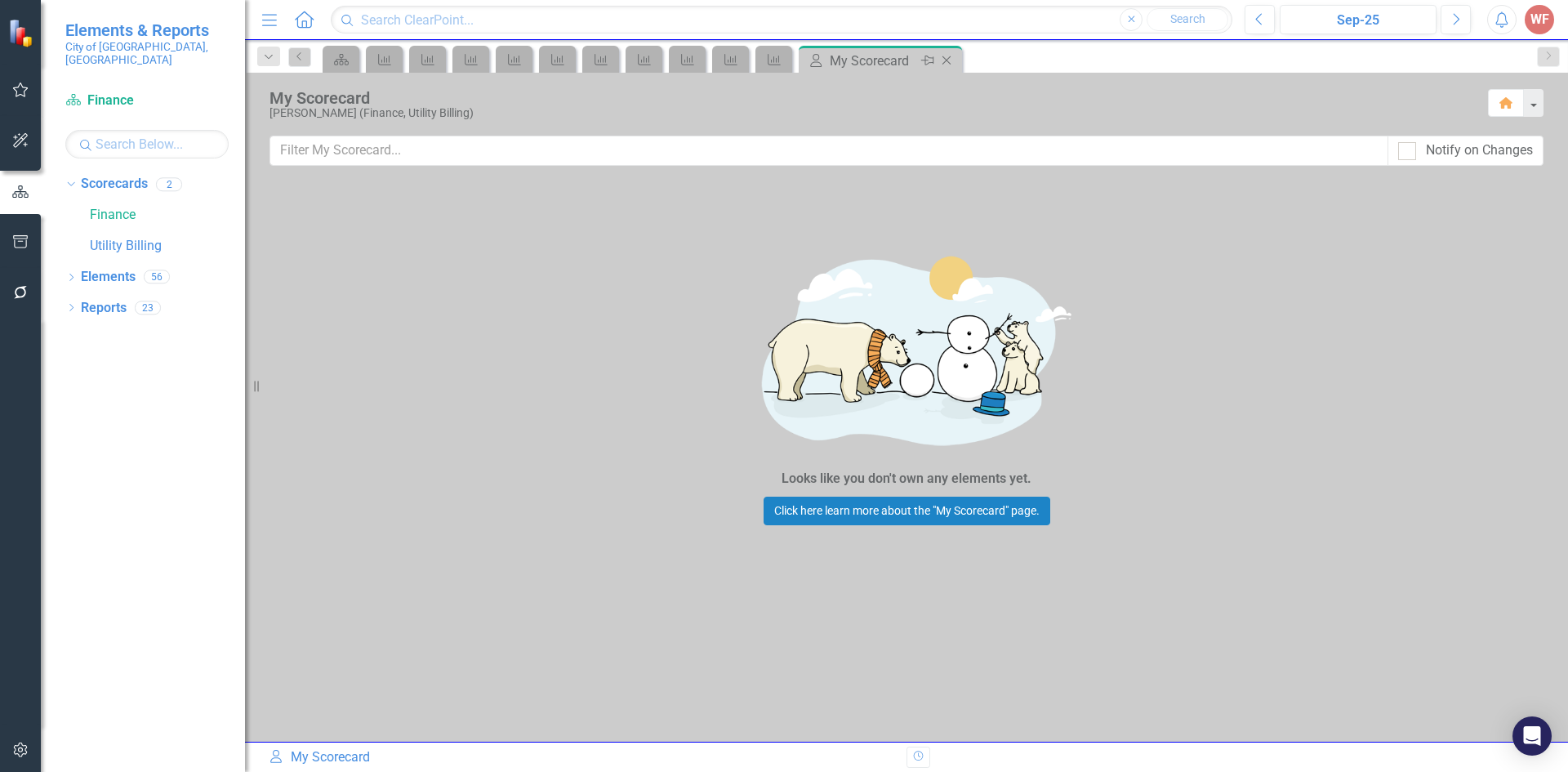
click at [940, 60] on icon "Close" at bounding box center [946, 61] width 17 height 13
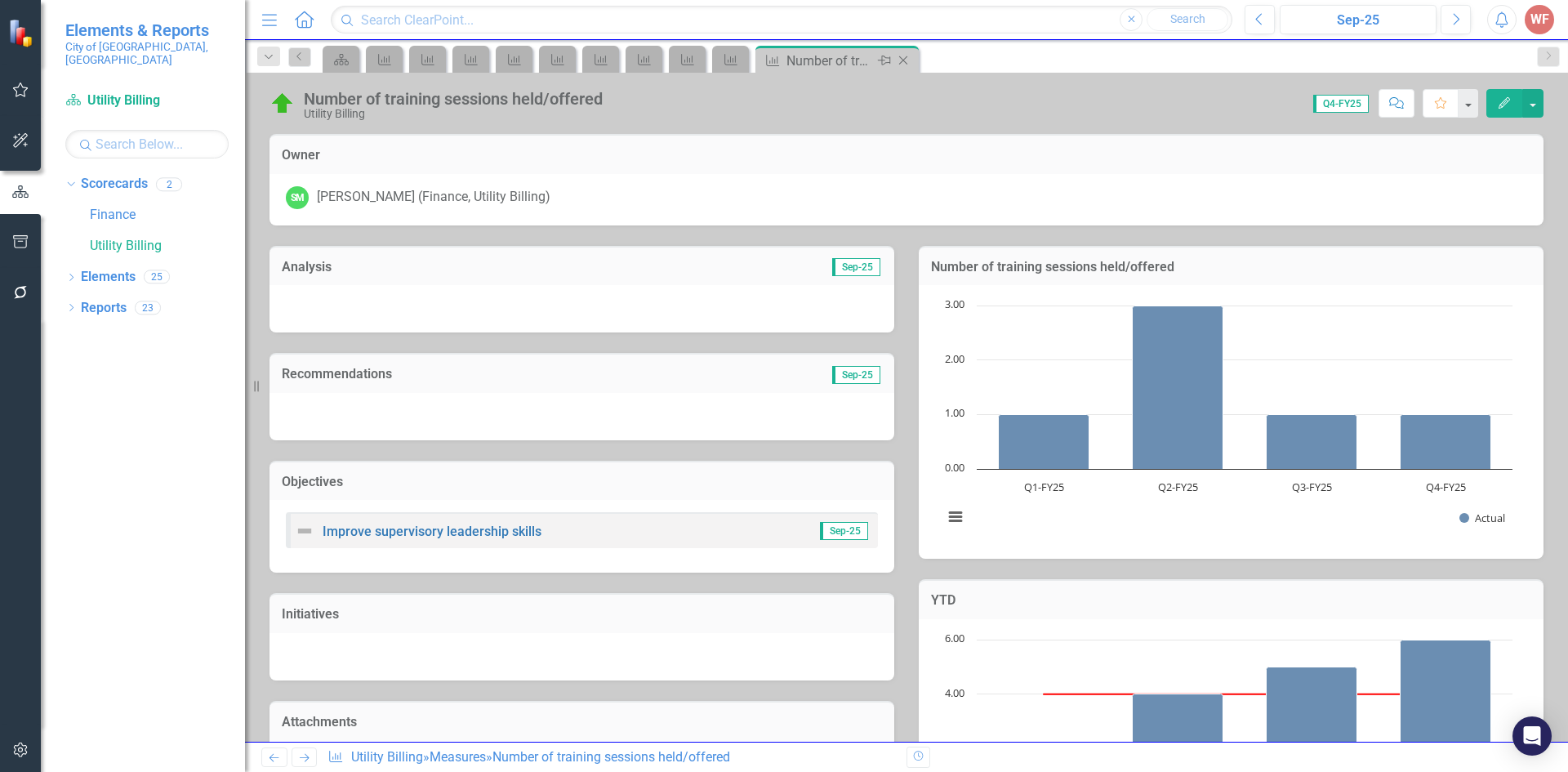
click at [901, 63] on icon at bounding box center [903, 61] width 9 height 9
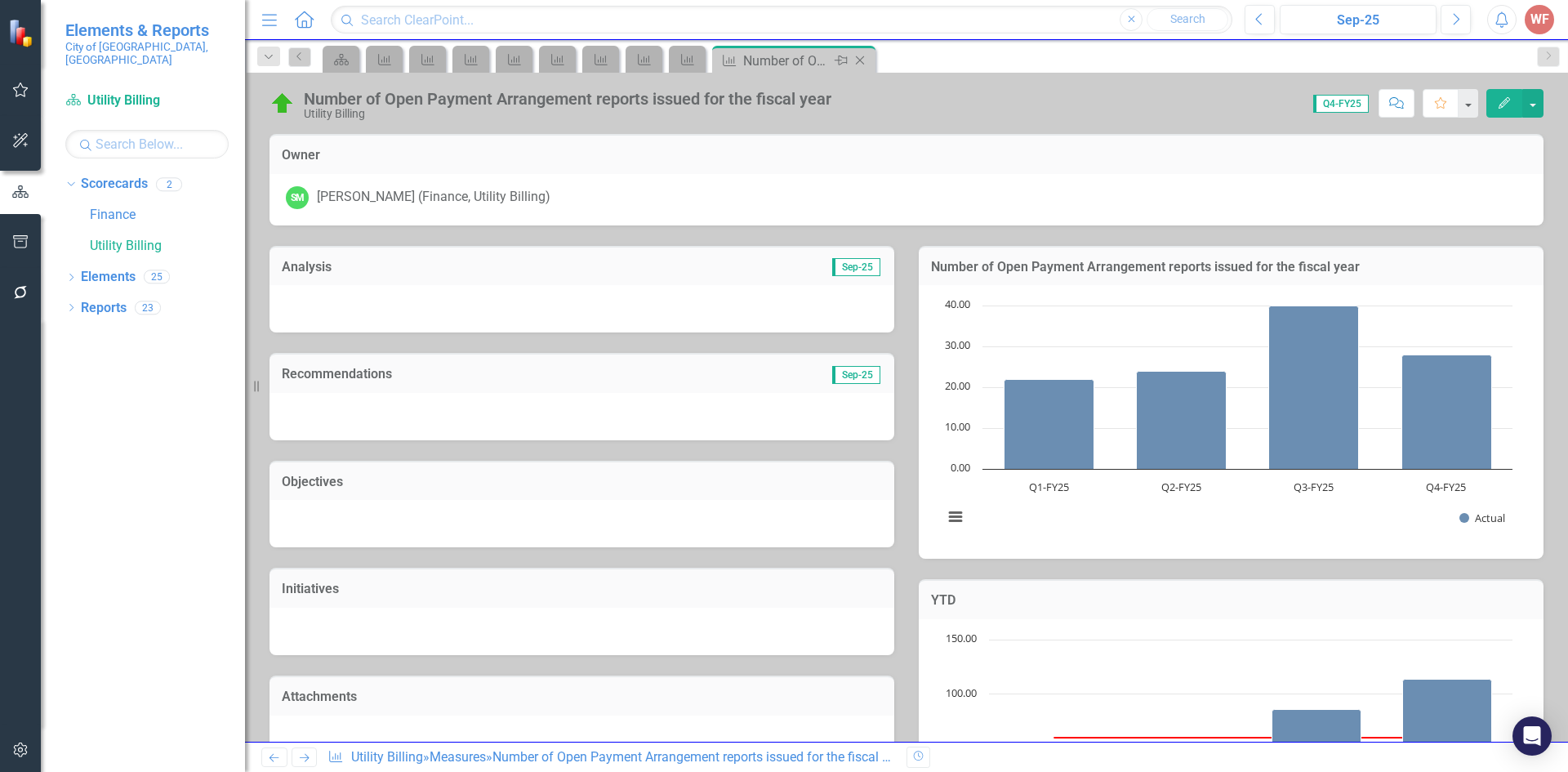
click at [864, 66] on icon "Close" at bounding box center [860, 61] width 17 height 13
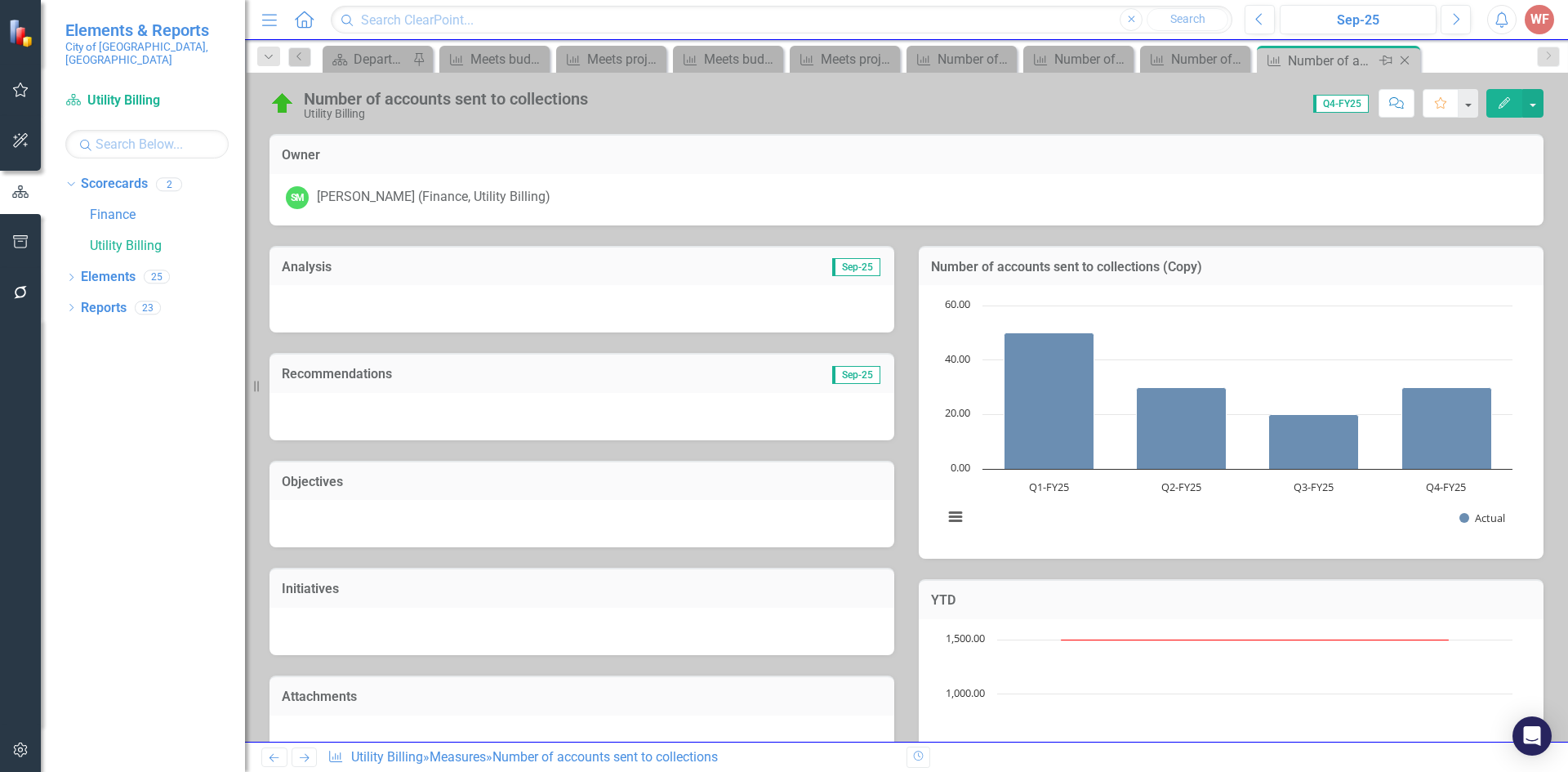
click at [1399, 58] on icon "Close" at bounding box center [1405, 61] width 17 height 13
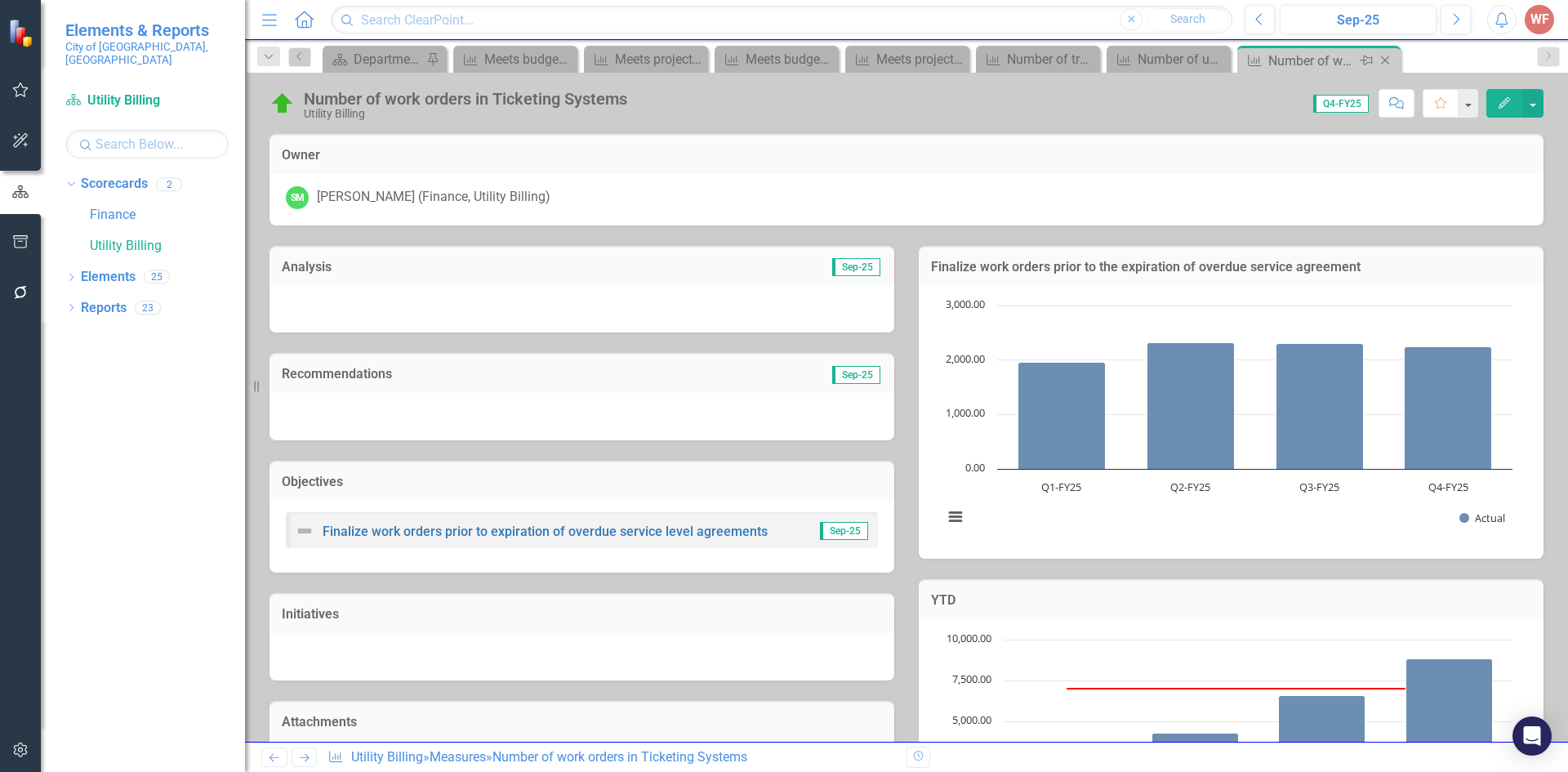
click at [1384, 55] on icon "Close" at bounding box center [1385, 61] width 17 height 13
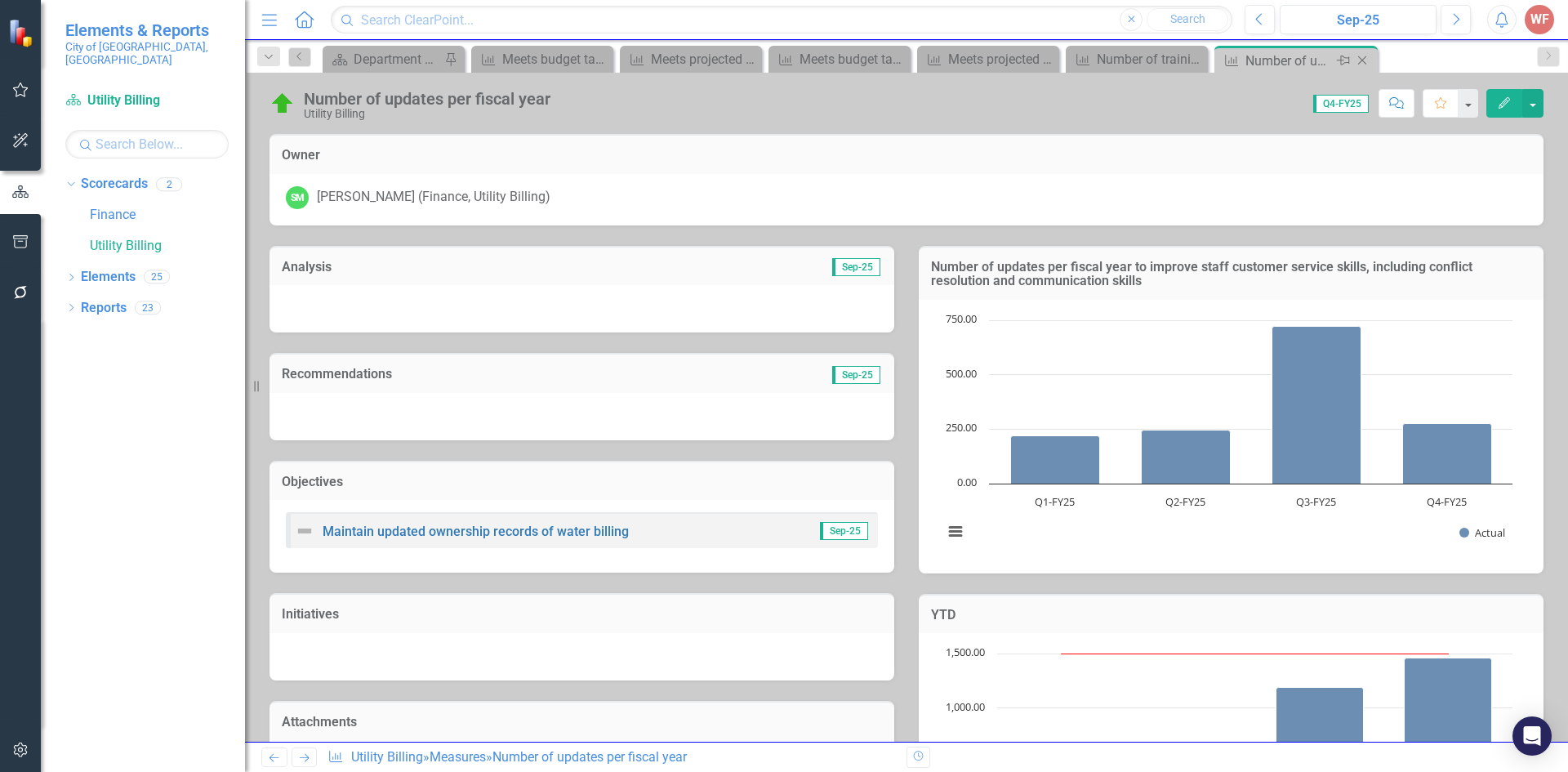
click at [1354, 56] on icon "Close" at bounding box center [1362, 61] width 17 height 13
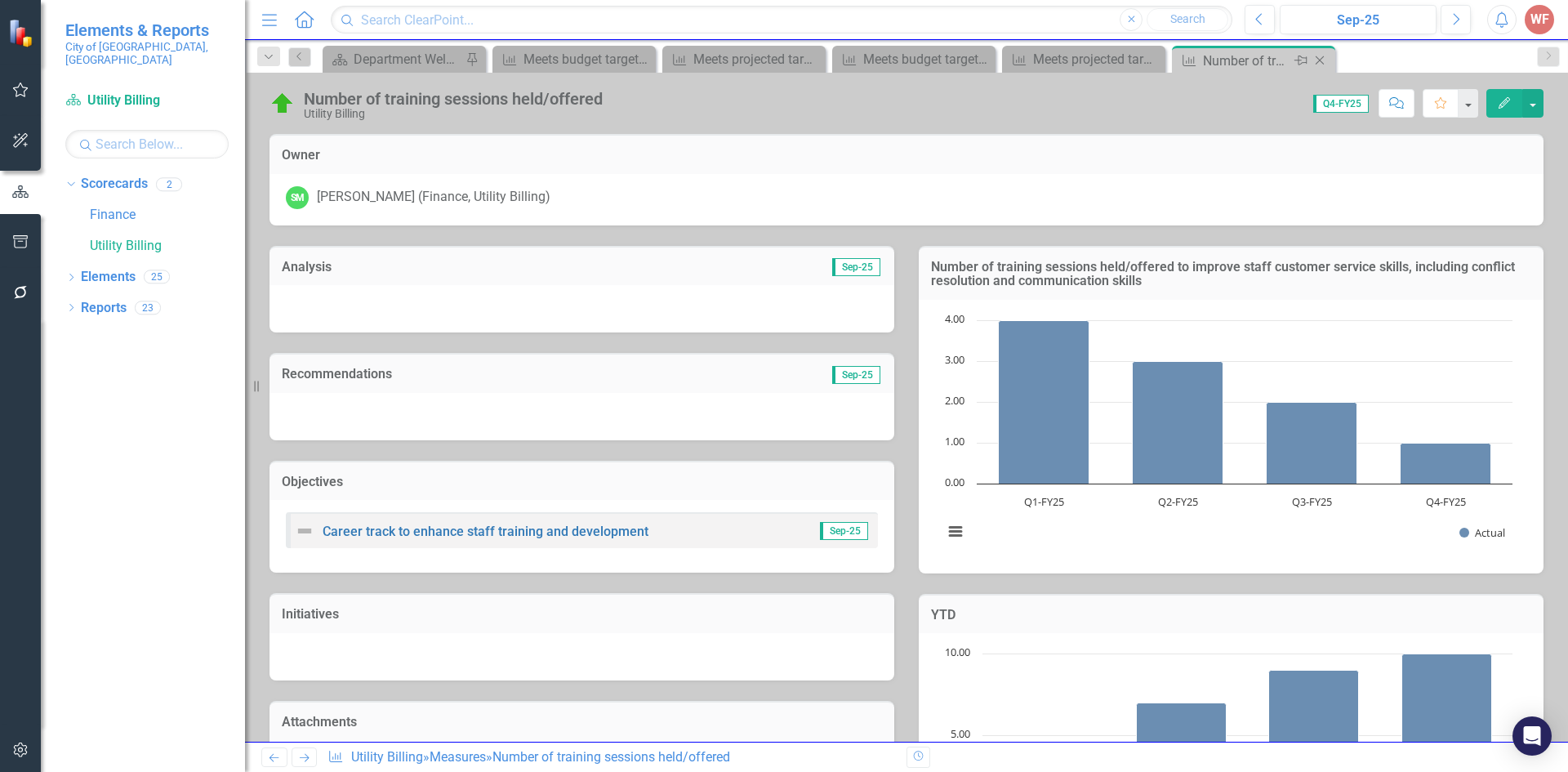
click at [1316, 62] on icon "Close" at bounding box center [1319, 61] width 17 height 13
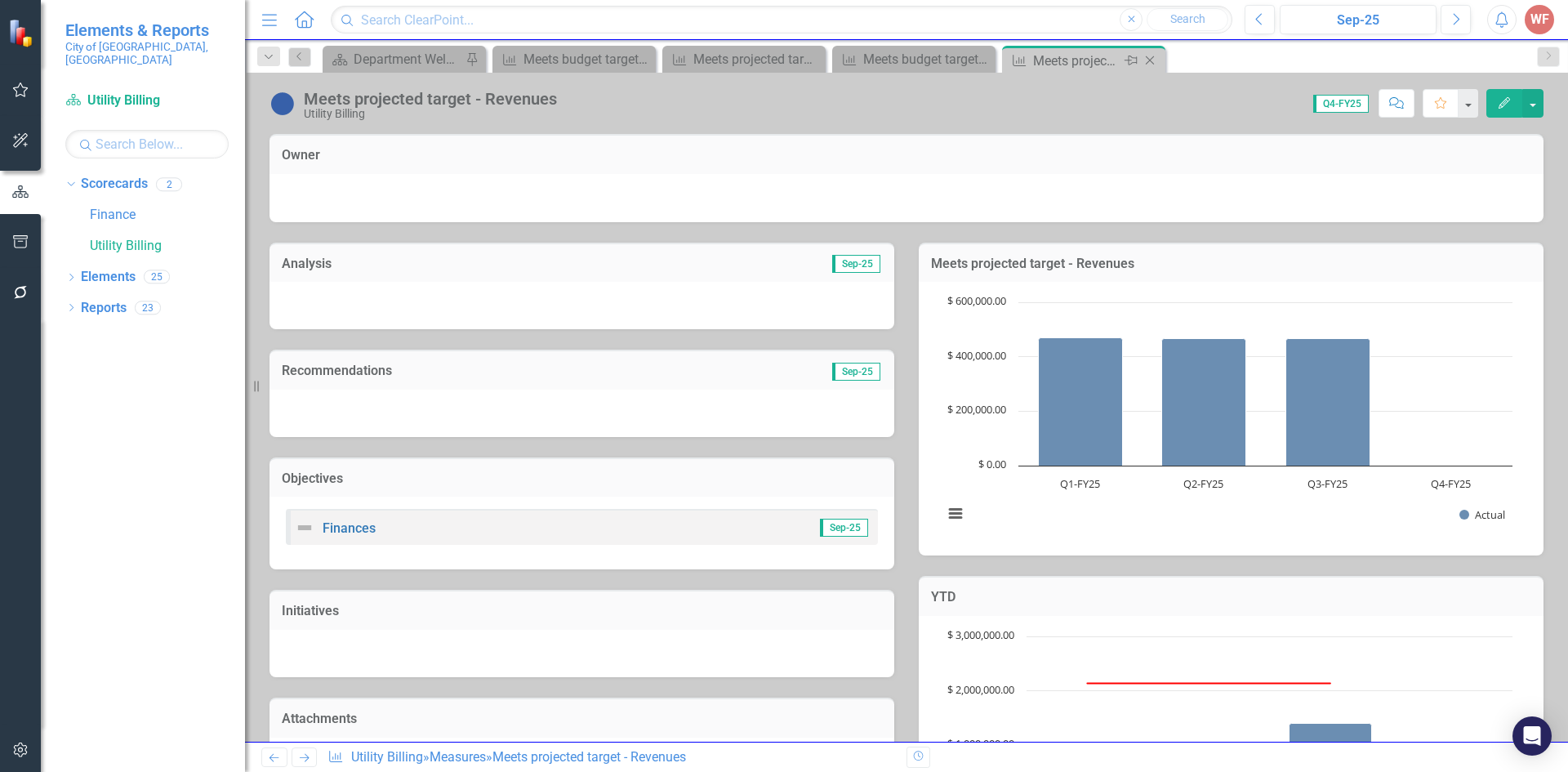
click at [1147, 58] on icon "Close" at bounding box center [1150, 61] width 17 height 13
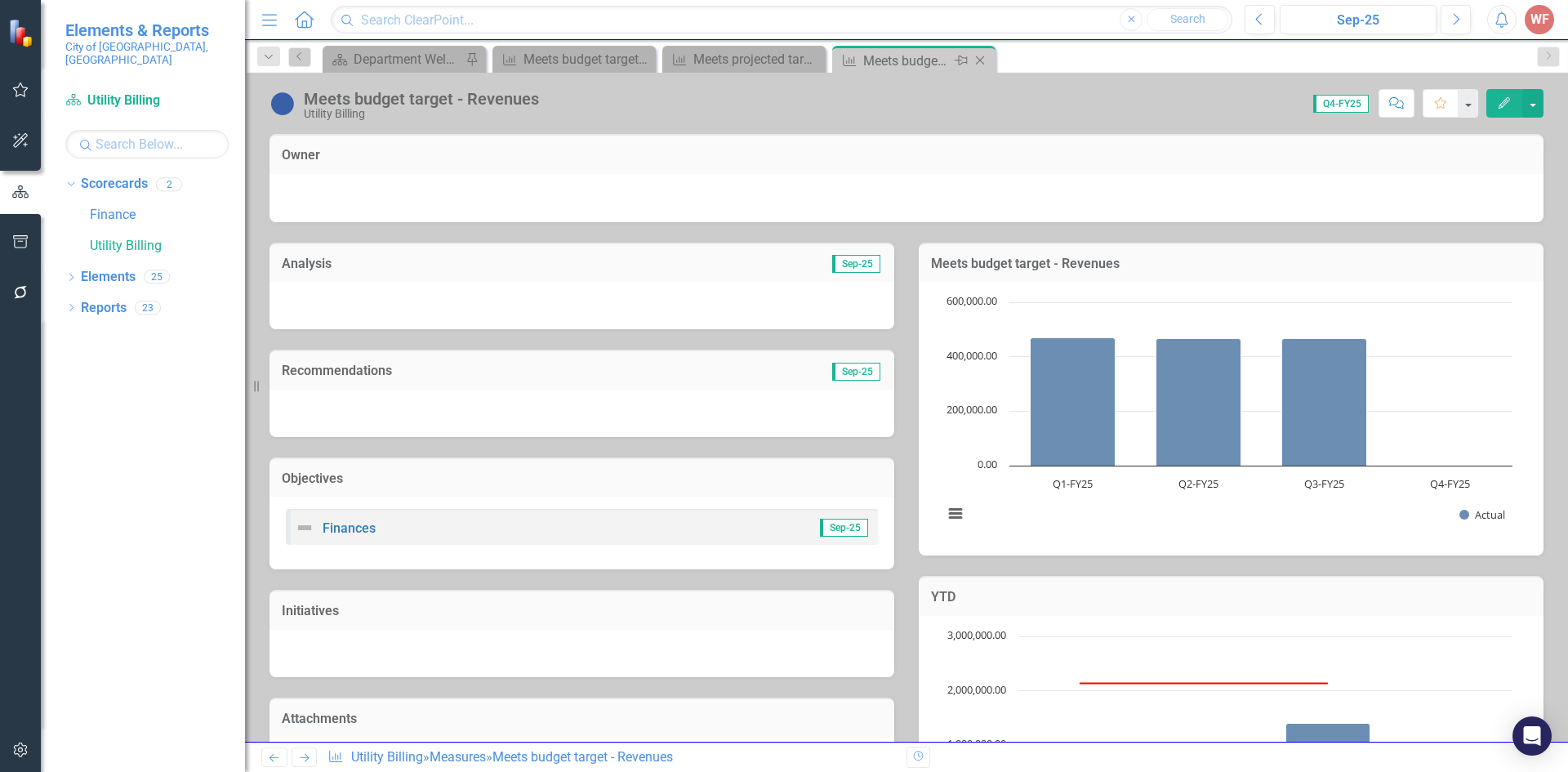
click at [985, 61] on icon "Close" at bounding box center [980, 61] width 17 height 13
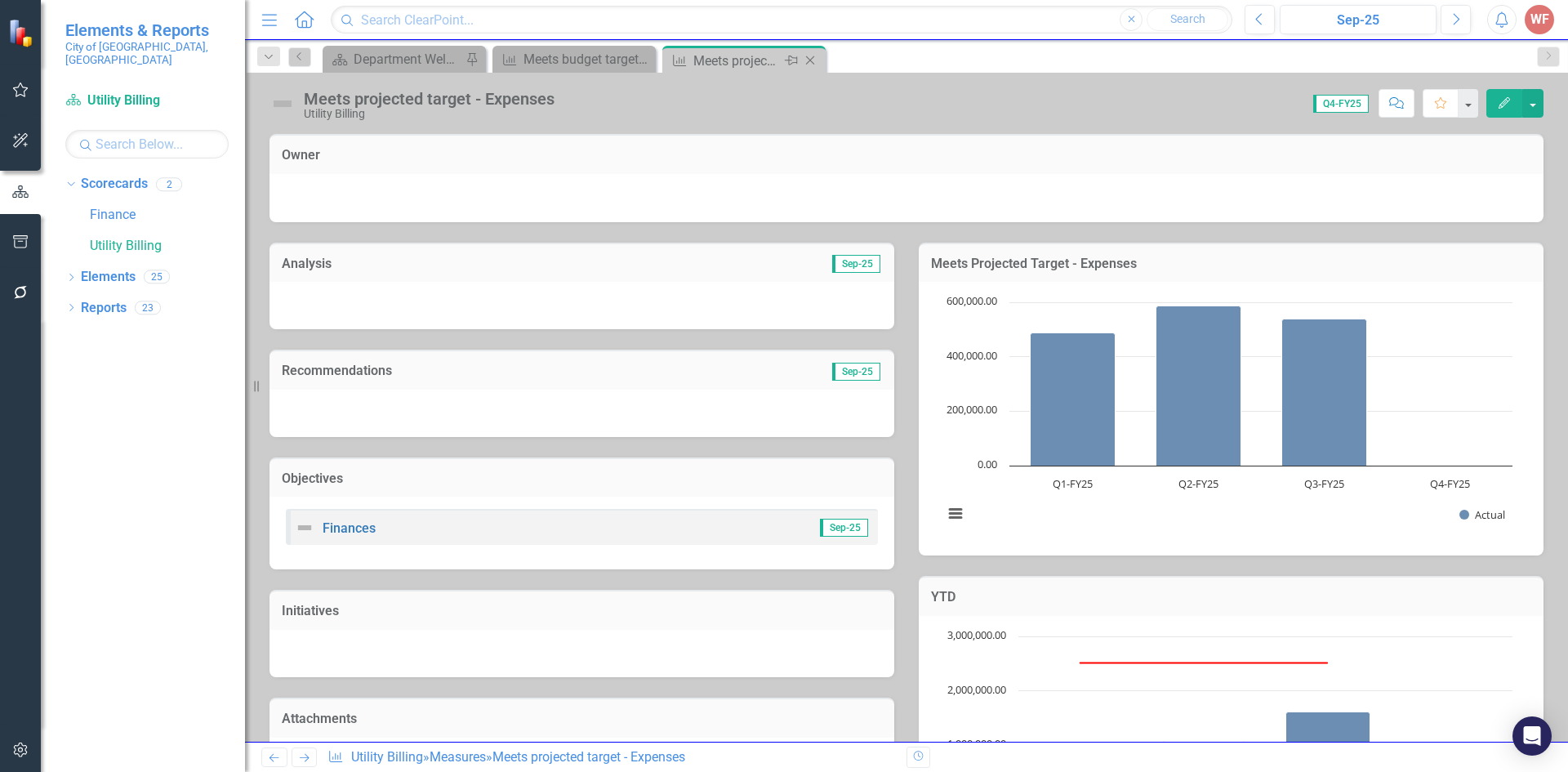
click at [806, 61] on icon "Close" at bounding box center [810, 61] width 17 height 13
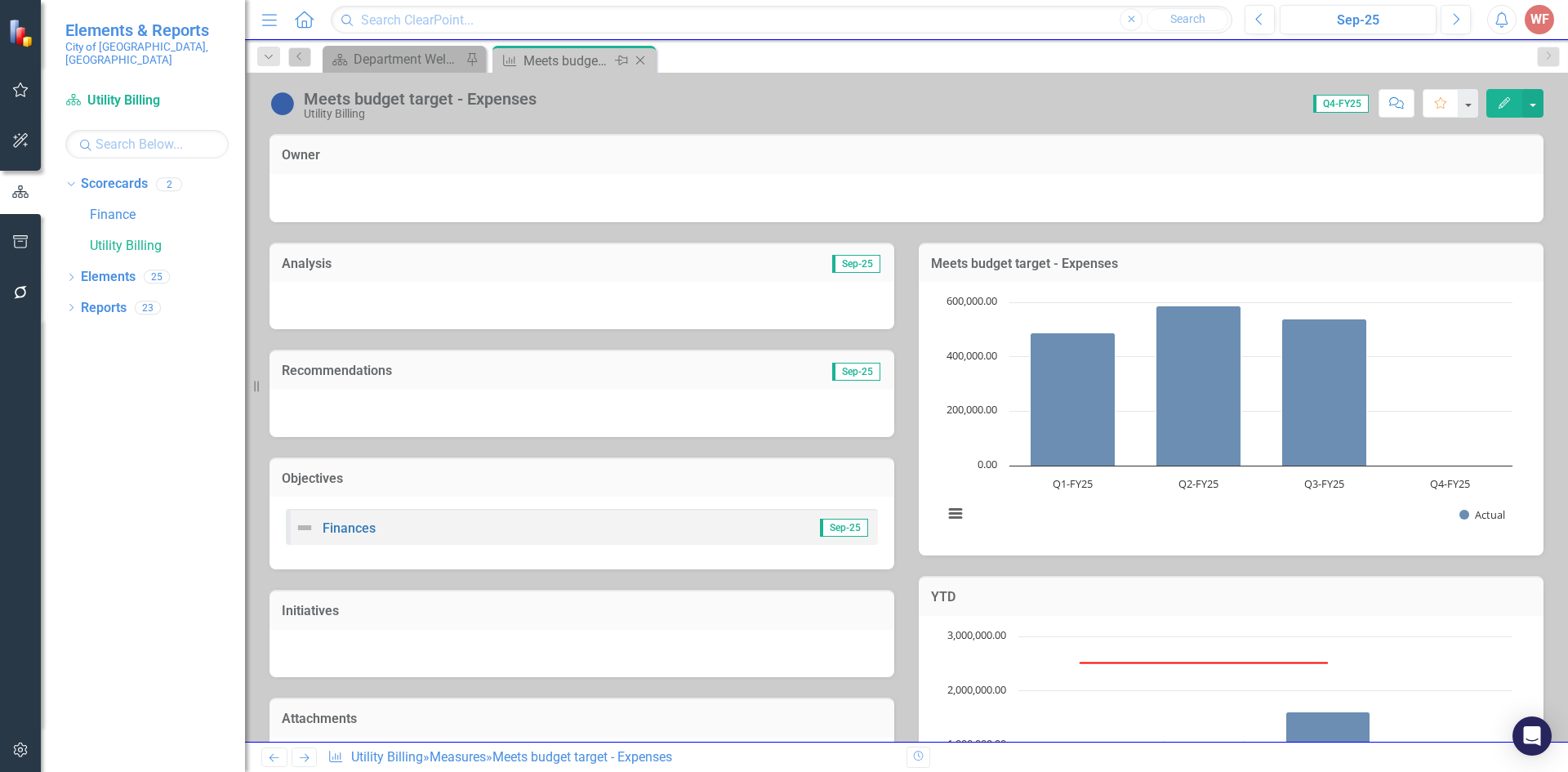
click at [648, 58] on icon "Close" at bounding box center [640, 61] width 17 height 13
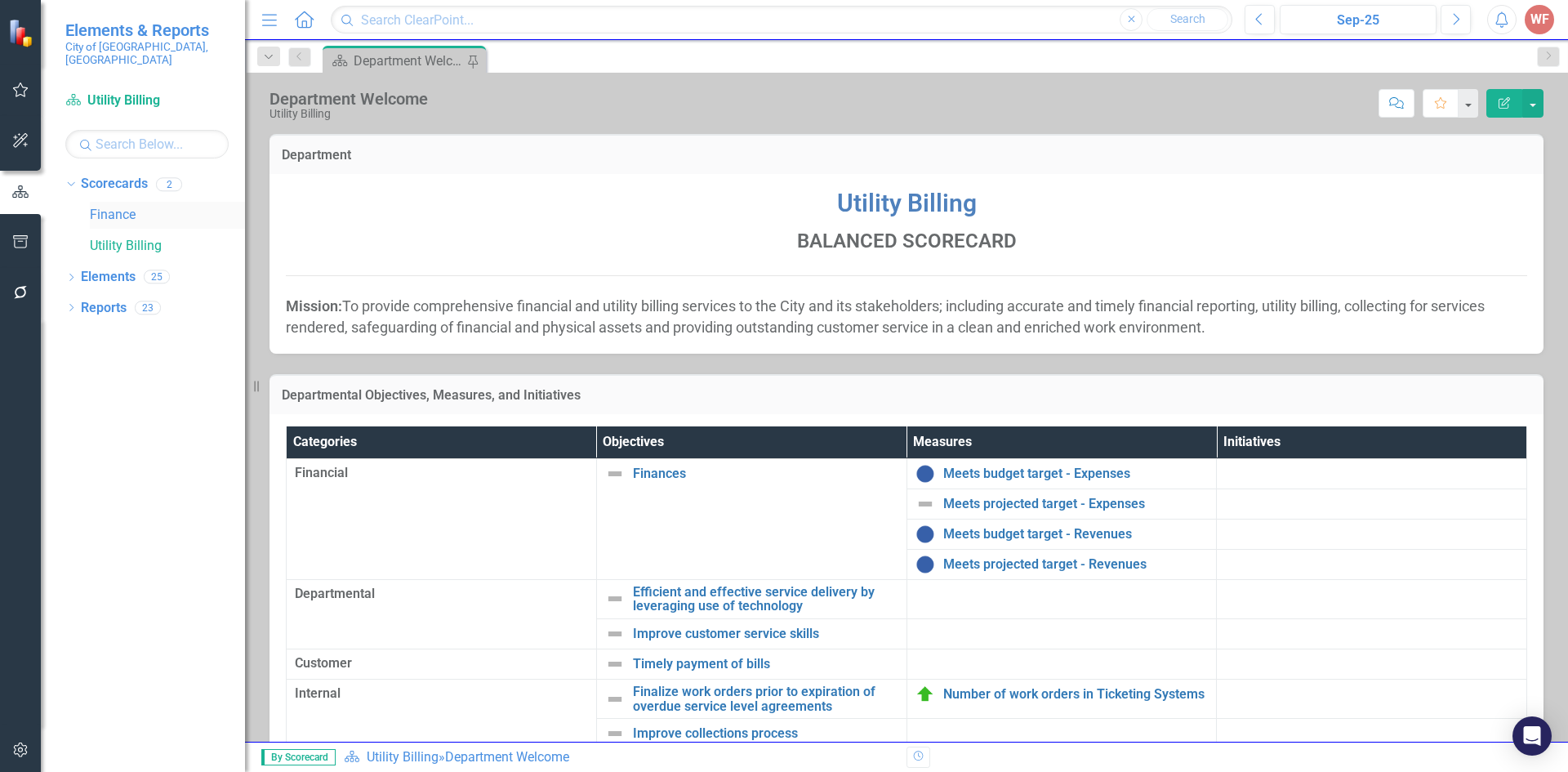
click at [119, 206] on link "Finance" at bounding box center [167, 215] width 155 height 19
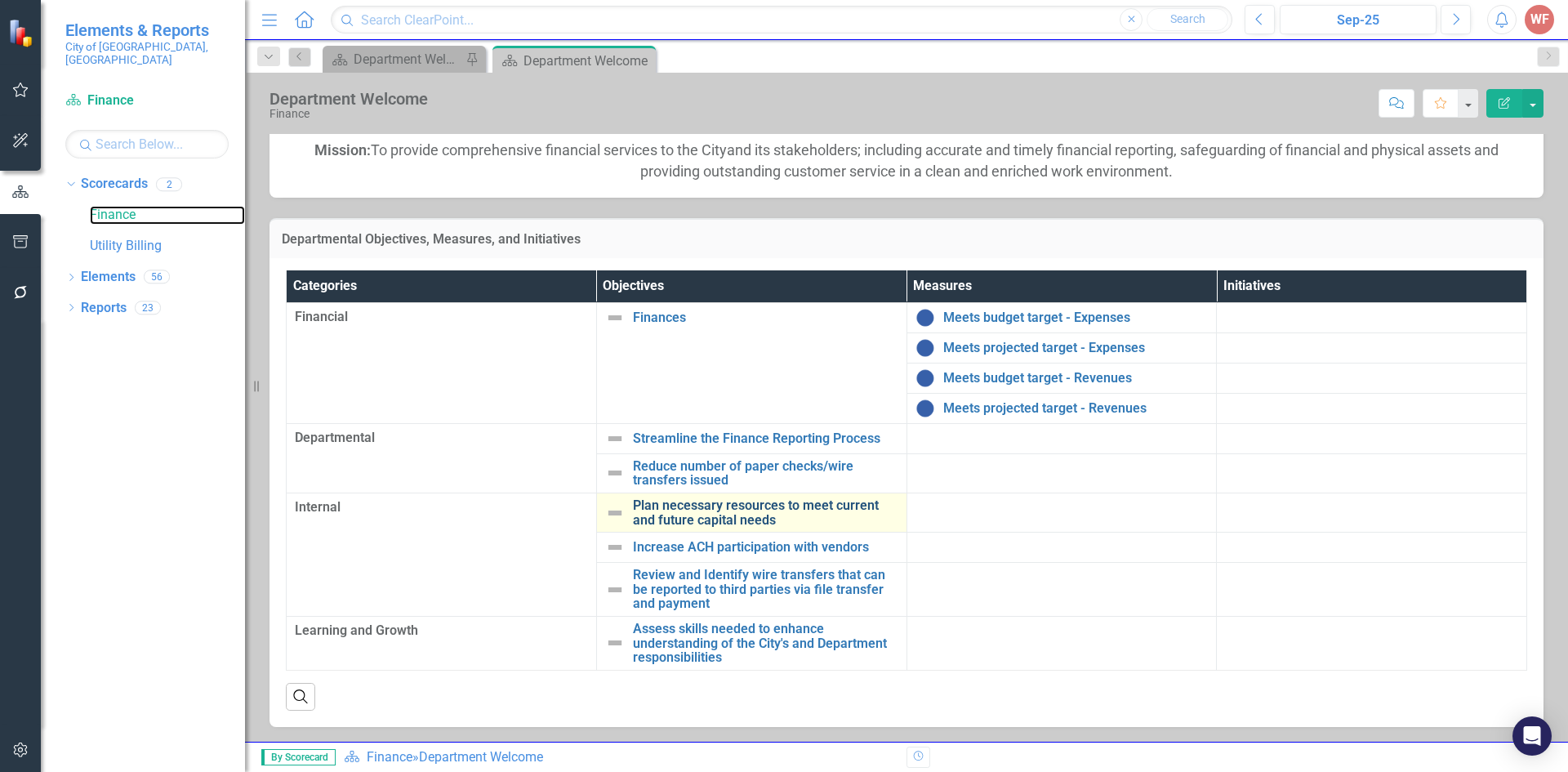
scroll to position [158, 0]
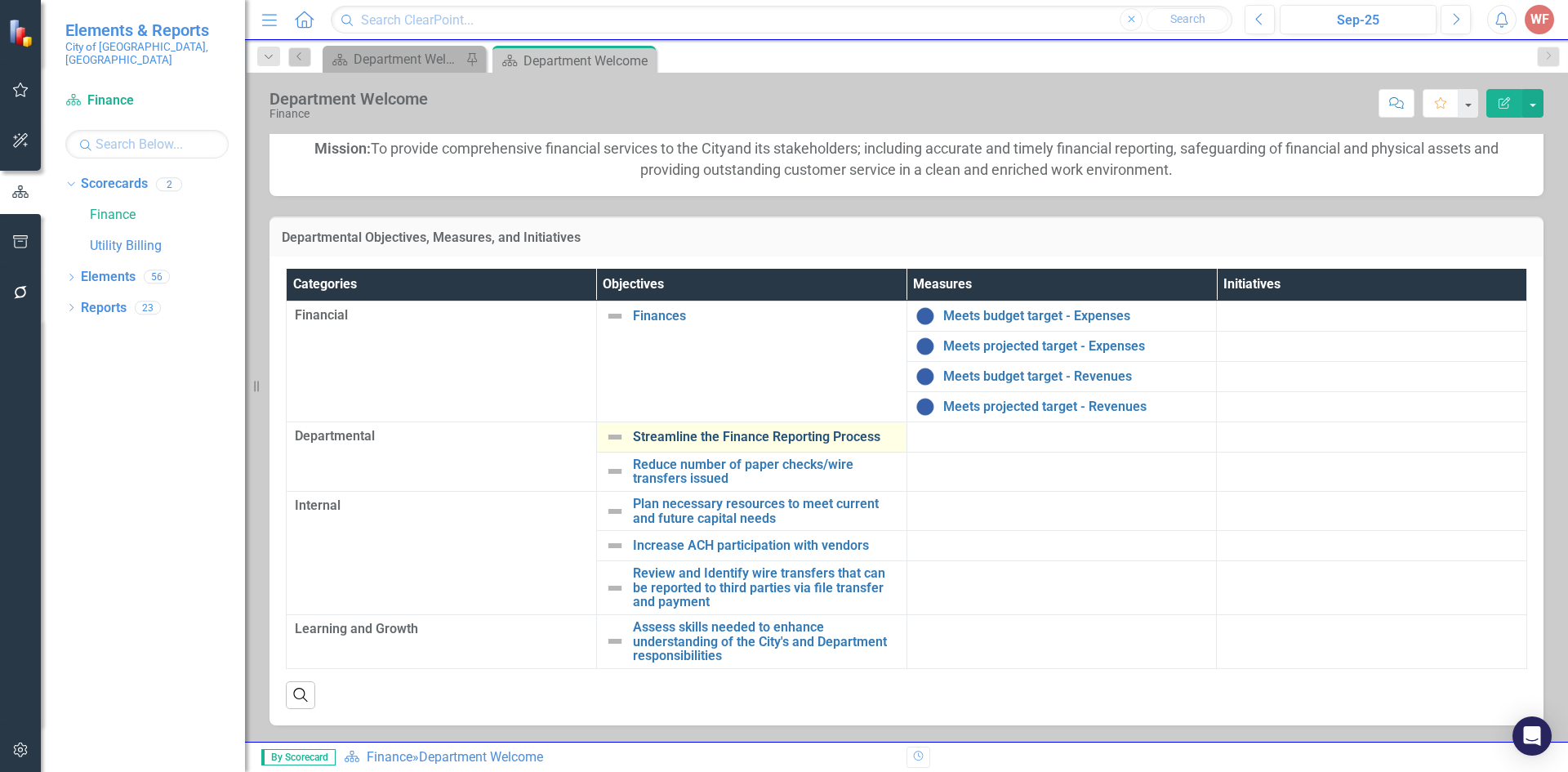
click at [710, 441] on link "Streamline the Finance Reporting Process" at bounding box center [765, 437] width 265 height 15
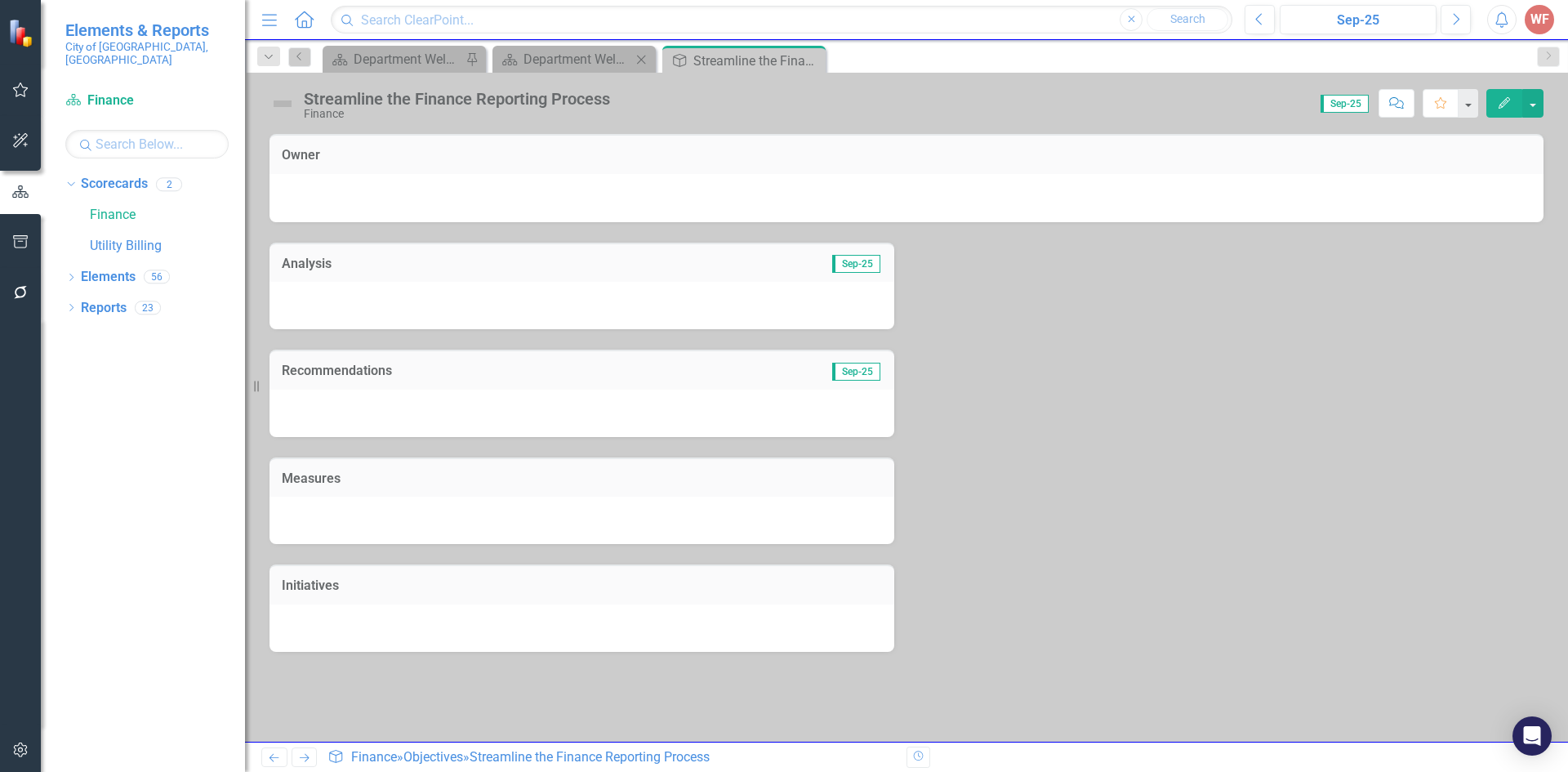
click at [631, 60] on div "Close" at bounding box center [641, 59] width 21 height 21
click at [640, 64] on icon "Close" at bounding box center [640, 61] width 17 height 13
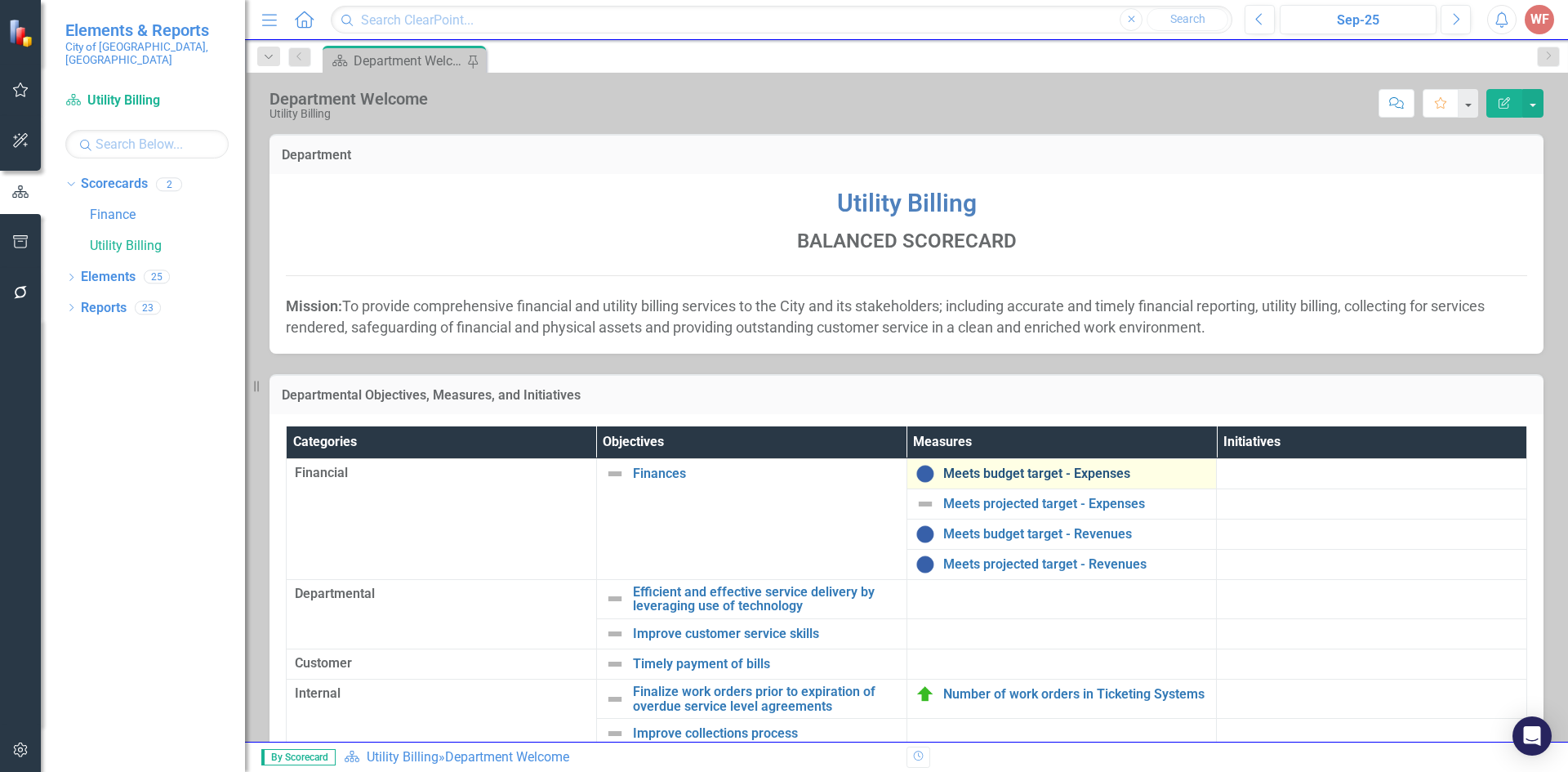
click at [968, 472] on link "Meets budget target - Expenses" at bounding box center [1075, 473] width 265 height 15
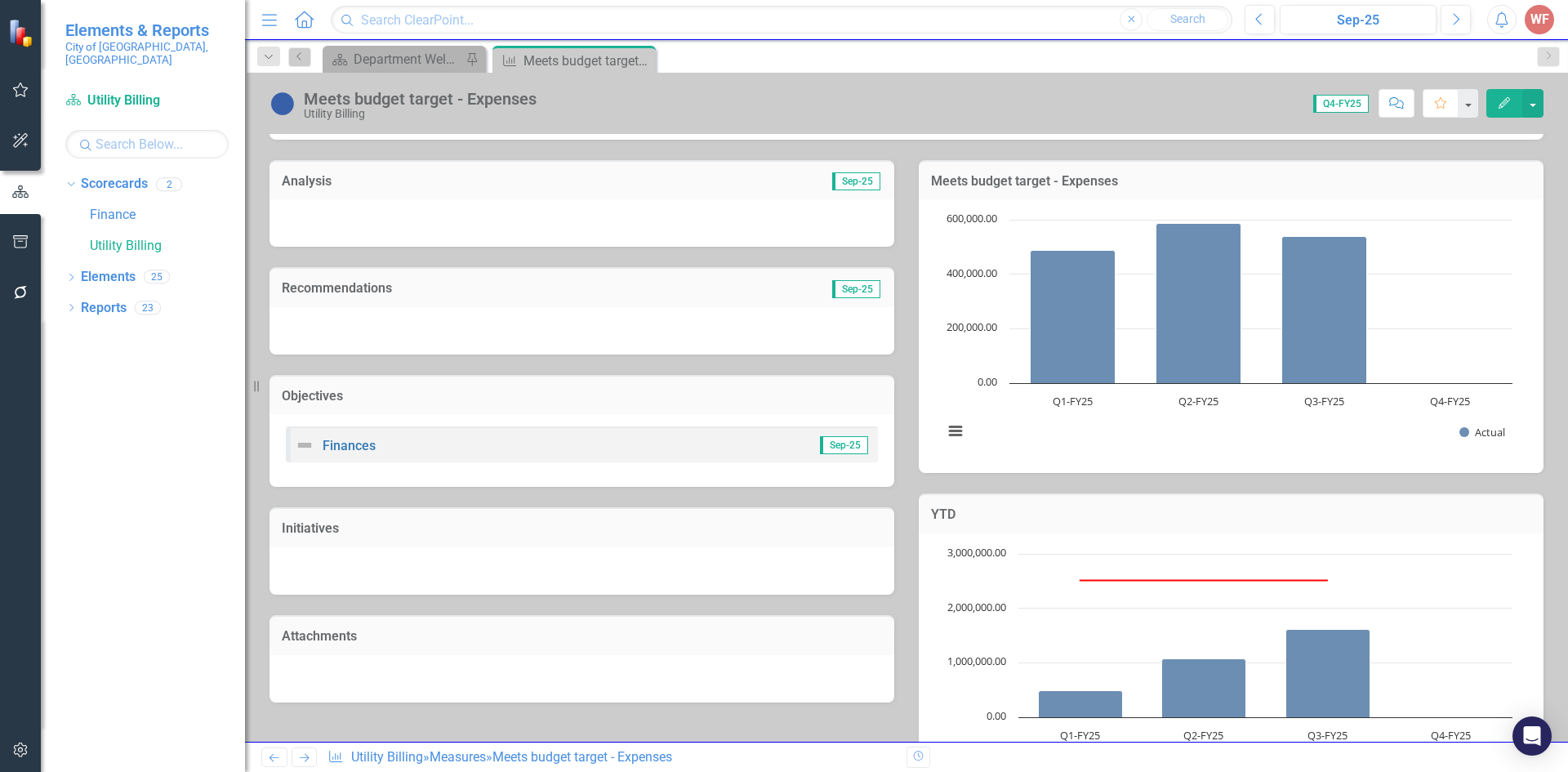
scroll to position [430, 0]
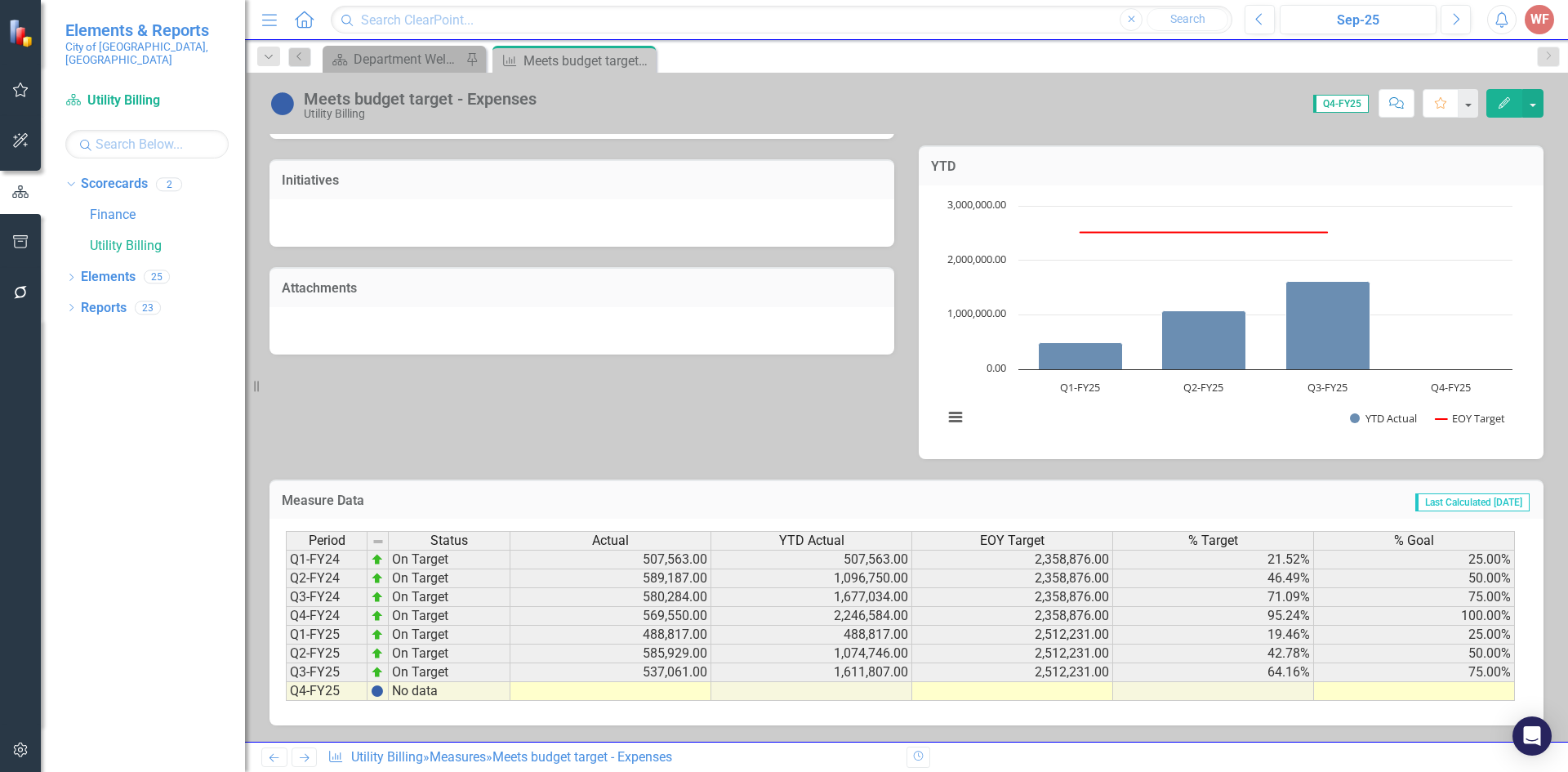
click at [281, 758] on icon "Previous" at bounding box center [274, 757] width 14 height 11
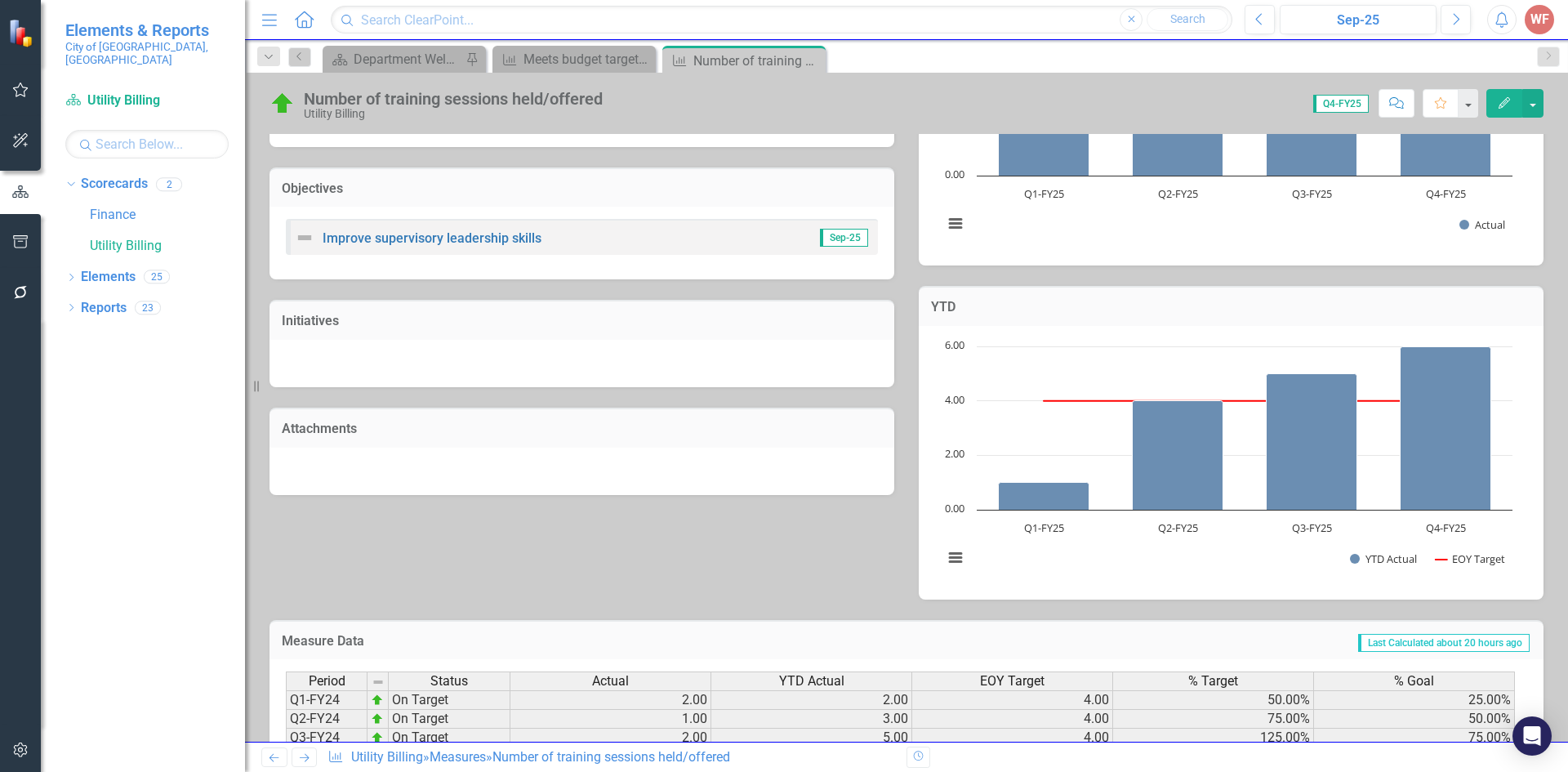
scroll to position [434, 0]
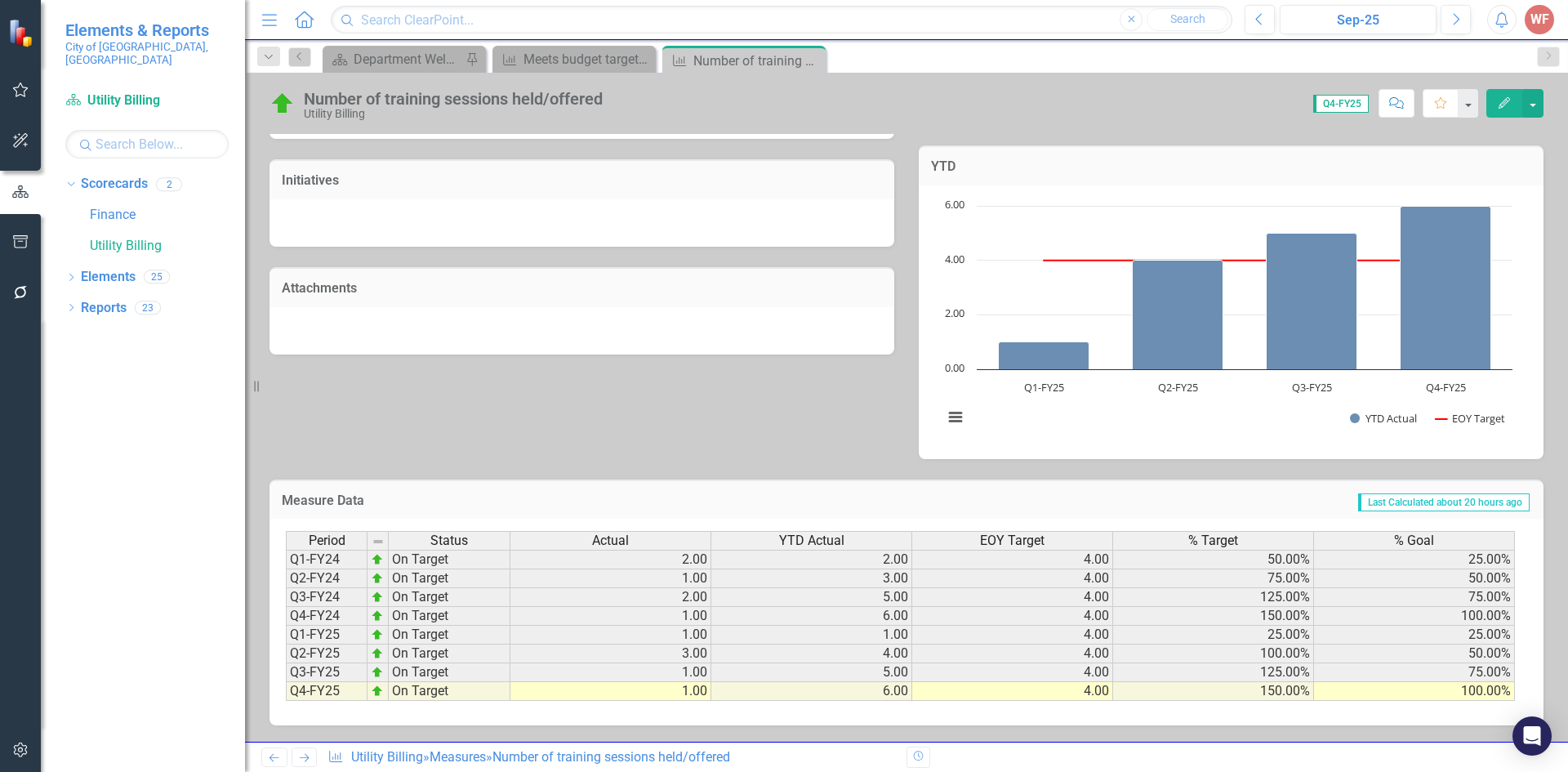
click at [277, 760] on icon "Previous" at bounding box center [274, 757] width 14 height 11
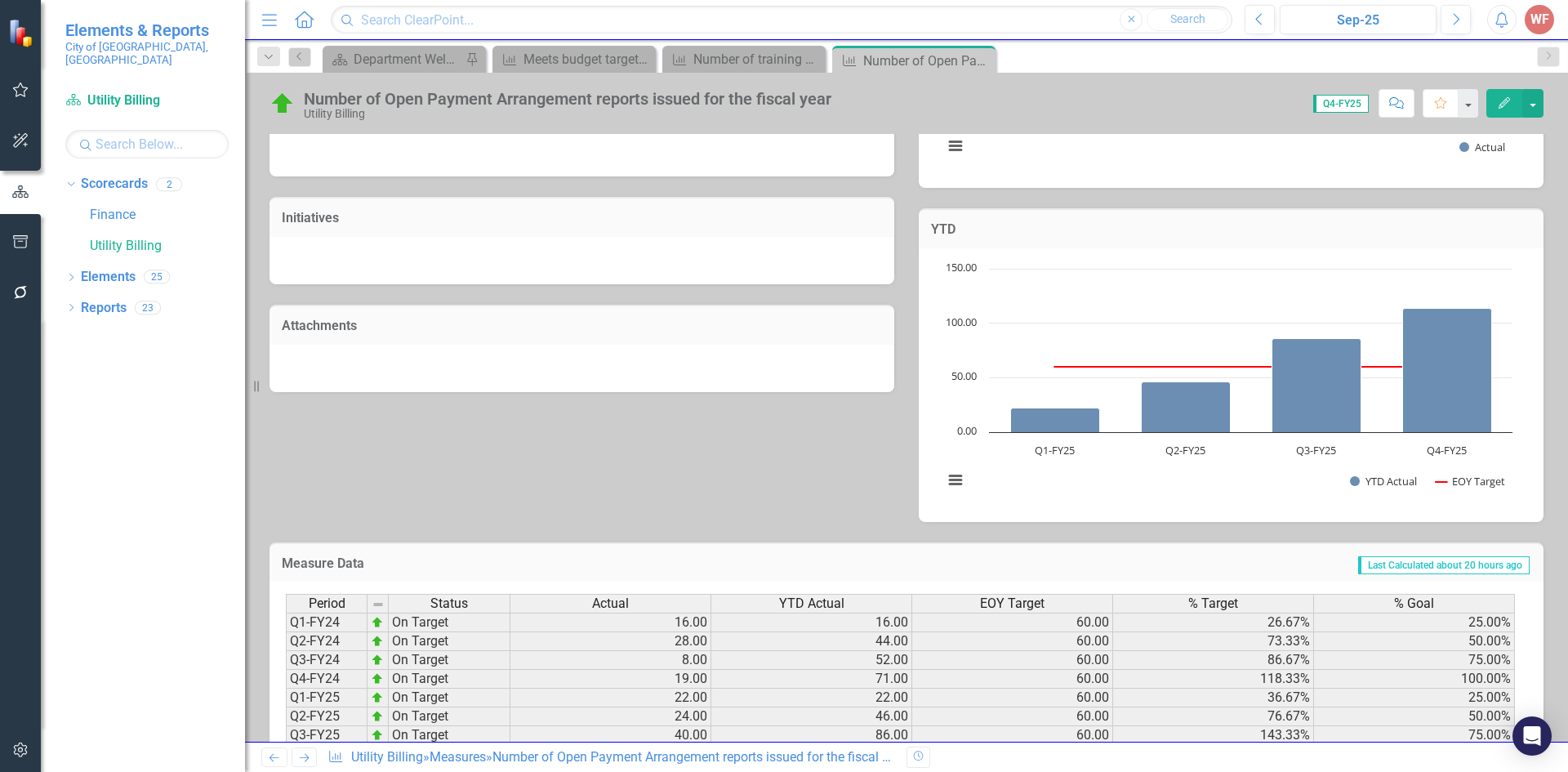
scroll to position [434, 0]
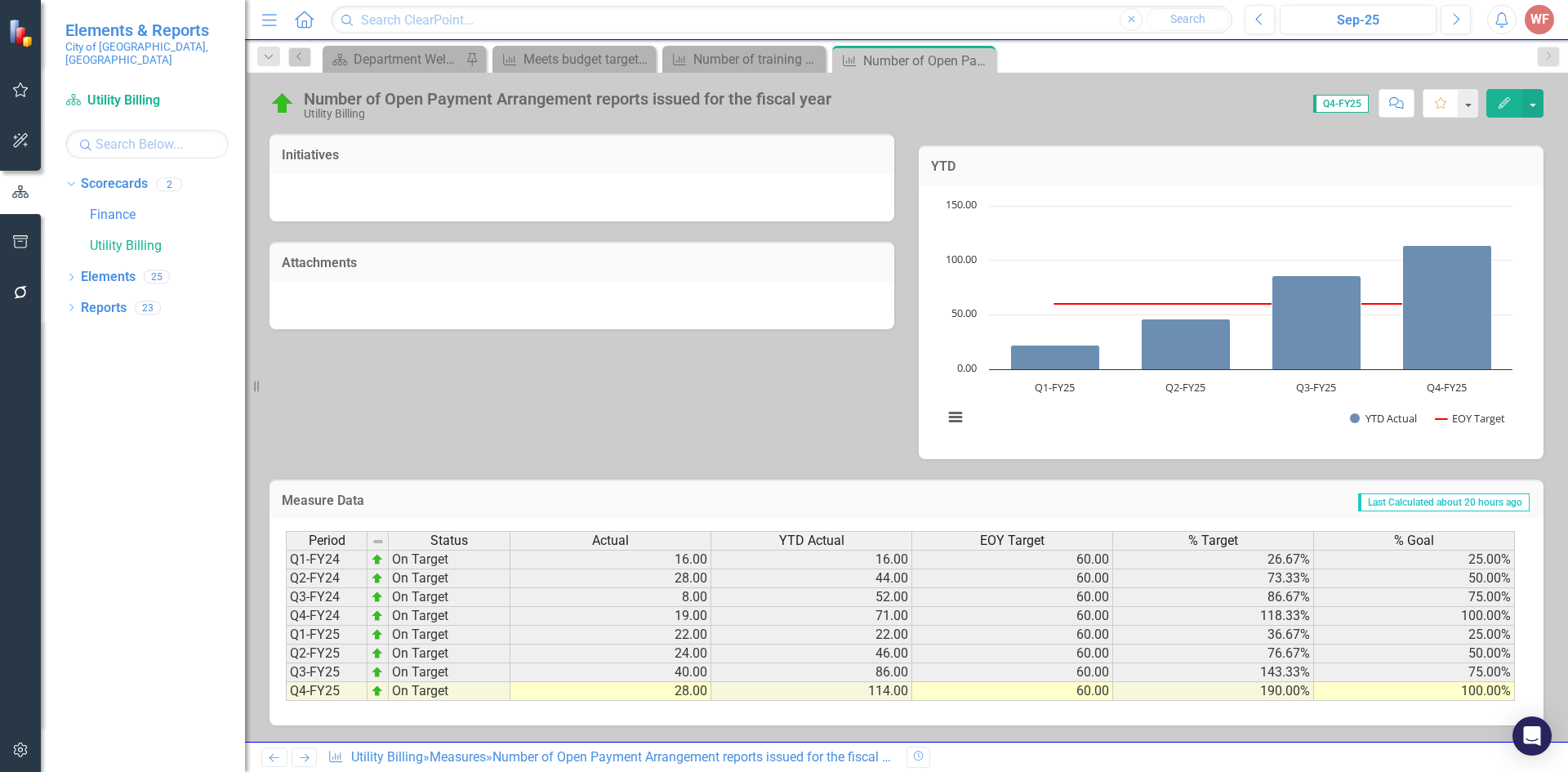
click at [284, 755] on link "Previous" at bounding box center [274, 757] width 27 height 20
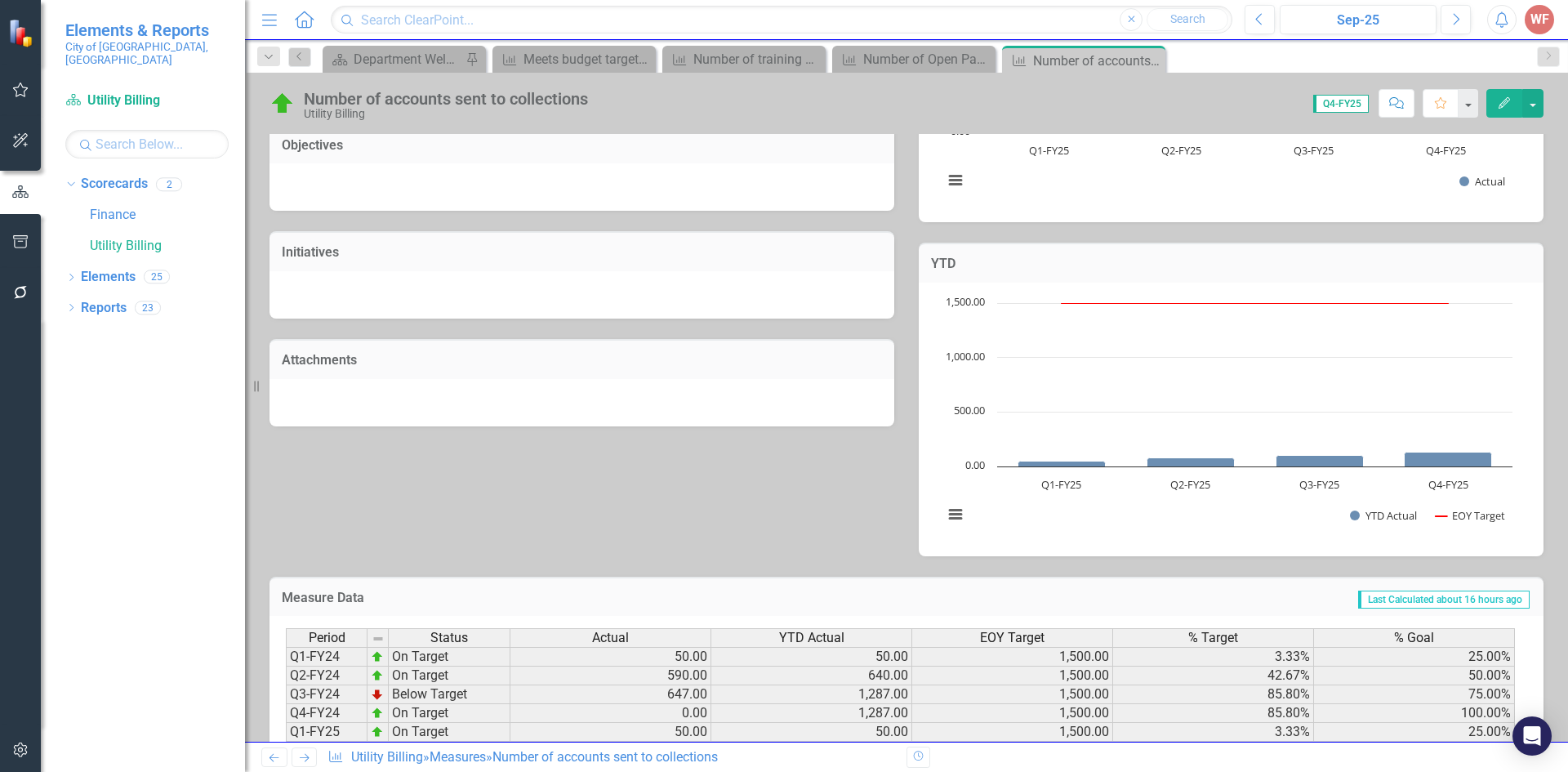
scroll to position [434, 0]
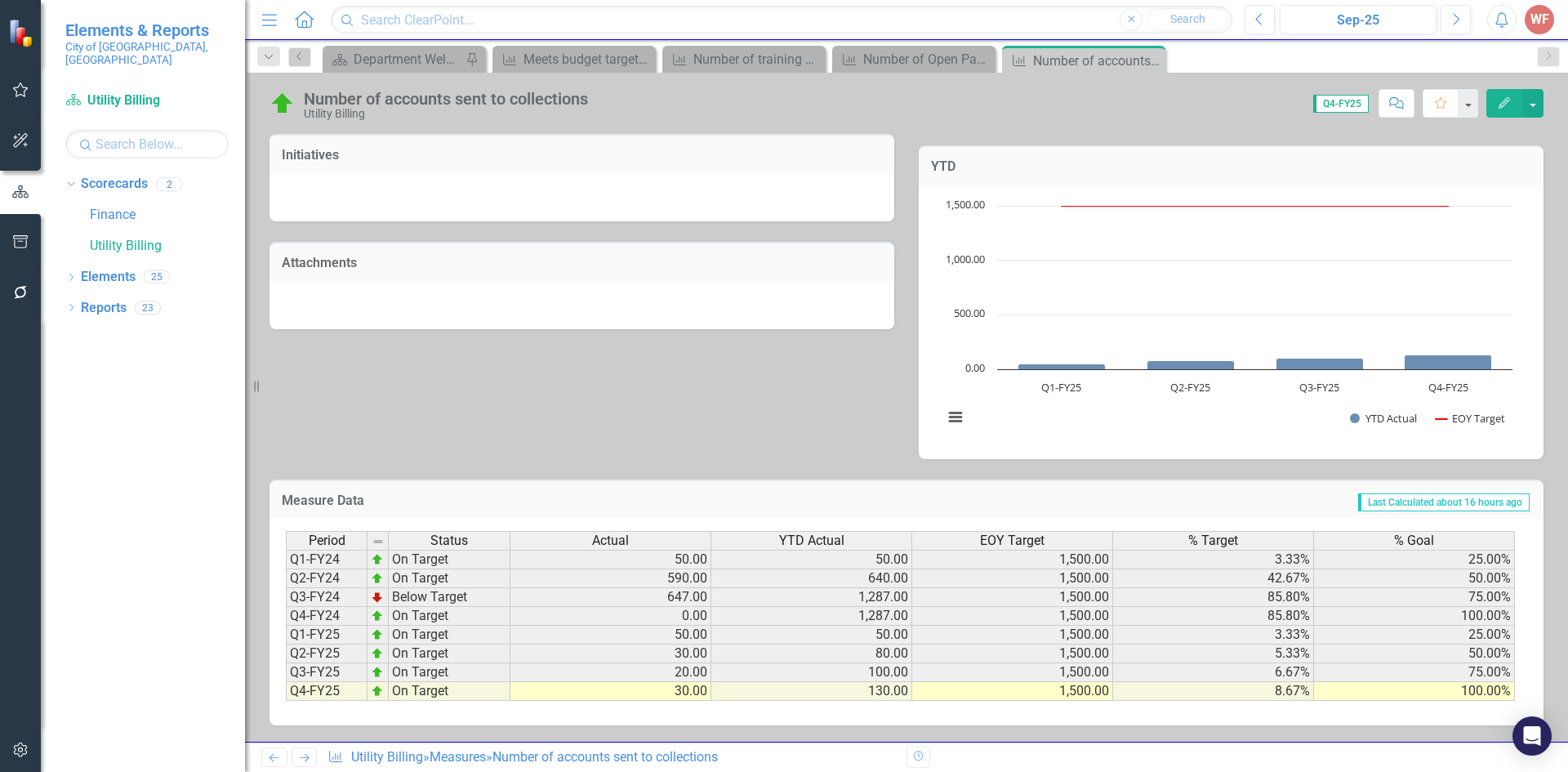
click at [282, 754] on link "Previous" at bounding box center [274, 757] width 27 height 20
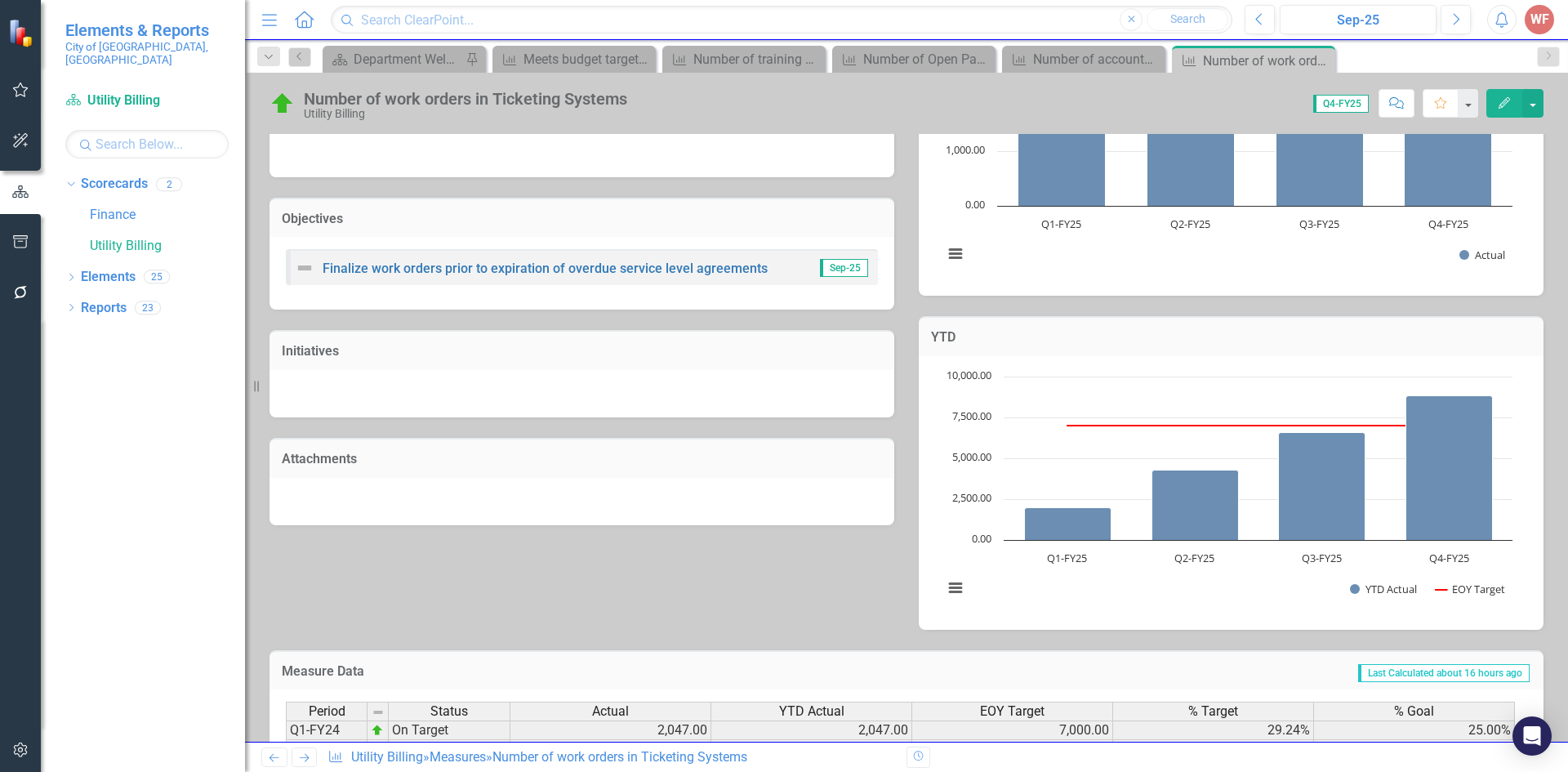
scroll to position [434, 0]
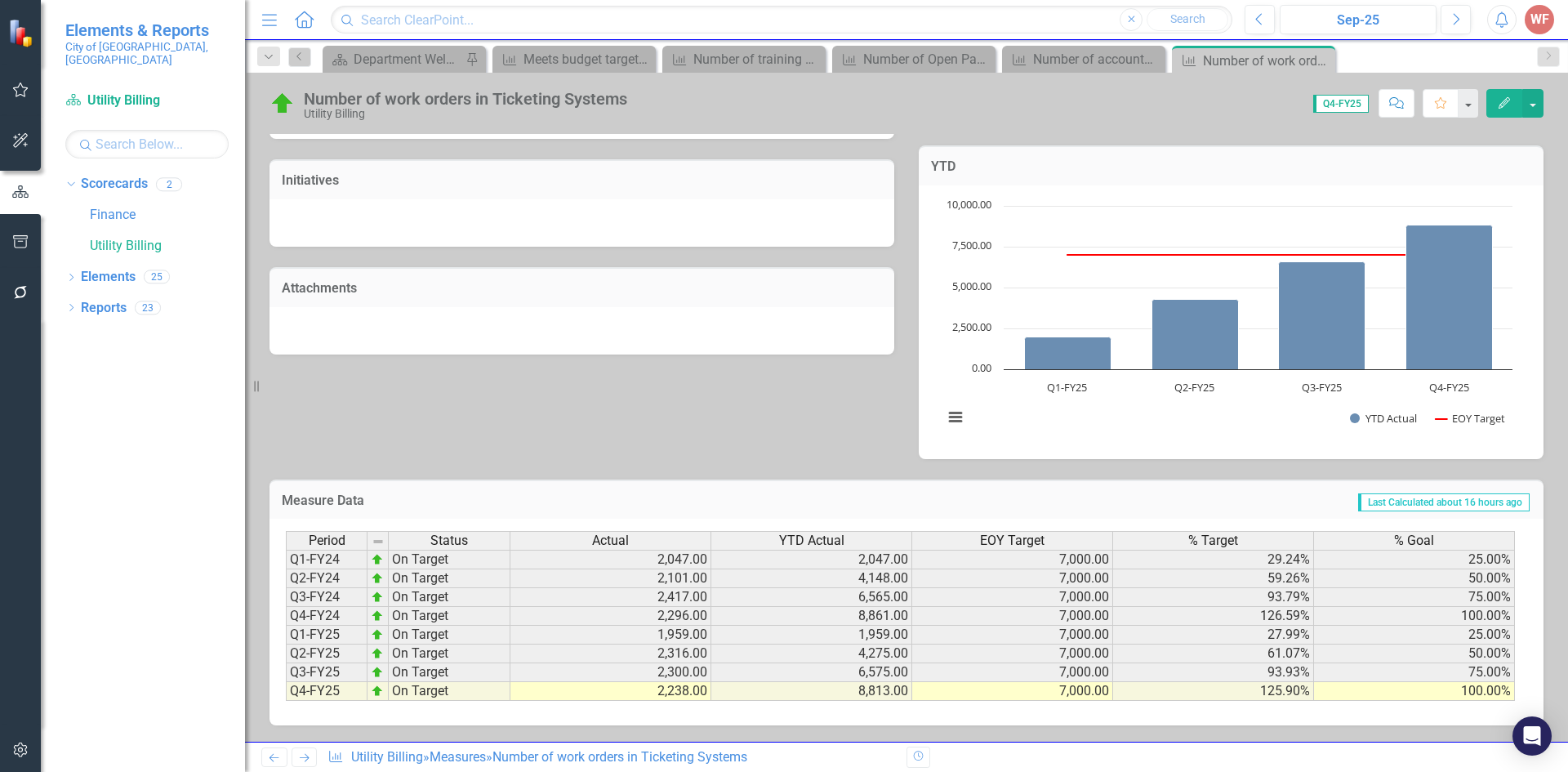
click at [279, 759] on icon "Previous" at bounding box center [274, 757] width 14 height 11
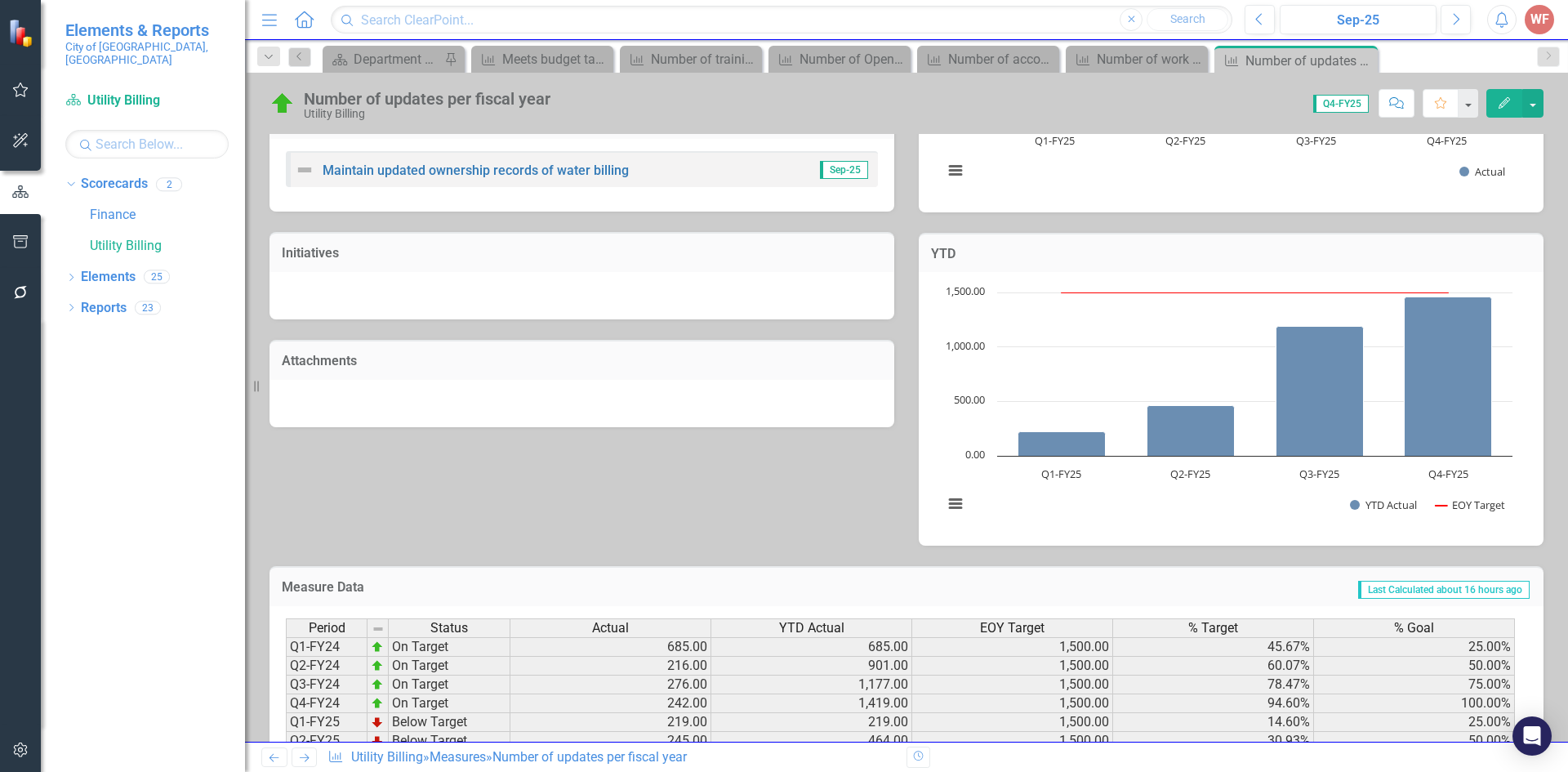
scroll to position [449, 0]
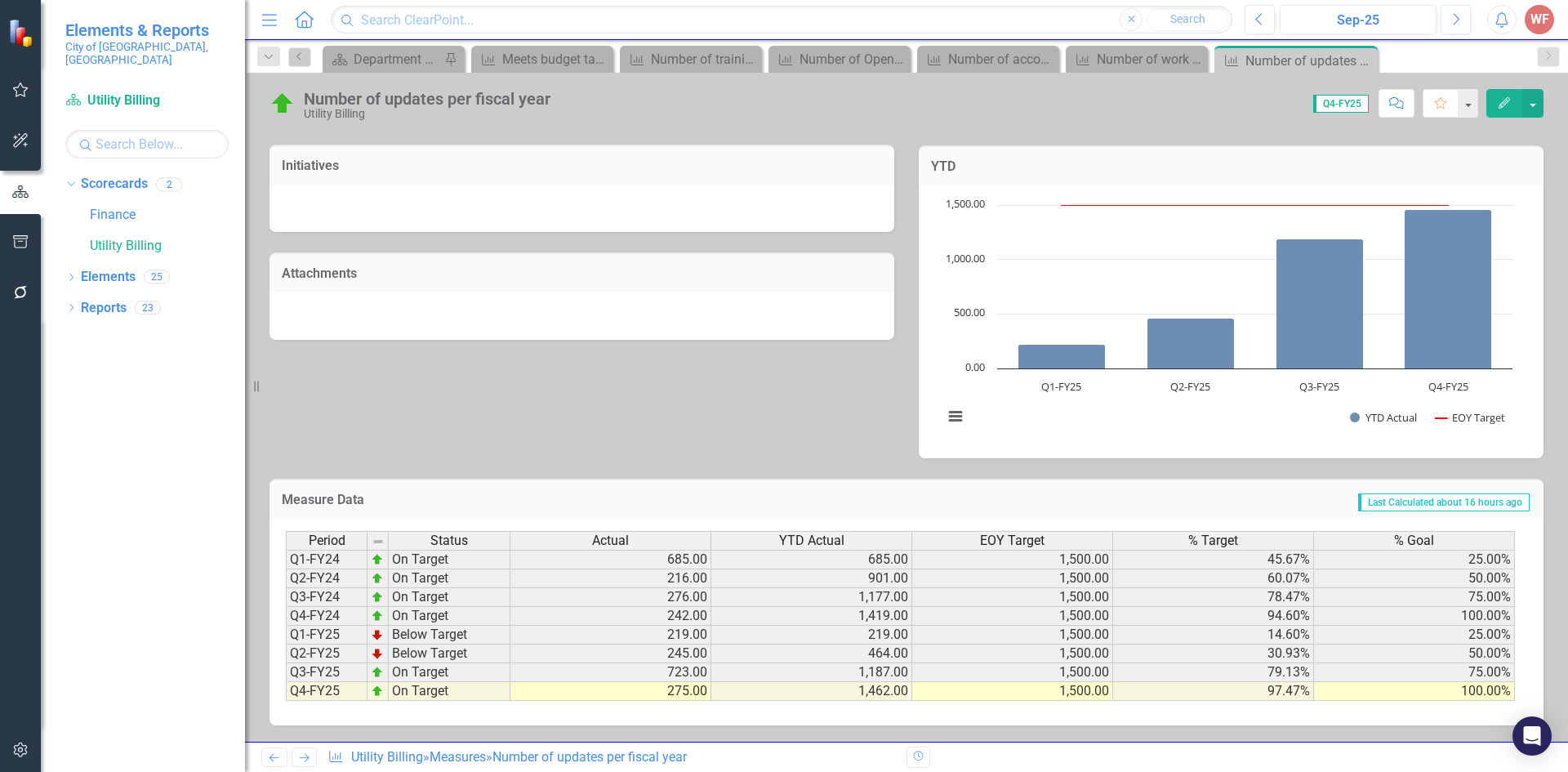
click at [307, 762] on icon "Next" at bounding box center [303, 757] width 14 height 11
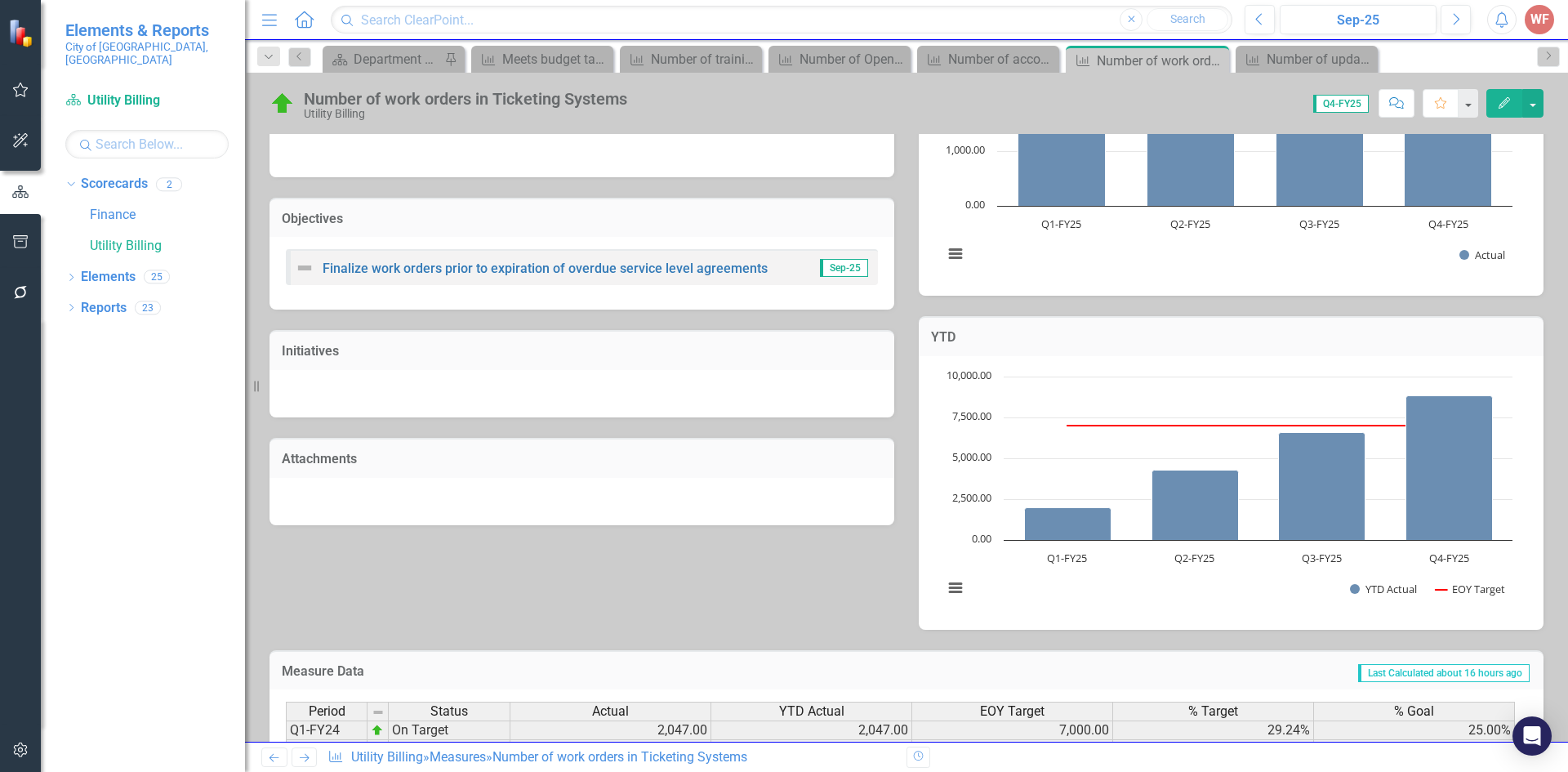
scroll to position [434, 0]
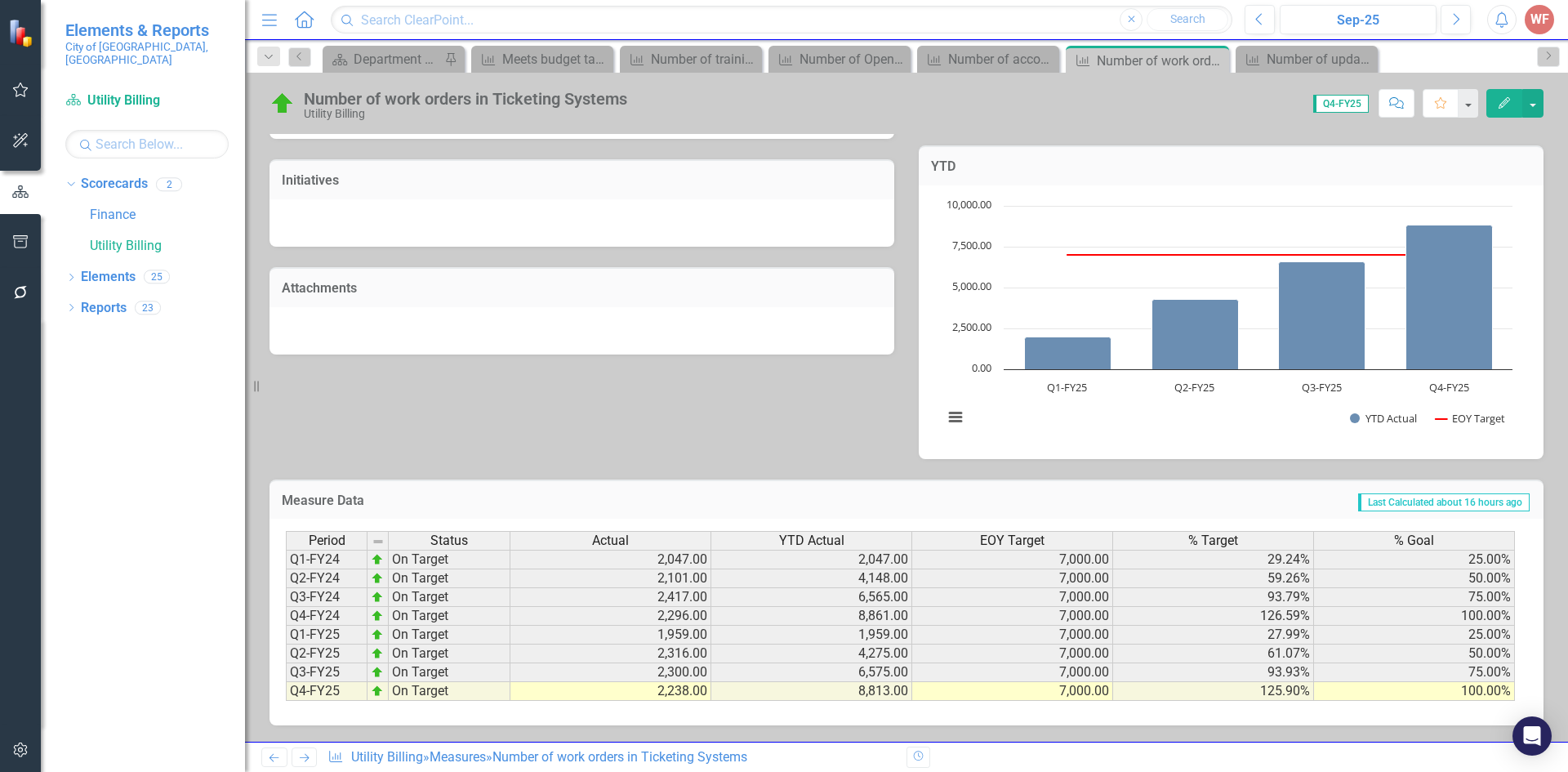
click at [294, 761] on link "Next" at bounding box center [305, 757] width 27 height 20
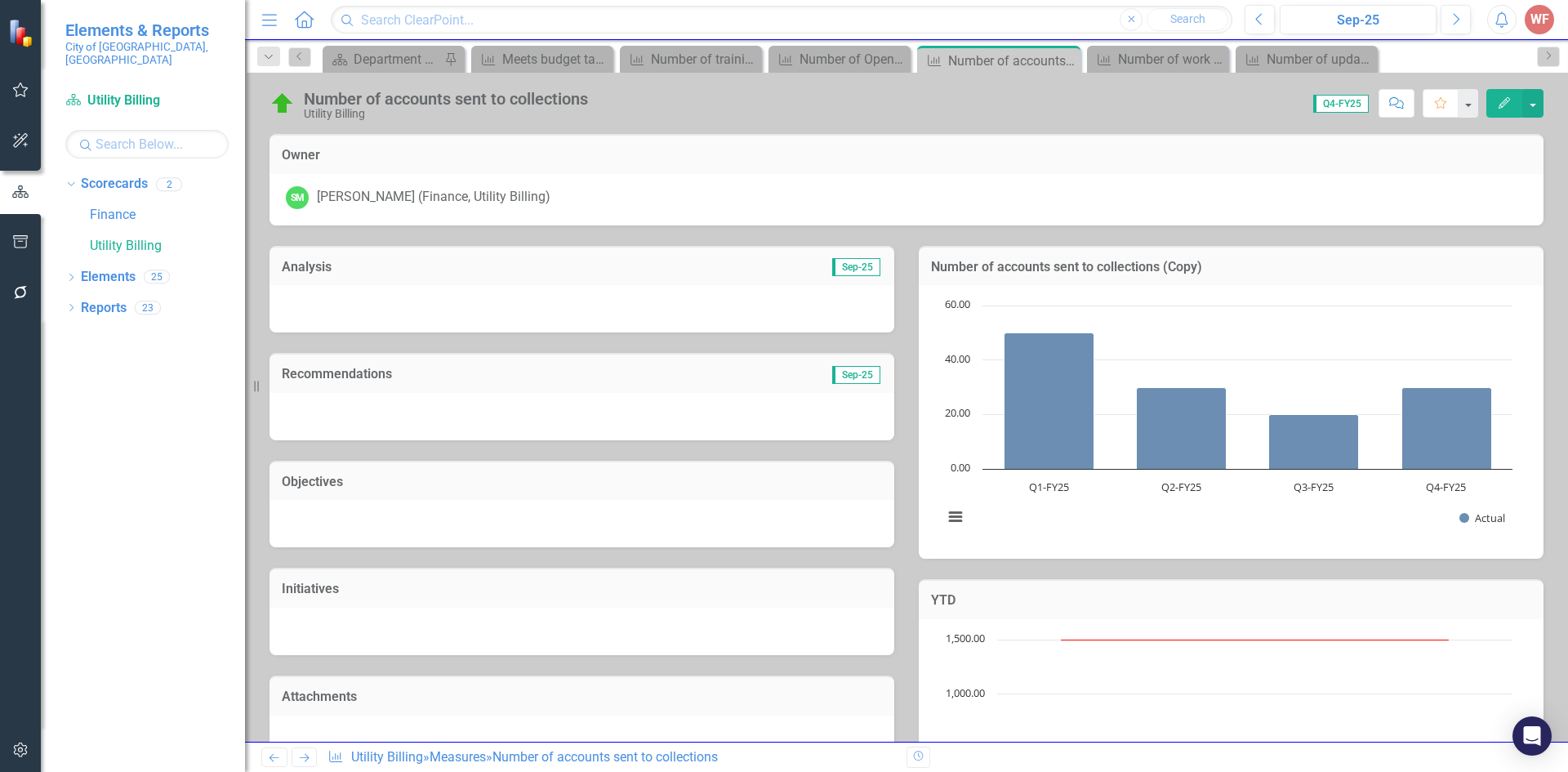
scroll to position [434, 0]
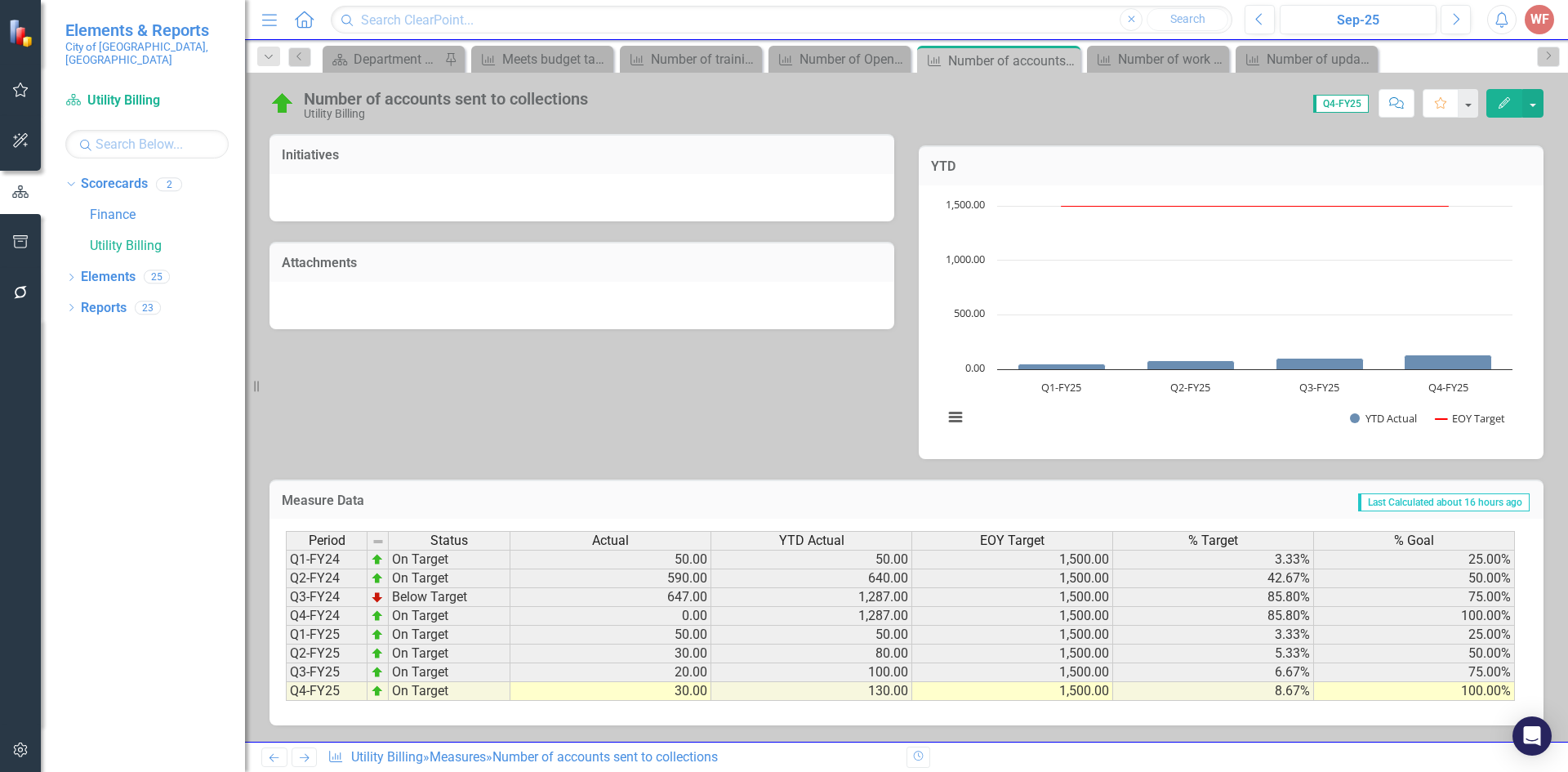
click at [306, 758] on icon at bounding box center [304, 758] width 10 height 8
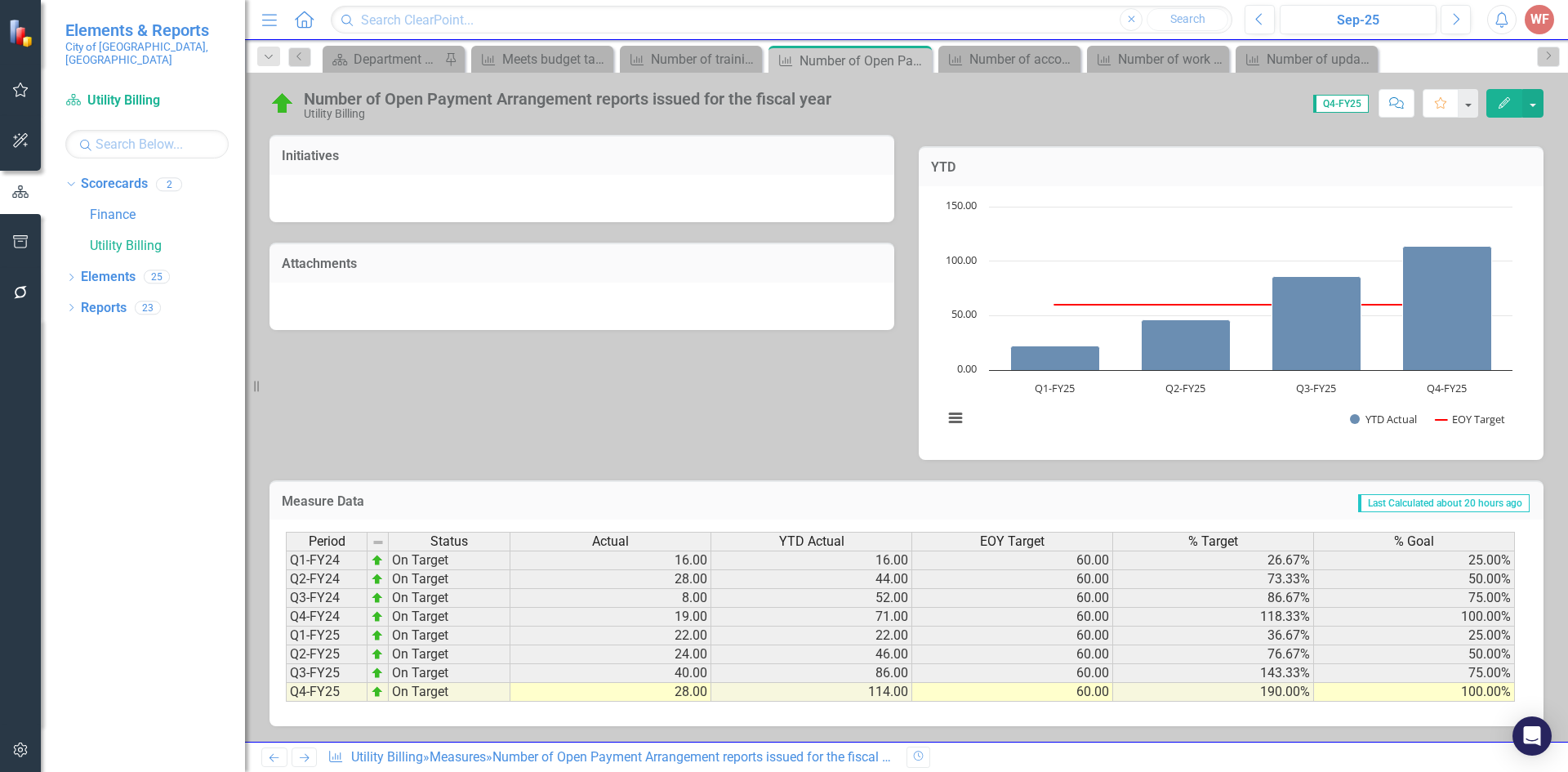
scroll to position [434, 0]
click at [299, 762] on icon "Next" at bounding box center [303, 757] width 14 height 11
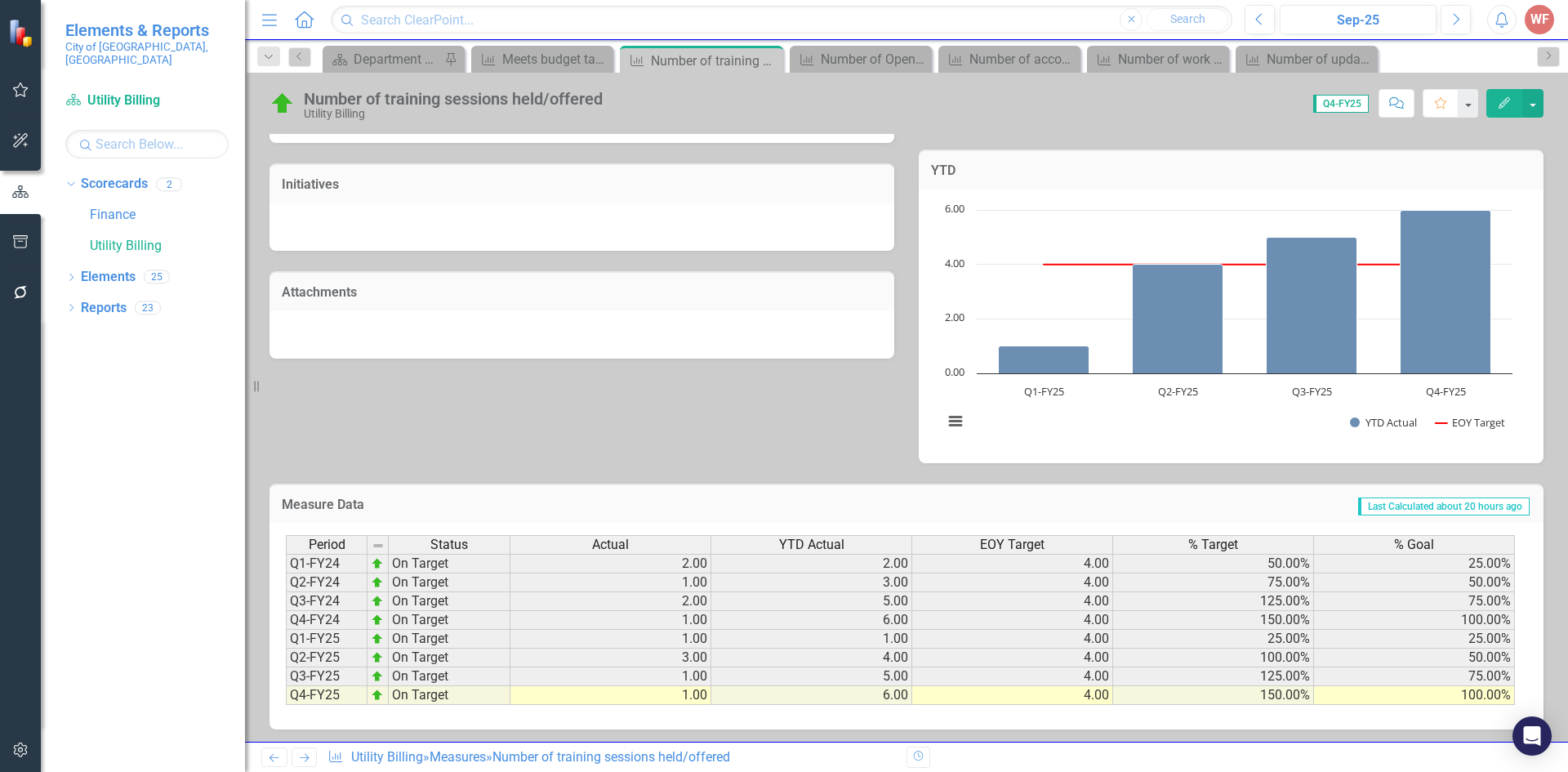
scroll to position [434, 0]
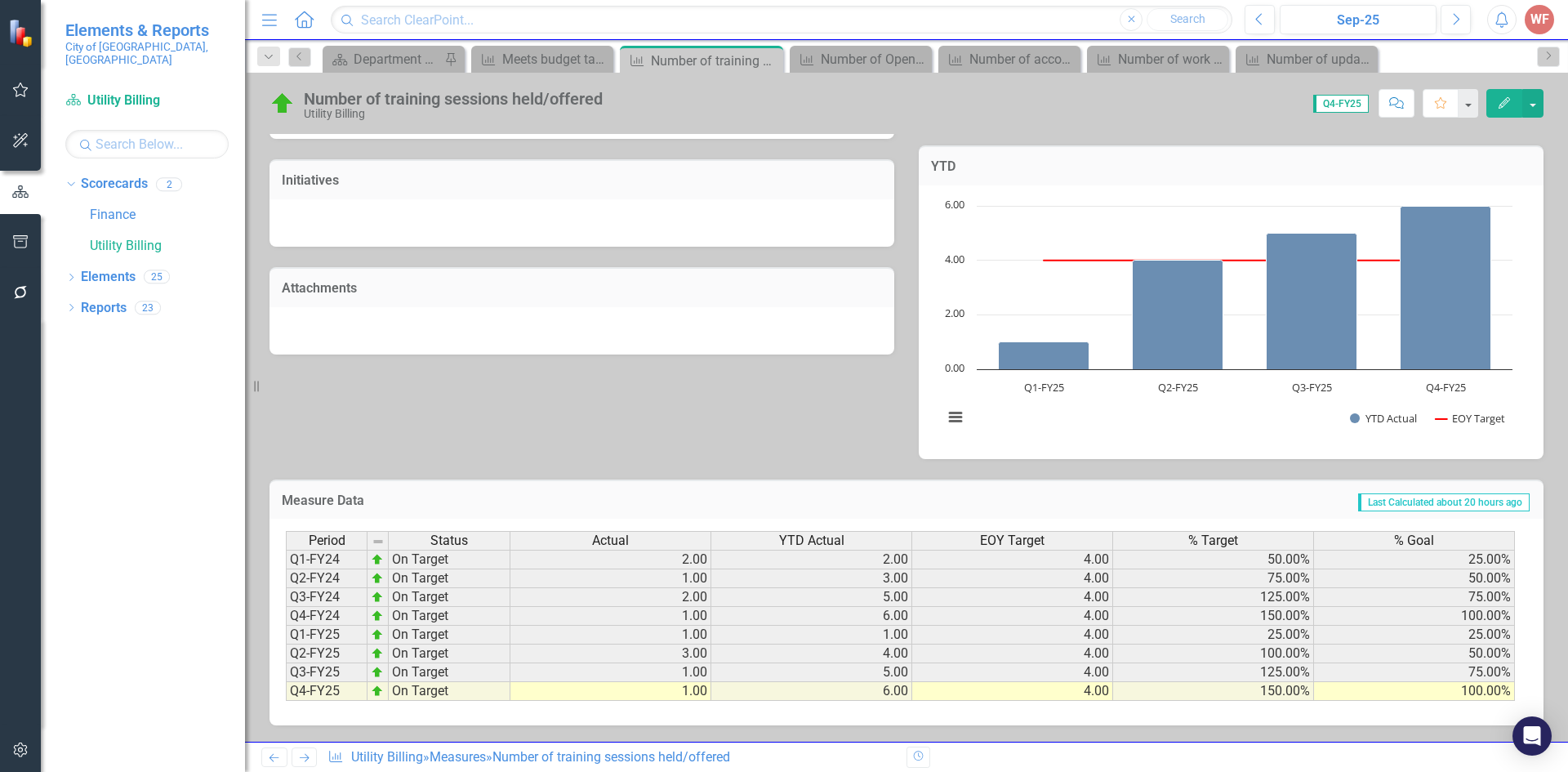
click at [307, 762] on icon "Next" at bounding box center [303, 757] width 14 height 11
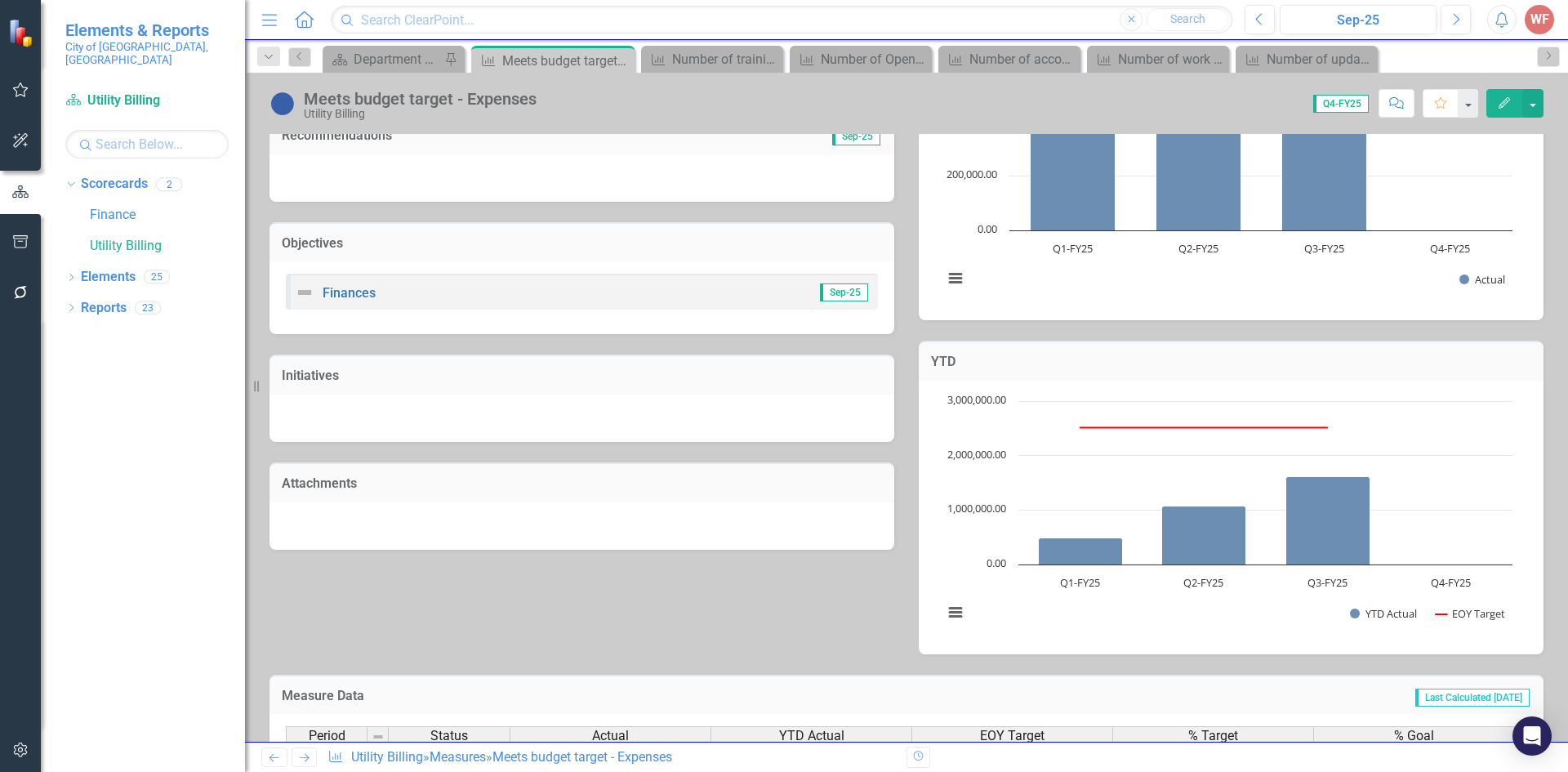
scroll to position [430, 0]
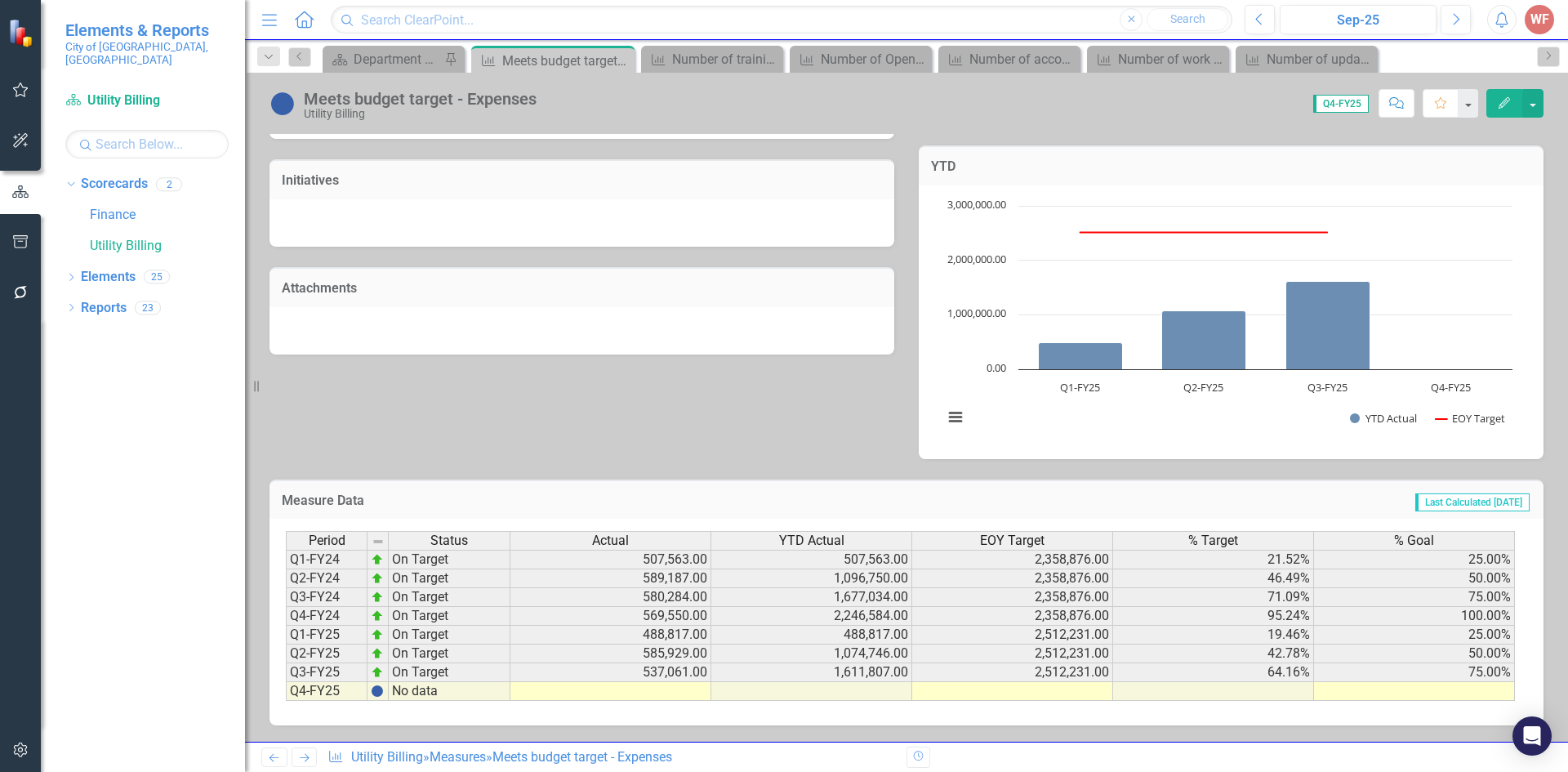
click at [302, 759] on icon "Next" at bounding box center [303, 757] width 14 height 11
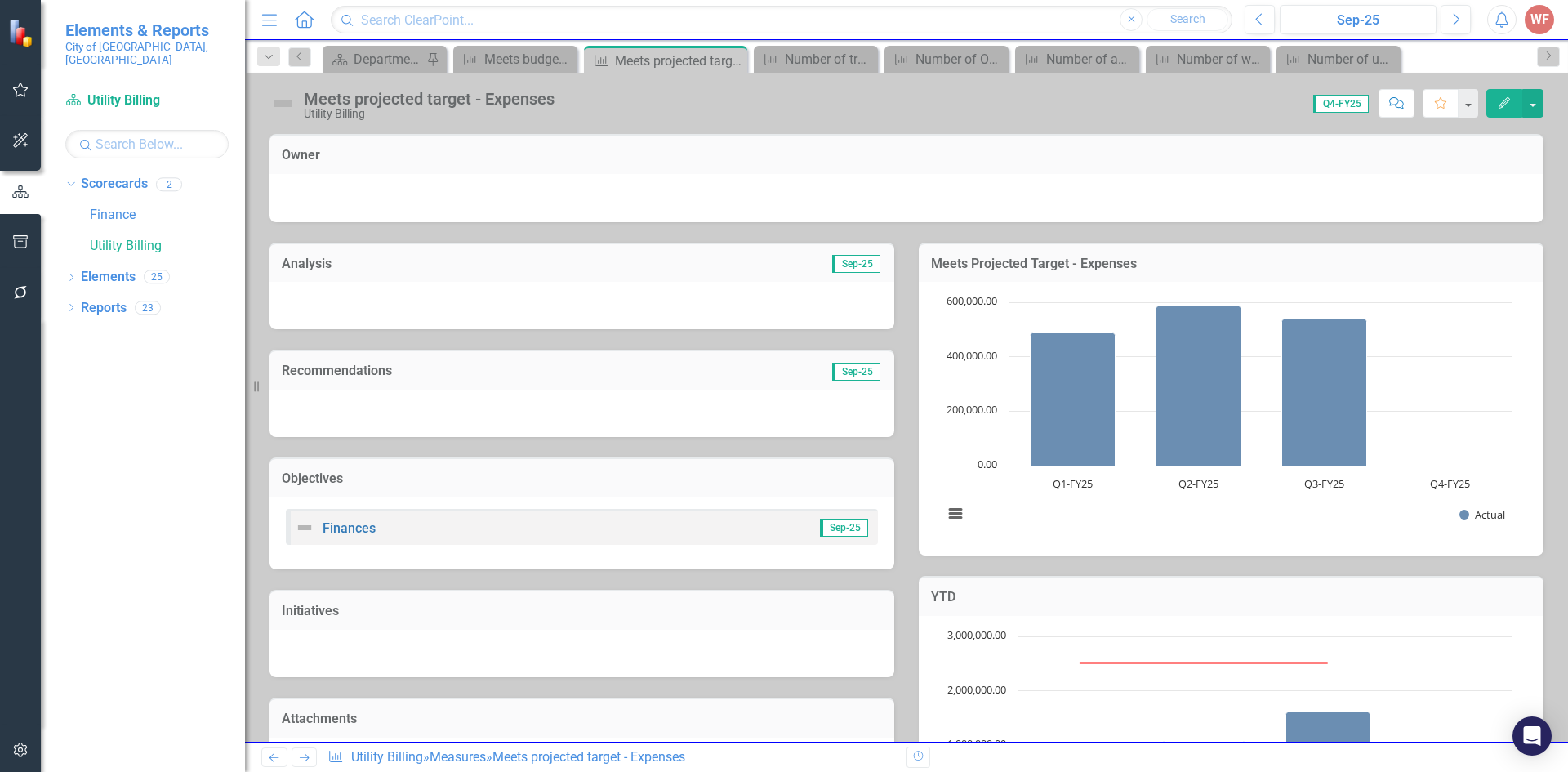
scroll to position [327, 0]
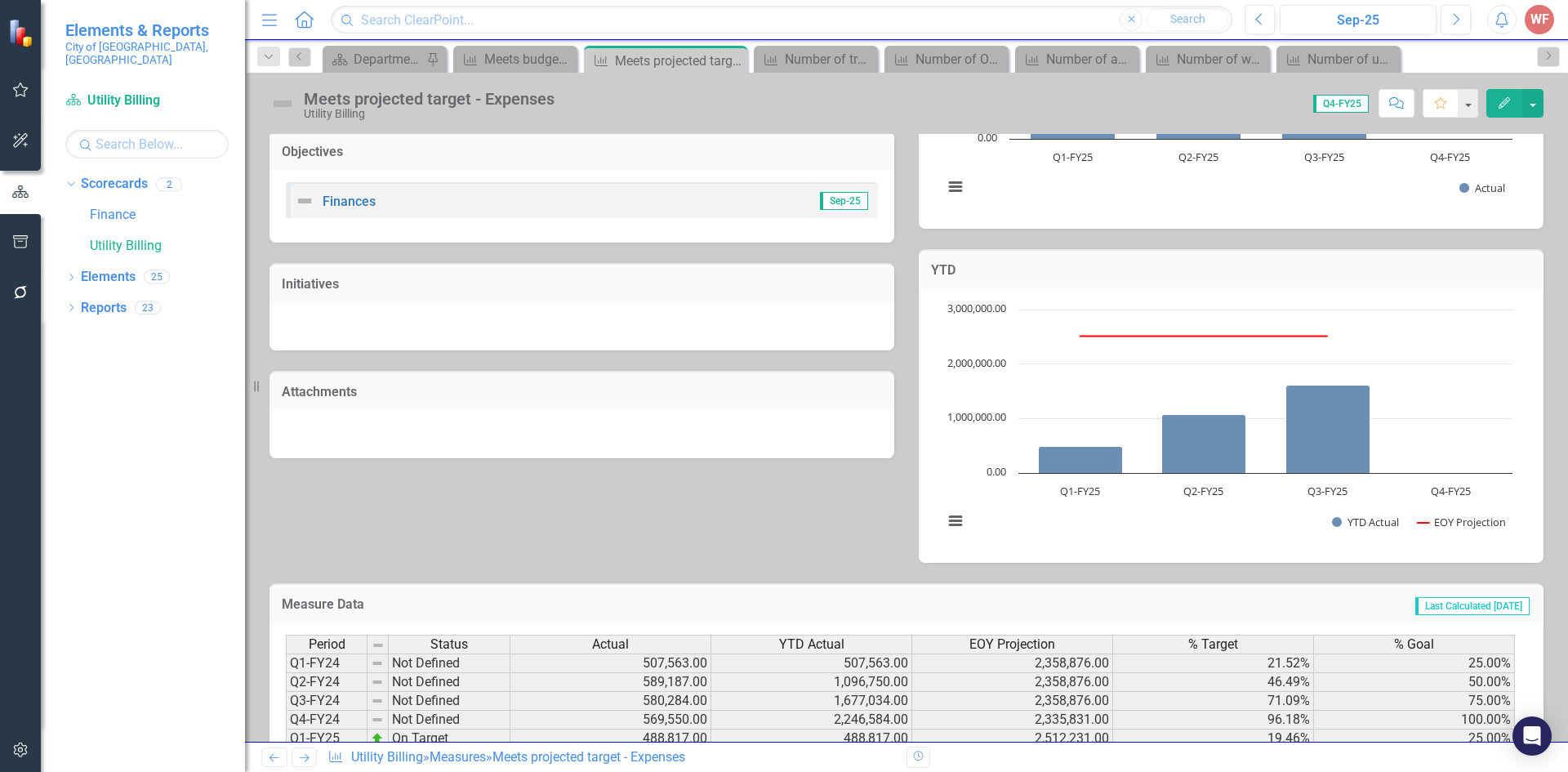
click at [303, 760] on icon "Next" at bounding box center [303, 757] width 14 height 11
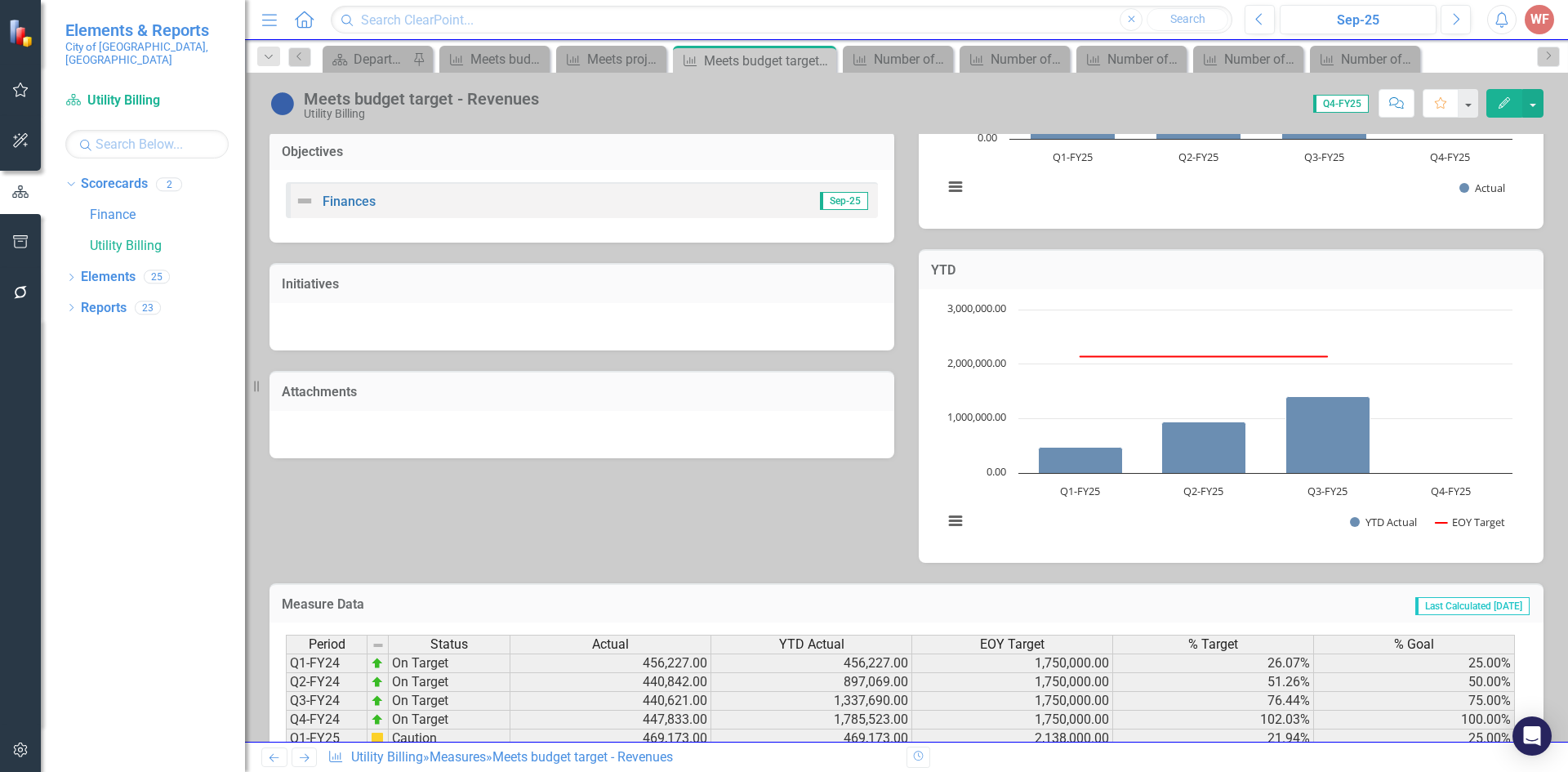
scroll to position [430, 0]
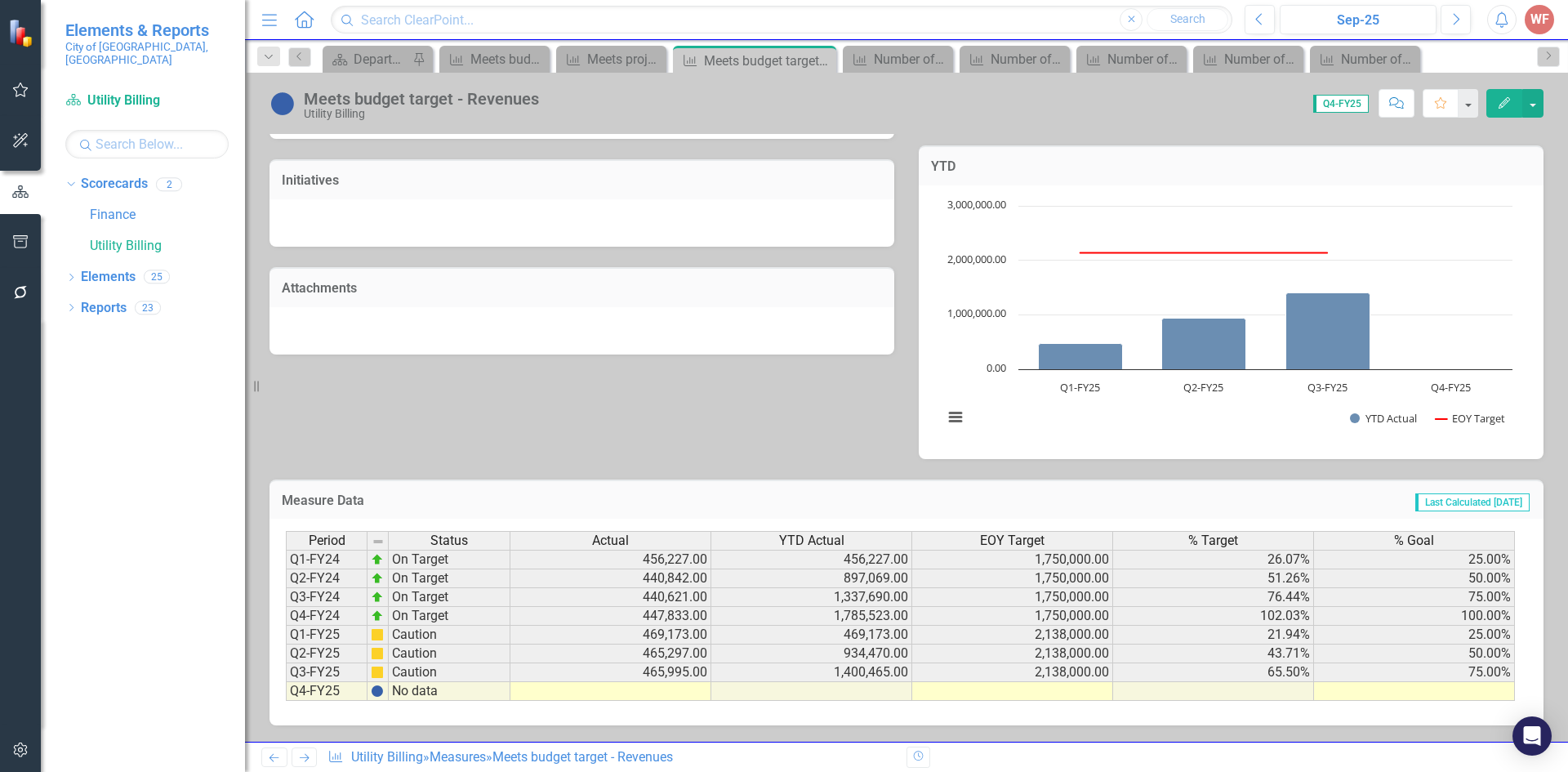
click at [283, 761] on link "Previous" at bounding box center [274, 757] width 27 height 20
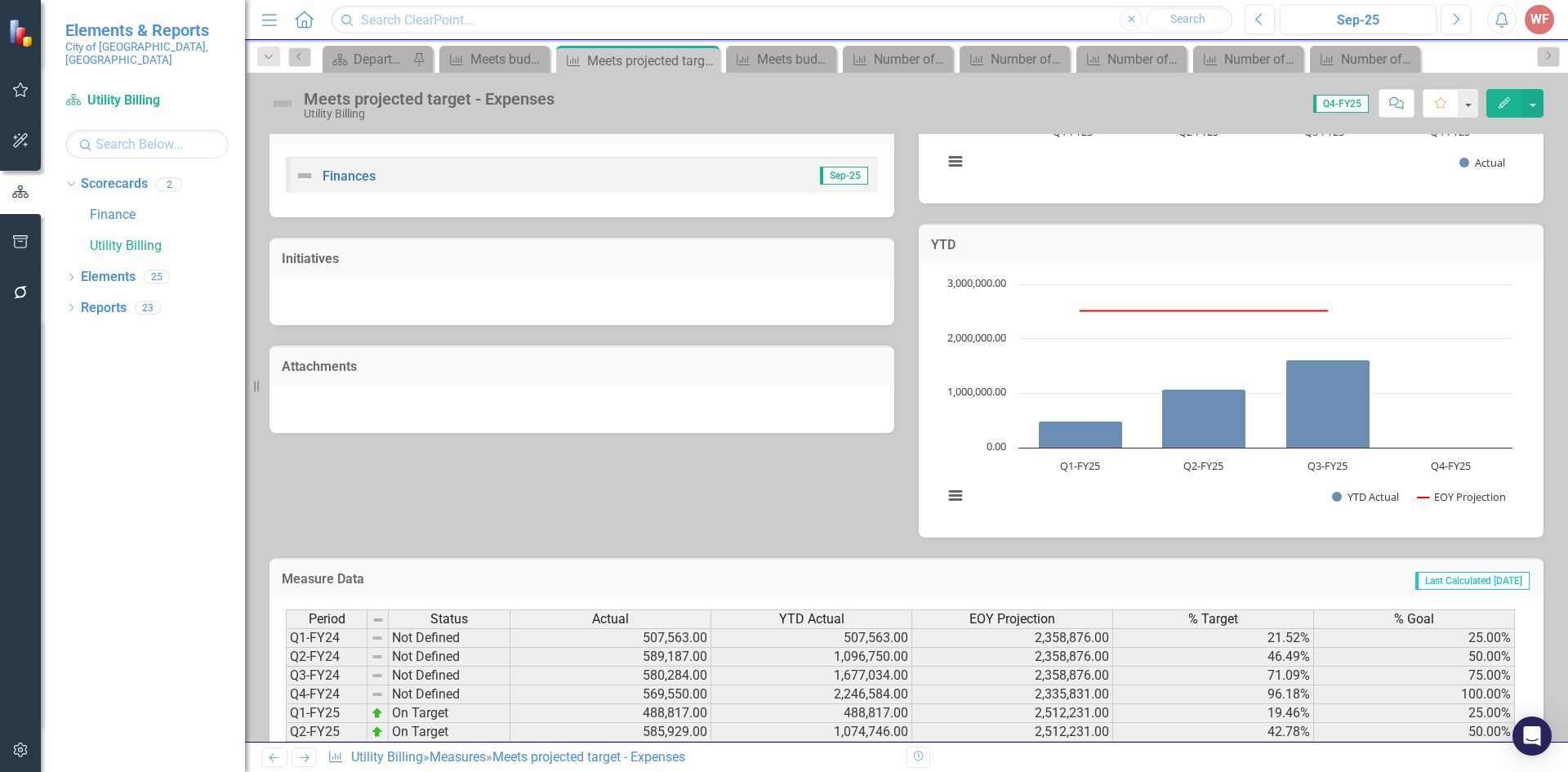
scroll to position [408, 0]
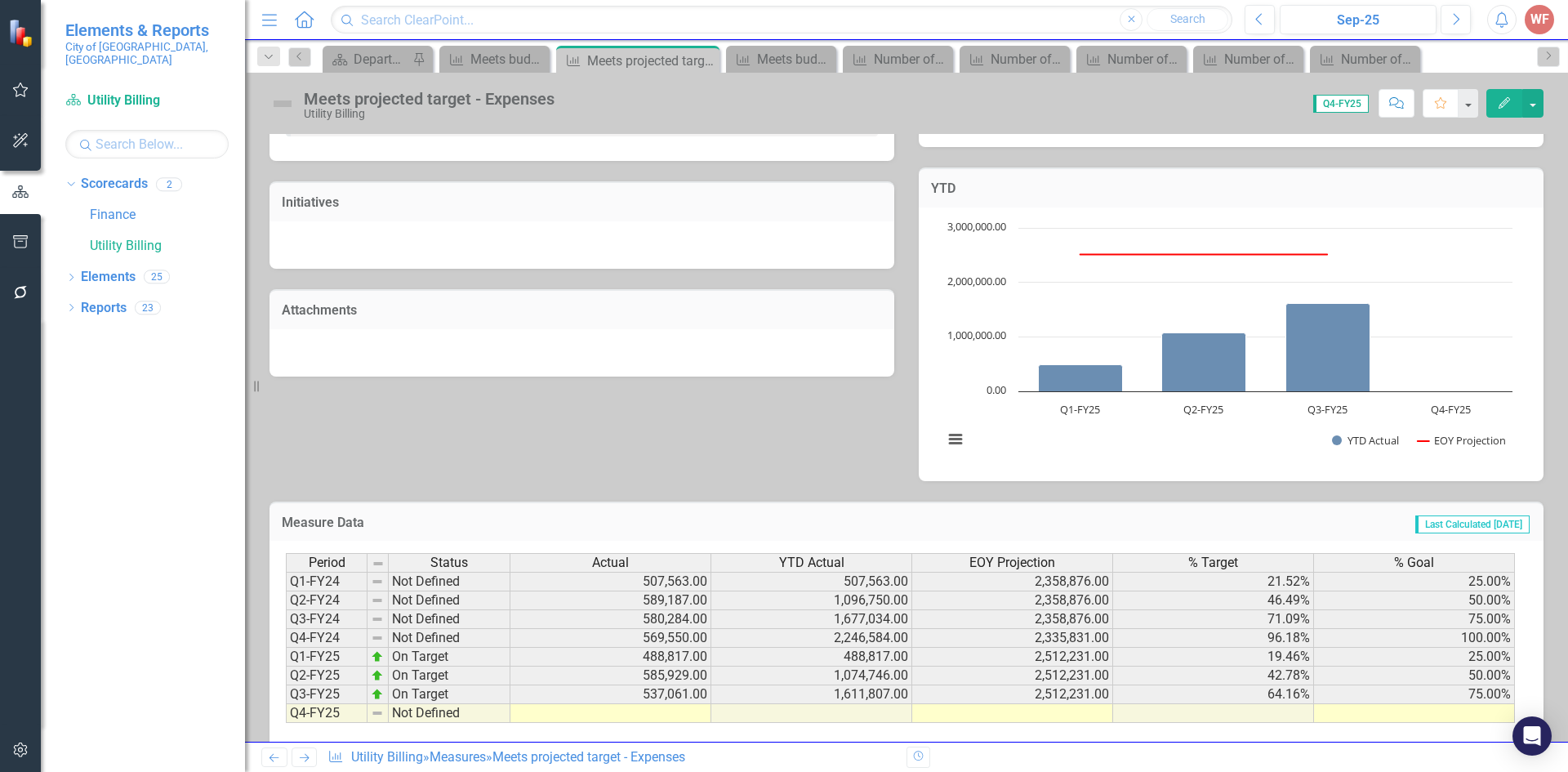
click at [308, 752] on icon "Next" at bounding box center [303, 757] width 14 height 11
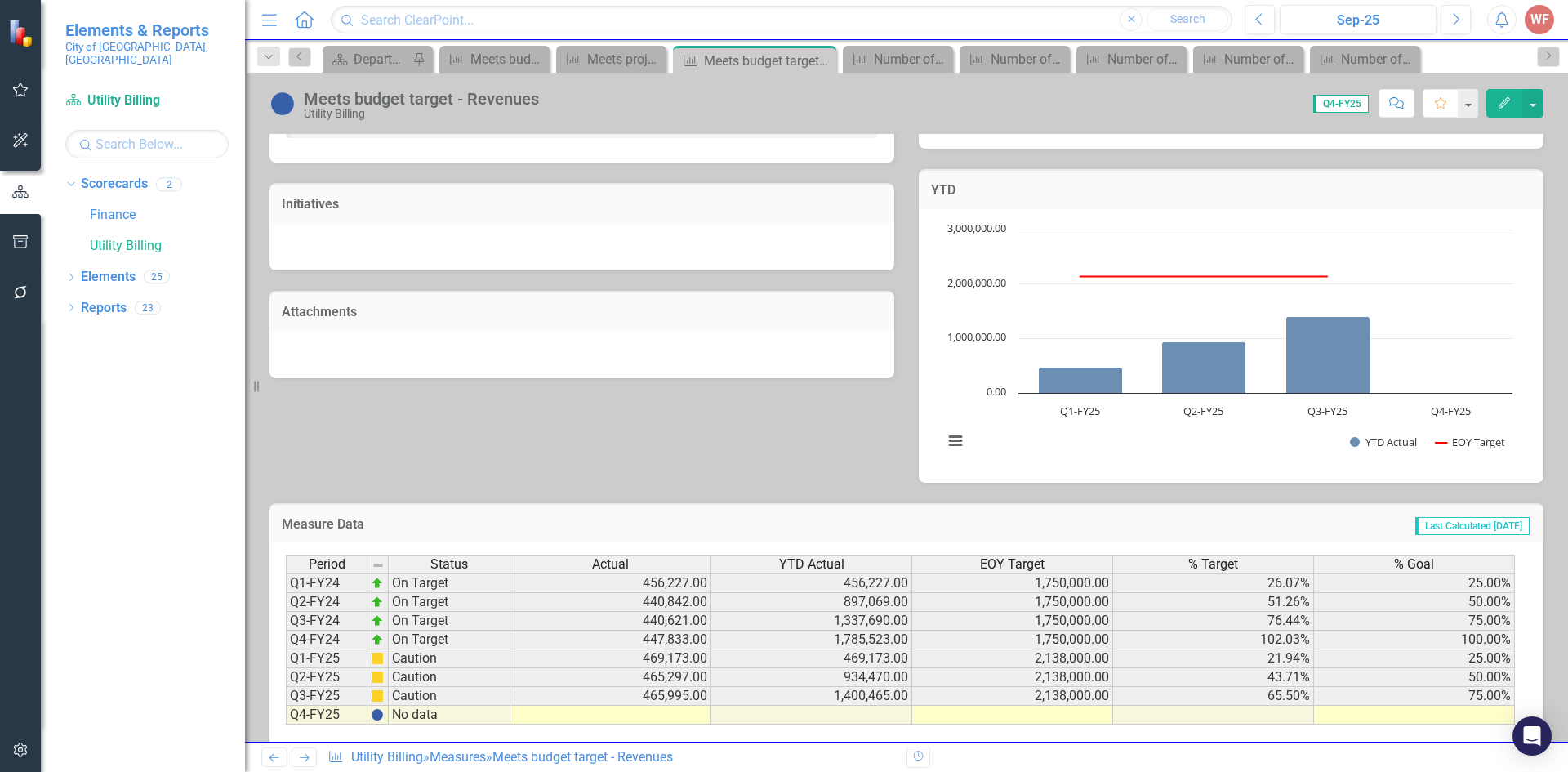
scroll to position [408, 0]
click at [294, 763] on link "Next" at bounding box center [305, 757] width 27 height 20
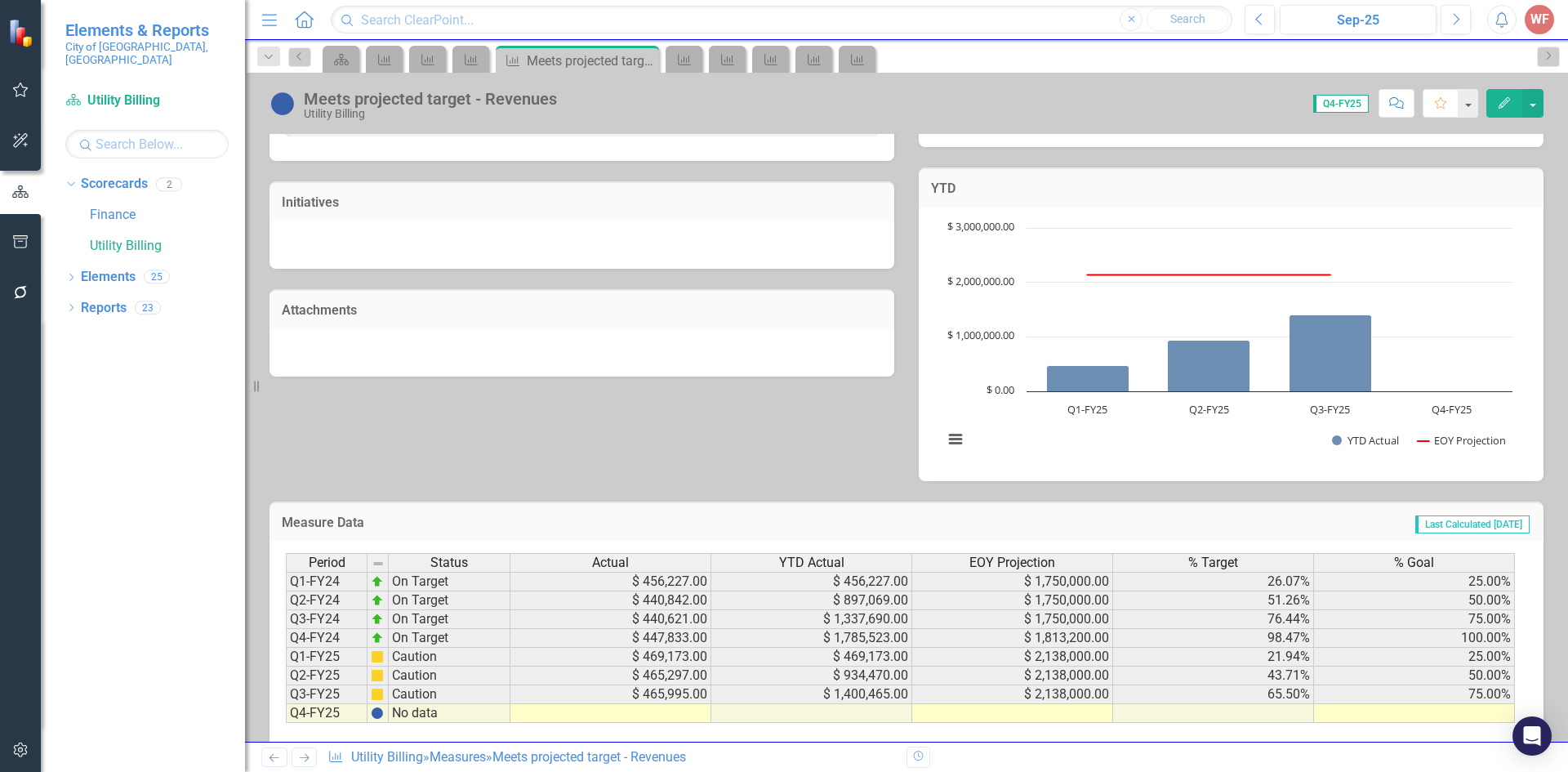
scroll to position [430, 0]
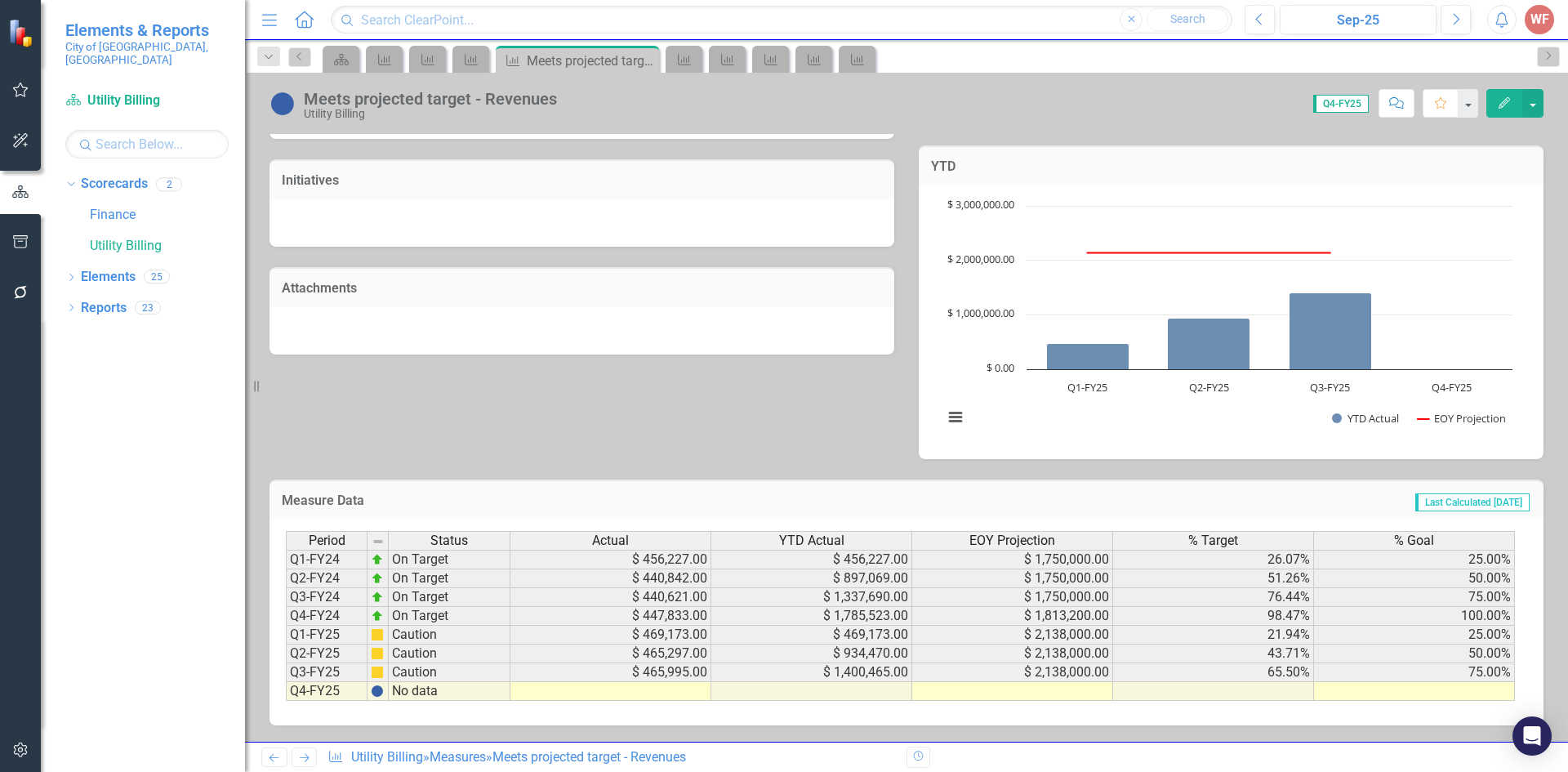
click at [303, 760] on icon "Next" at bounding box center [303, 757] width 14 height 11
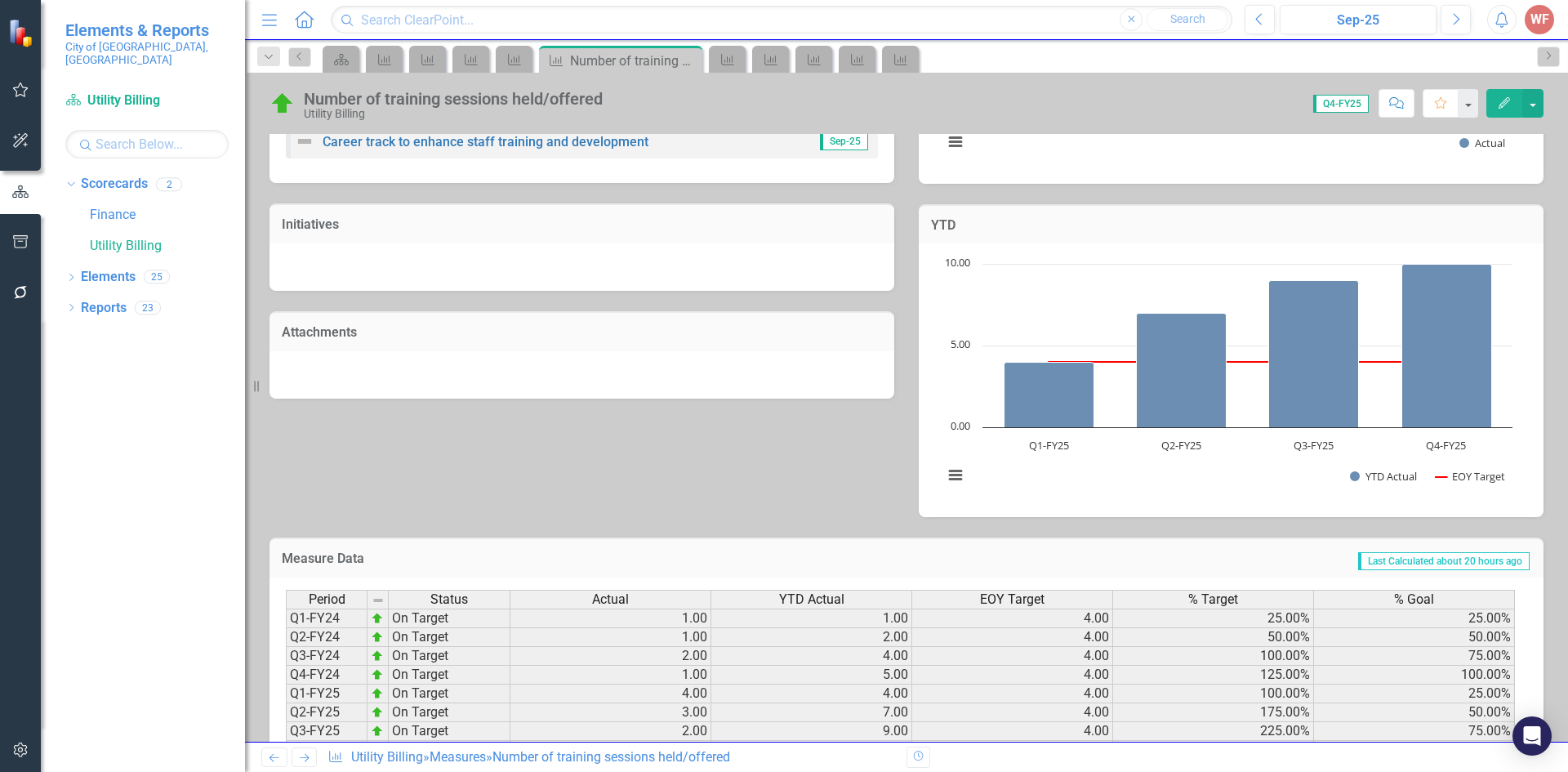
scroll to position [449, 0]
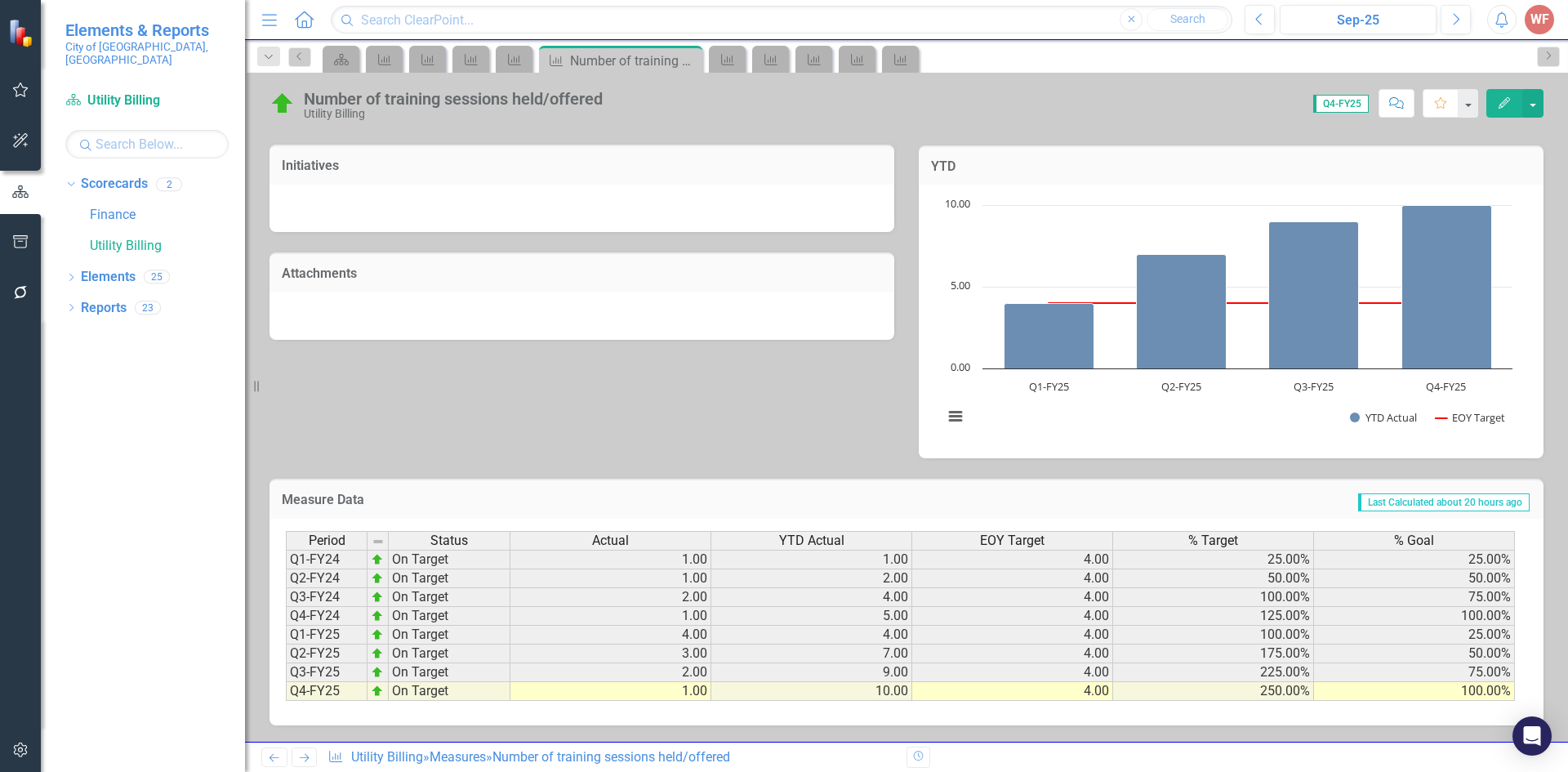
click at [296, 760] on link "Next" at bounding box center [305, 757] width 27 height 20
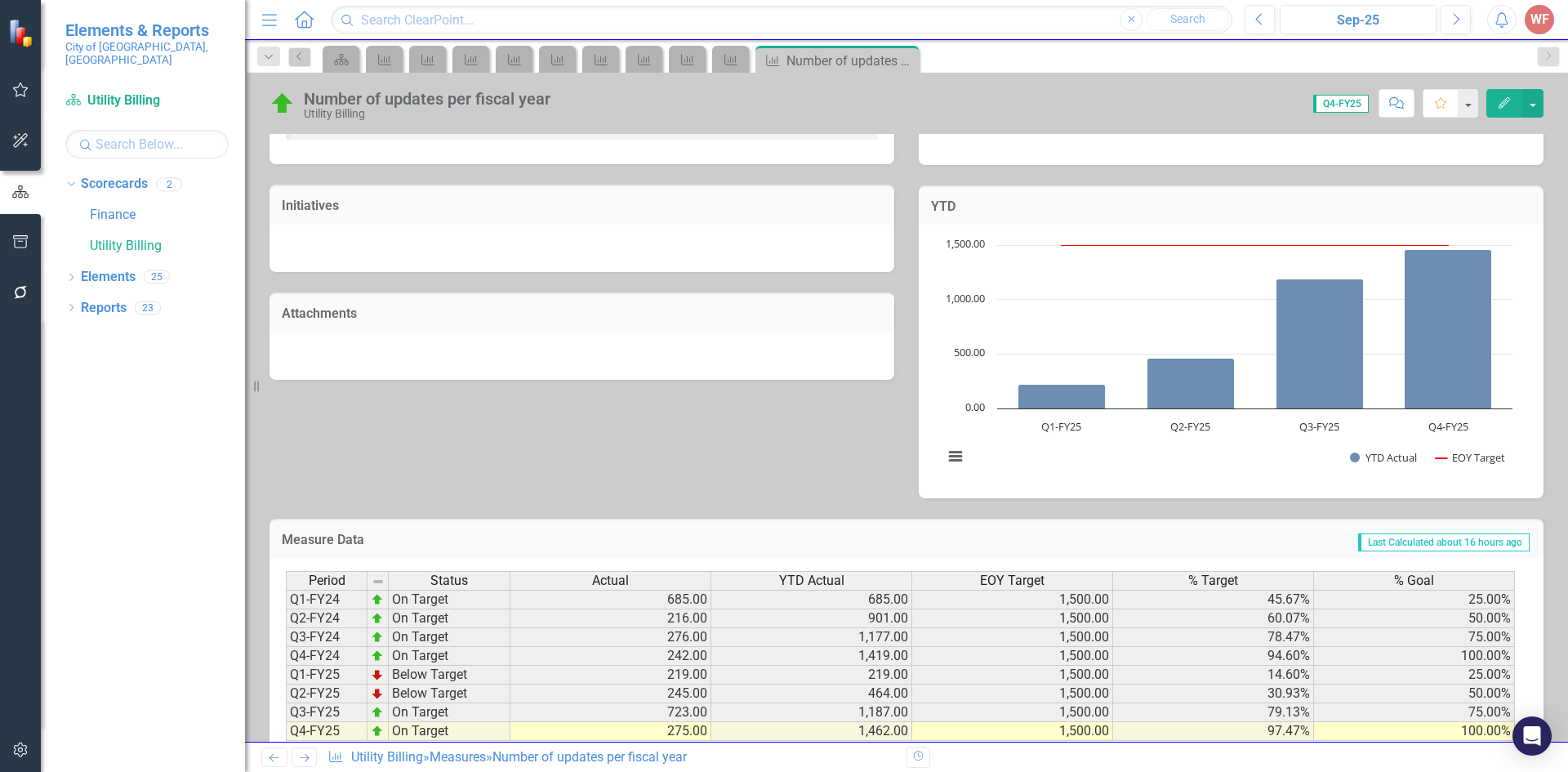
scroll to position [449, 0]
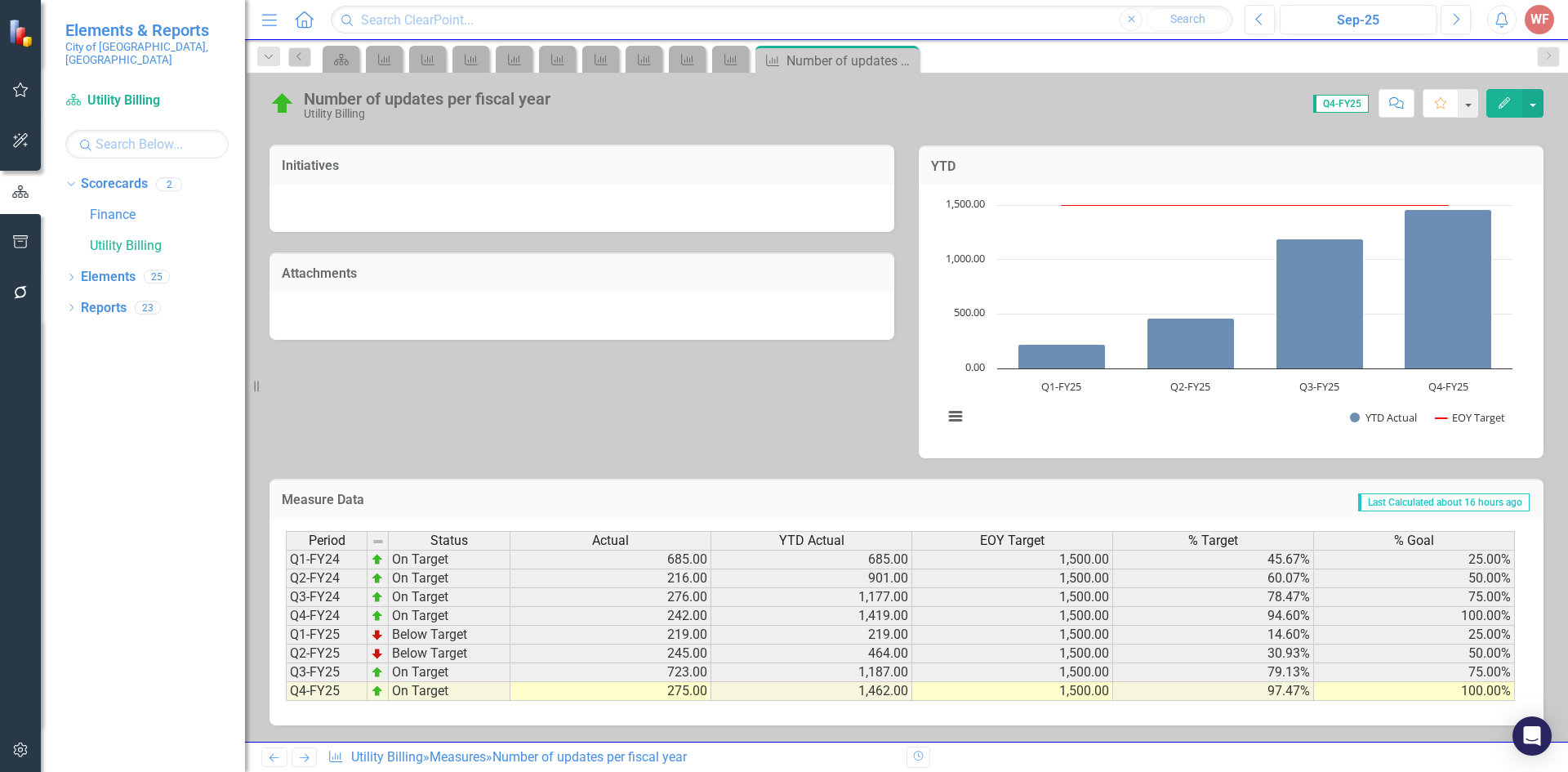
click at [297, 755] on icon "Next" at bounding box center [303, 757] width 14 height 11
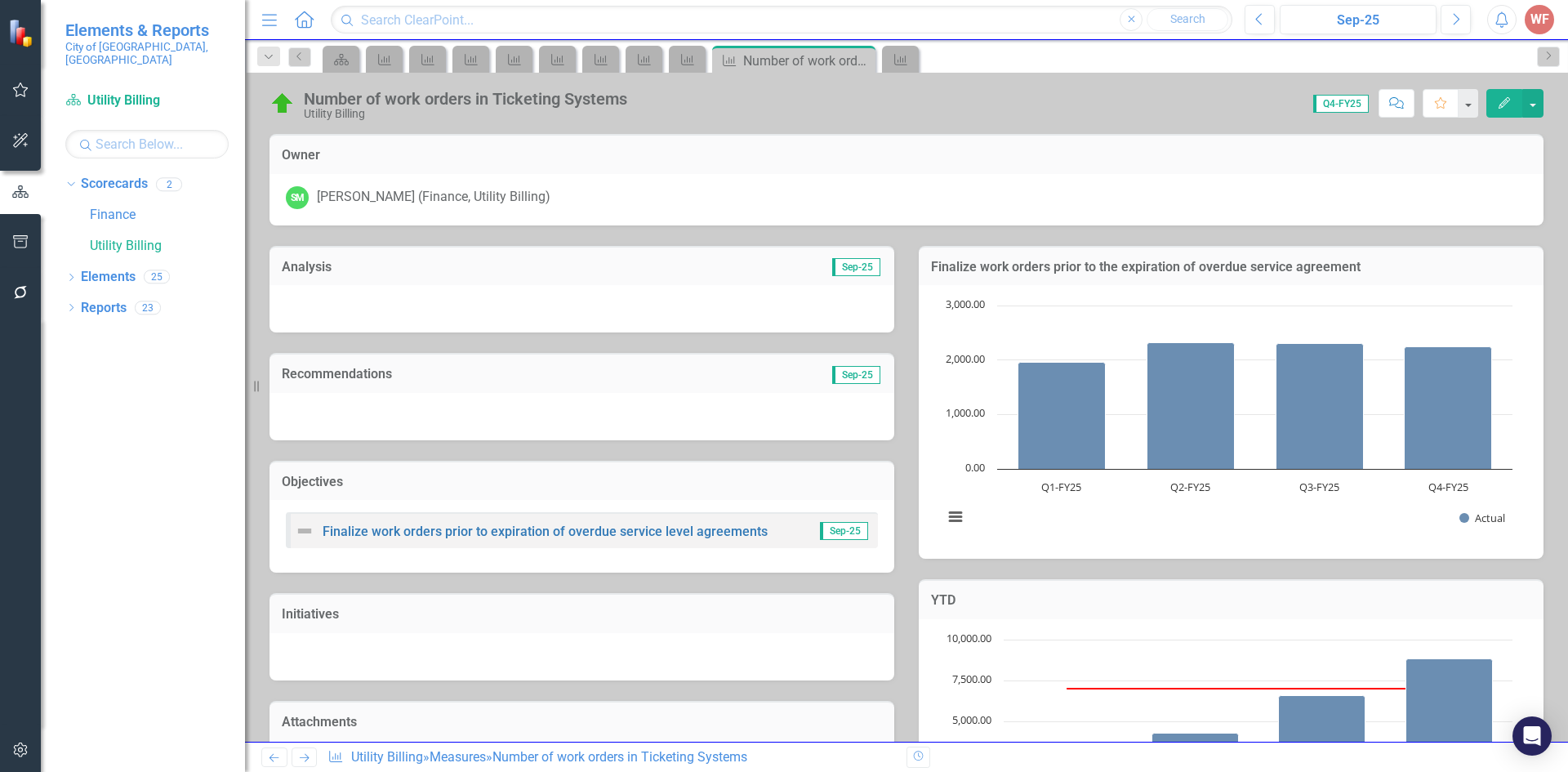
scroll to position [434, 0]
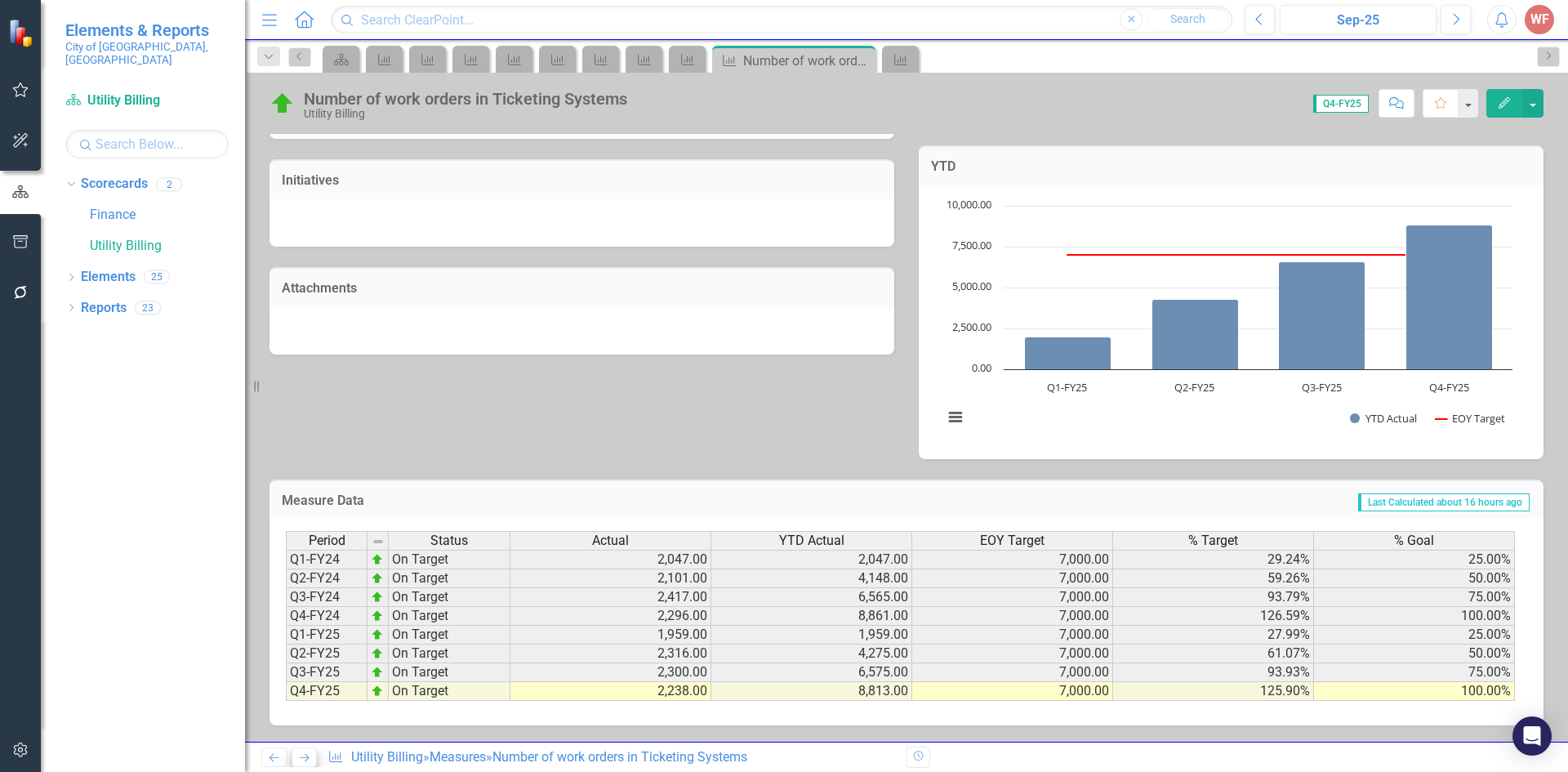
click at [306, 753] on icon "Next" at bounding box center [303, 757] width 14 height 11
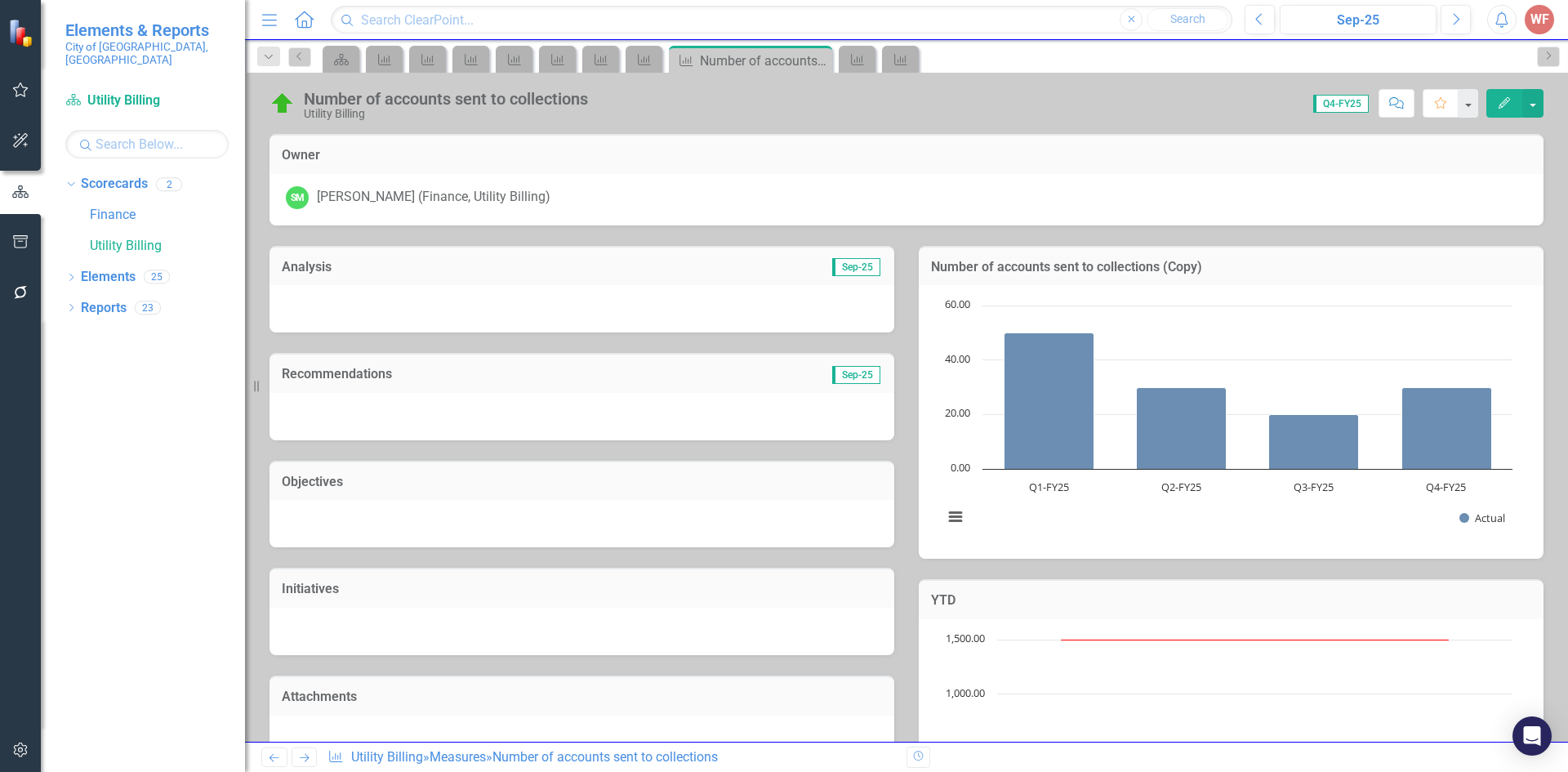
scroll to position [434, 0]
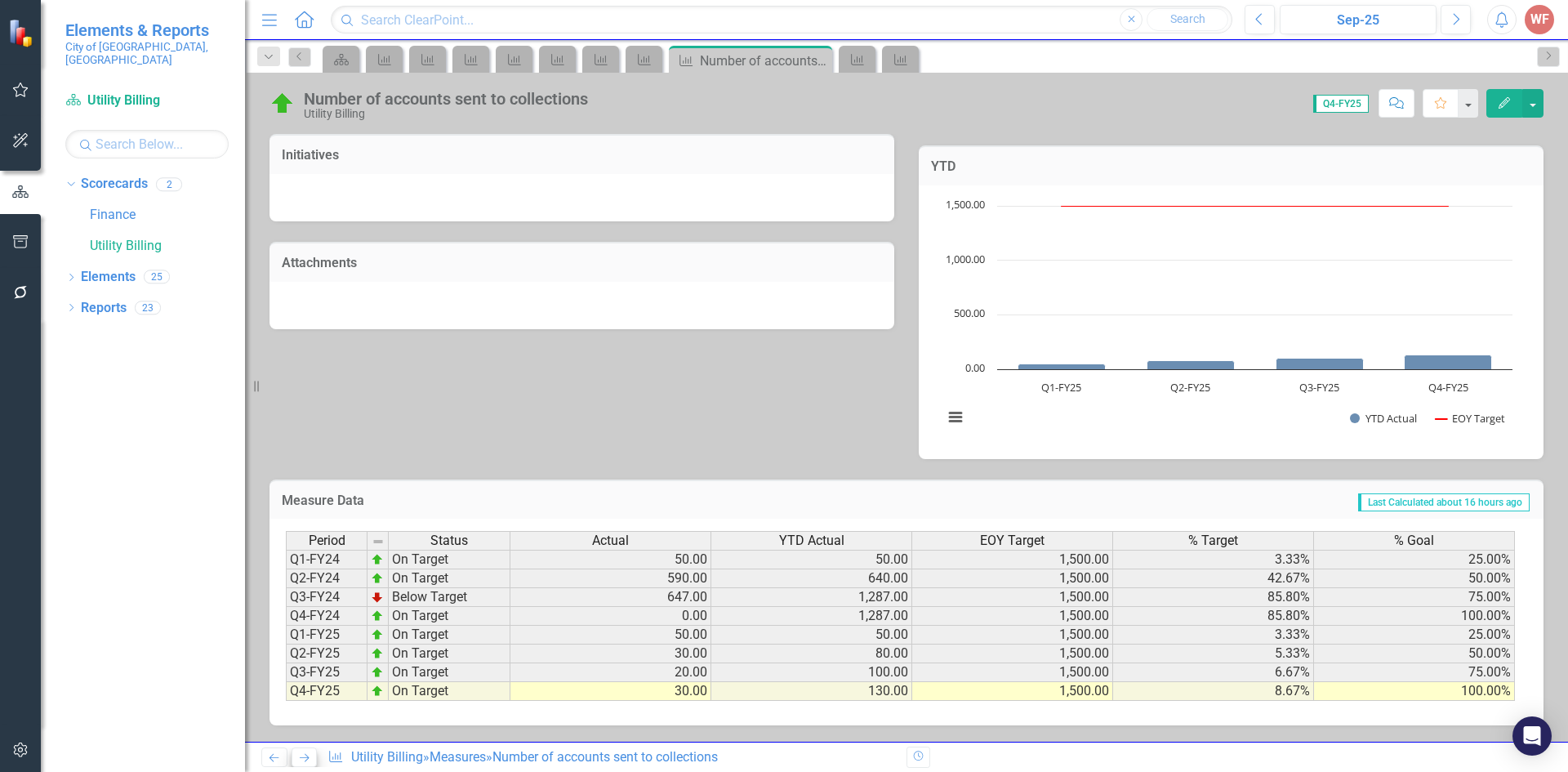
click at [299, 758] on icon "Next" at bounding box center [303, 757] width 14 height 11
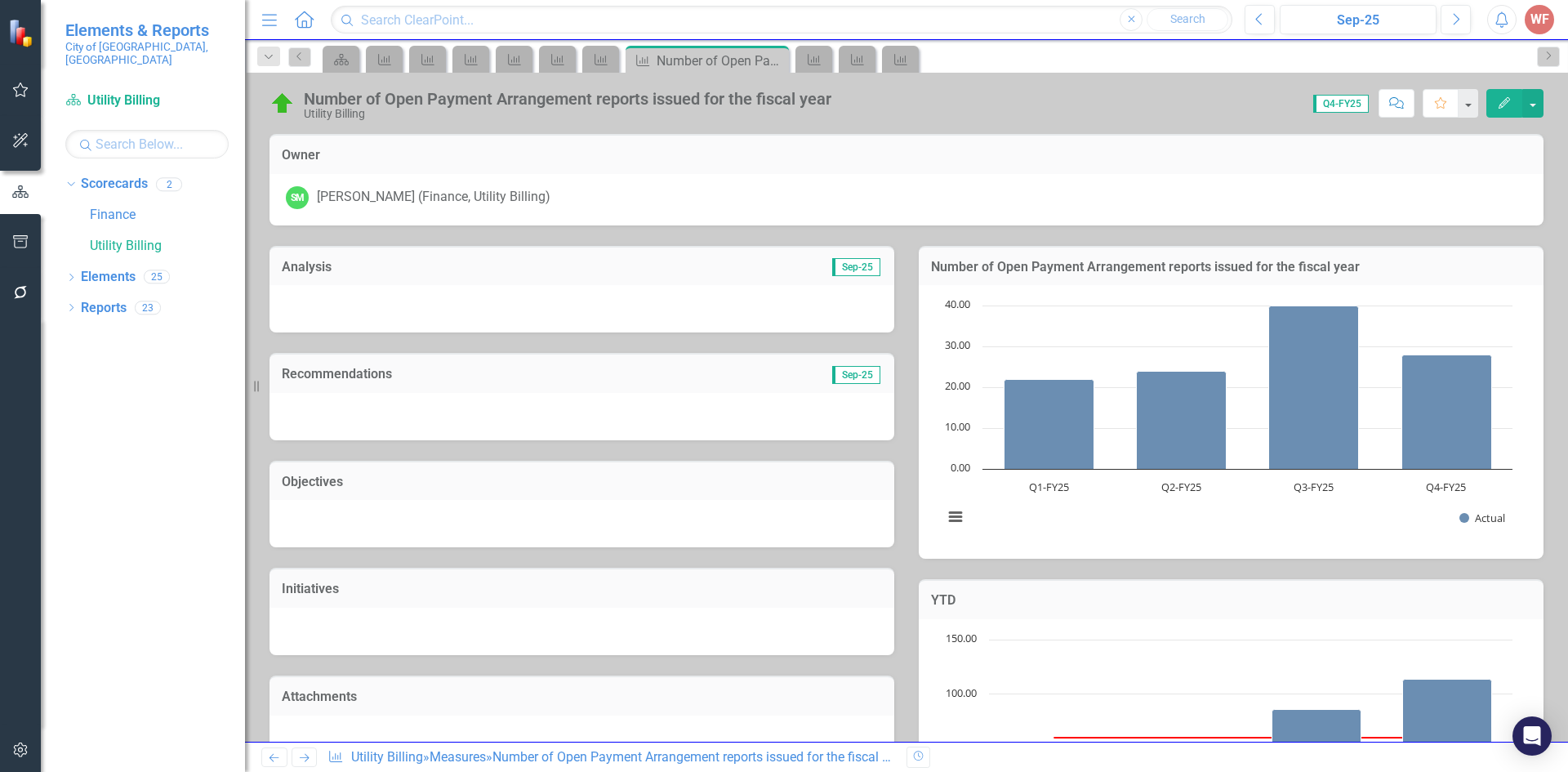
scroll to position [434, 0]
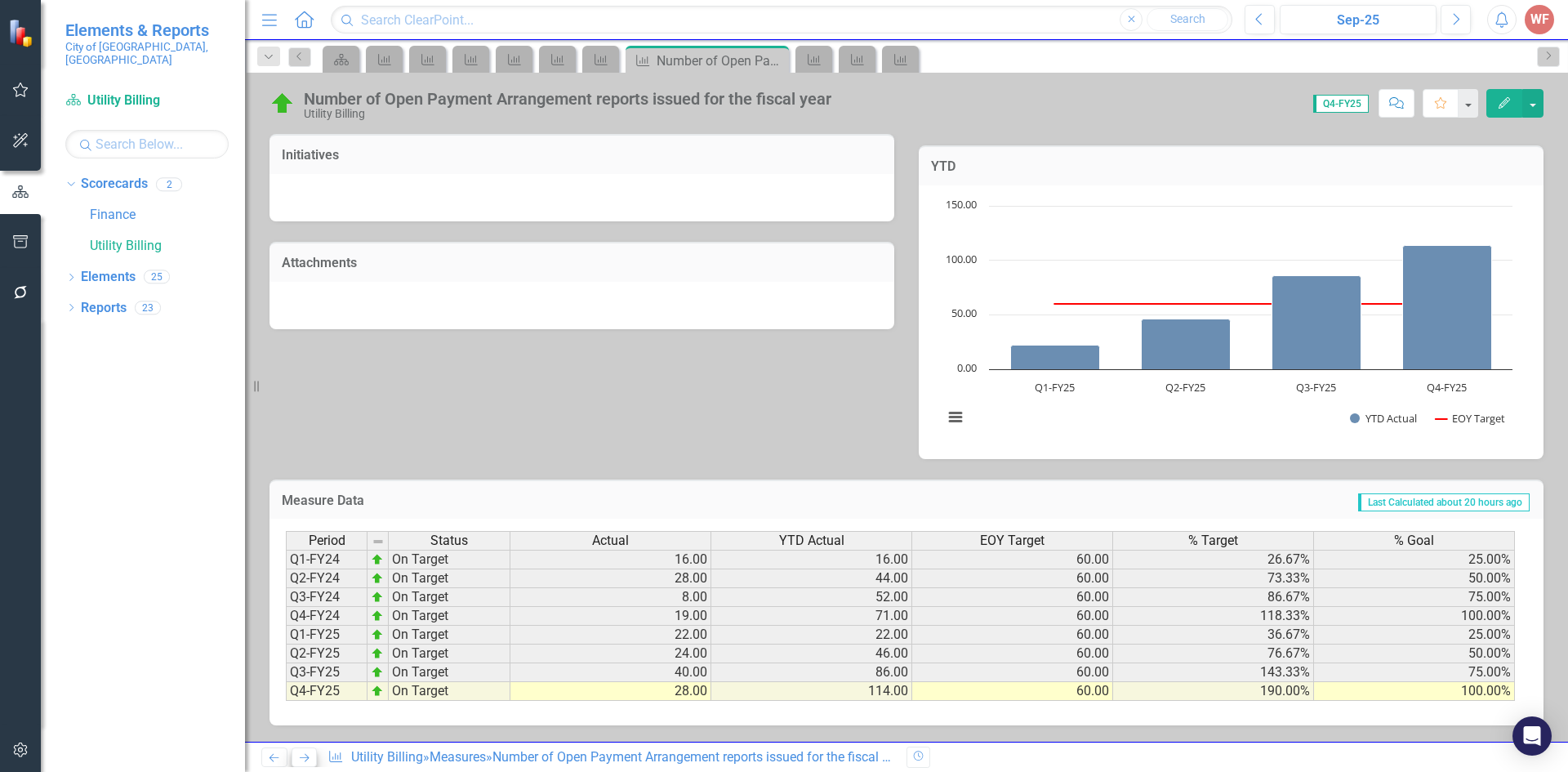
click at [308, 757] on icon at bounding box center [304, 758] width 10 height 8
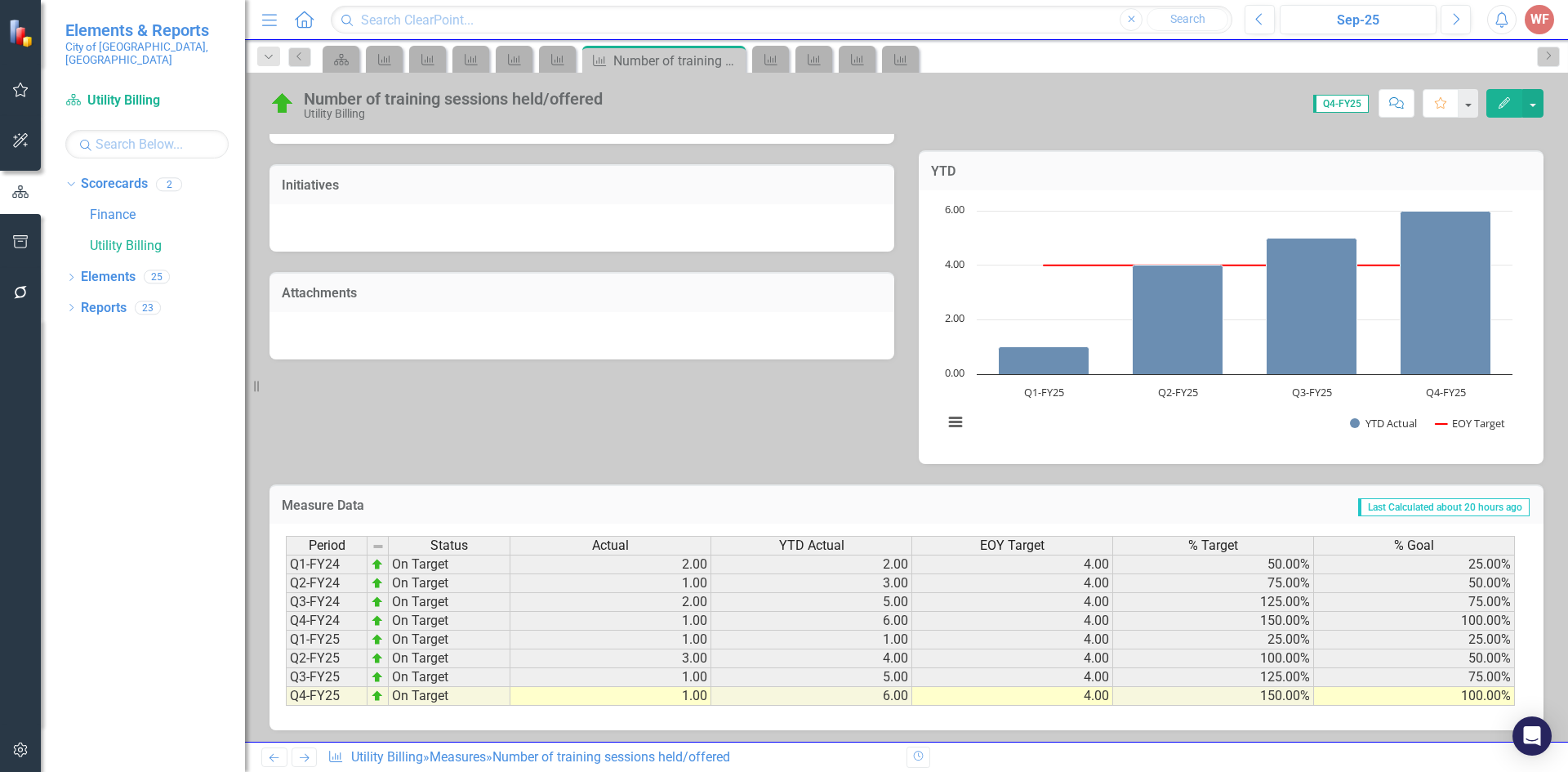
scroll to position [434, 0]
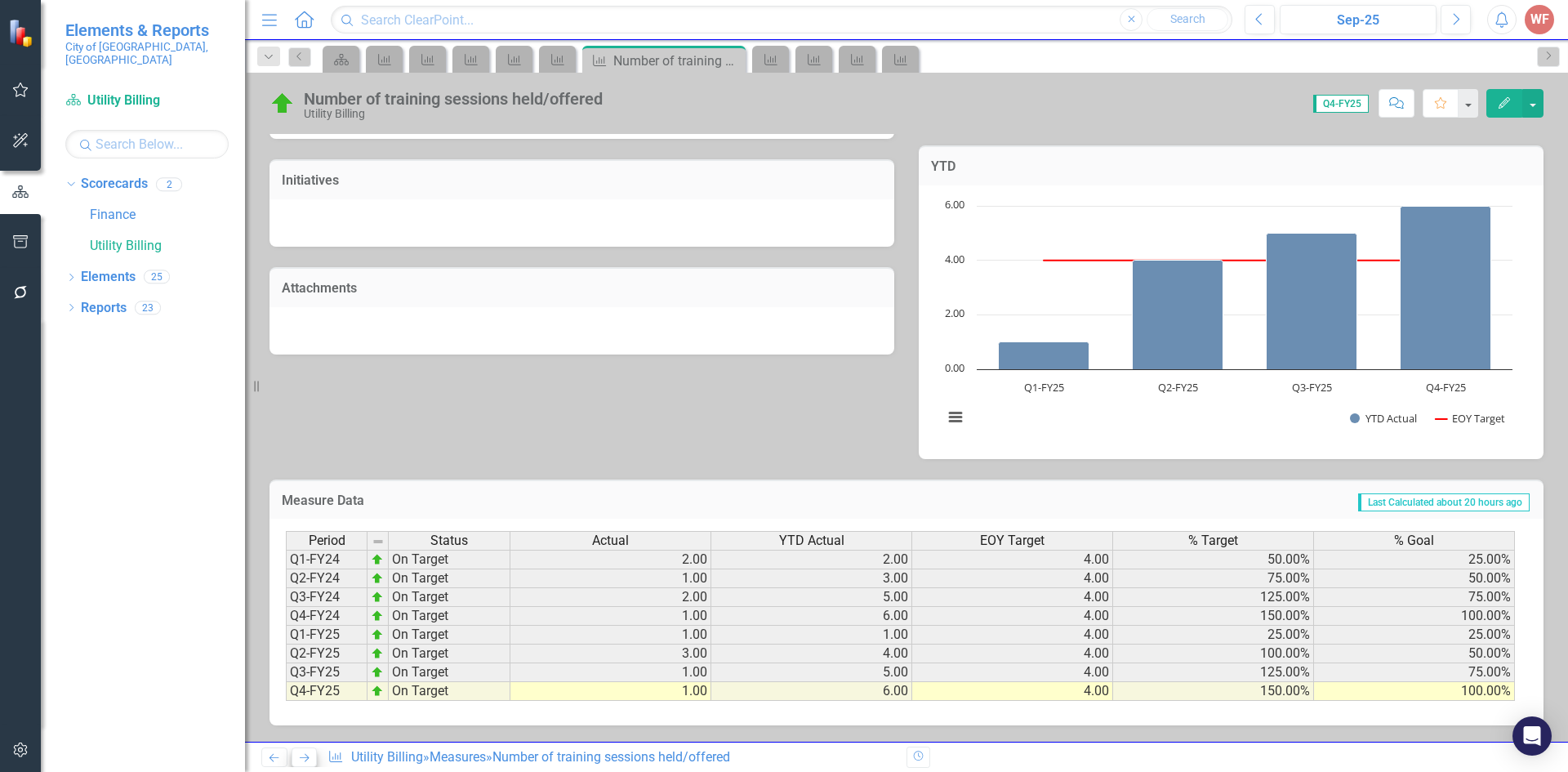
click at [309, 756] on icon "Next" at bounding box center [303, 757] width 14 height 11
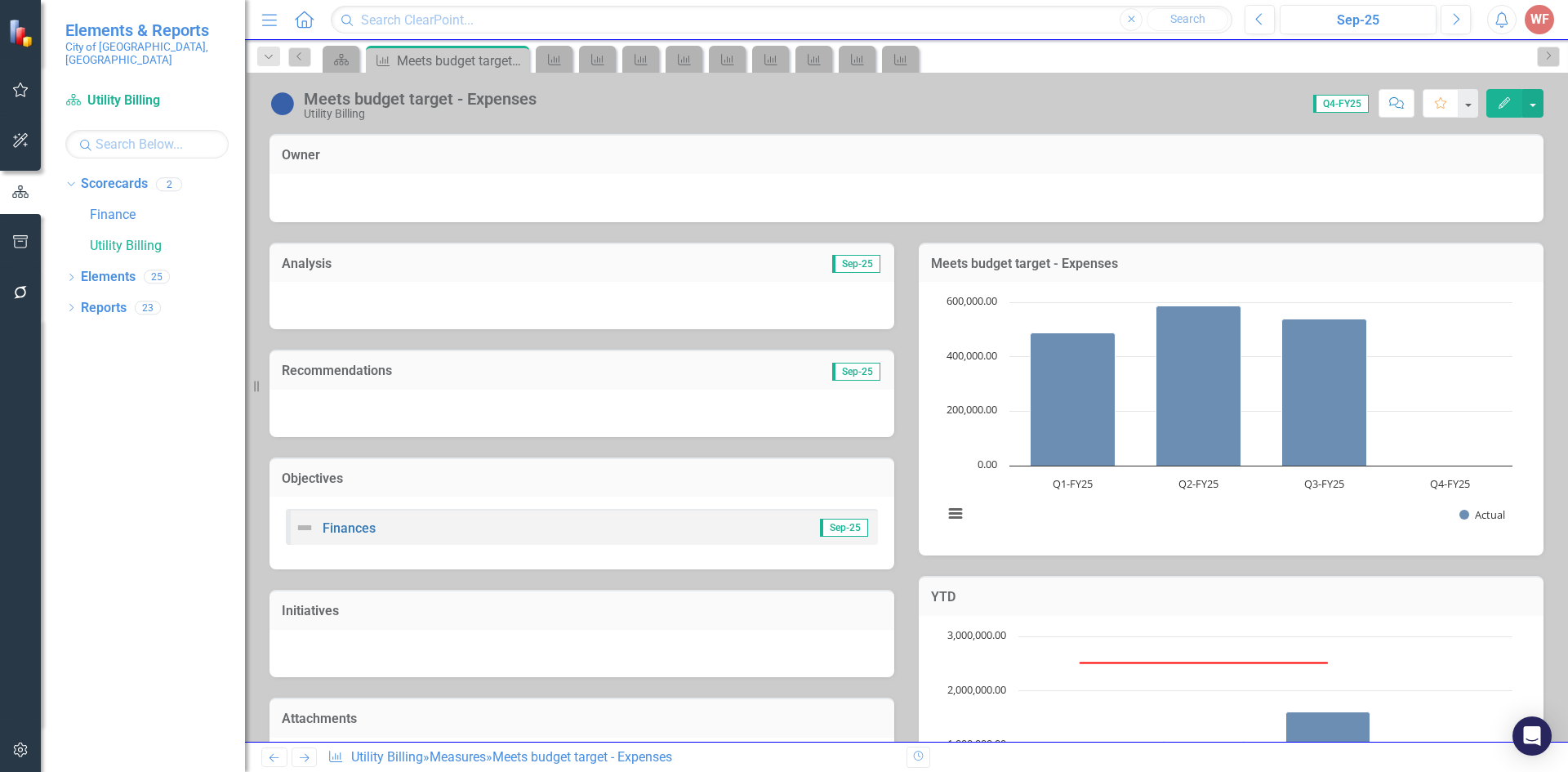
scroll to position [430, 0]
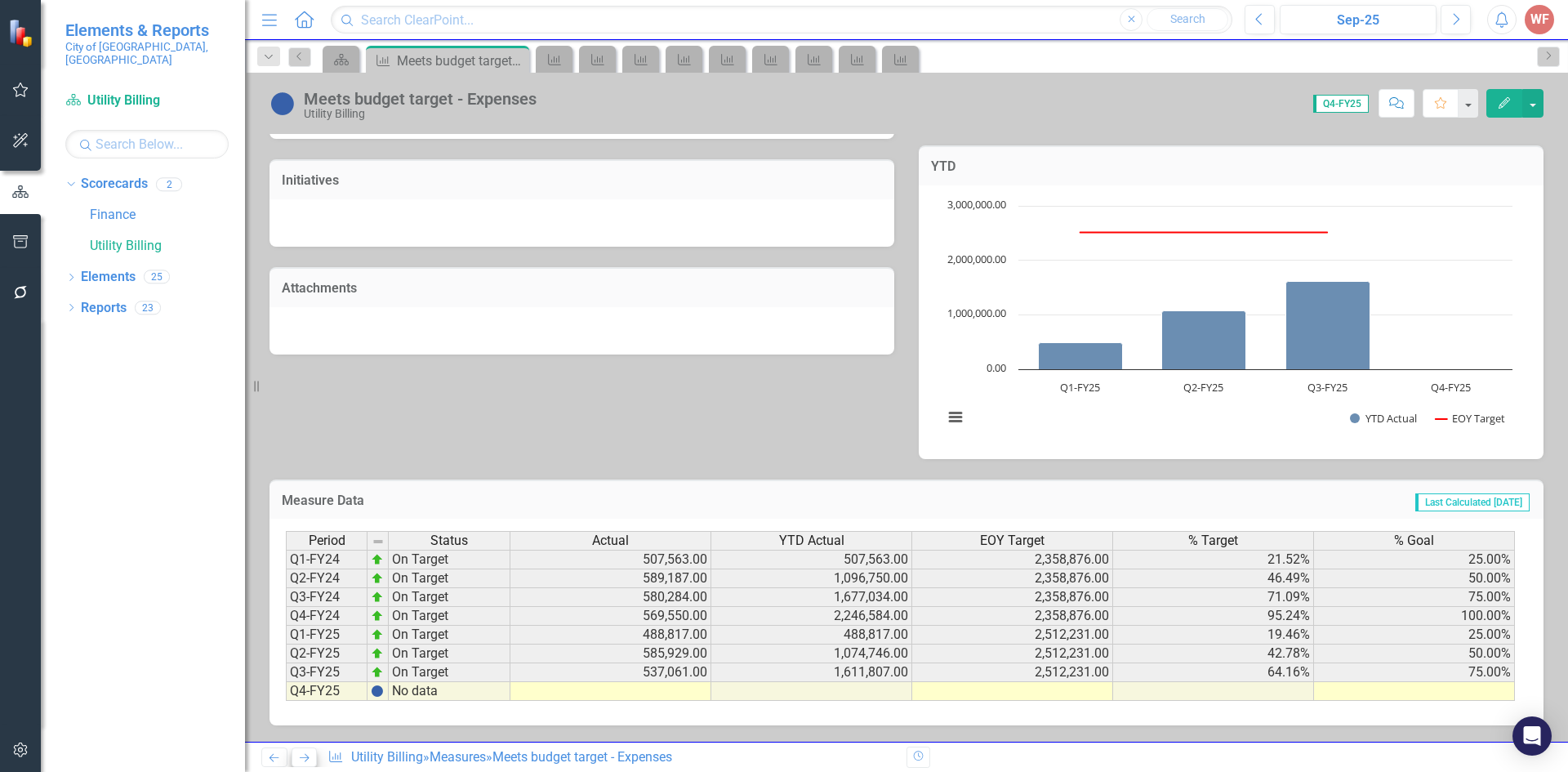
click at [303, 760] on icon "Next" at bounding box center [303, 757] width 14 height 11
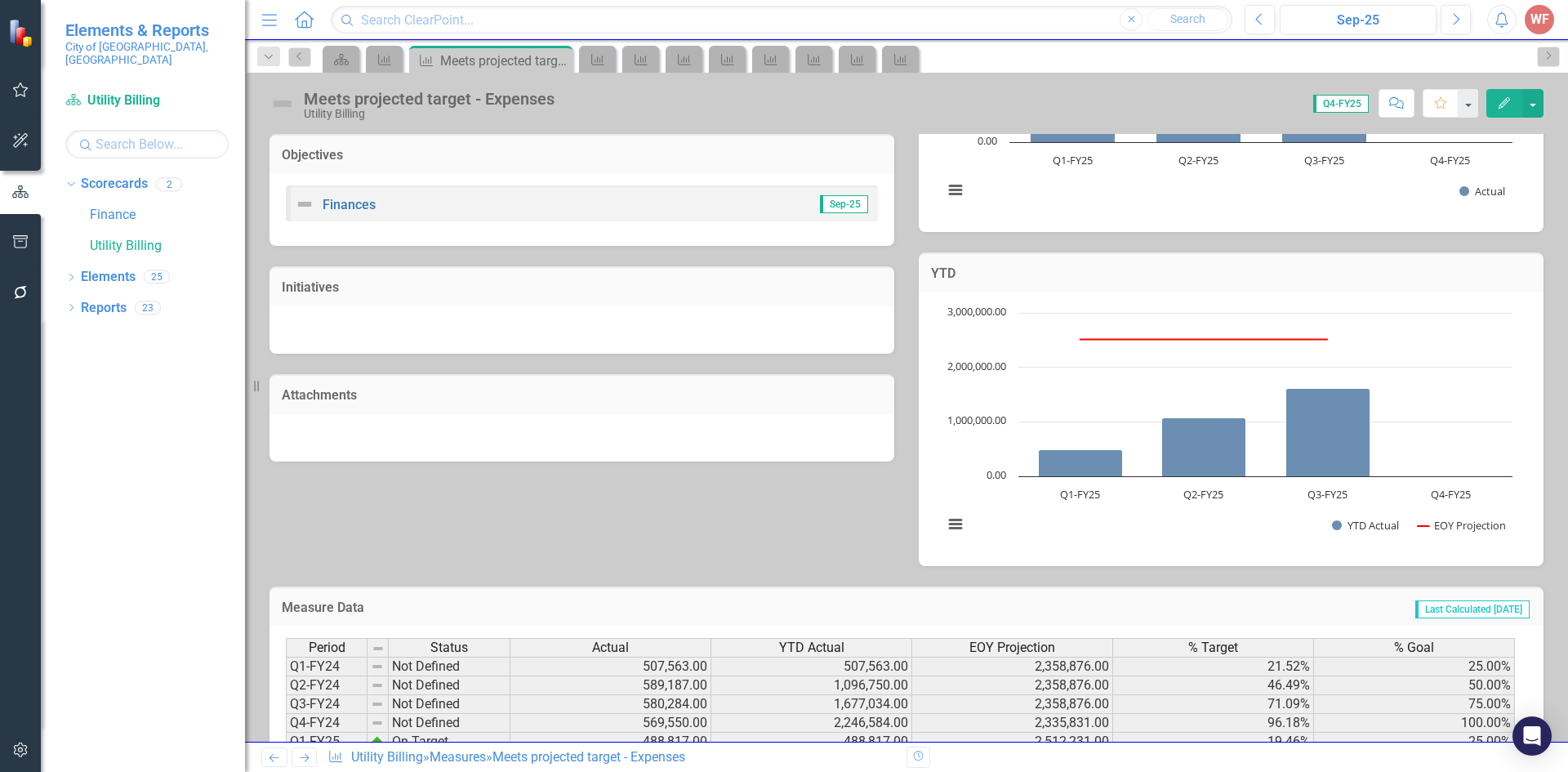
scroll to position [430, 0]
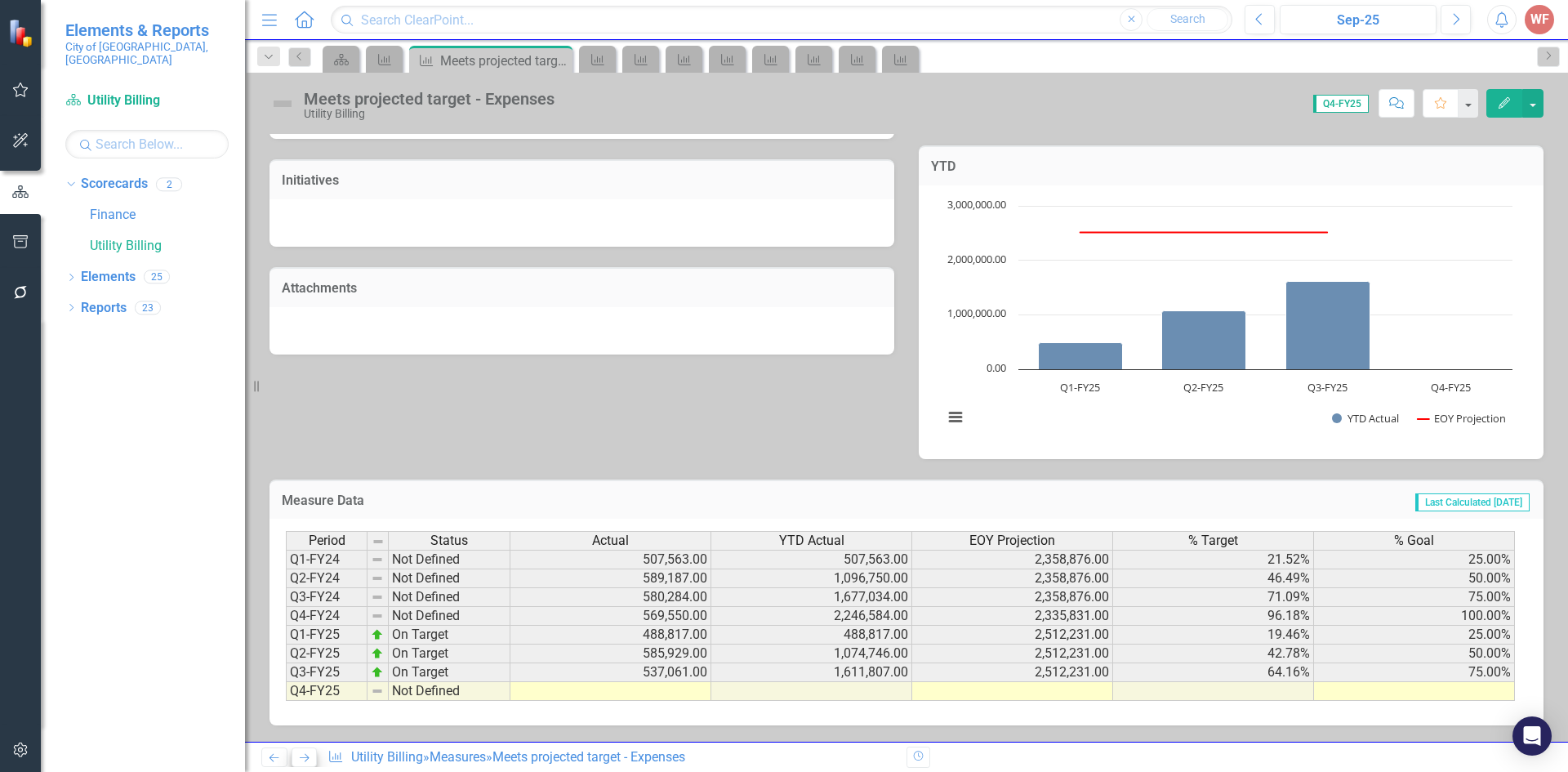
click at [298, 760] on icon "Next" at bounding box center [303, 757] width 14 height 11
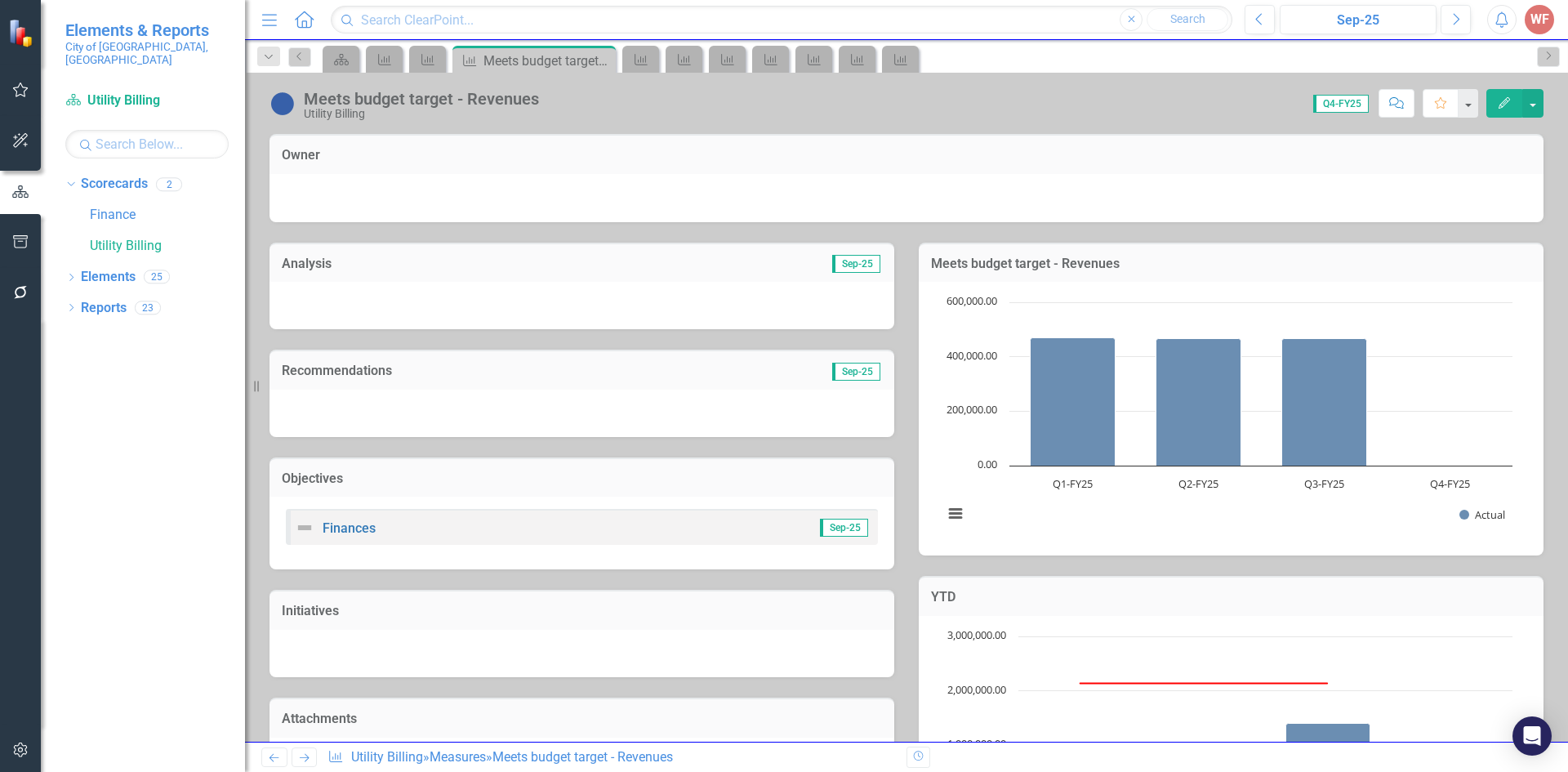
scroll to position [408, 0]
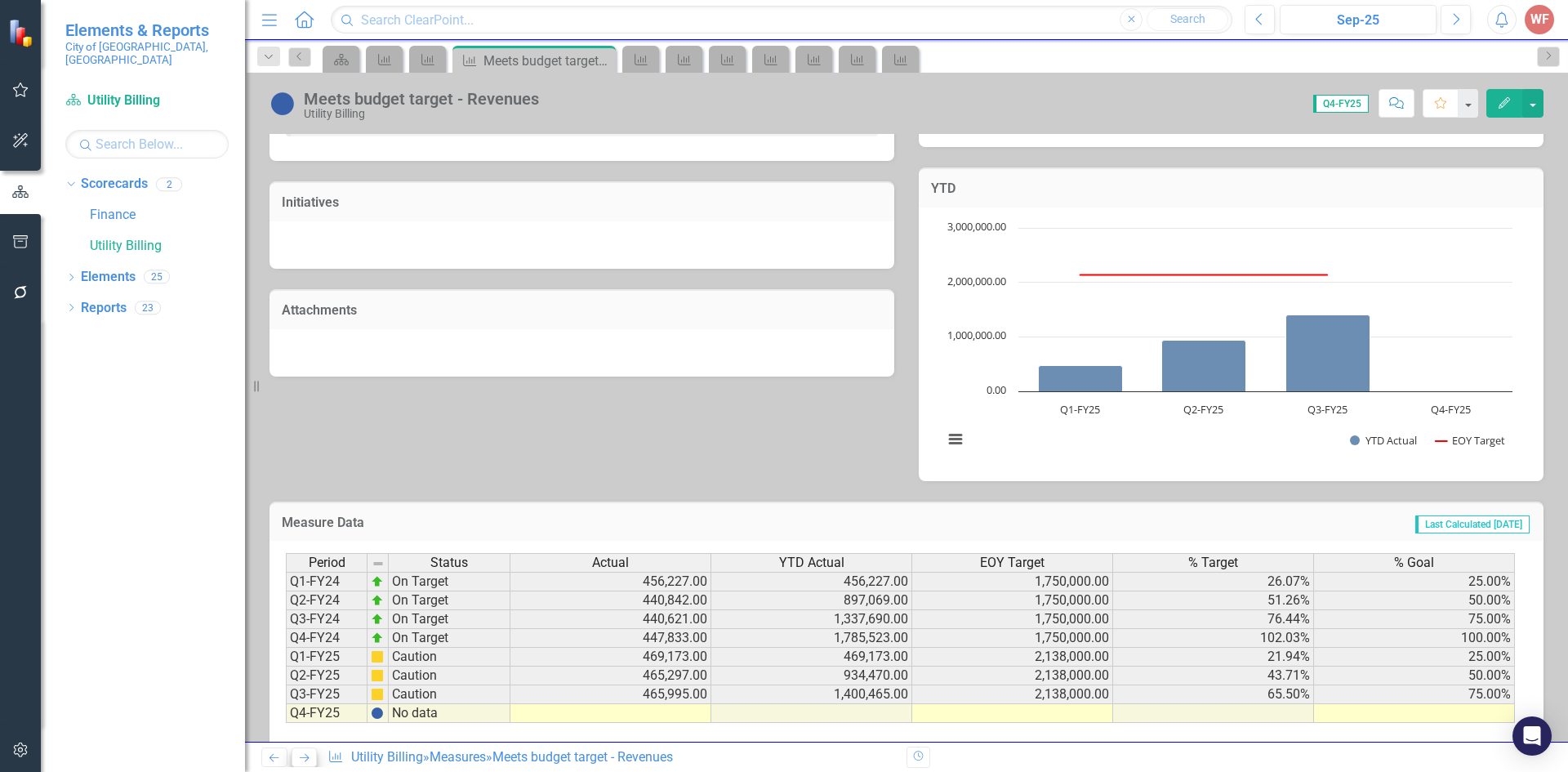
click at [311, 758] on icon "Next" at bounding box center [303, 757] width 14 height 11
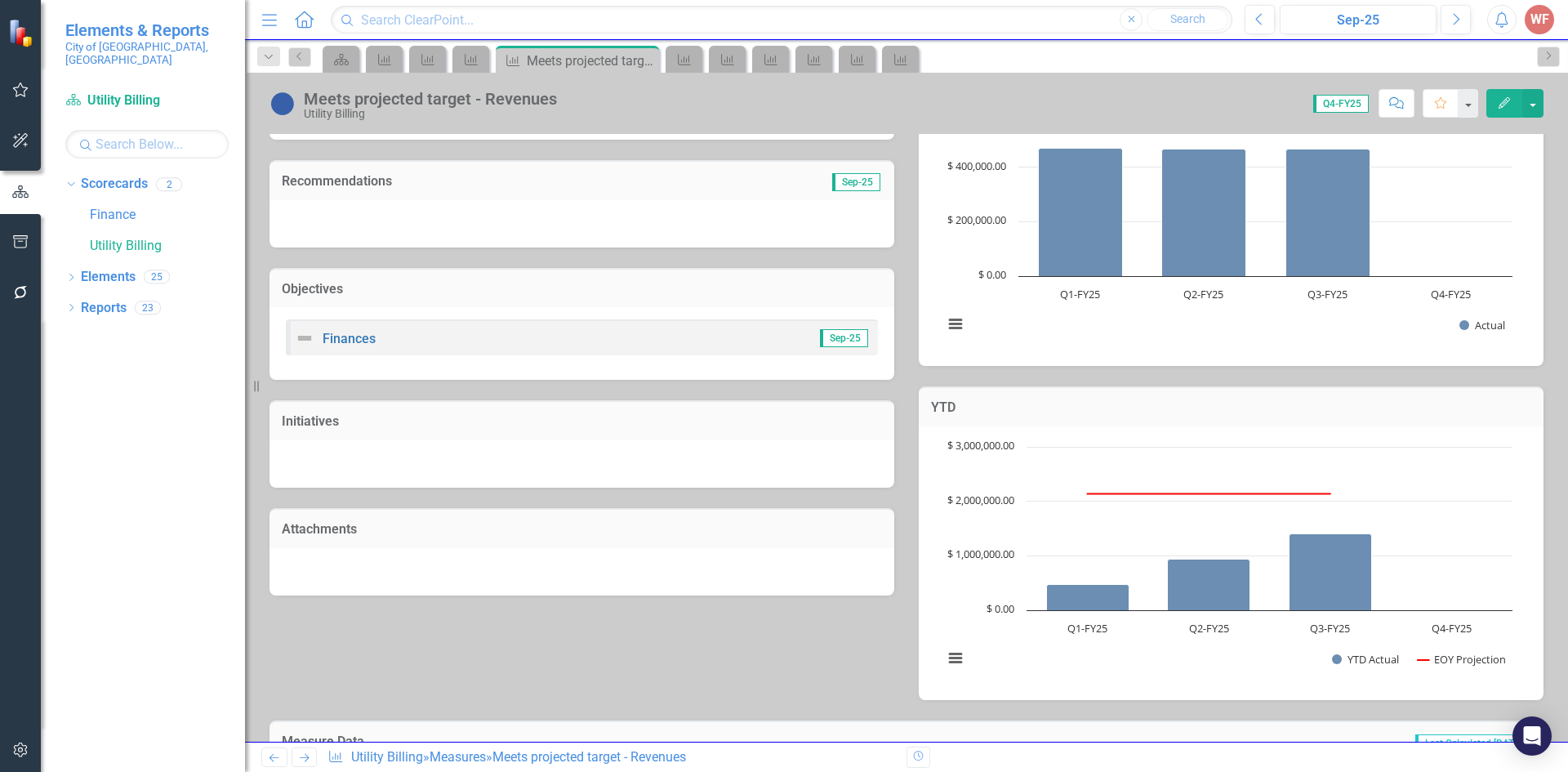
scroll to position [430, 0]
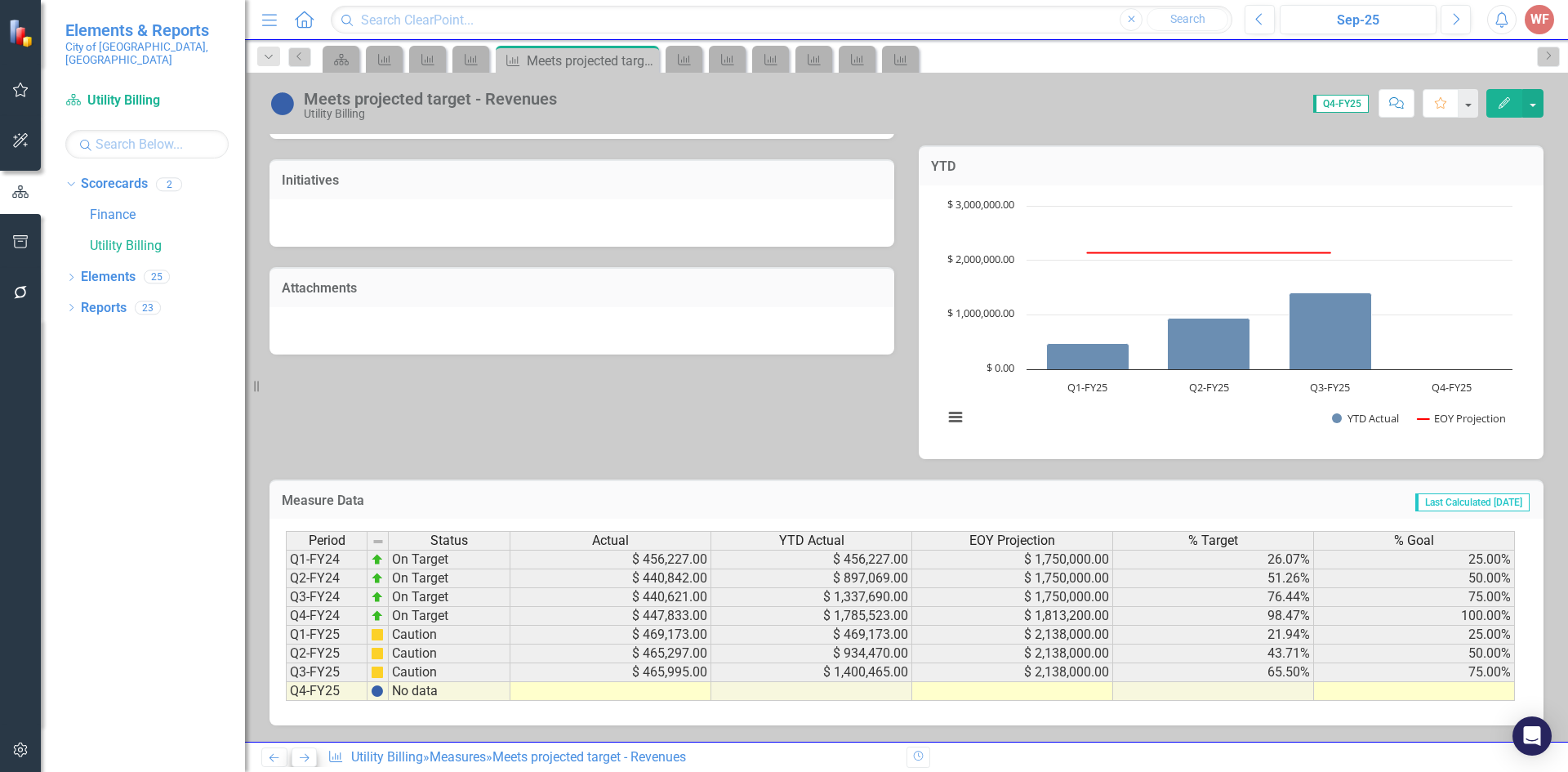
click at [299, 757] on icon "Next" at bounding box center [303, 757] width 14 height 11
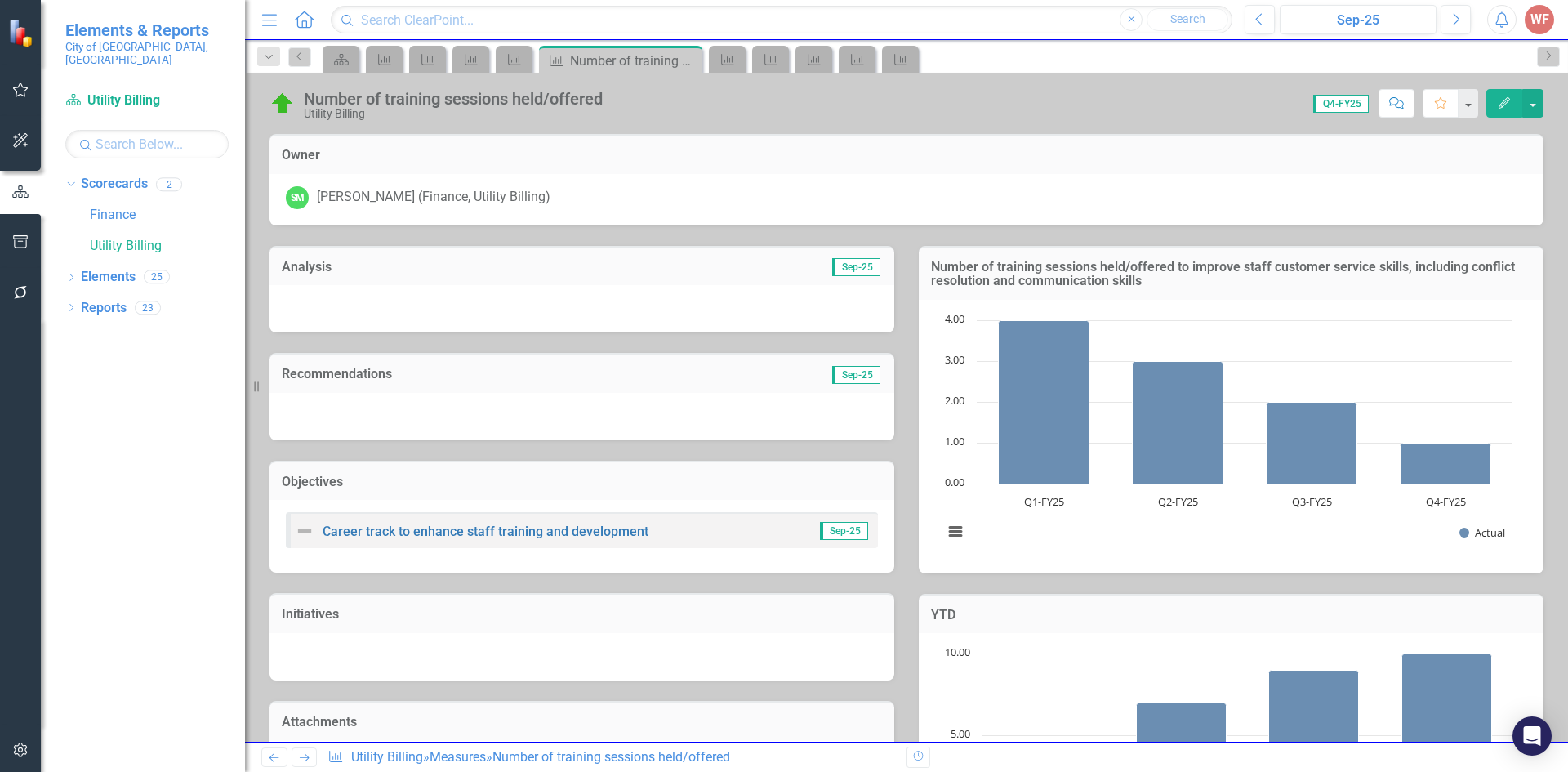
scroll to position [449, 0]
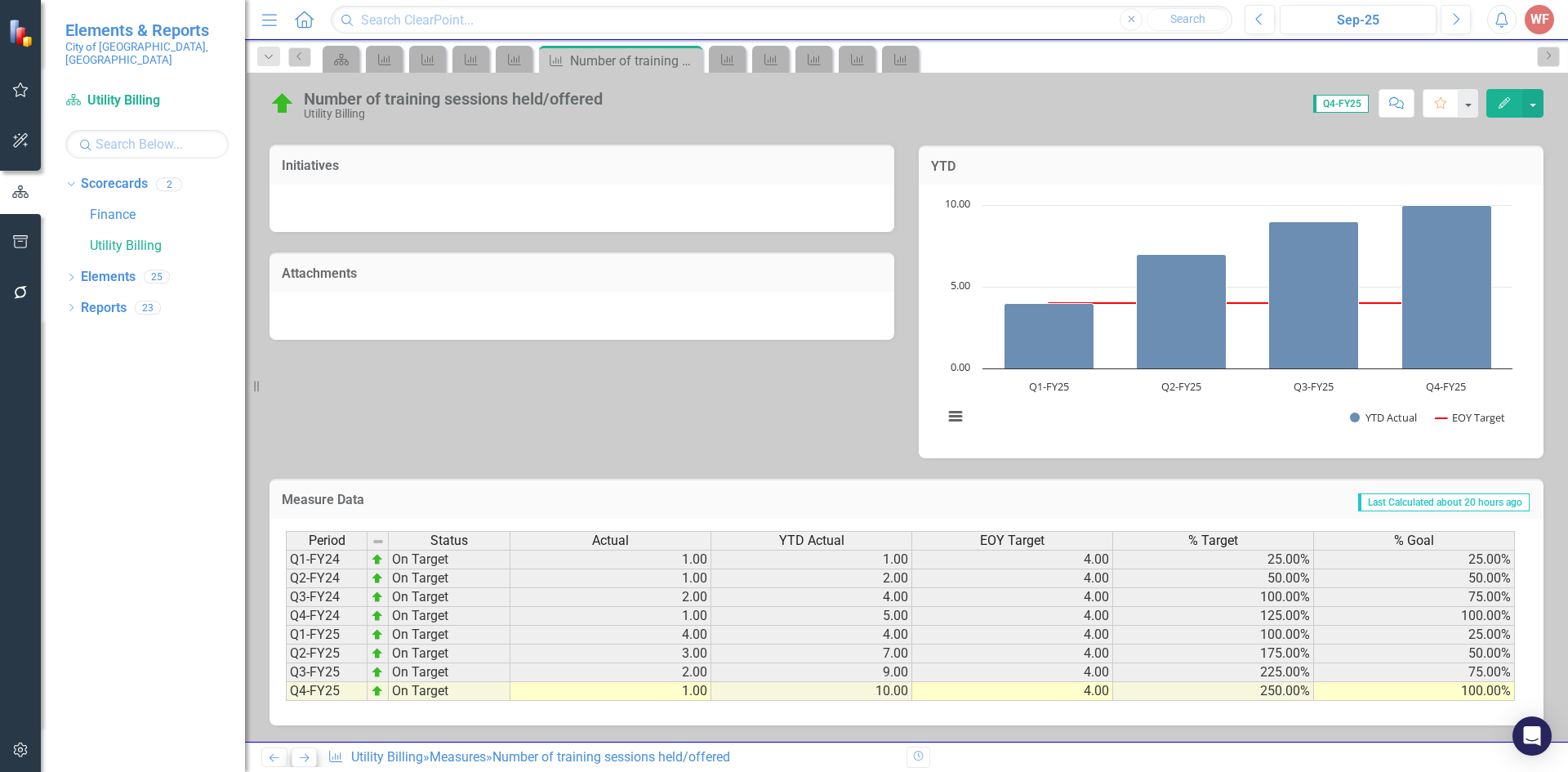
click at [303, 754] on icon "Next" at bounding box center [303, 757] width 14 height 11
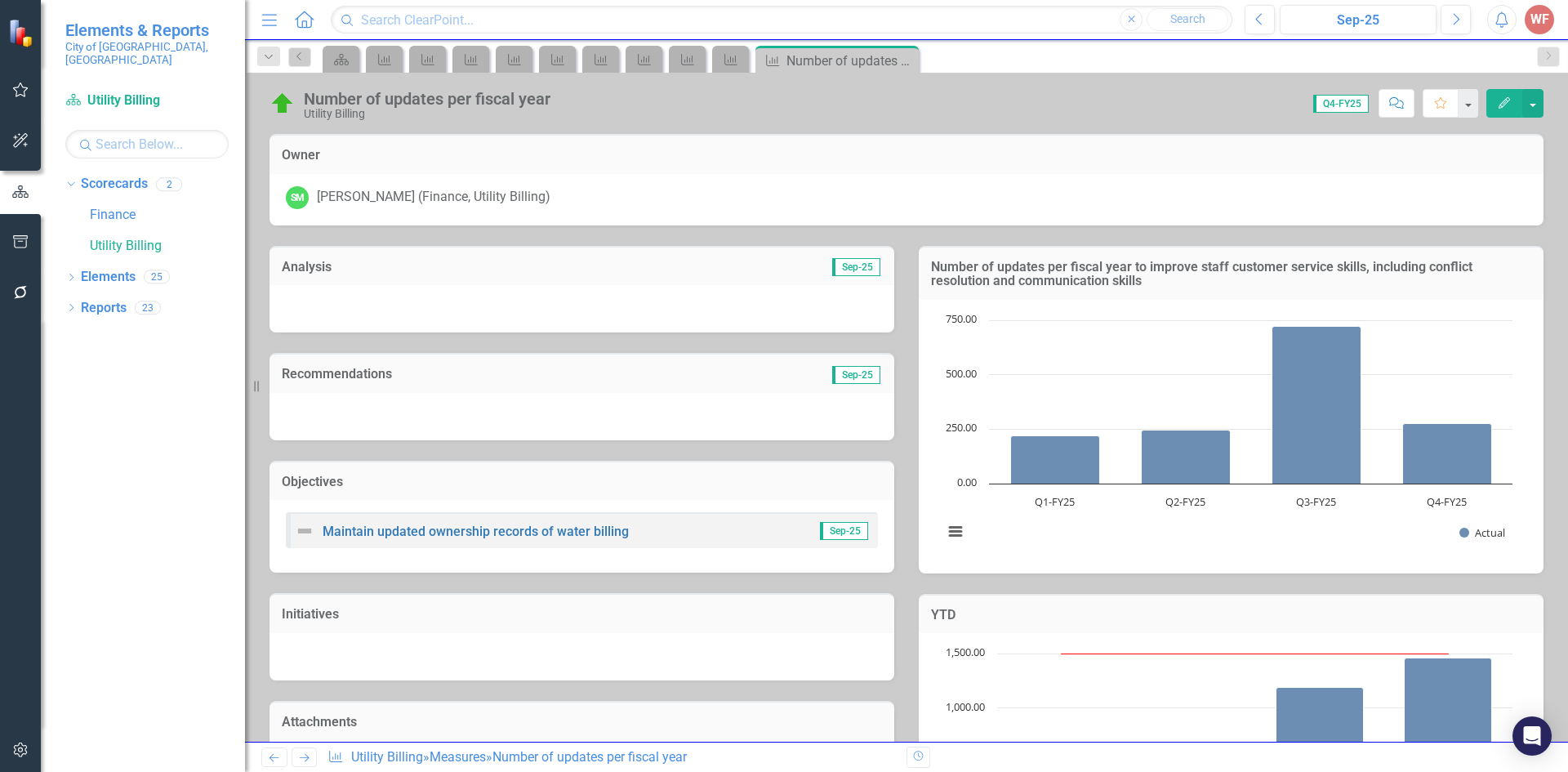
scroll to position [449, 0]
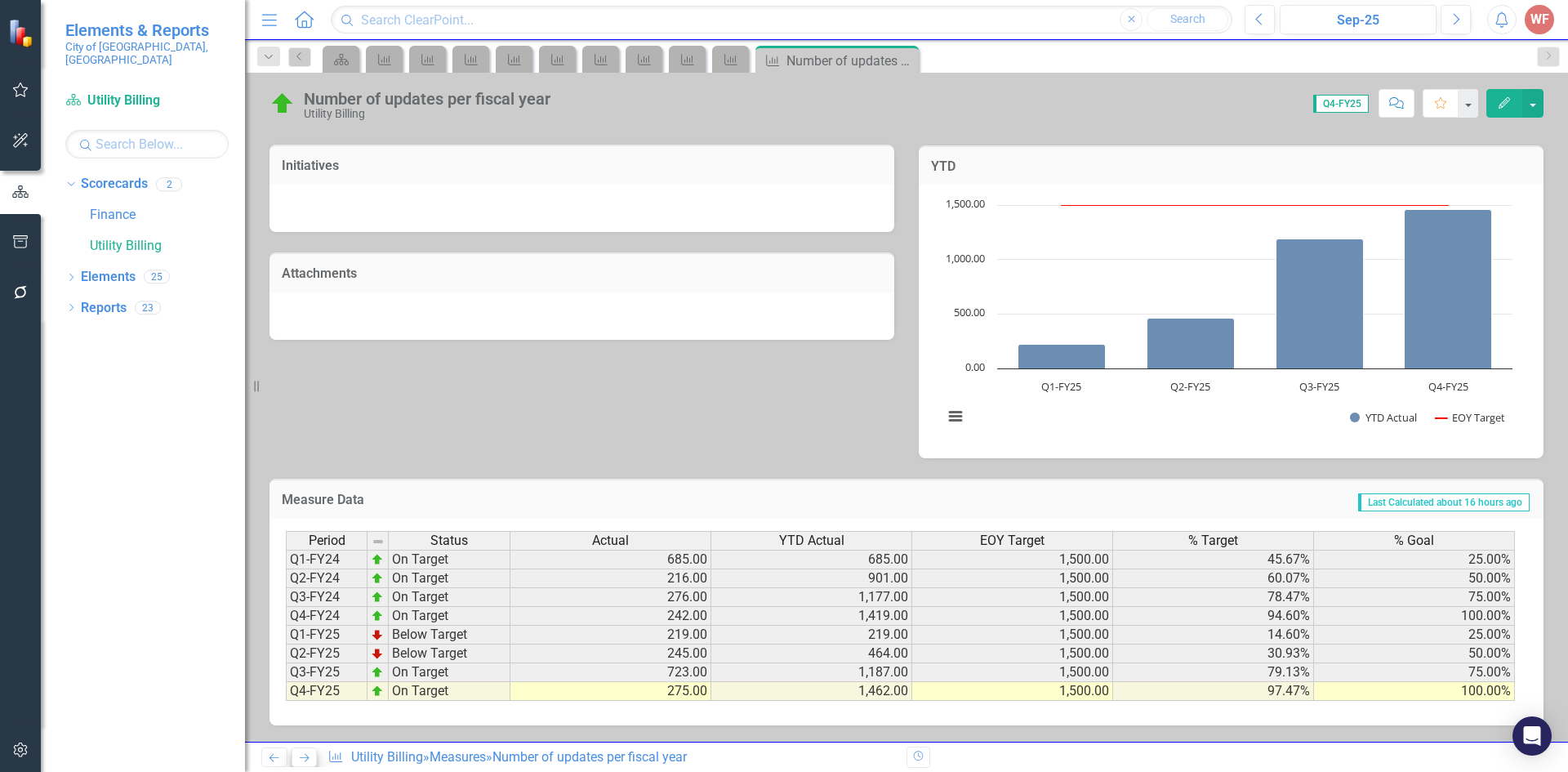
click at [299, 762] on icon "Next" at bounding box center [303, 757] width 14 height 11
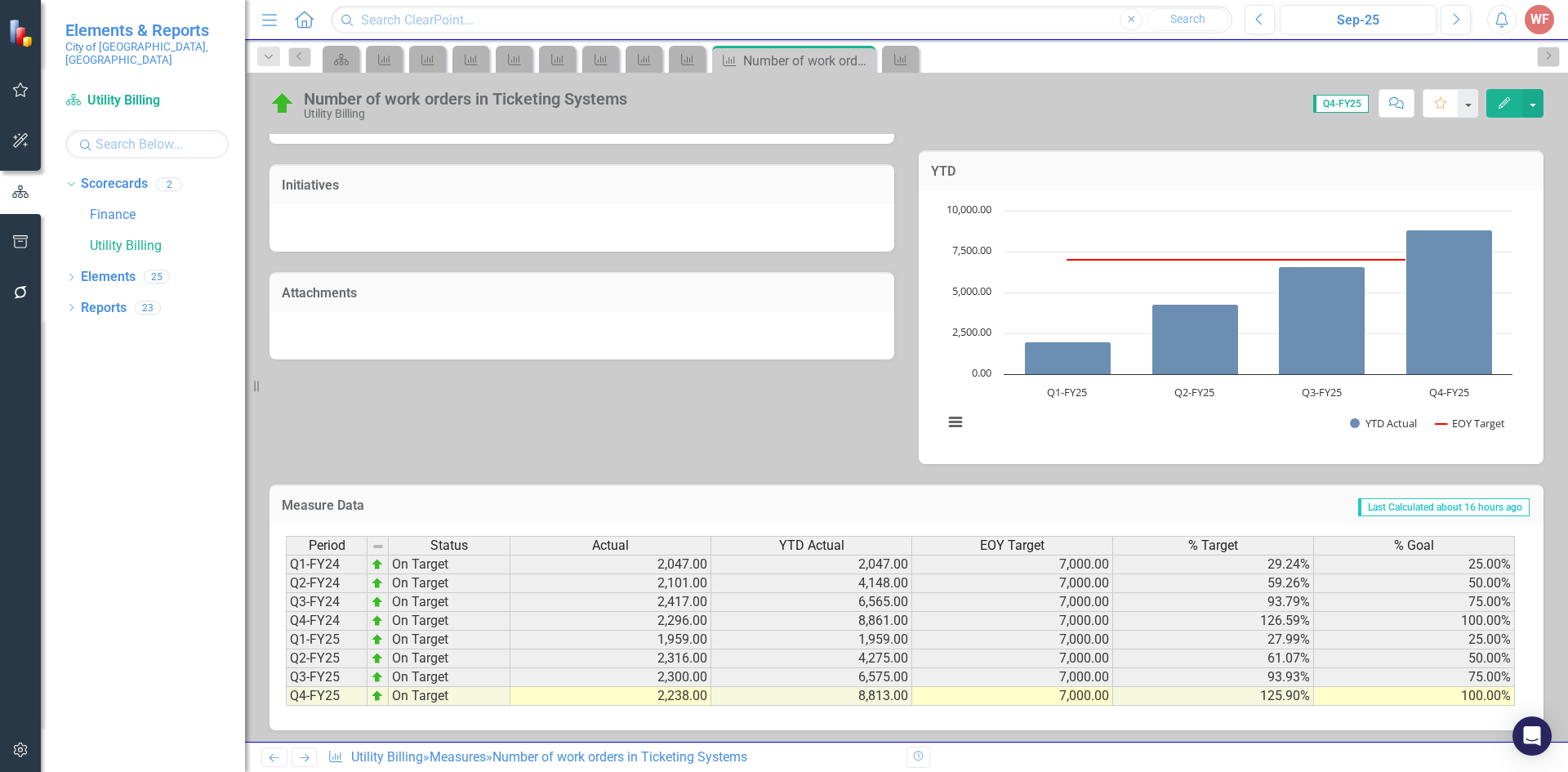
scroll to position [434, 0]
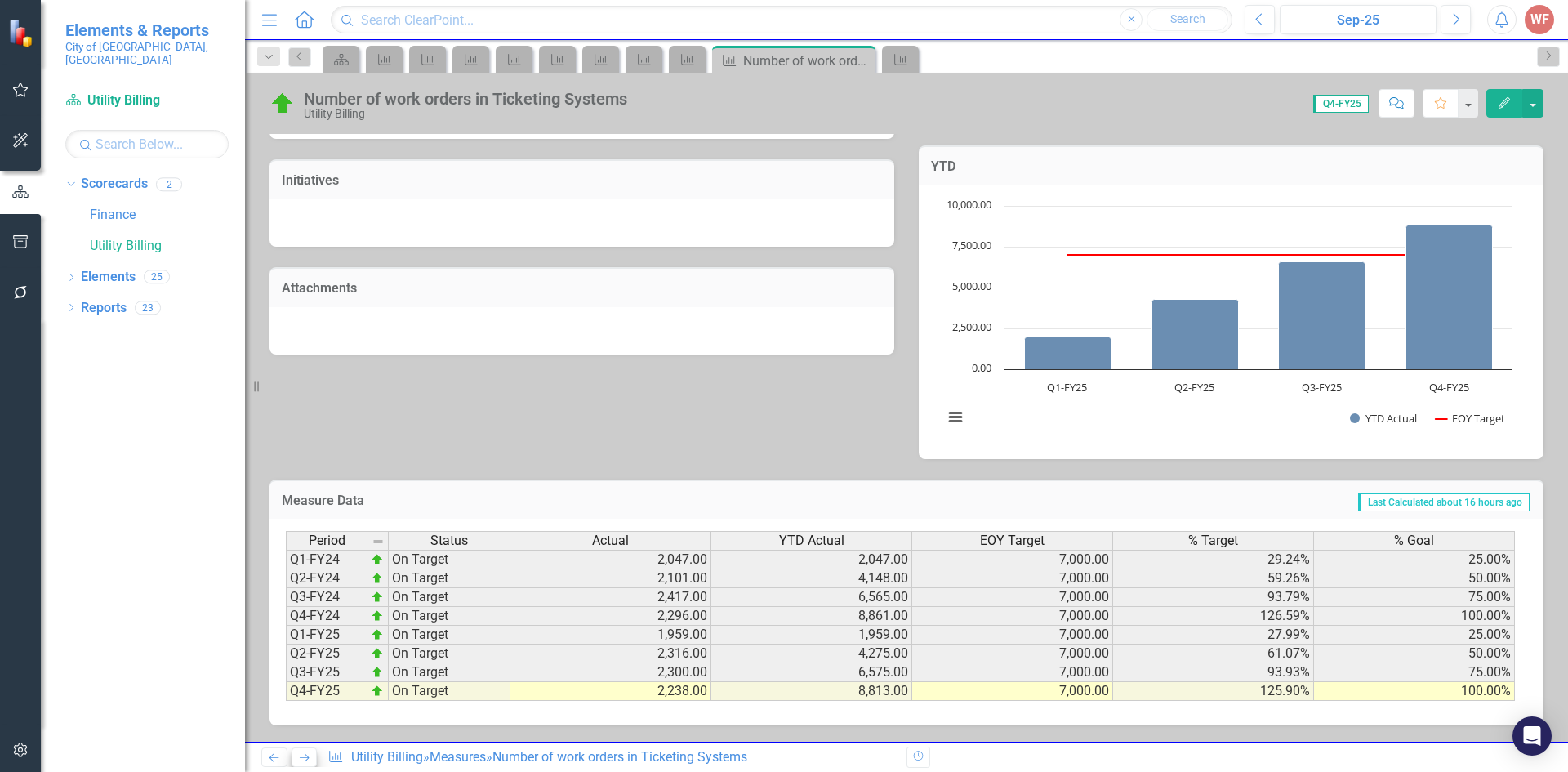
click at [303, 760] on icon "Next" at bounding box center [303, 757] width 14 height 11
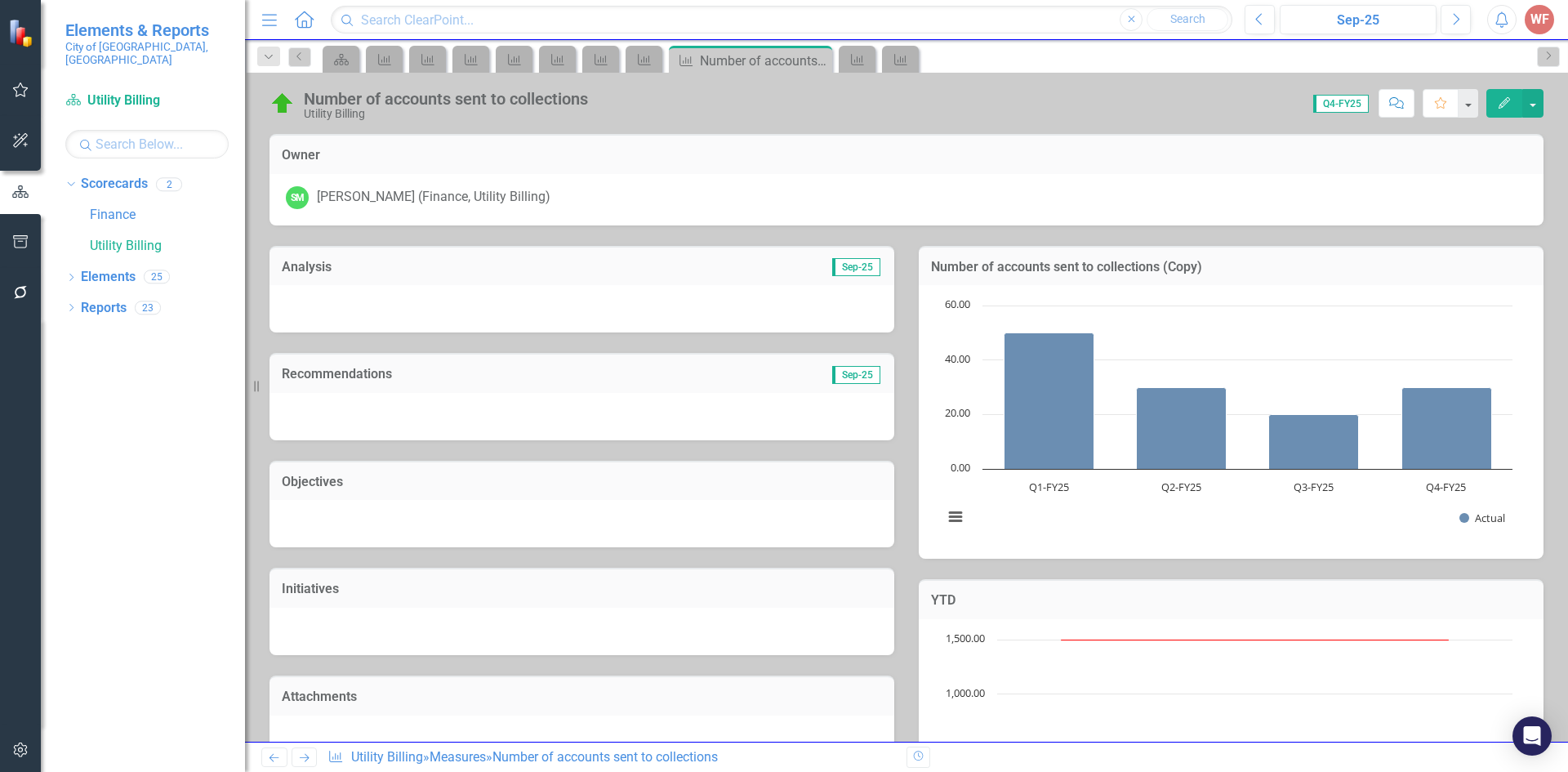
scroll to position [434, 0]
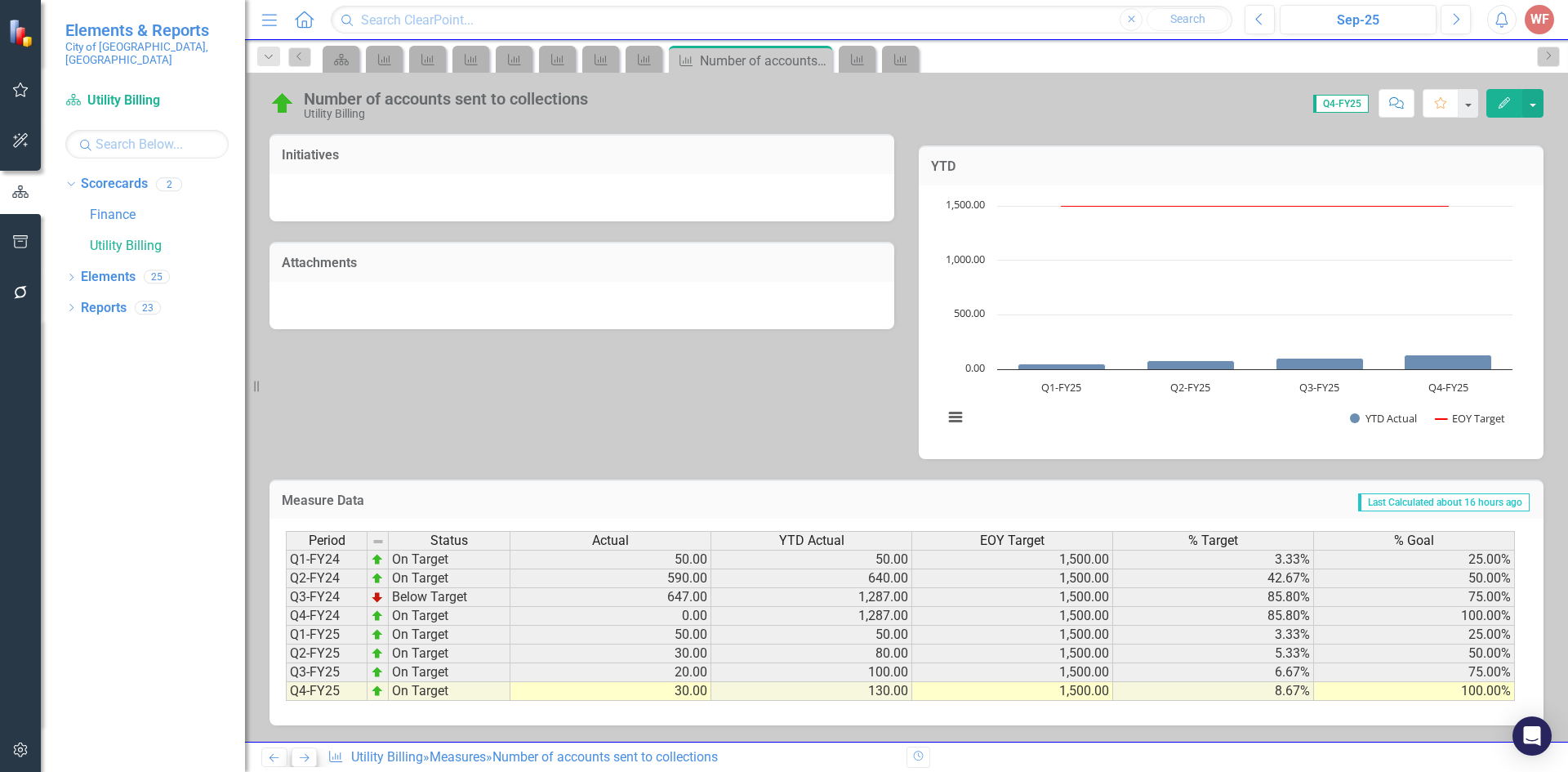
click at [306, 761] on icon "Next" at bounding box center [303, 757] width 14 height 11
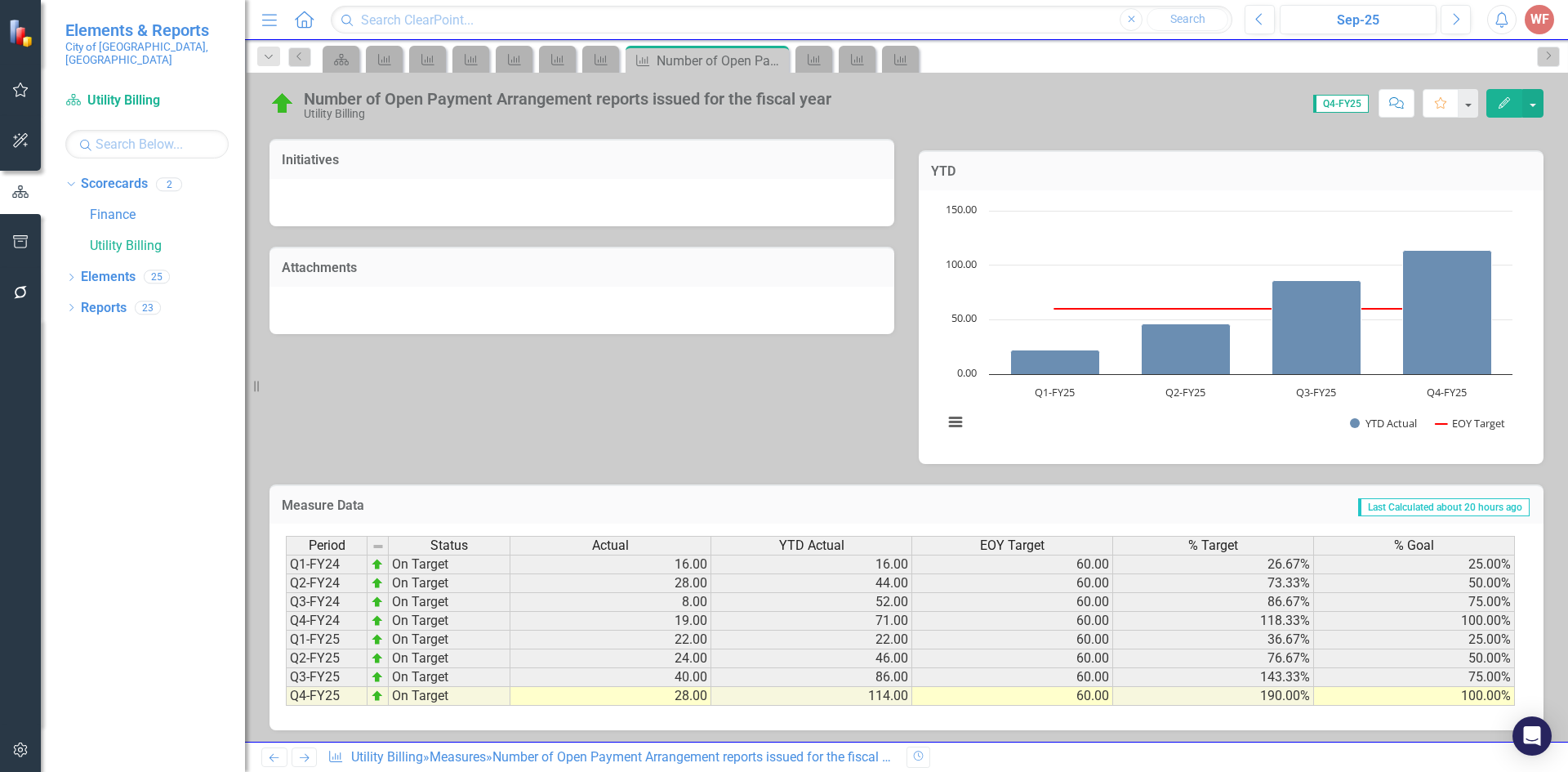
scroll to position [434, 0]
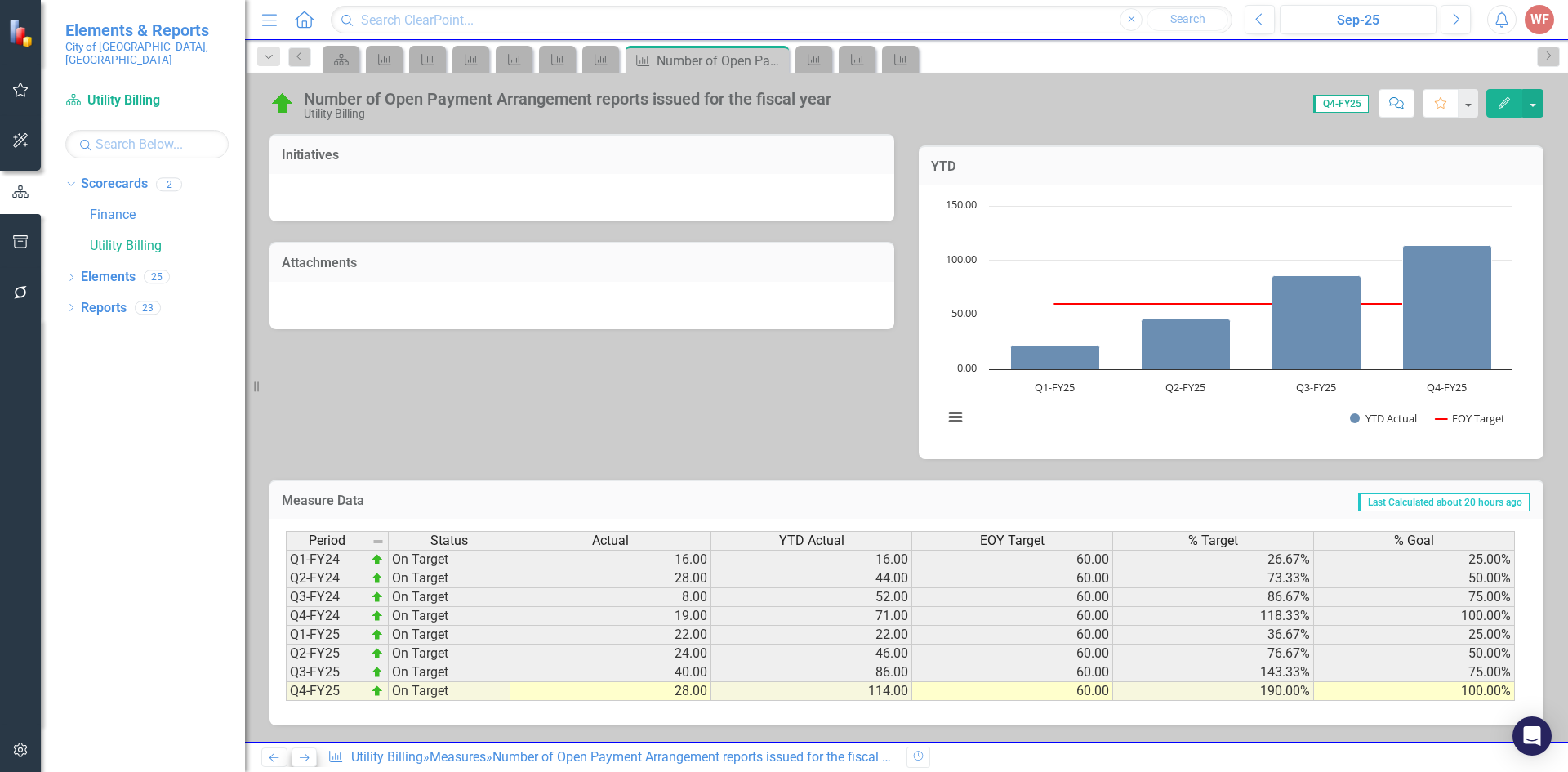
click at [307, 758] on icon at bounding box center [304, 758] width 10 height 8
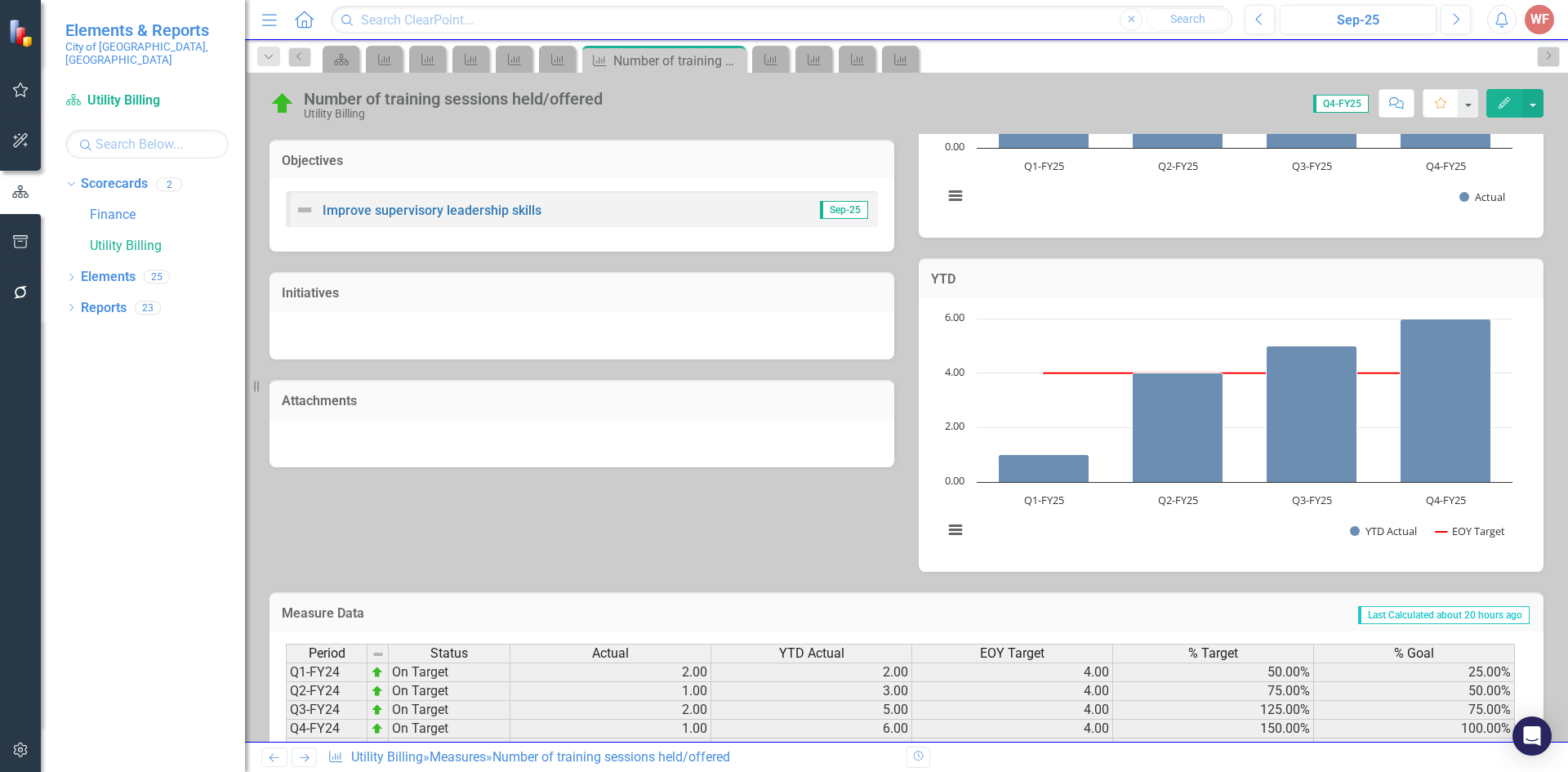
scroll to position [426, 0]
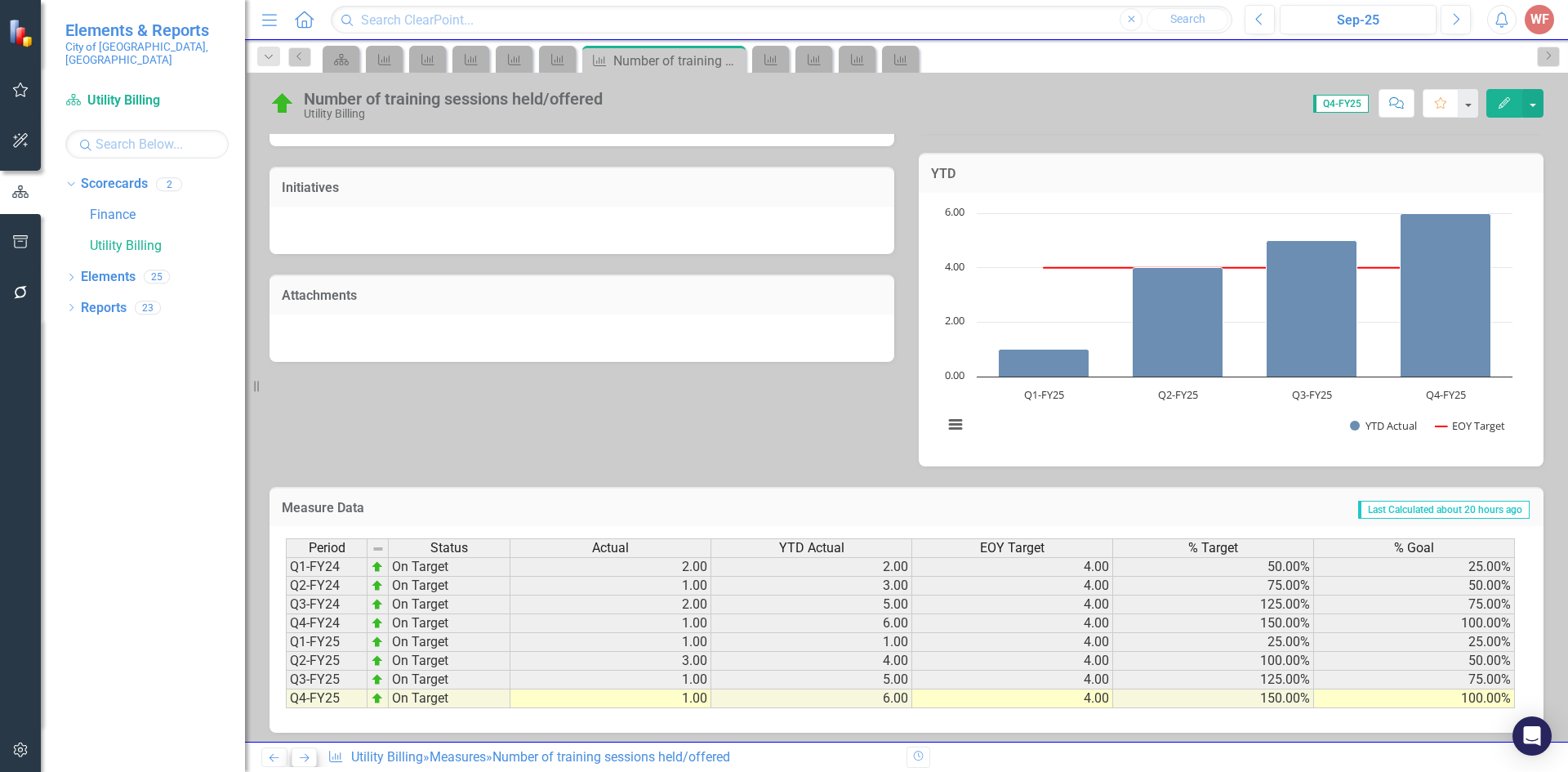
click at [302, 765] on link "Next" at bounding box center [305, 757] width 27 height 20
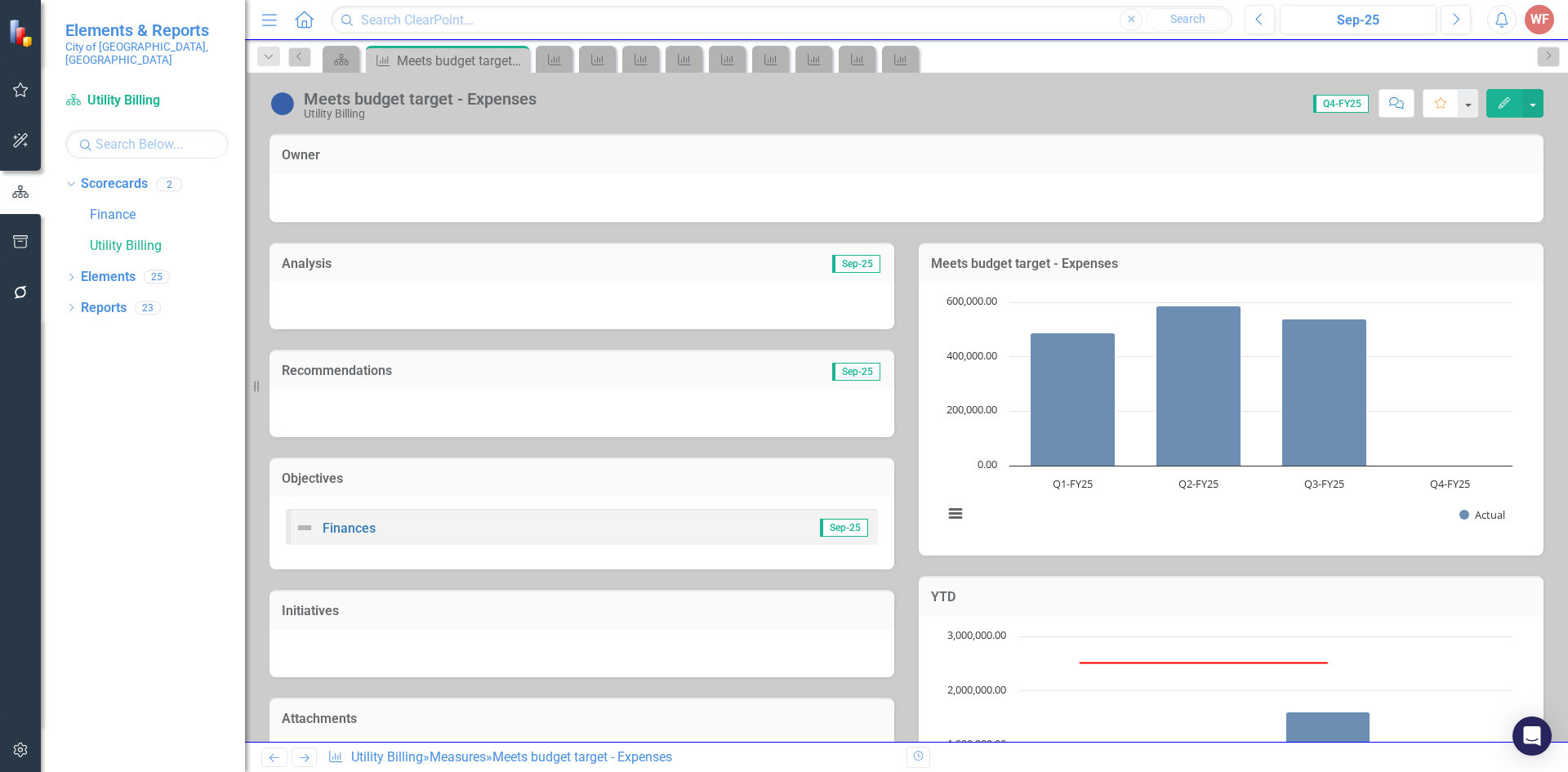
scroll to position [430, 0]
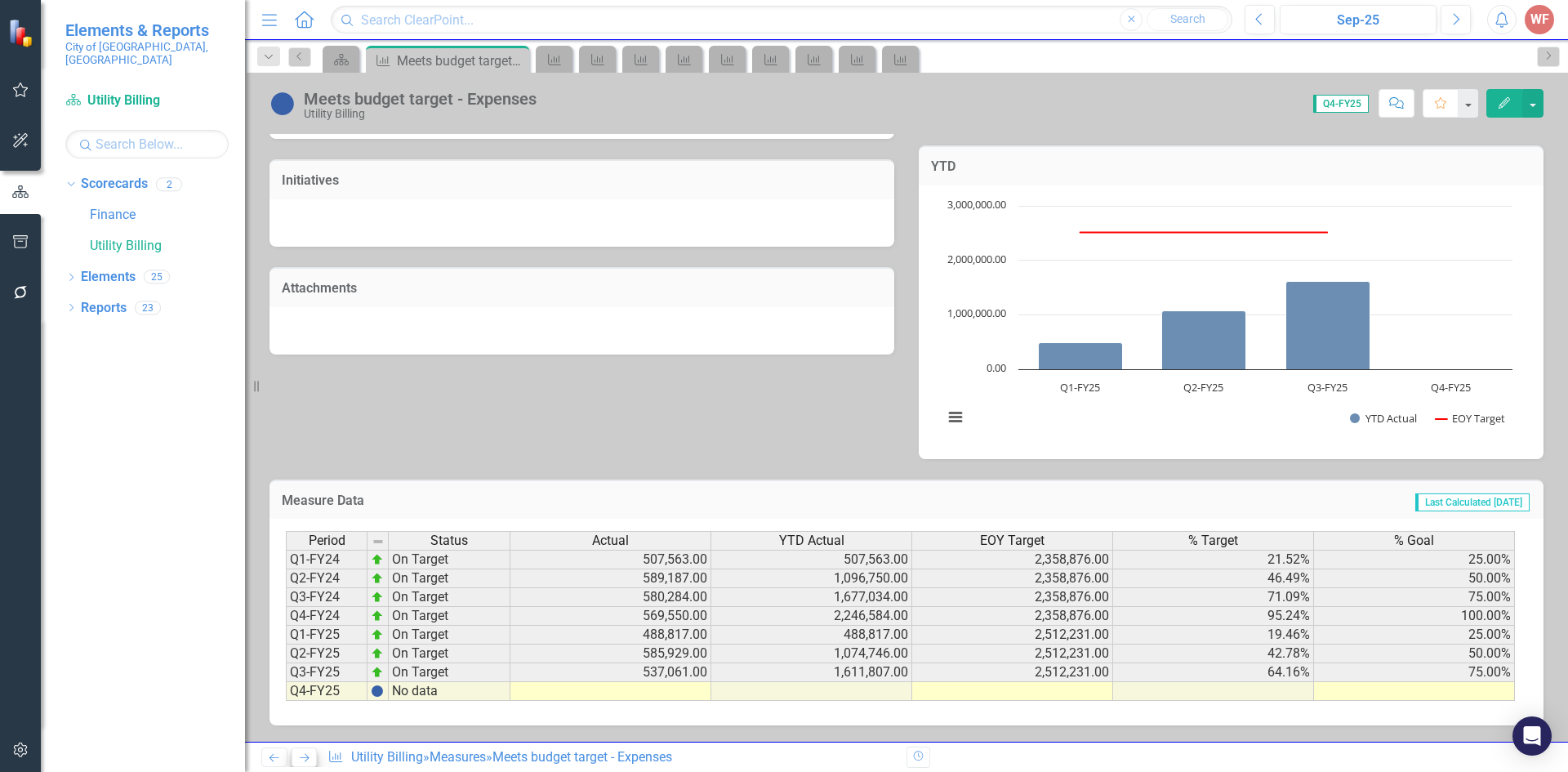
click at [303, 759] on icon "Next" at bounding box center [303, 757] width 14 height 11
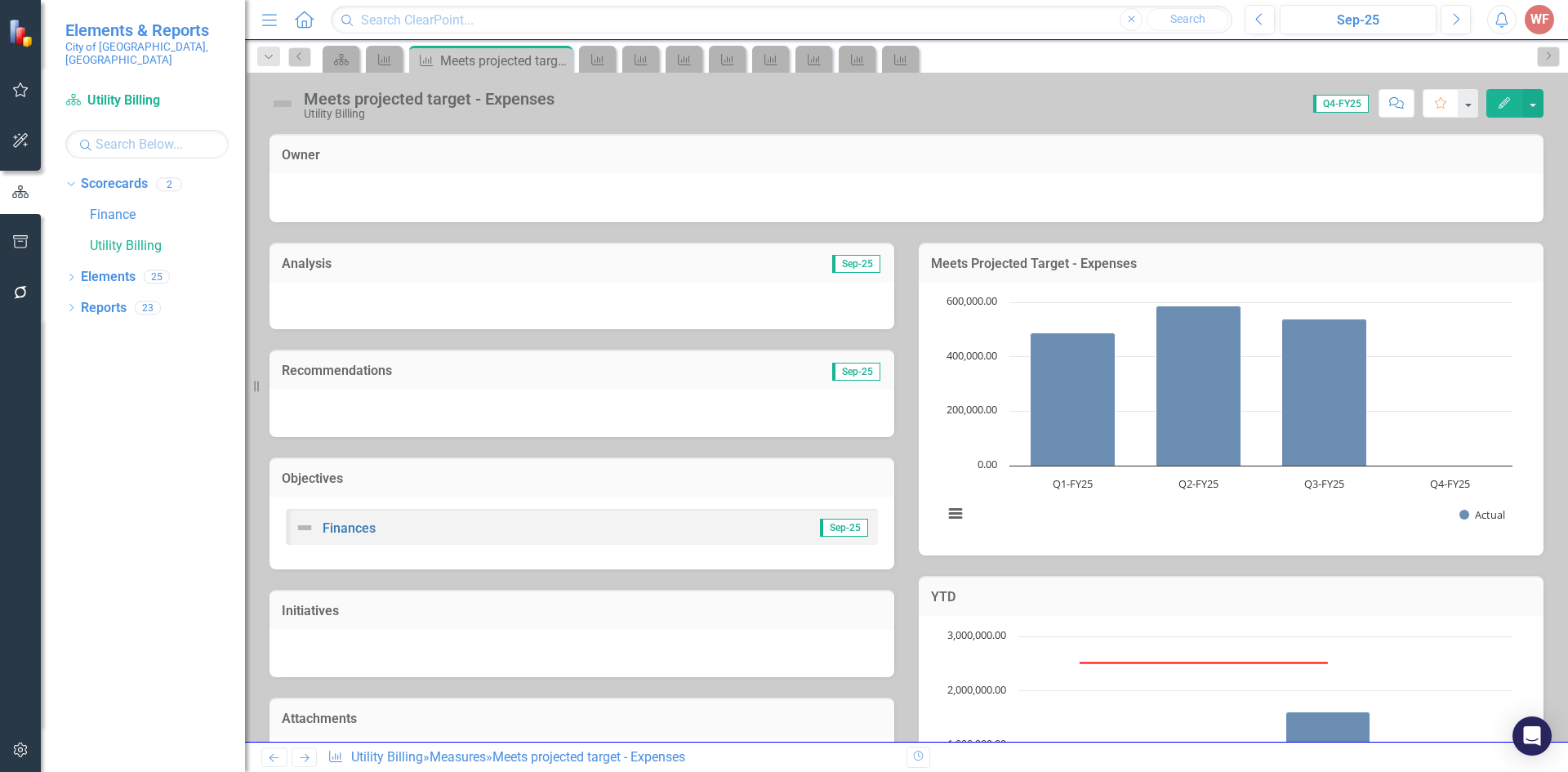
scroll to position [430, 0]
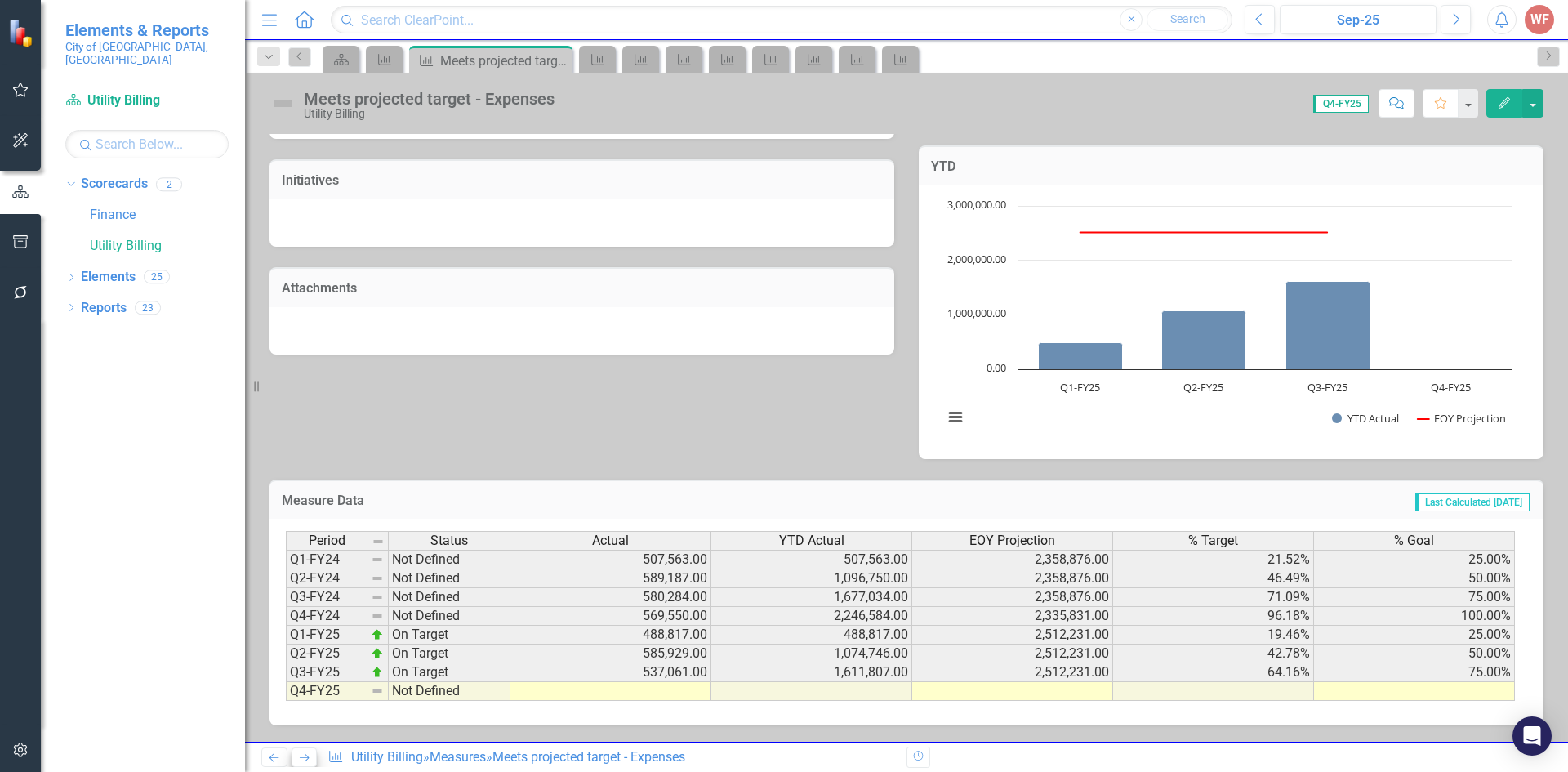
click at [300, 764] on link "Next" at bounding box center [305, 757] width 27 height 20
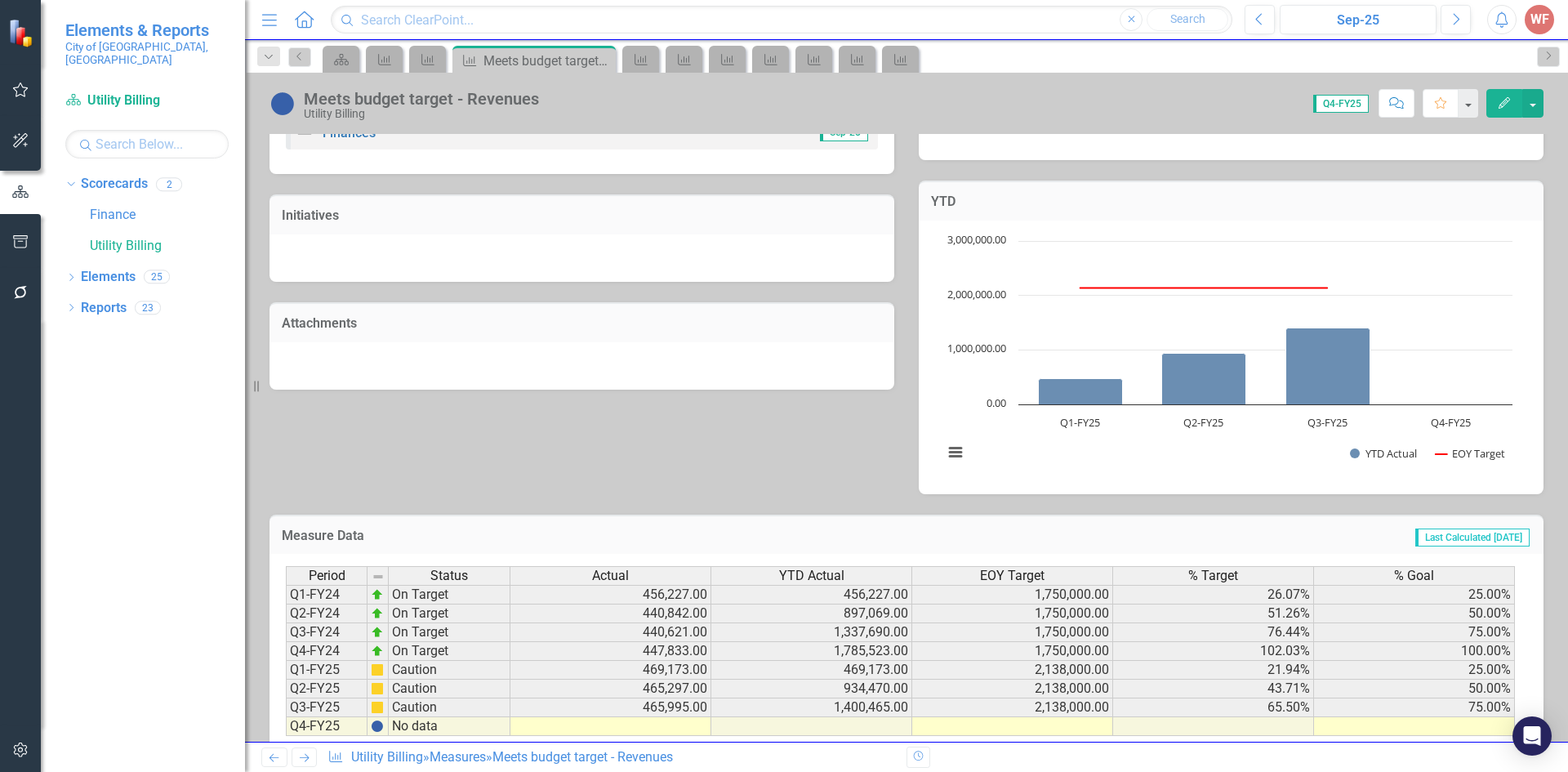
scroll to position [430, 0]
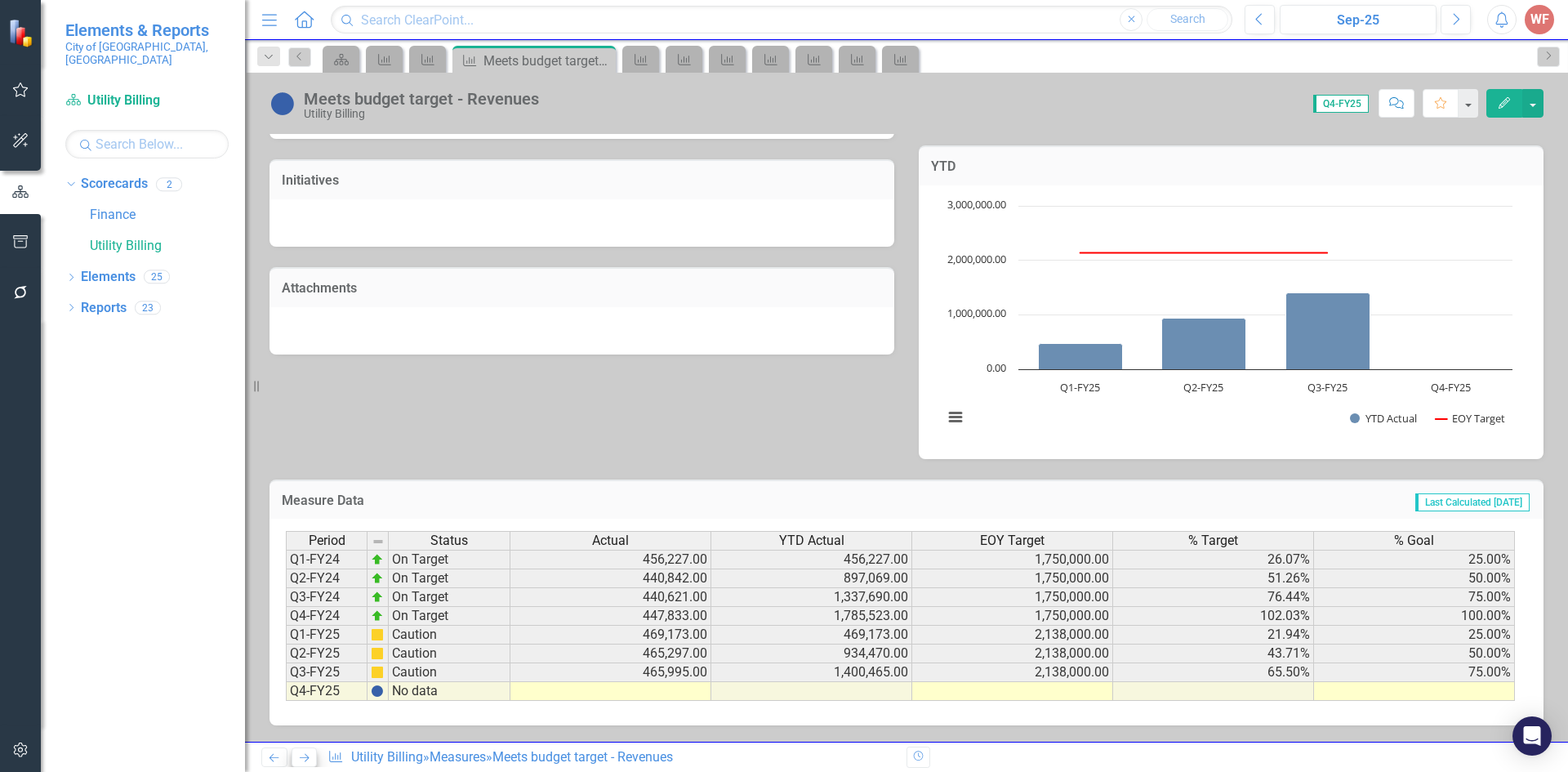
click at [301, 760] on icon "Next" at bounding box center [303, 757] width 14 height 11
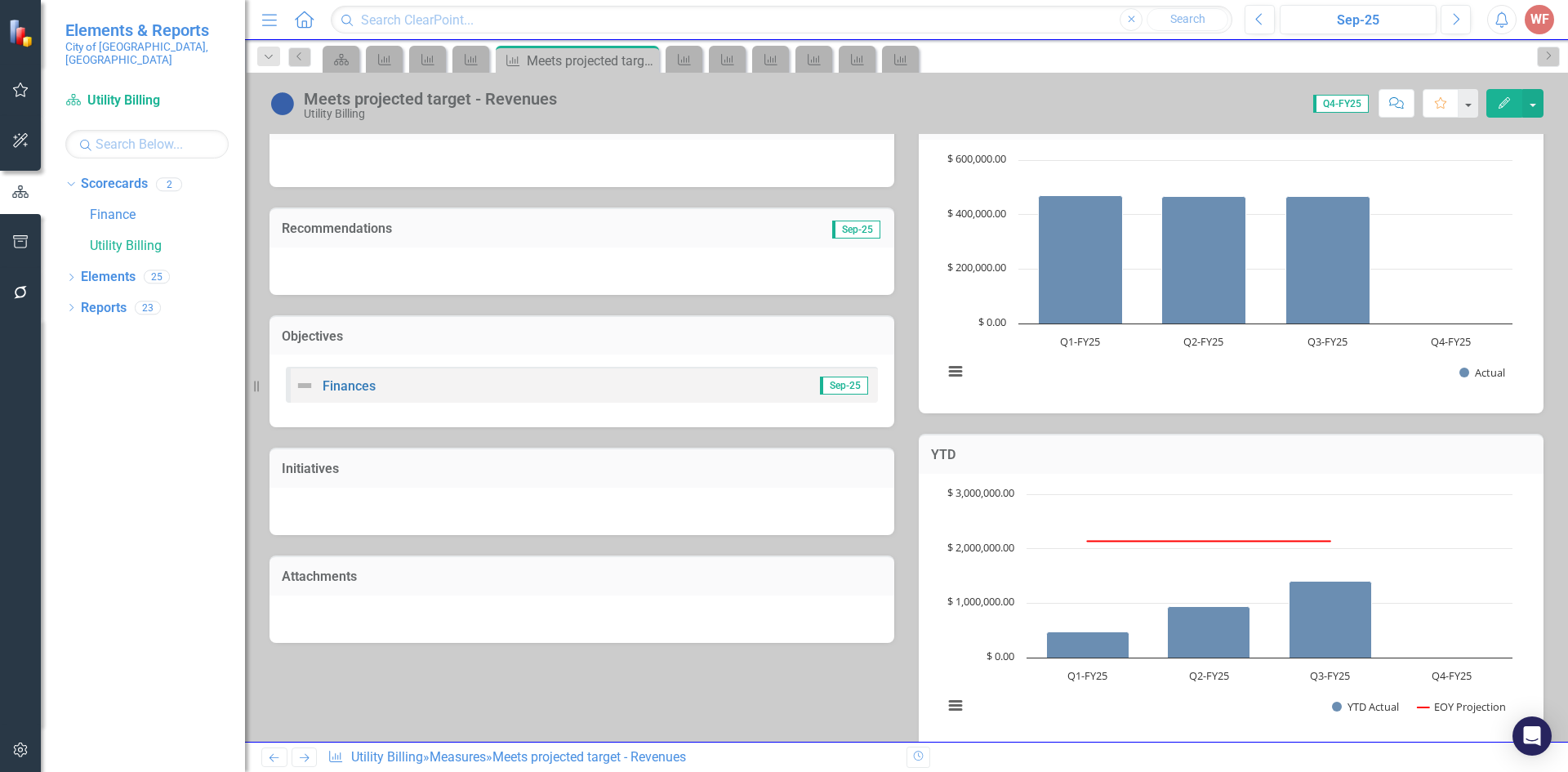
scroll to position [430, 0]
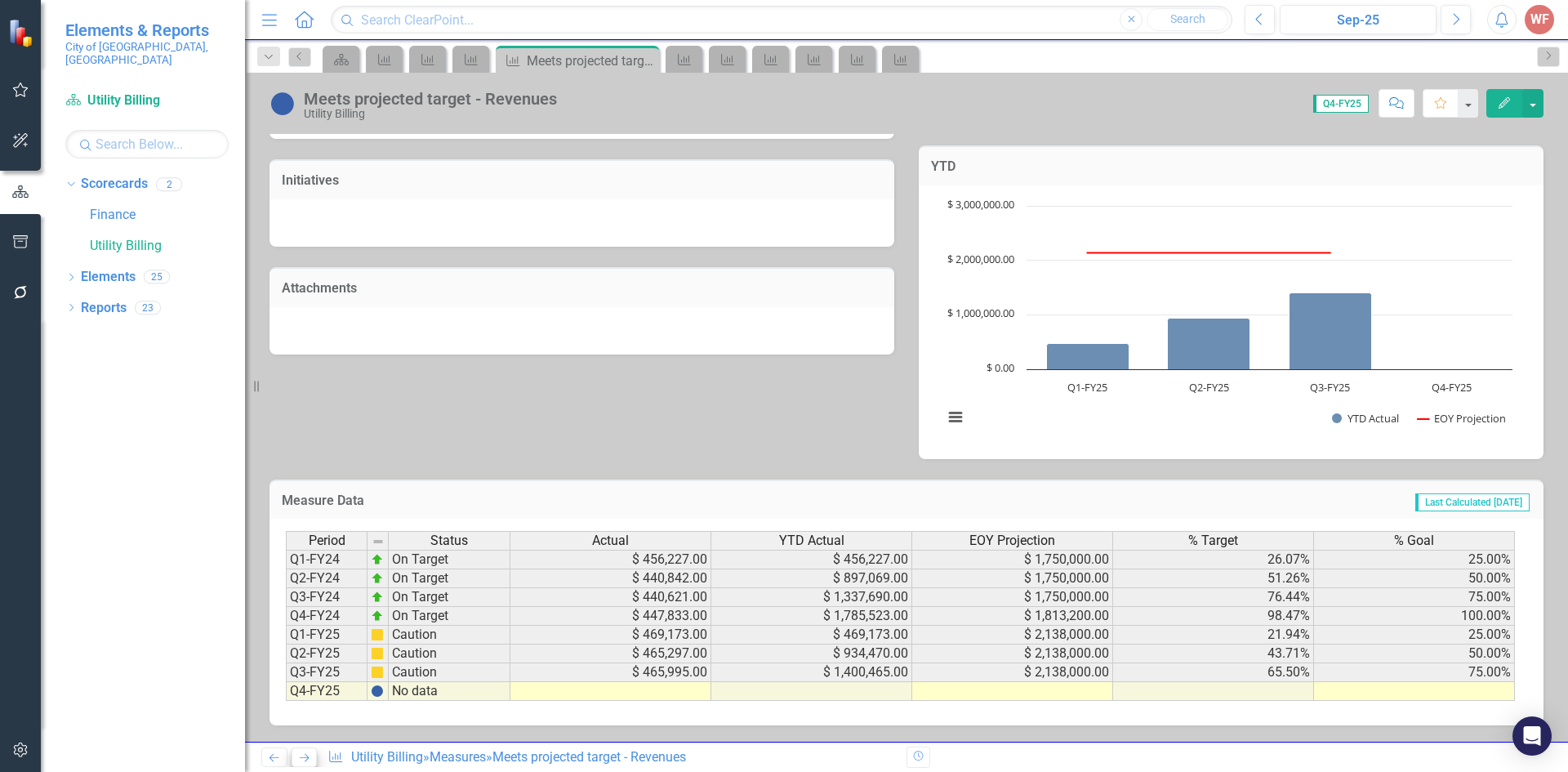
click at [308, 760] on icon "Next" at bounding box center [303, 757] width 14 height 11
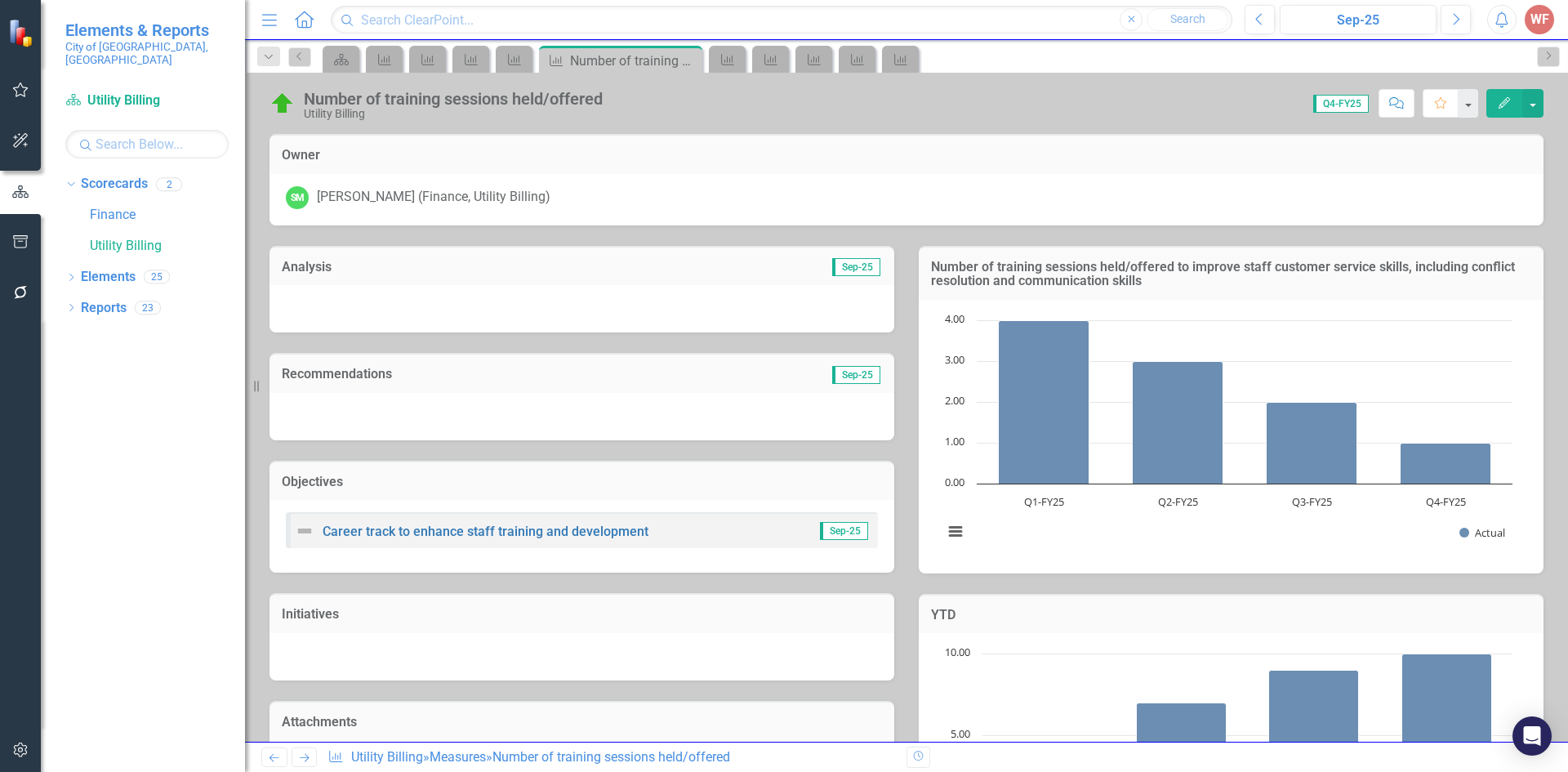
scroll to position [449, 0]
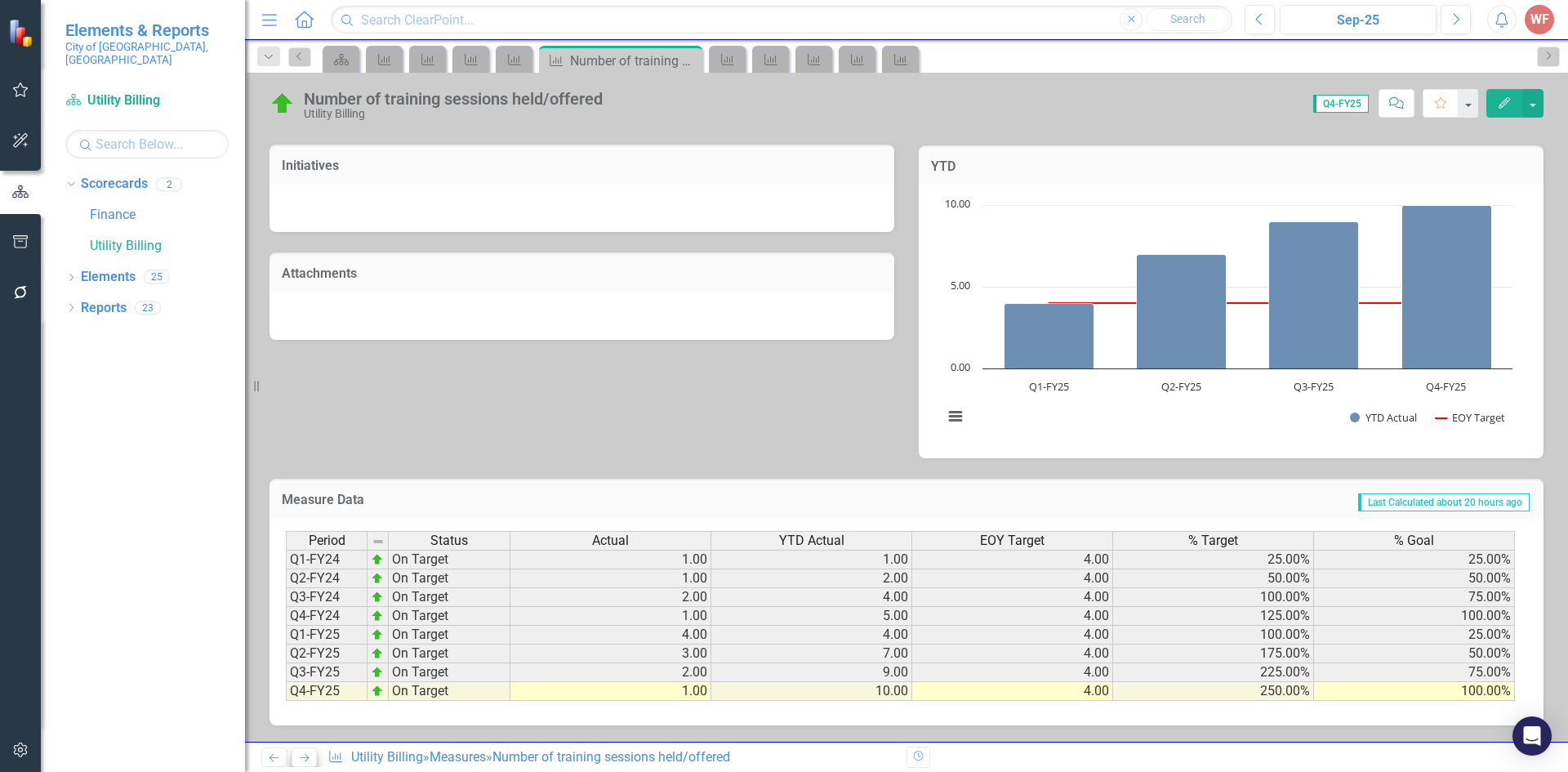
click at [305, 754] on icon at bounding box center [304, 758] width 10 height 8
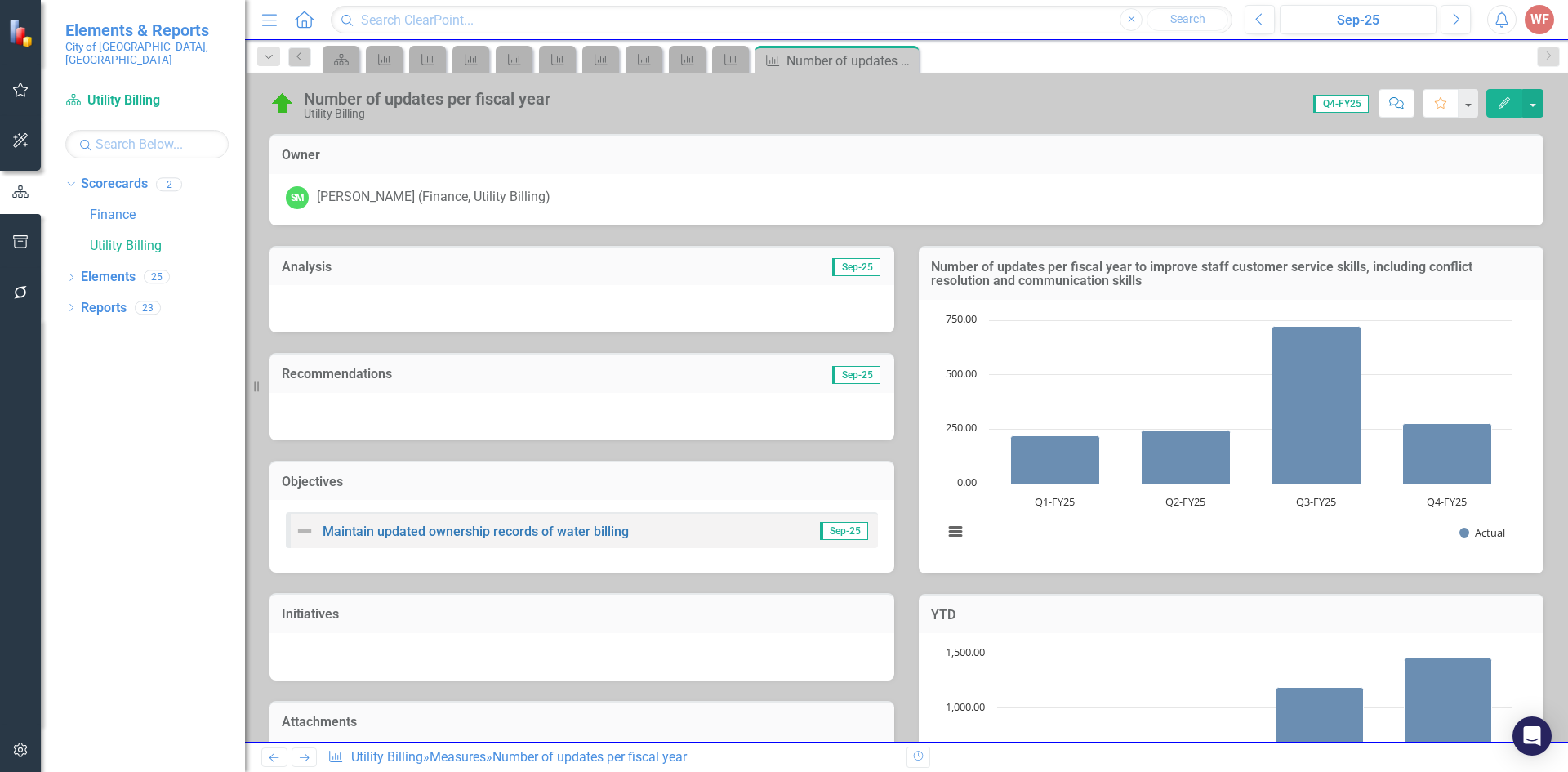
scroll to position [449, 0]
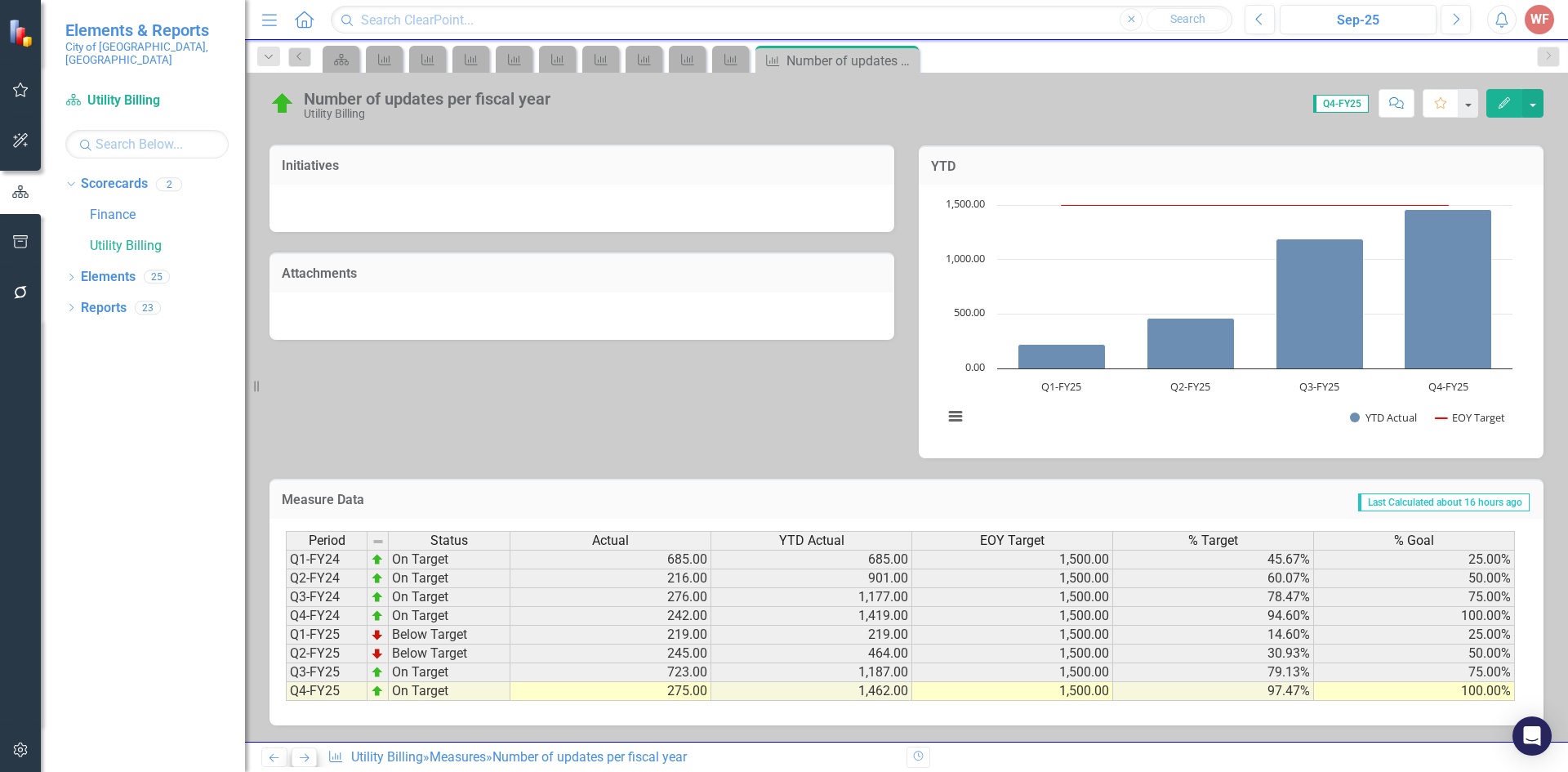
click at [298, 756] on icon "Next" at bounding box center [303, 757] width 14 height 11
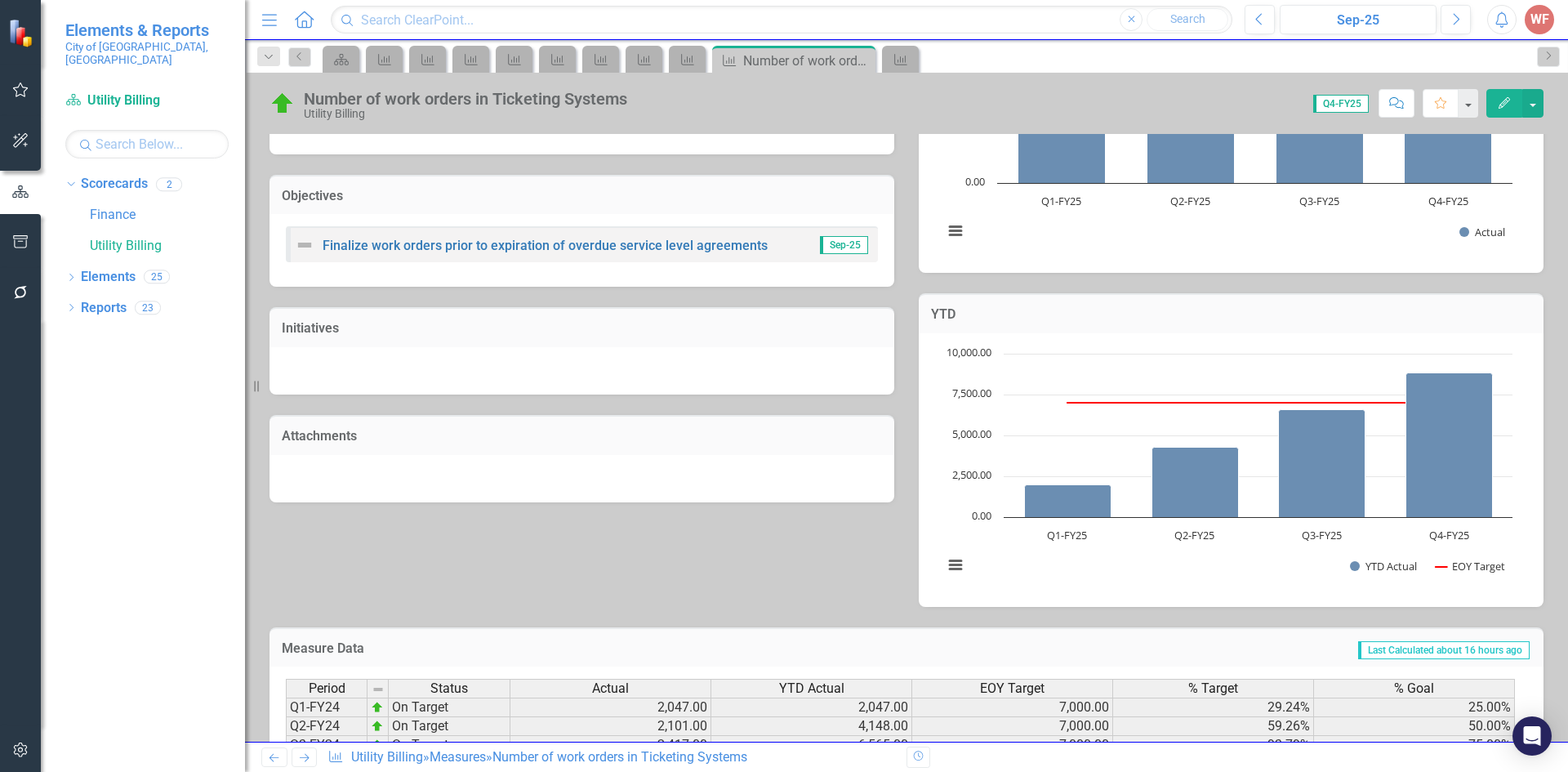
scroll to position [434, 0]
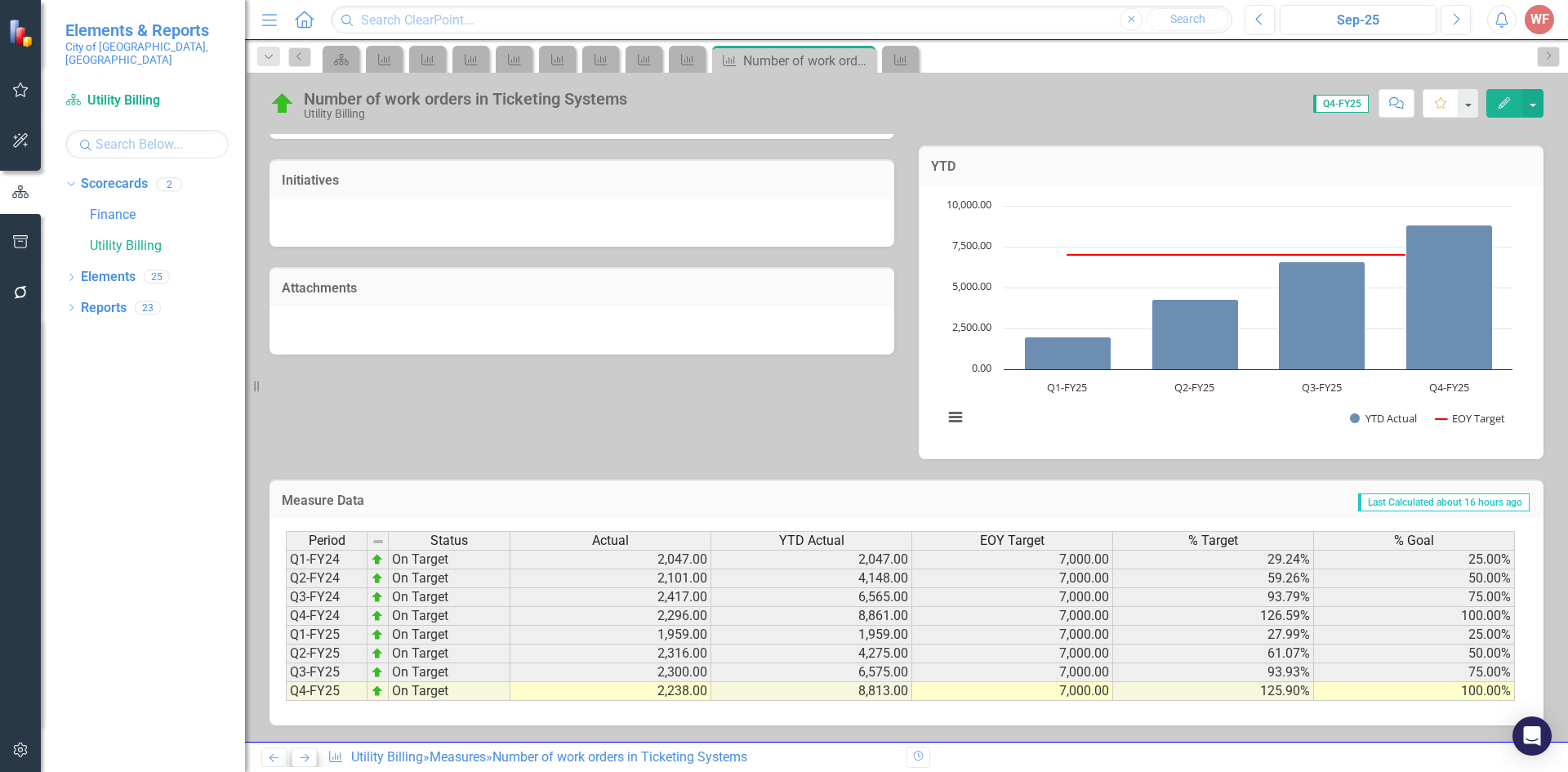
click at [302, 754] on icon "Next" at bounding box center [303, 757] width 14 height 11
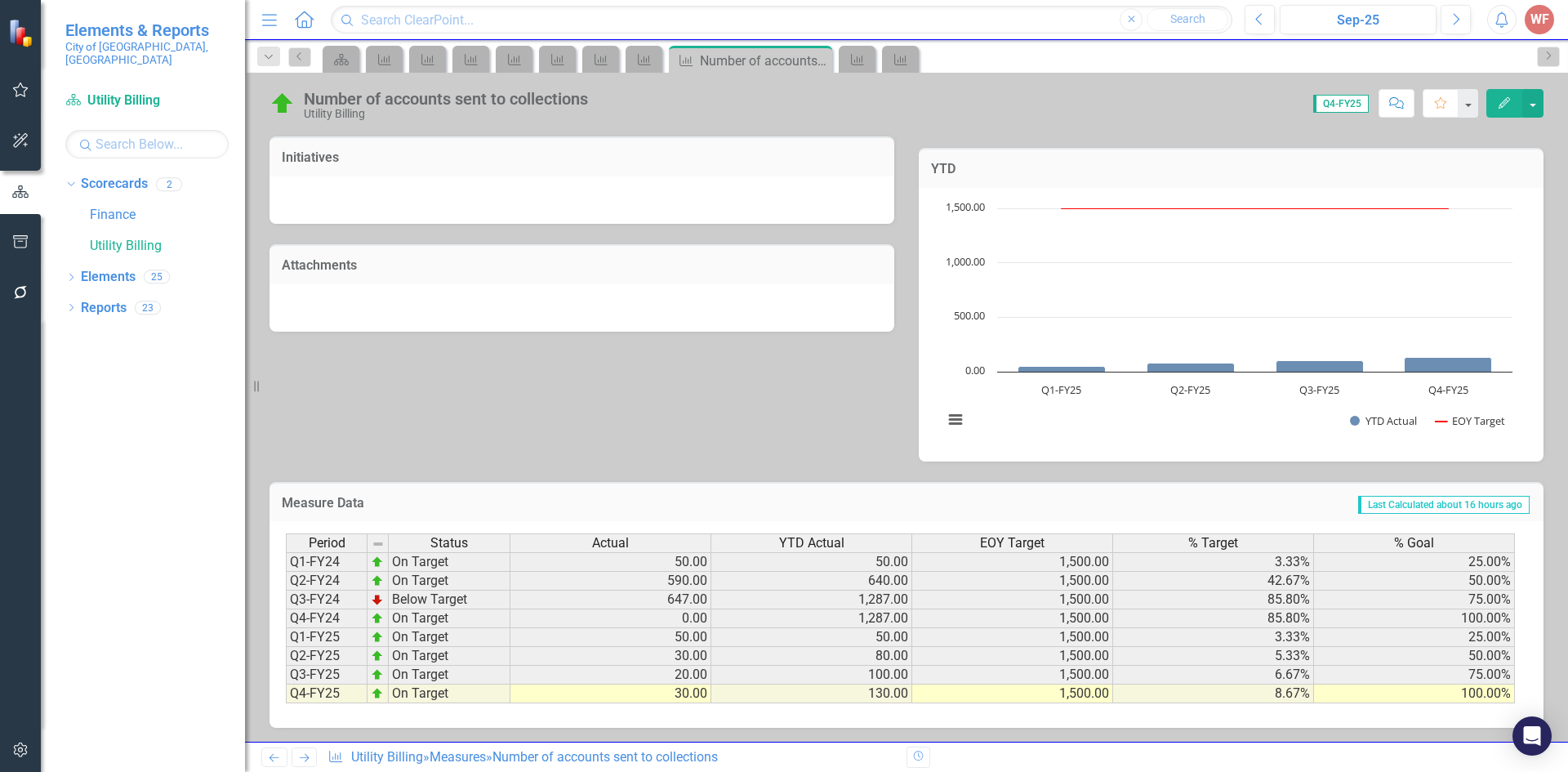
scroll to position [434, 0]
click at [310, 754] on icon "Next" at bounding box center [303, 757] width 14 height 11
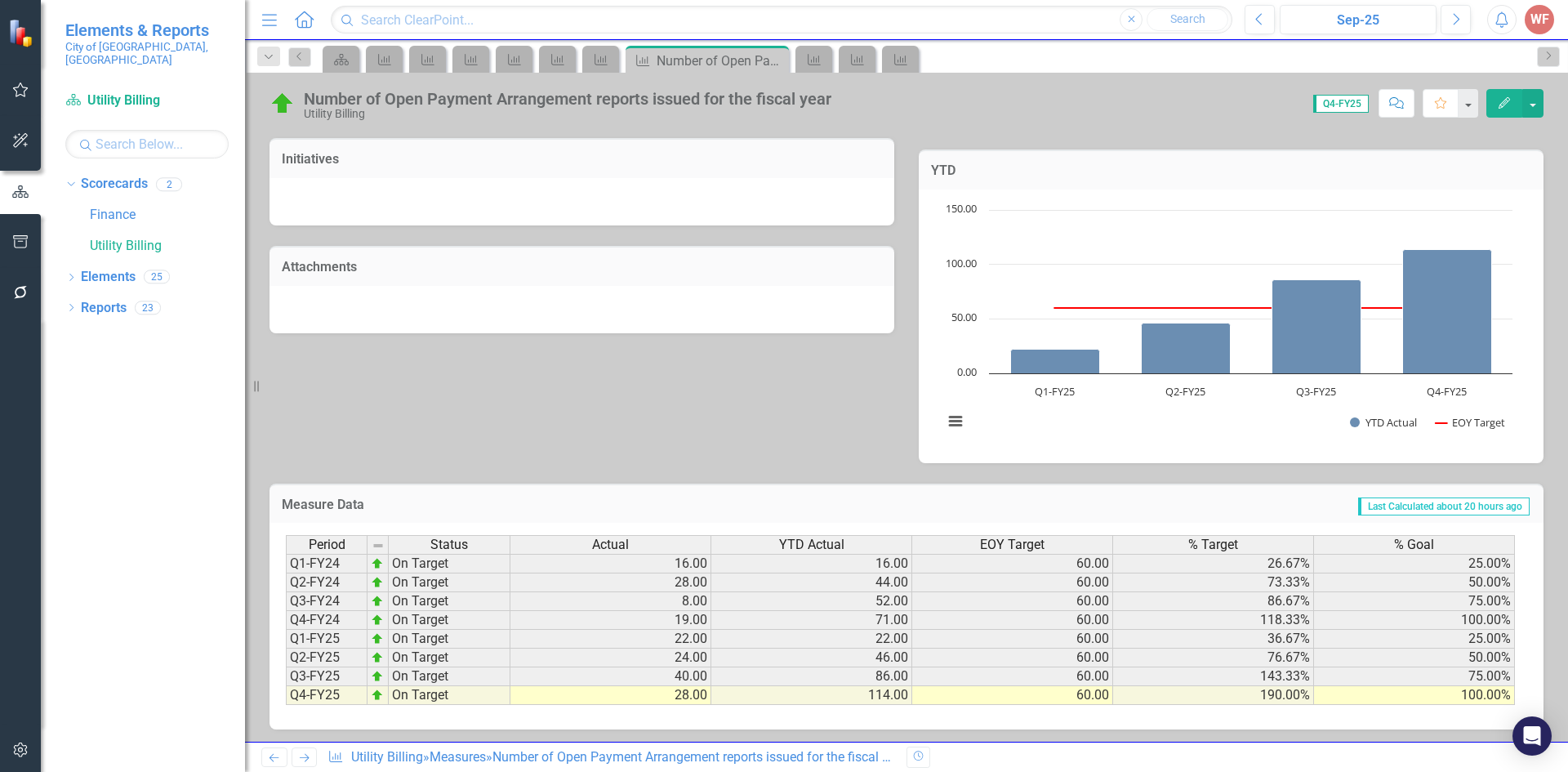
scroll to position [434, 0]
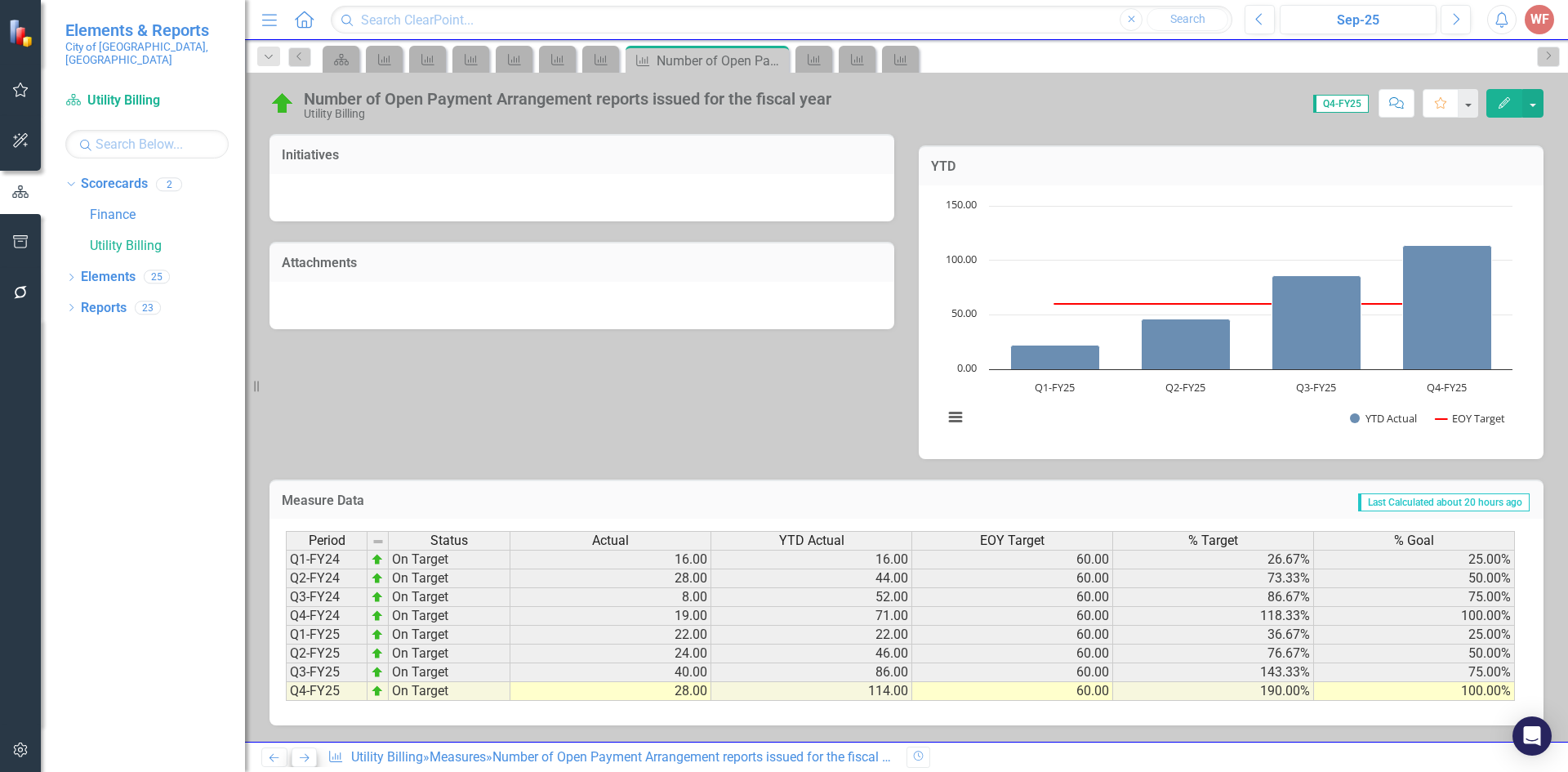
click at [307, 757] on icon "Next" at bounding box center [303, 757] width 14 height 11
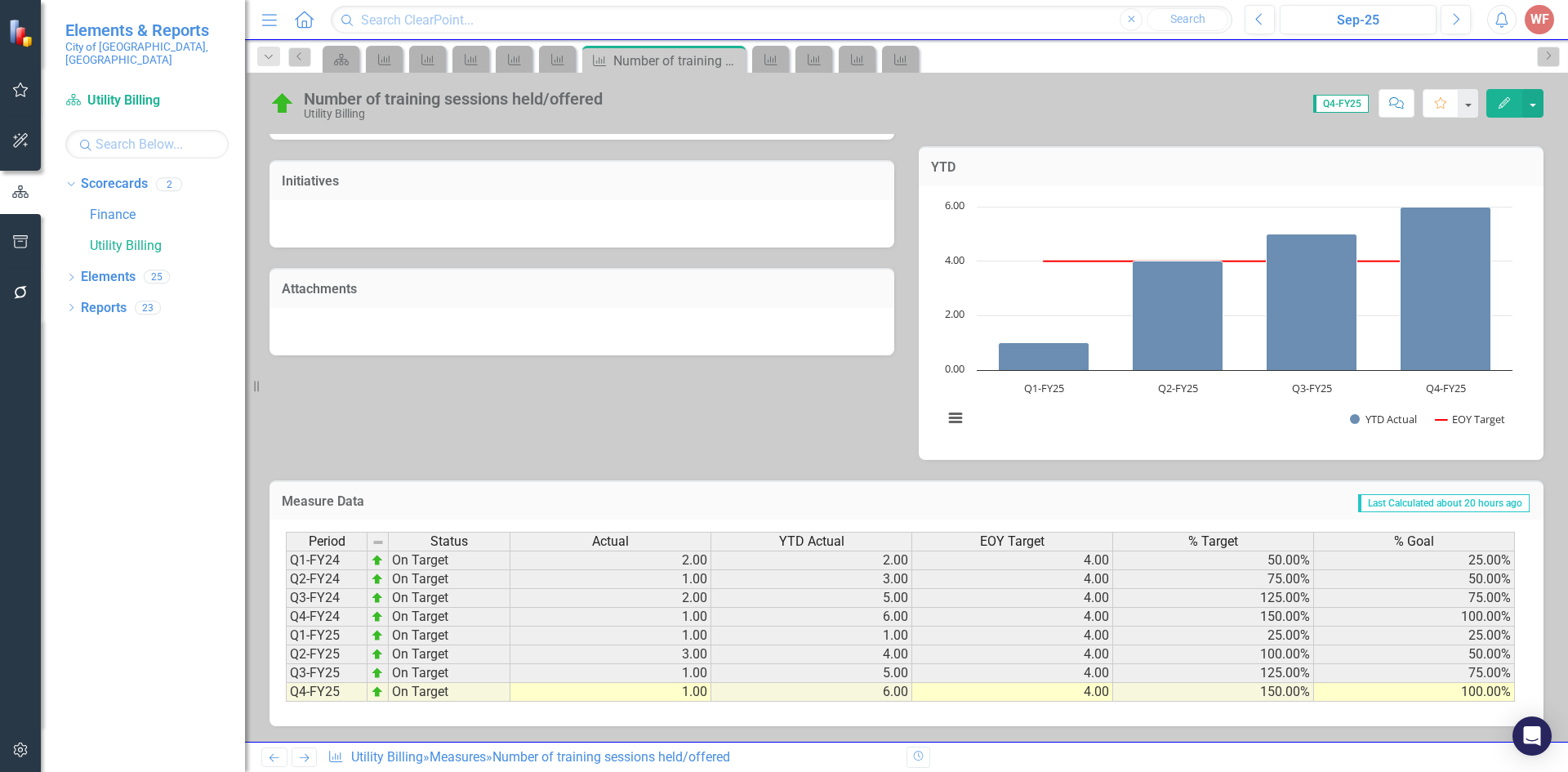
scroll to position [434, 0]
click at [308, 763] on icon "Next" at bounding box center [303, 757] width 14 height 11
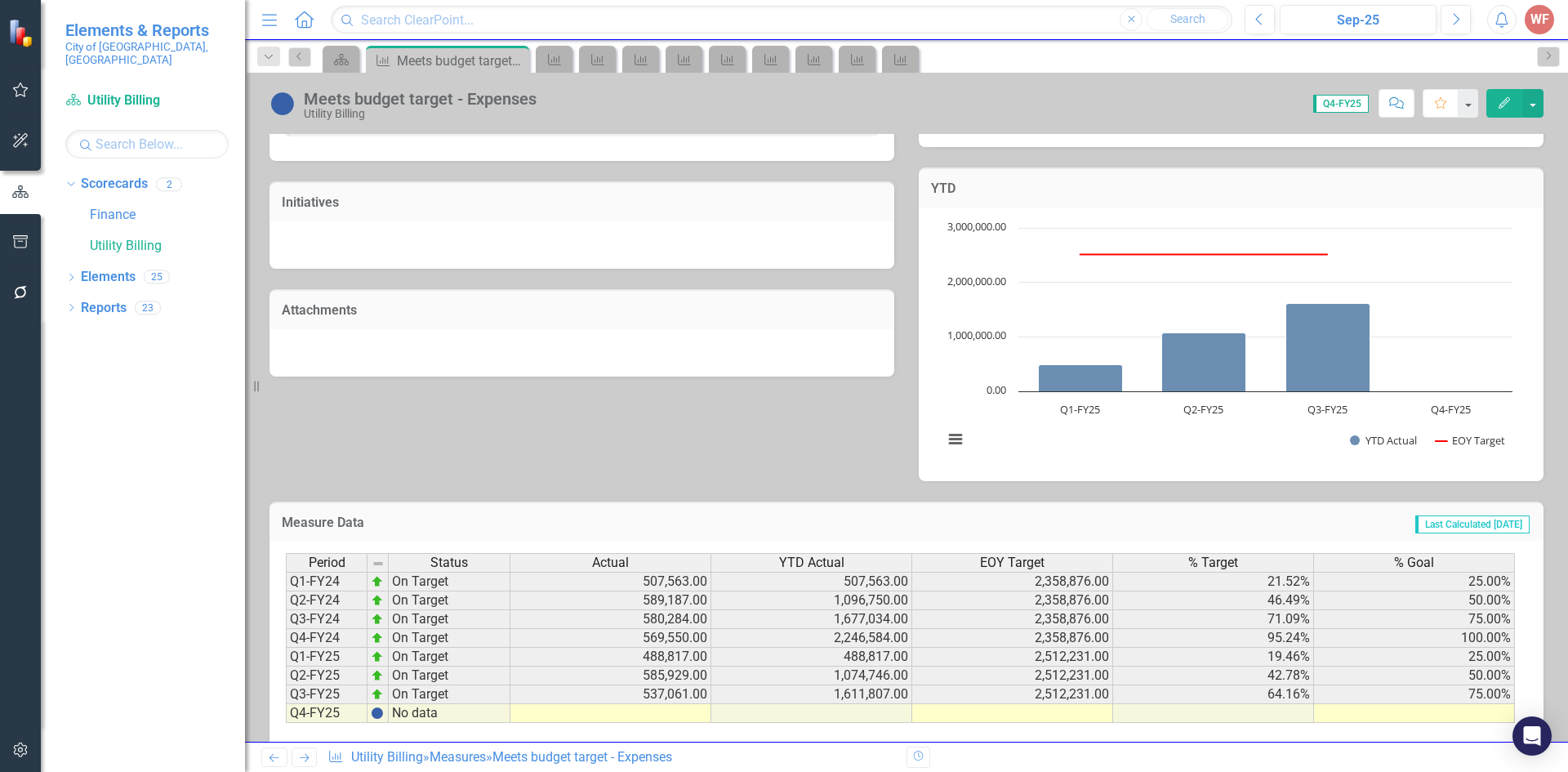
scroll to position [430, 0]
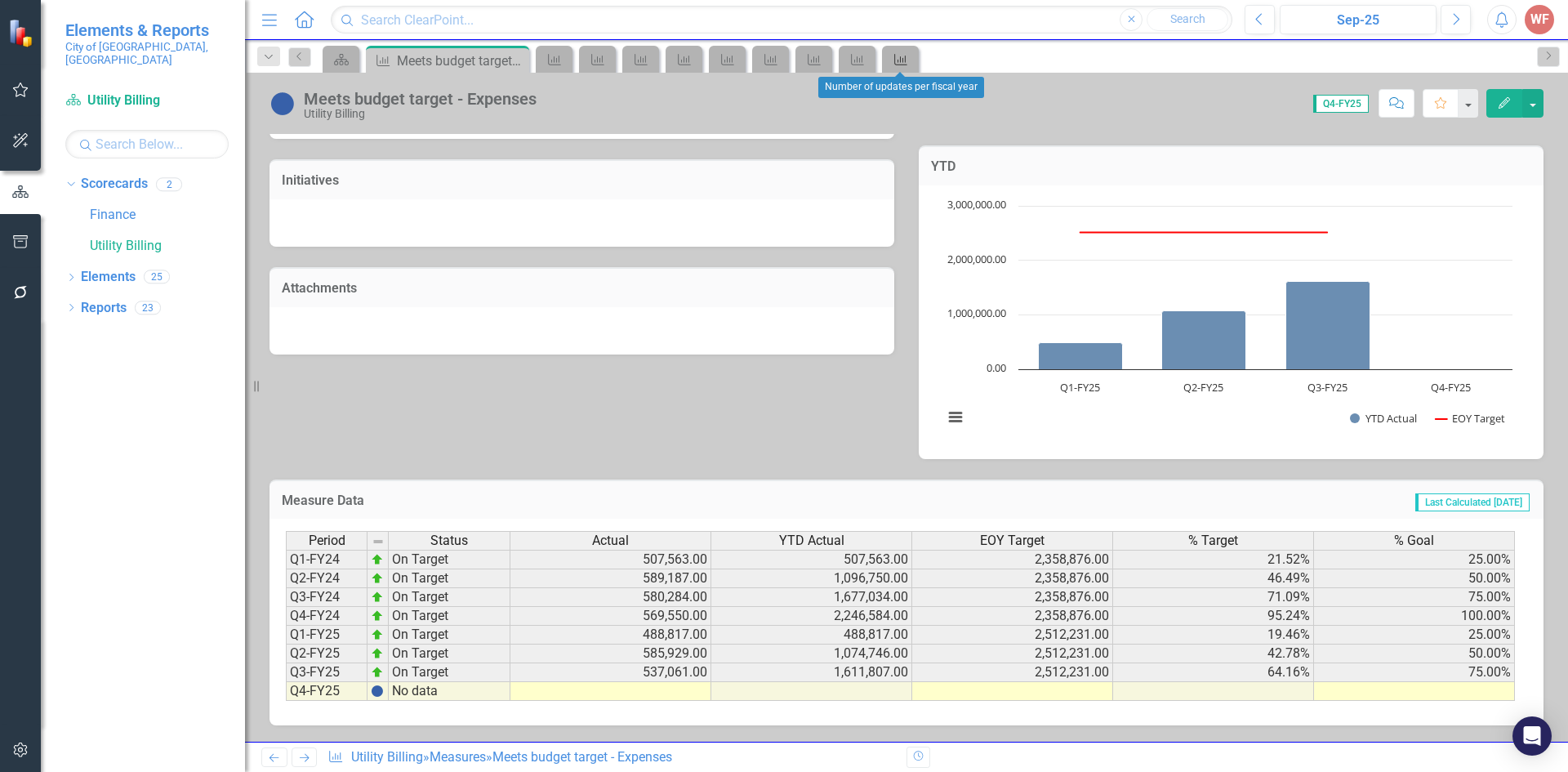
click at [900, 55] on icon "Measure" at bounding box center [901, 60] width 17 height 13
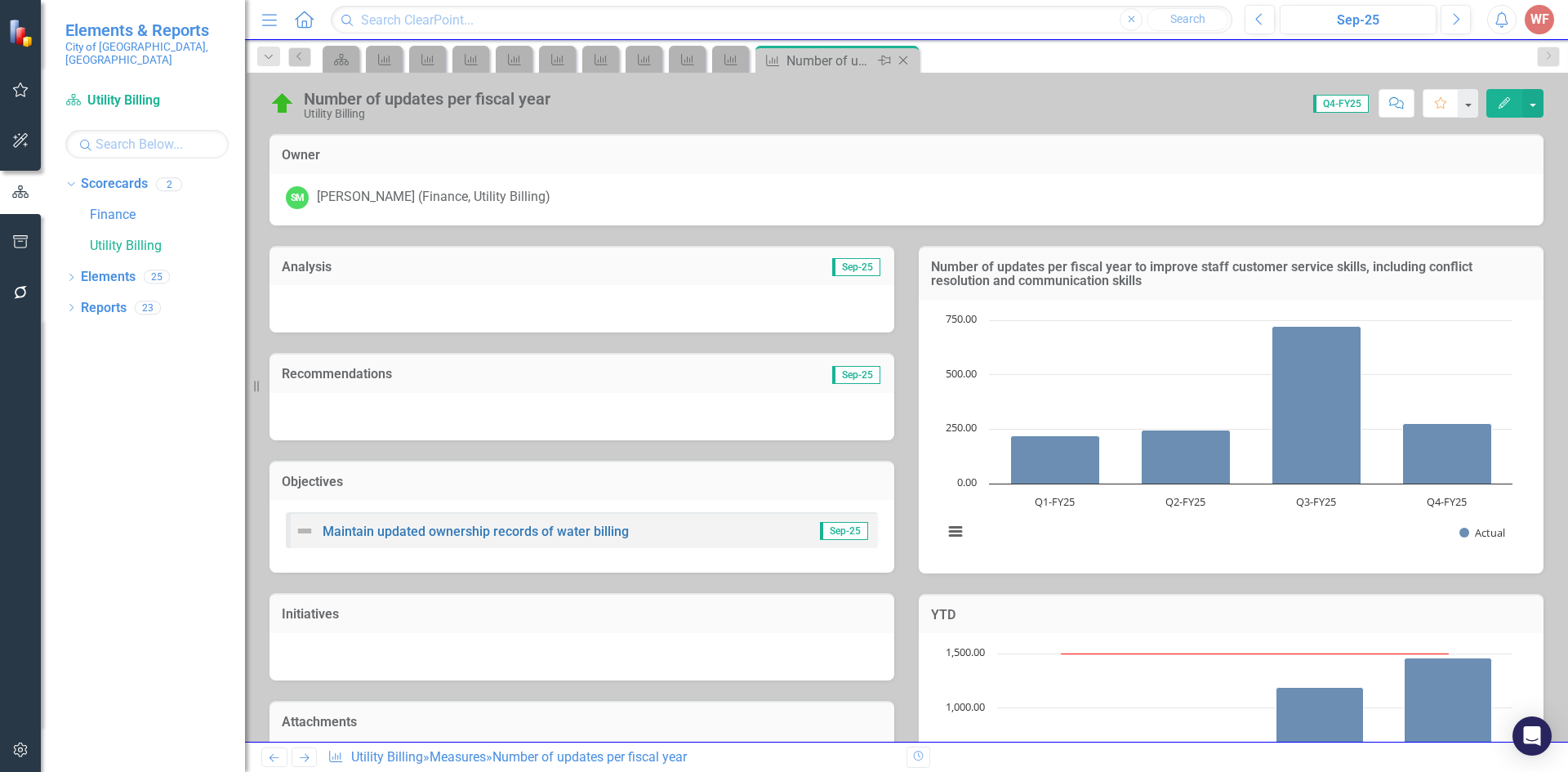
click at [905, 61] on icon "Close" at bounding box center [903, 61] width 17 height 13
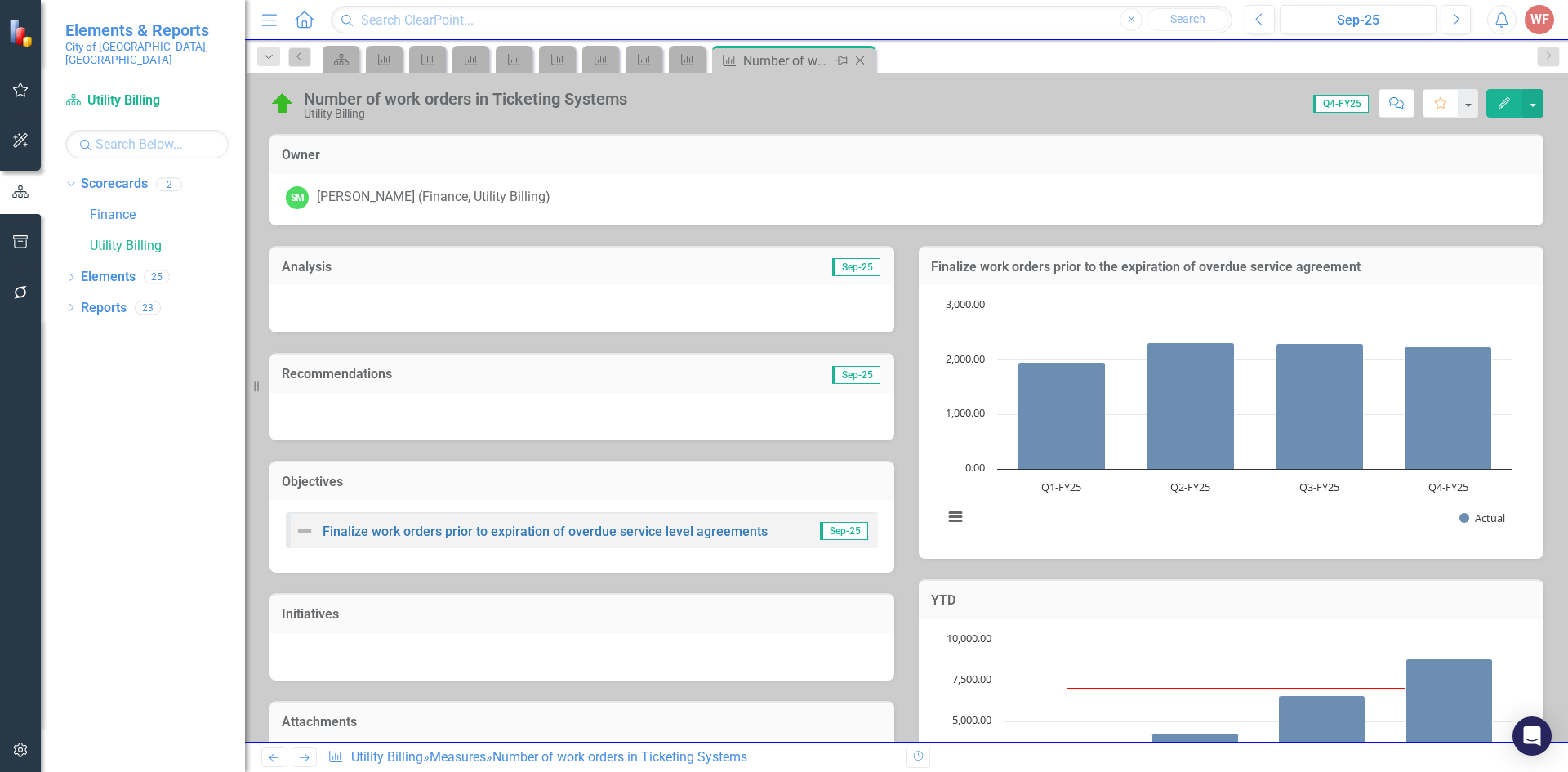
click at [867, 66] on icon "Close" at bounding box center [860, 61] width 17 height 13
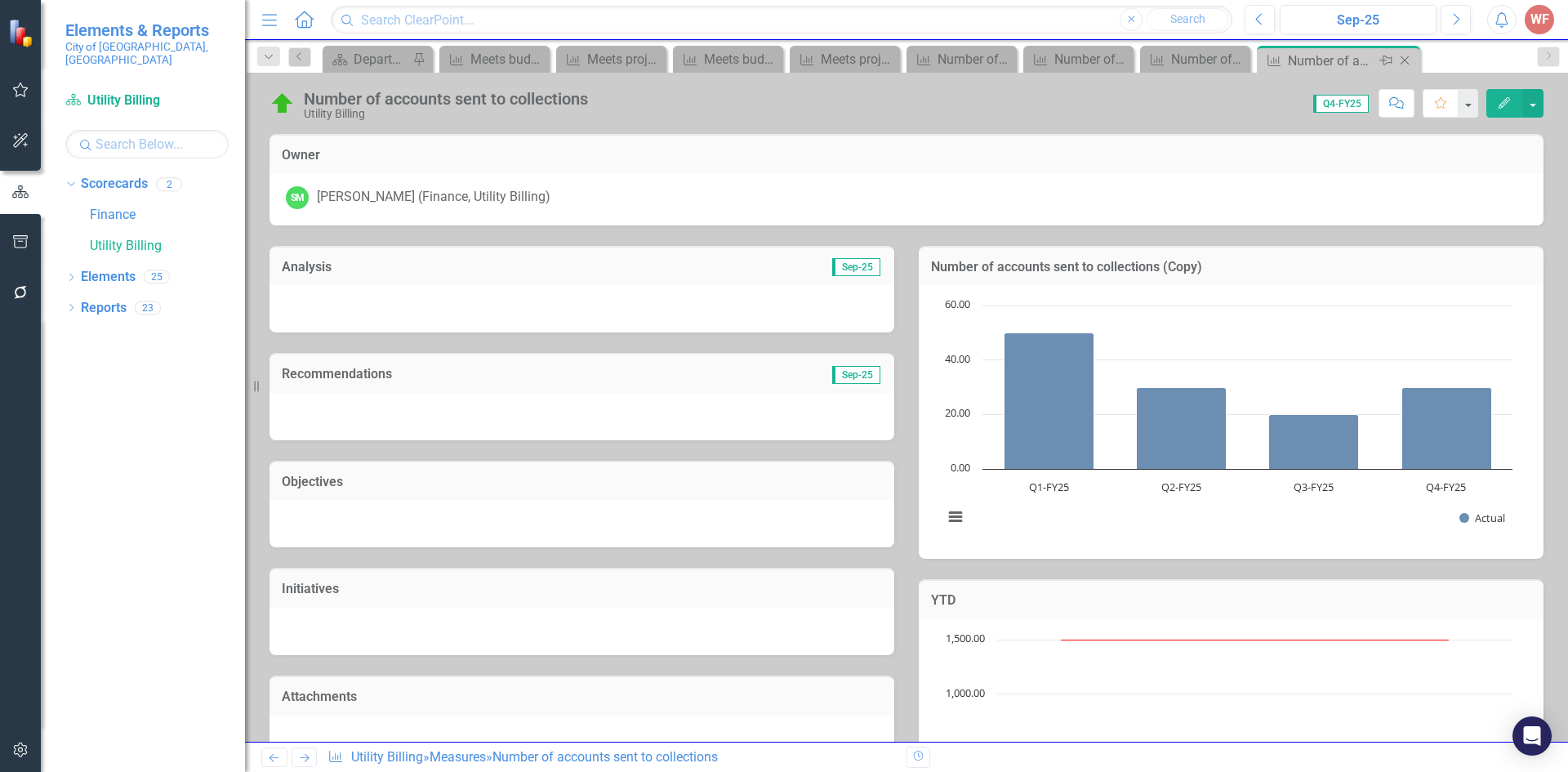
click at [1405, 58] on icon "Close" at bounding box center [1405, 61] width 17 height 13
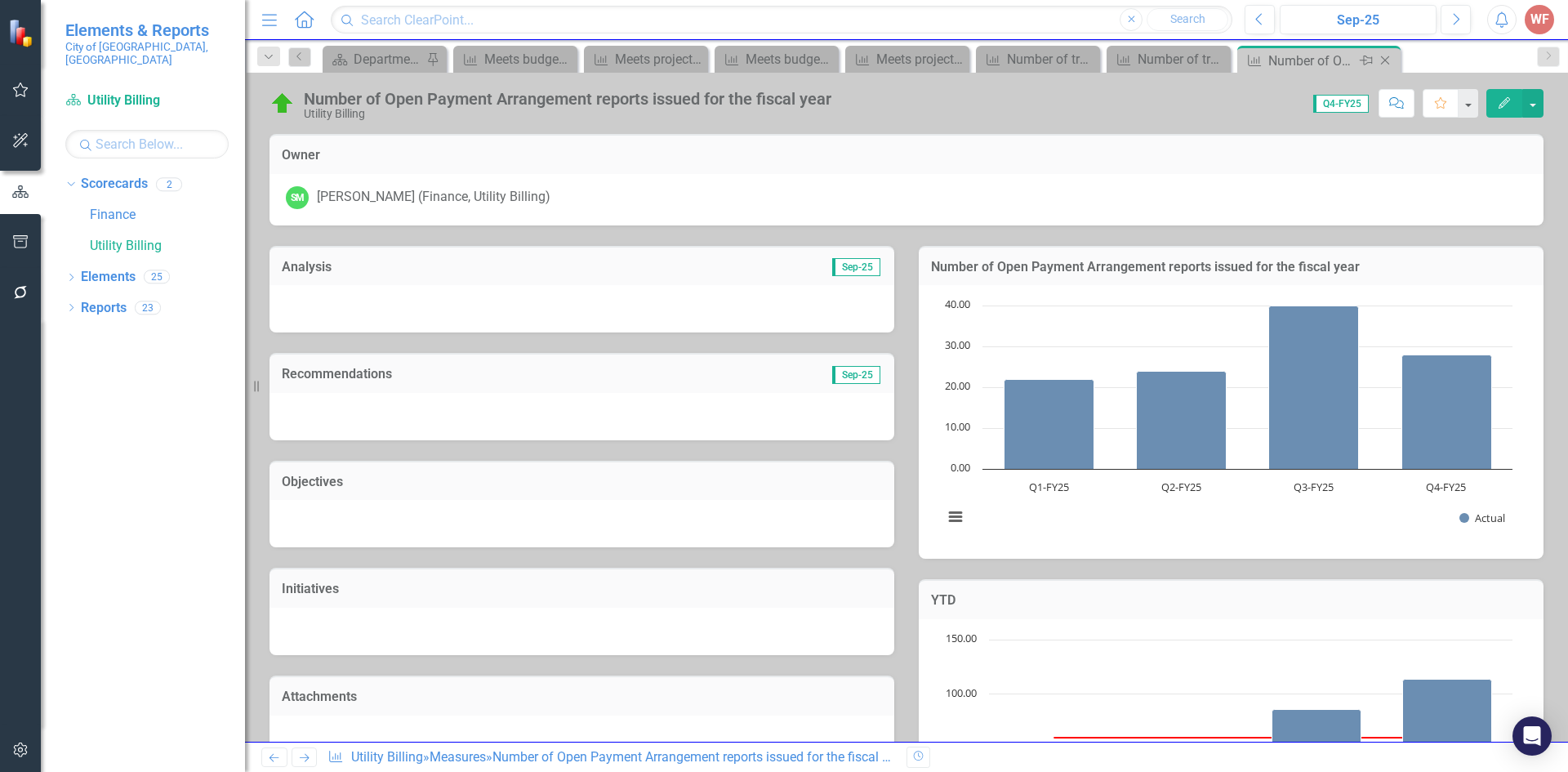
click at [1385, 61] on icon at bounding box center [1385, 61] width 9 height 9
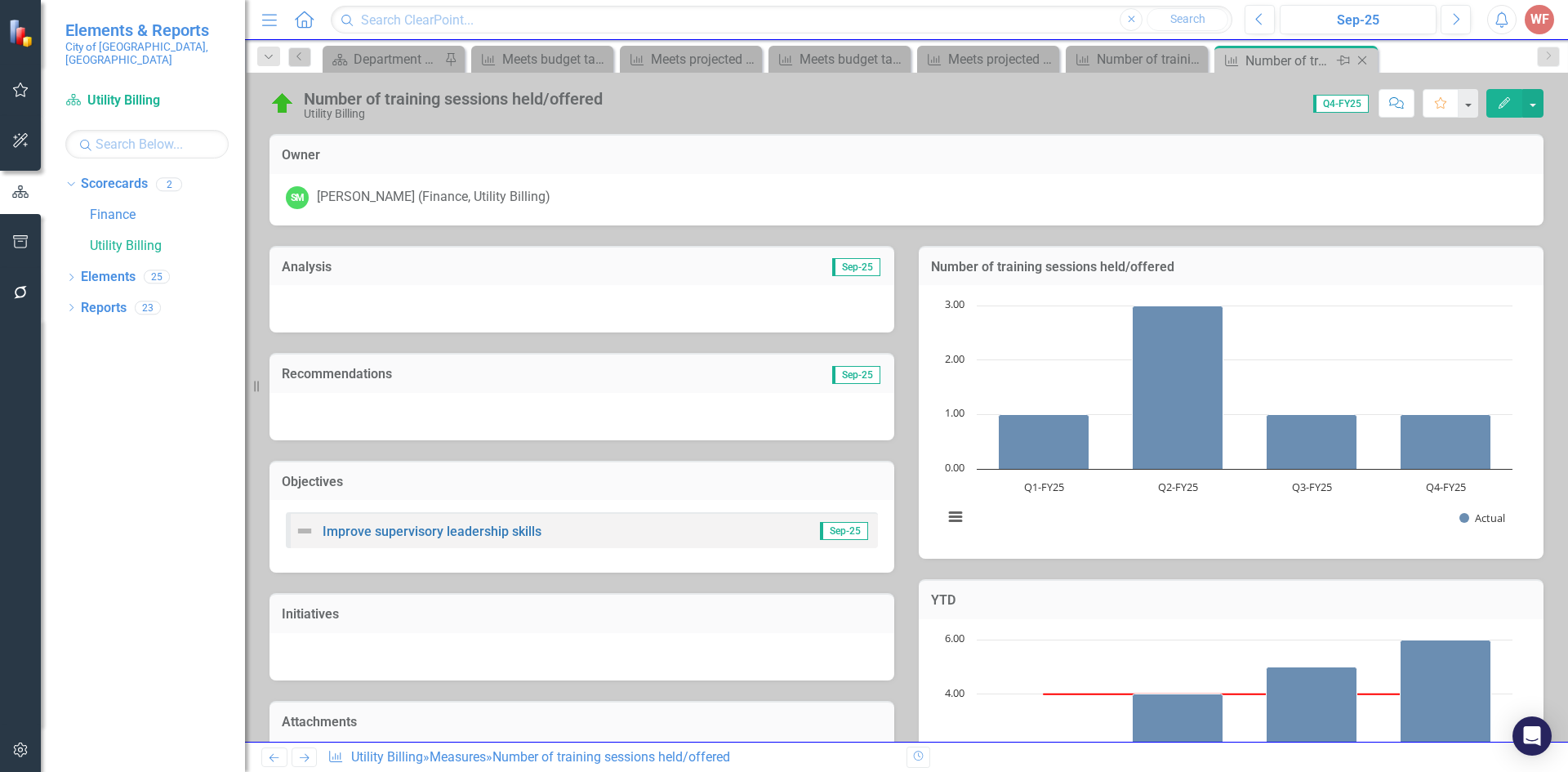
click at [1361, 62] on icon "Close" at bounding box center [1362, 61] width 17 height 13
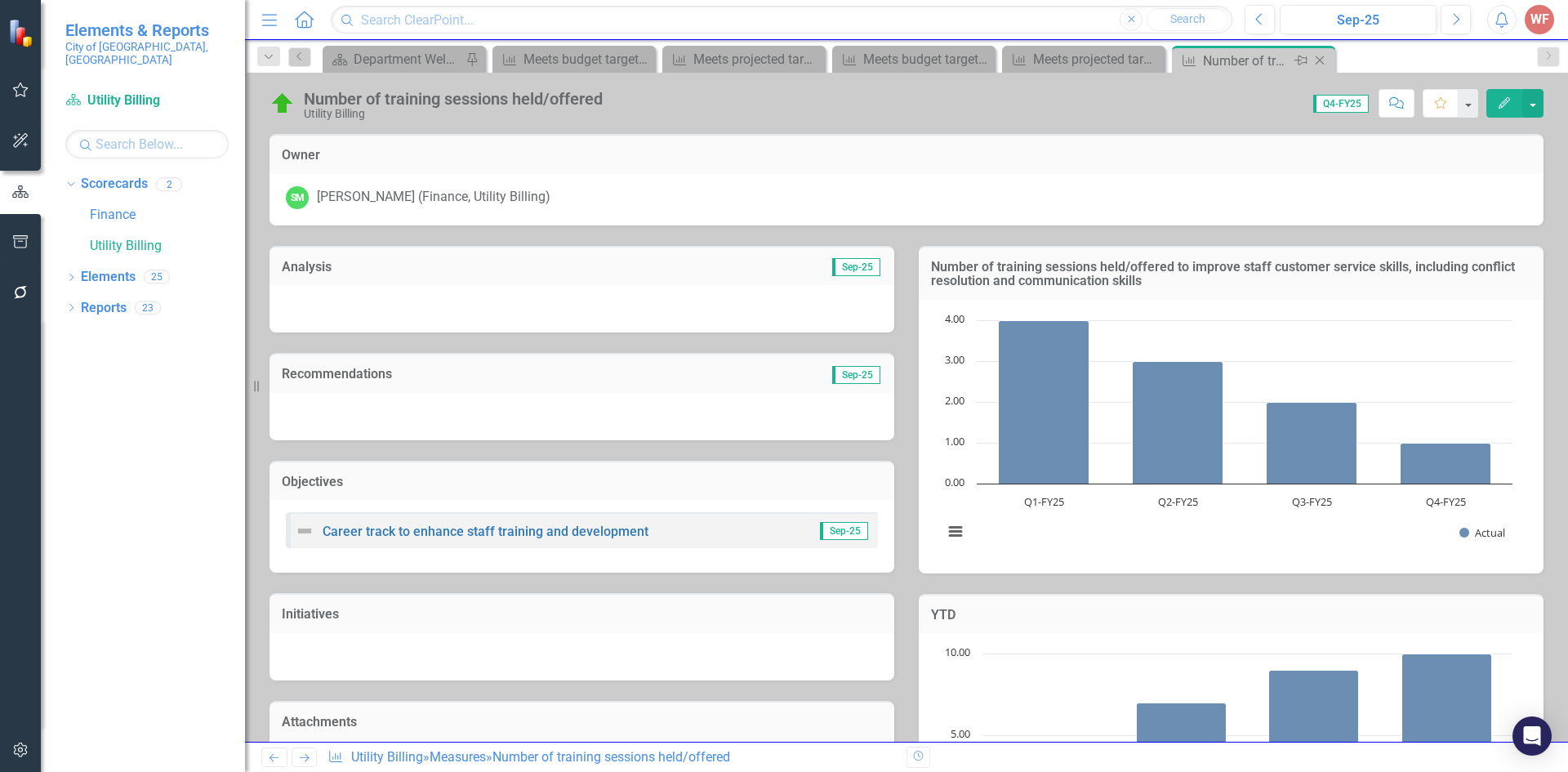
click at [1315, 60] on icon "Close" at bounding box center [1319, 61] width 17 height 13
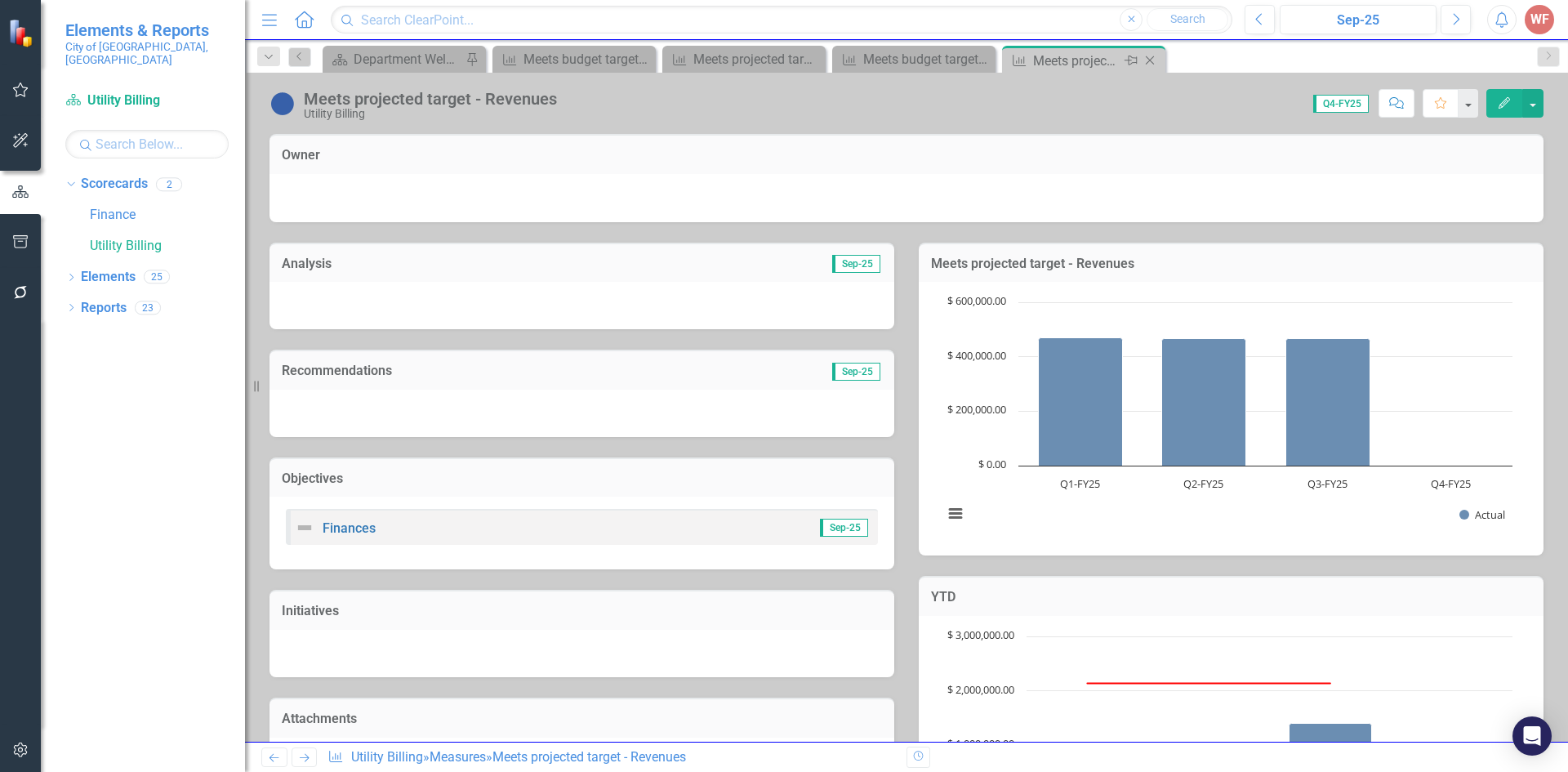
click at [1149, 60] on icon "Close" at bounding box center [1150, 61] width 17 height 13
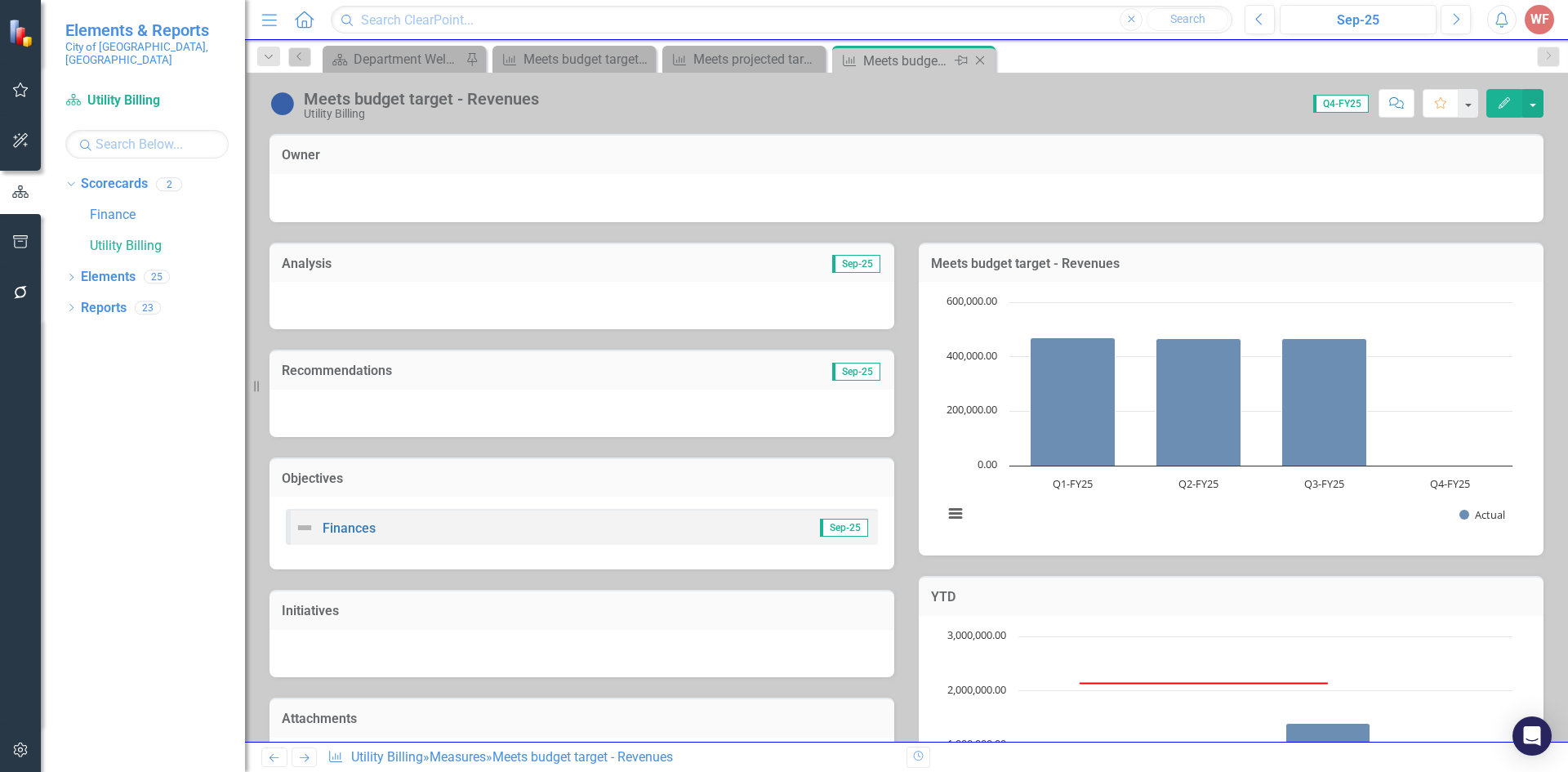
click at [979, 60] on icon at bounding box center [980, 61] width 9 height 9
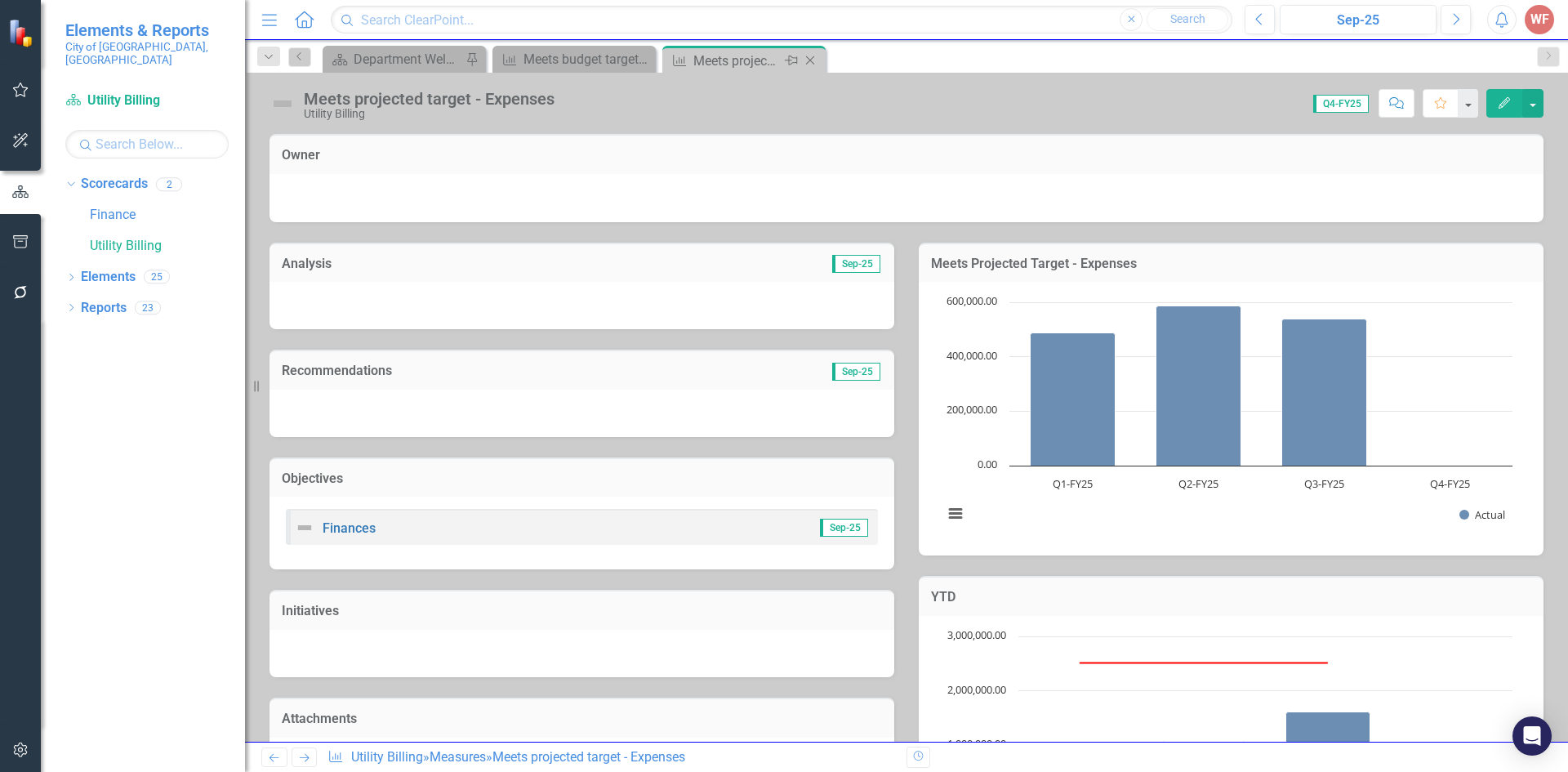
click at [813, 61] on icon "Close" at bounding box center [810, 61] width 17 height 13
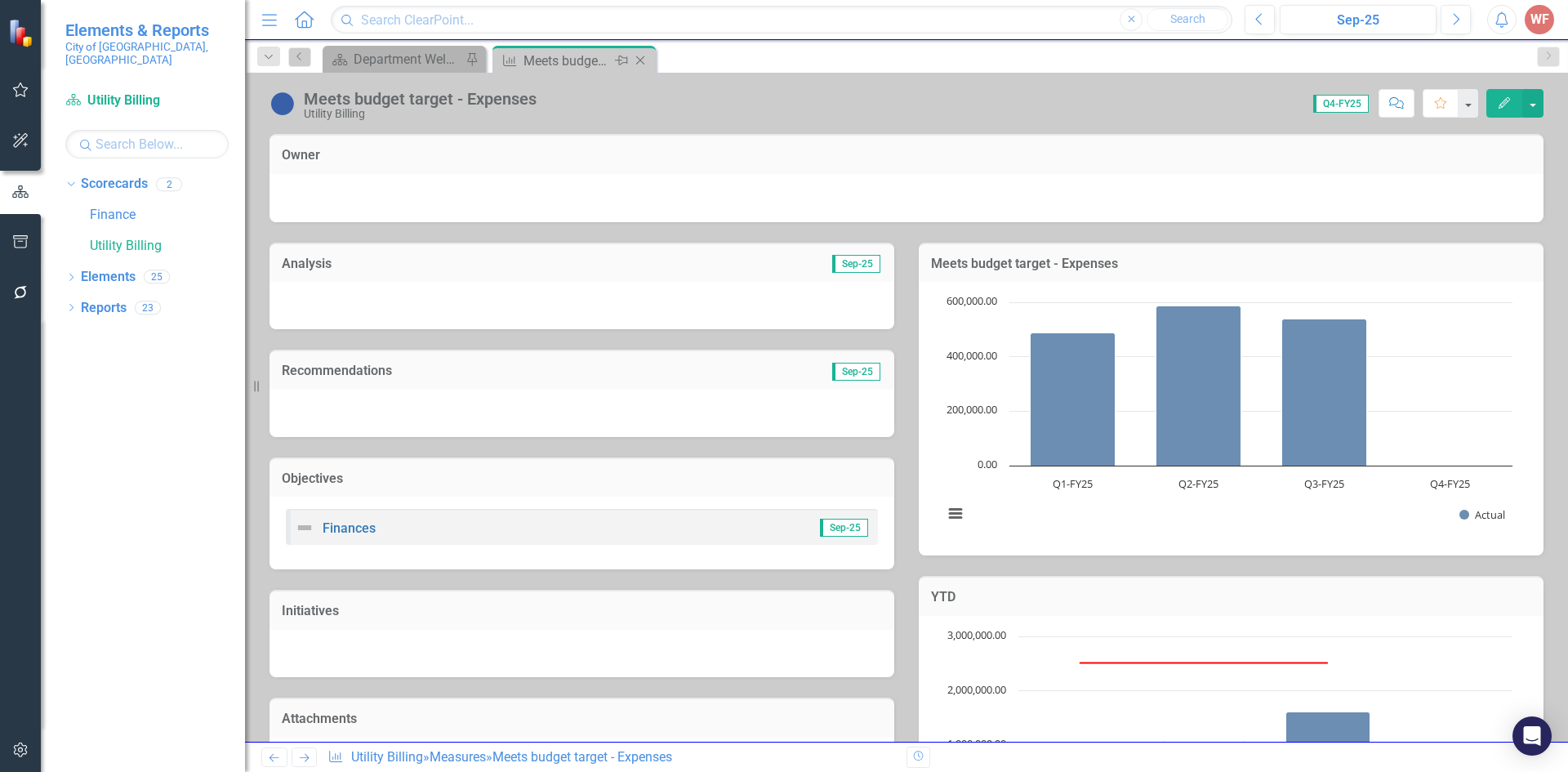
click at [646, 63] on icon "Close" at bounding box center [640, 61] width 17 height 13
